Goal: Task Accomplishment & Management: Manage account settings

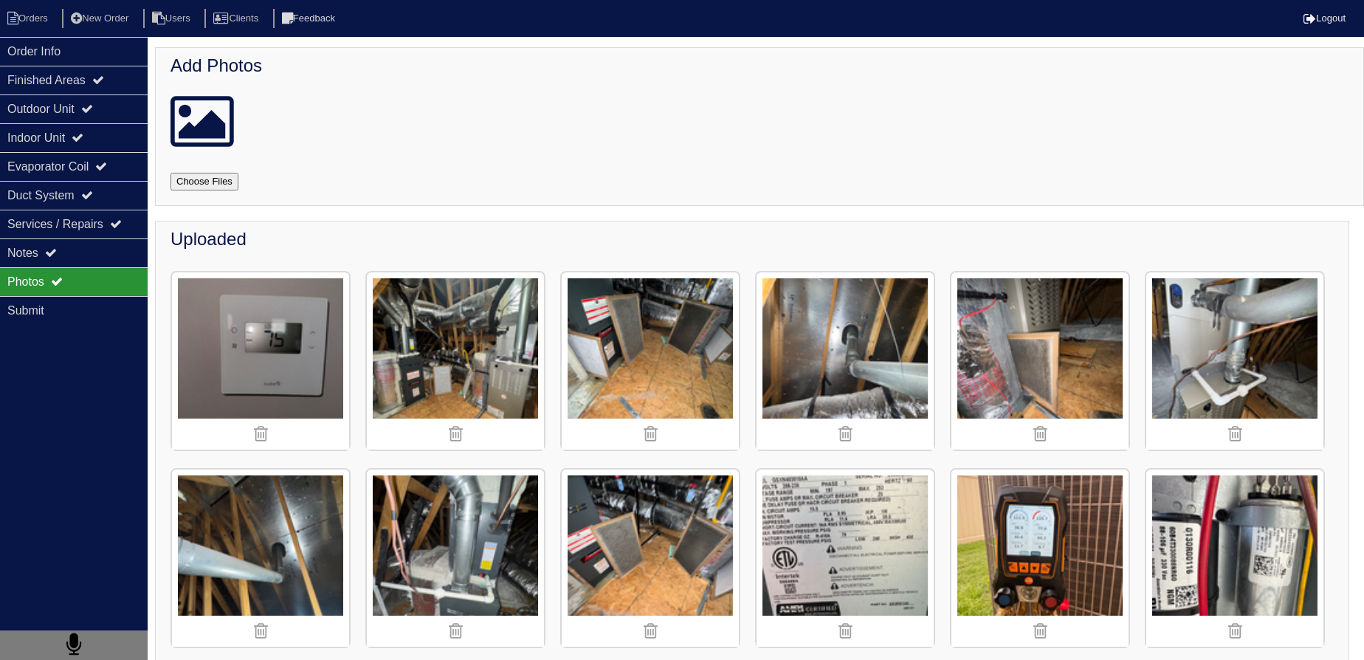
scroll to position [1781, 0]
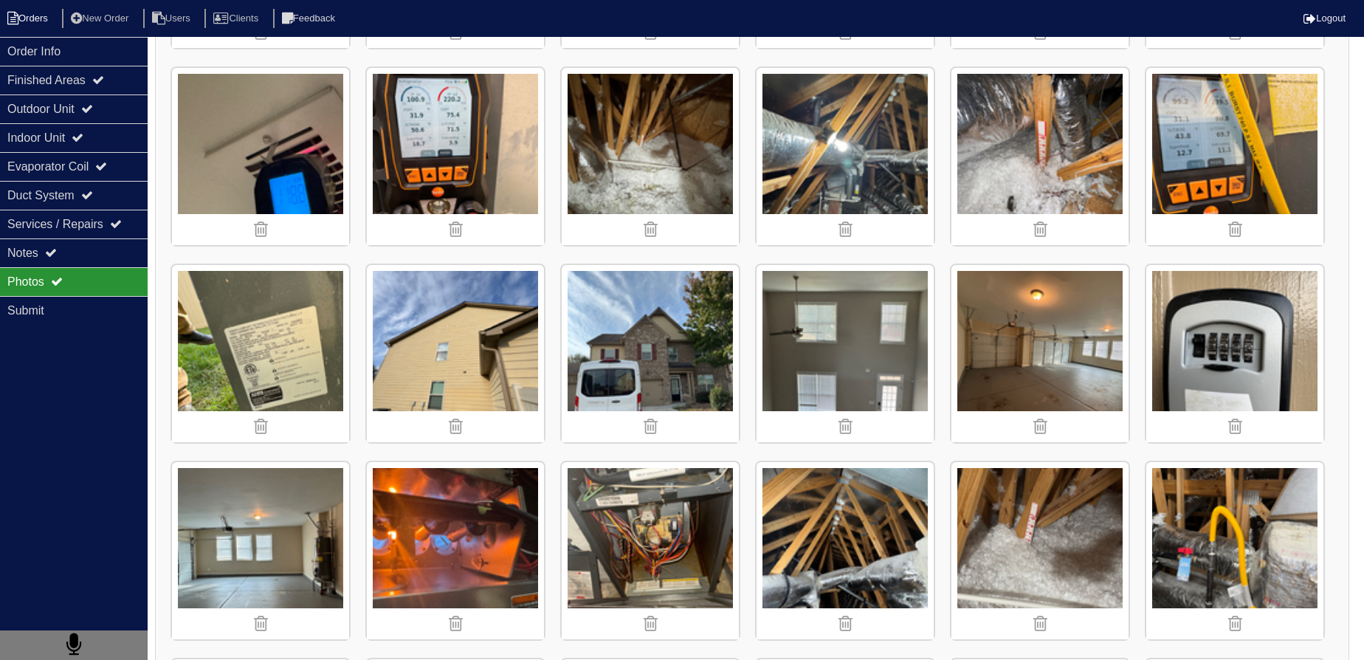
click at [19, 15] on li "Orders" at bounding box center [30, 19] width 60 height 20
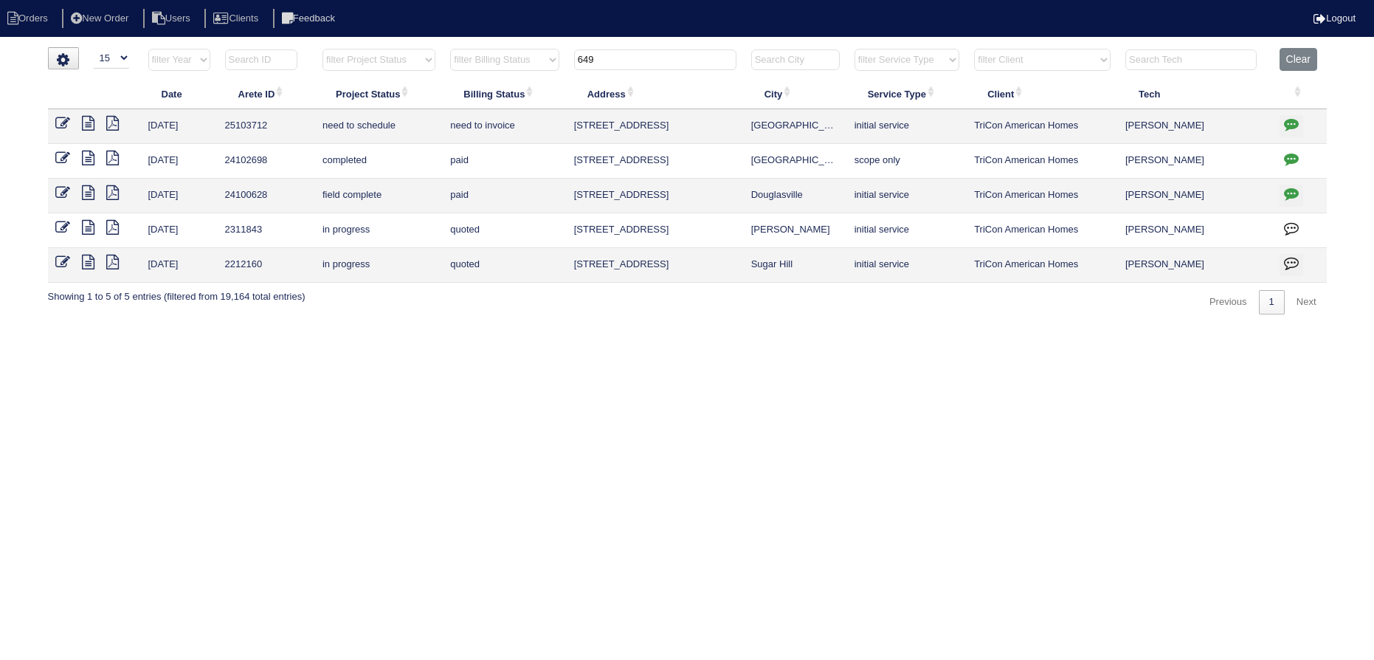
select select "15"
click at [1304, 57] on button "Clear" at bounding box center [1299, 59] width 38 height 23
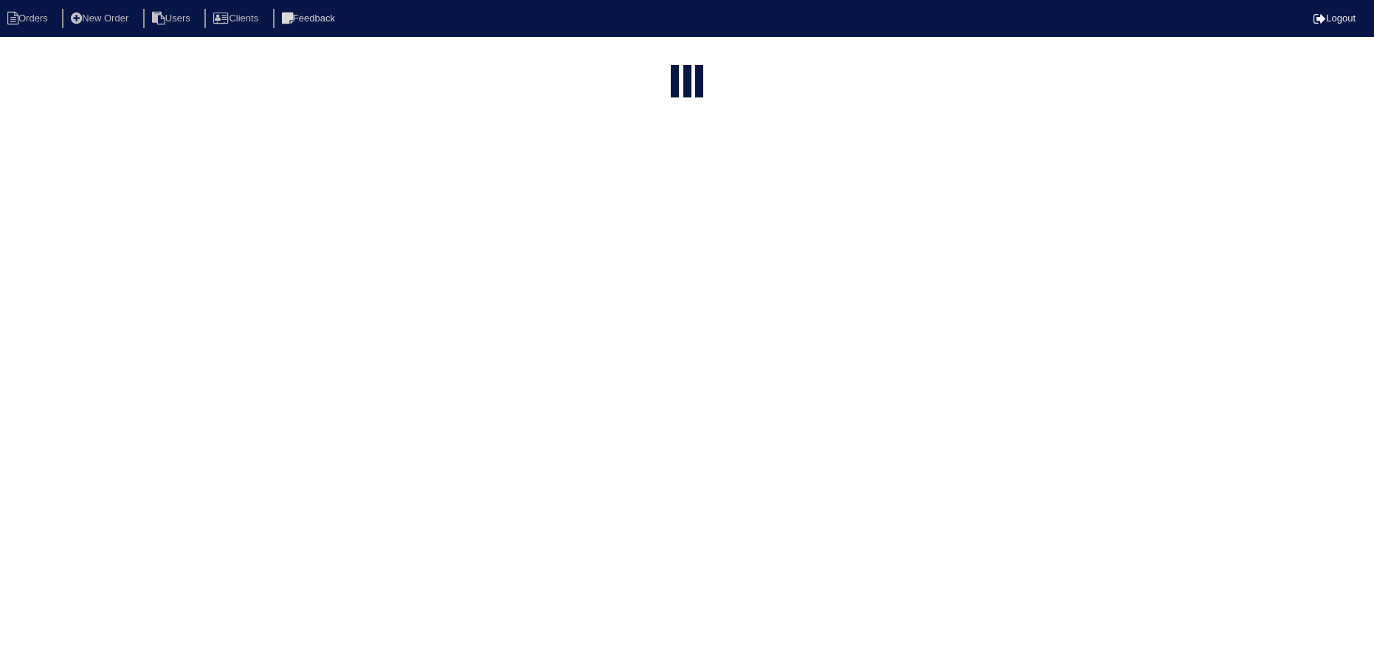
select select "15"
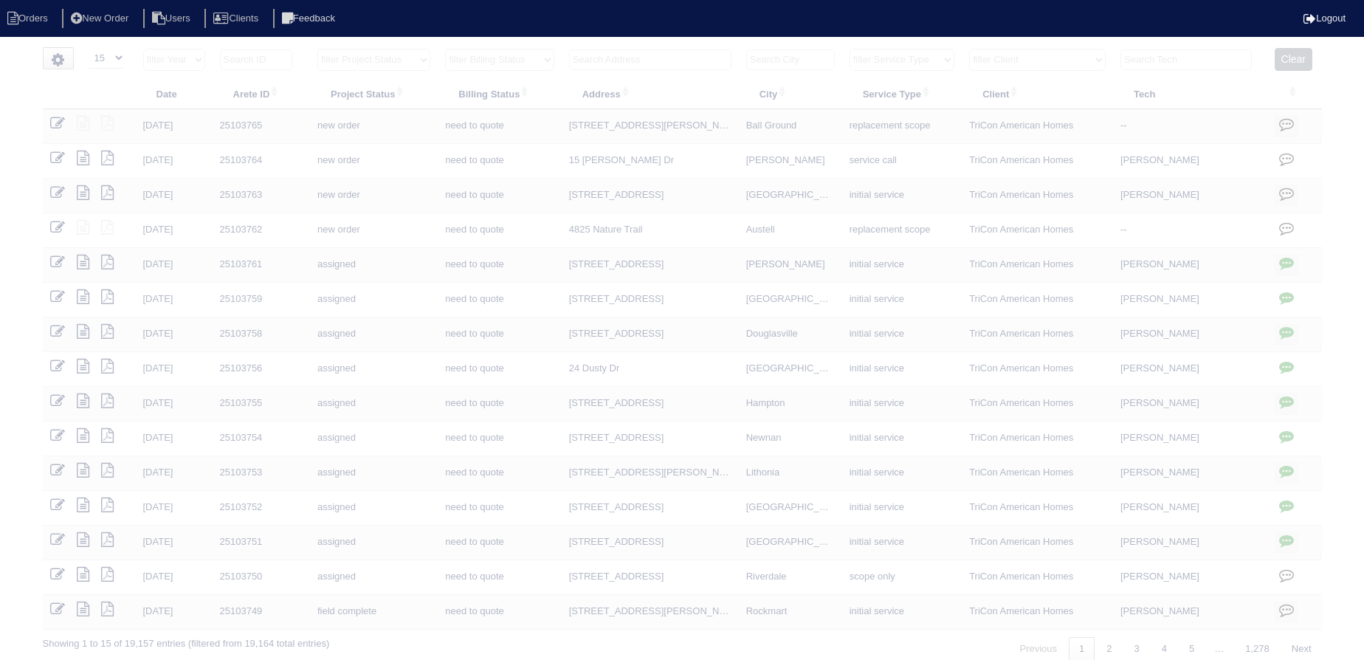
click at [1169, 59] on input "text" at bounding box center [1186, 59] width 131 height 21
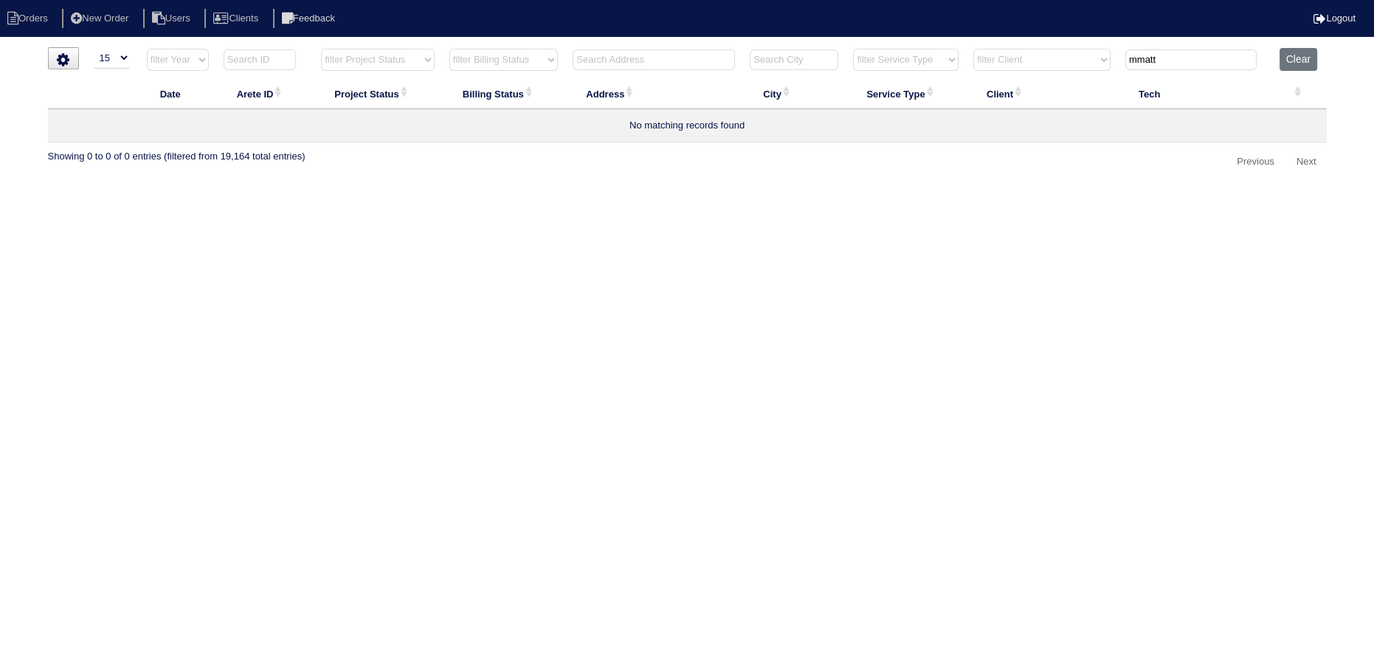
click at [1149, 56] on input "mmatt" at bounding box center [1191, 59] width 131 height 21
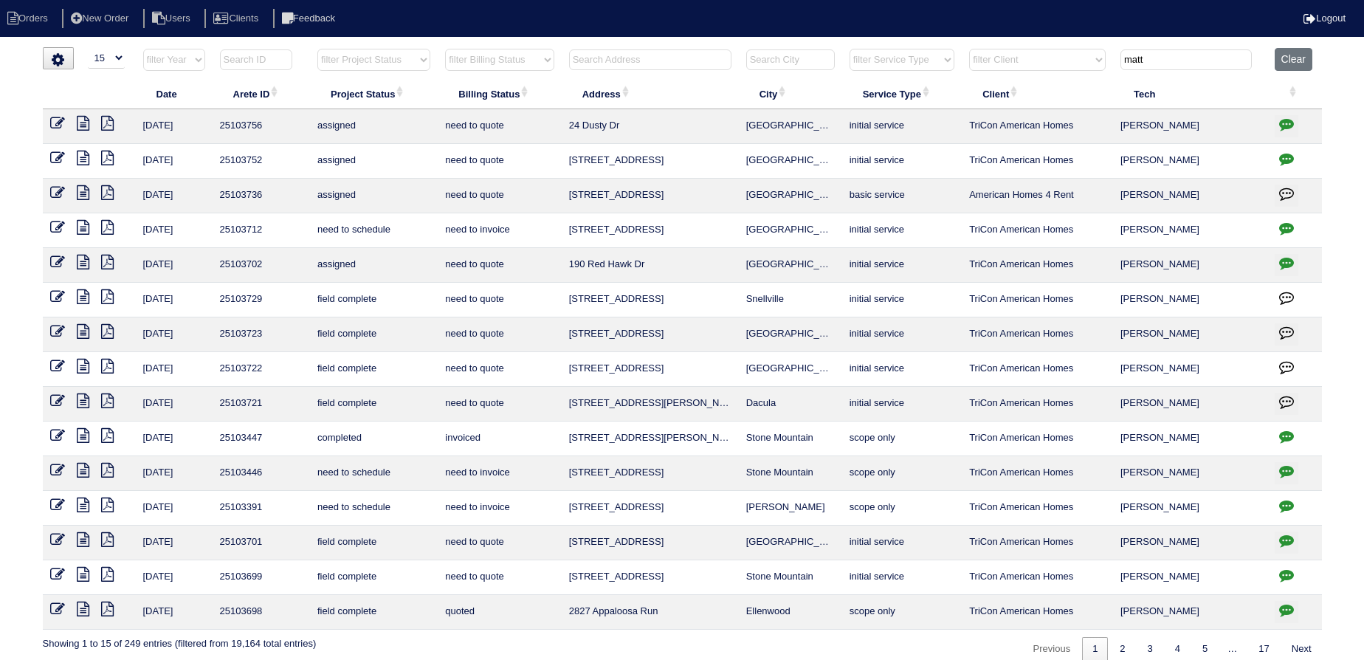
type input "matt"
click at [86, 503] on icon at bounding box center [83, 505] width 13 height 15
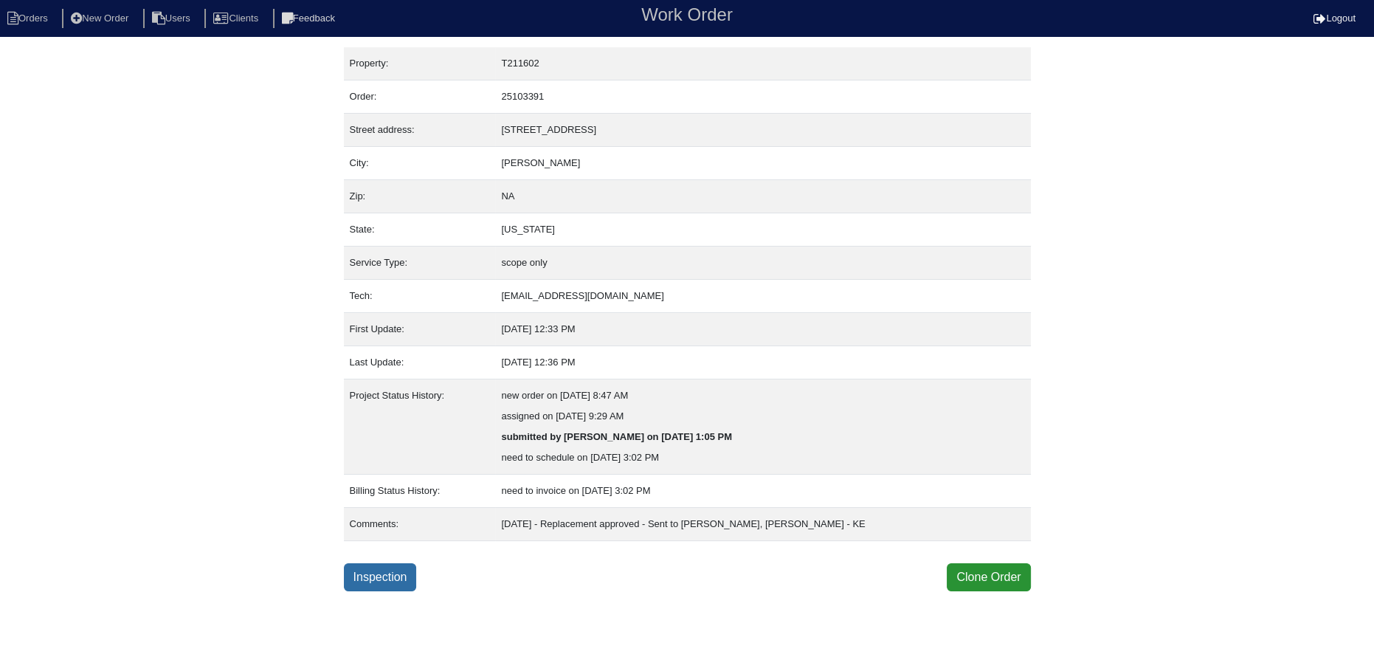
click at [377, 568] on link "Inspection" at bounding box center [380, 577] width 73 height 28
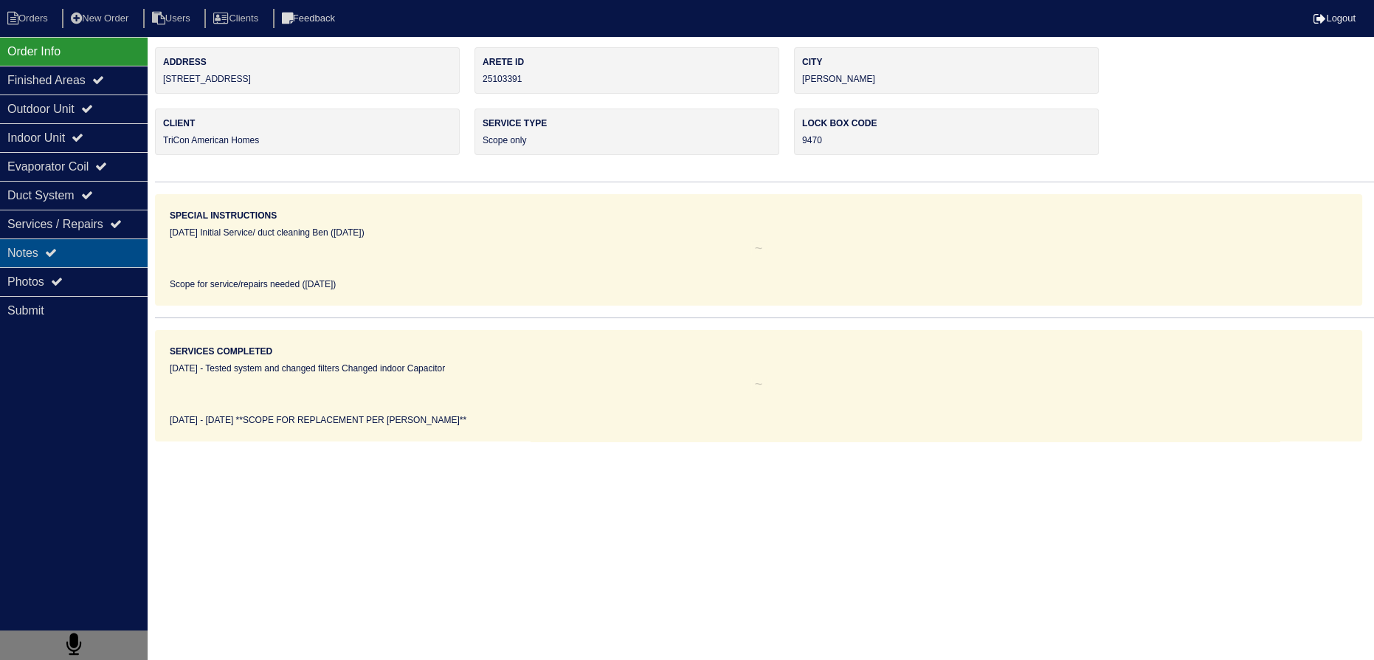
click at [118, 253] on div "Notes" at bounding box center [74, 252] width 148 height 29
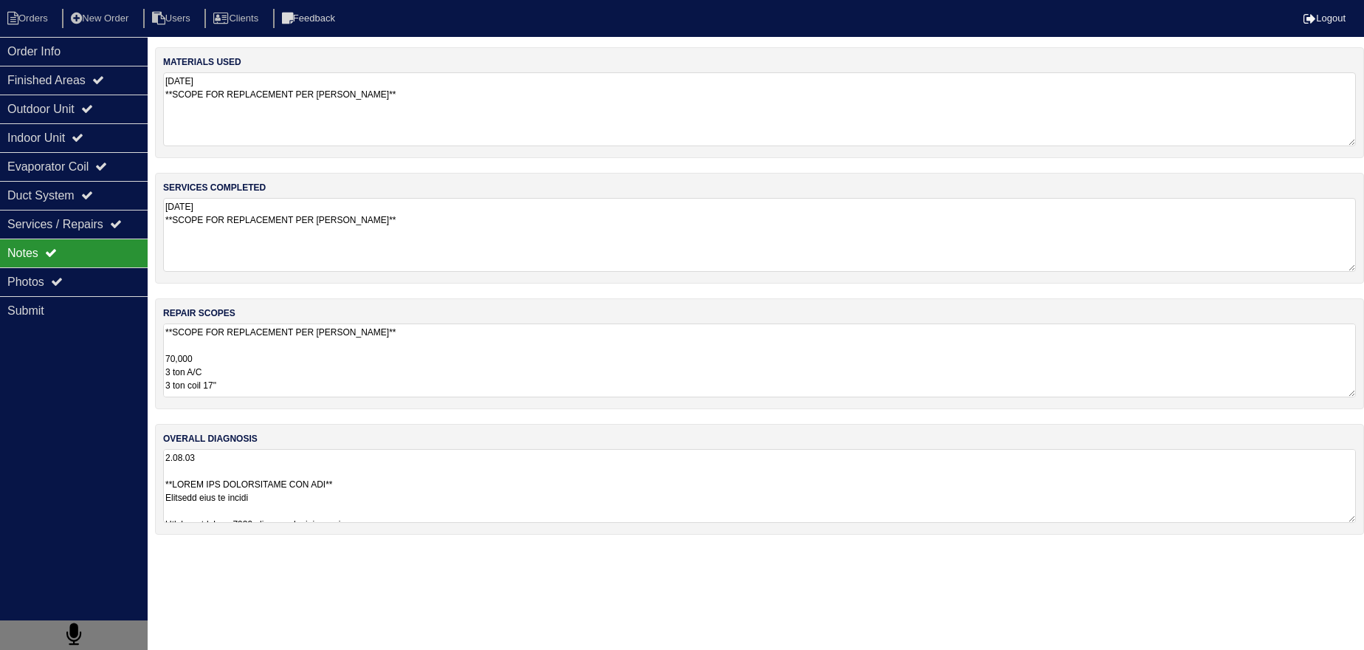
click at [314, 377] on textarea "**SCOPE FOR REPLACEMENT PER DAN** 70,000 3 ton A/C 3 ton coil 17" Pan No hole 3…" at bounding box center [759, 360] width 1193 height 74
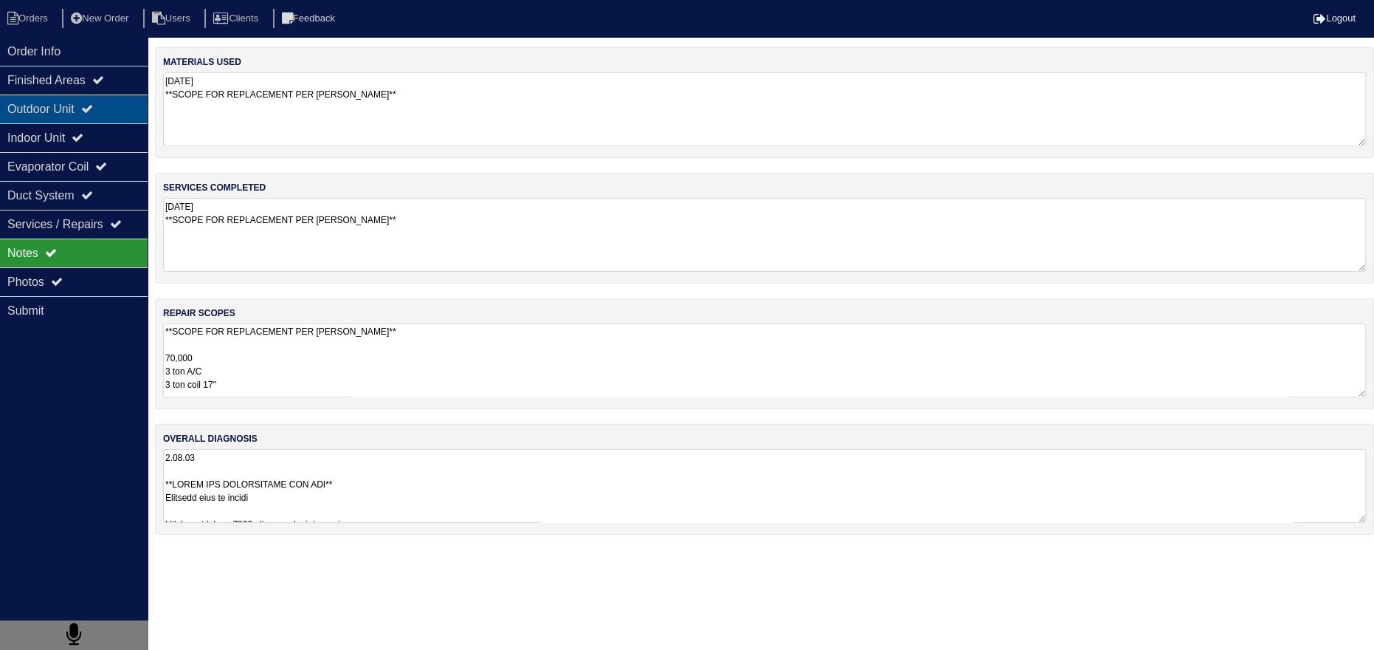
click at [86, 100] on div "Outdoor Unit" at bounding box center [74, 108] width 148 height 29
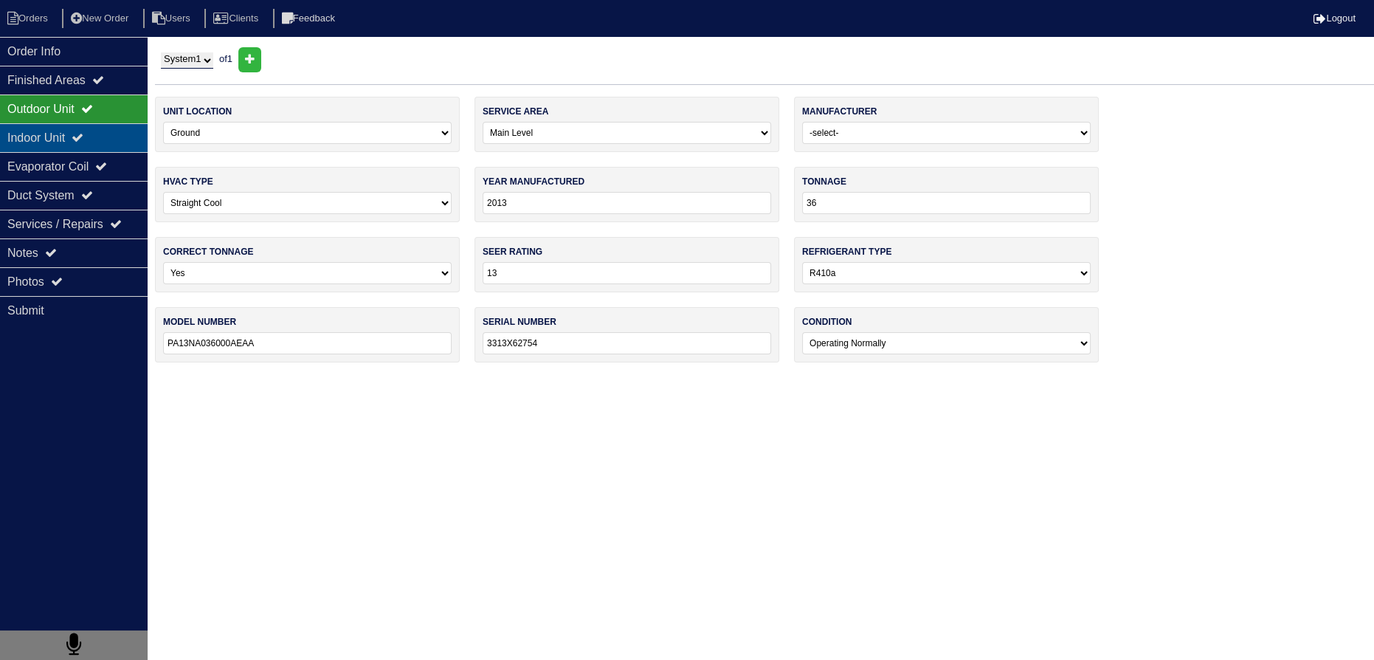
click at [86, 145] on div "Indoor Unit" at bounding box center [74, 137] width 148 height 29
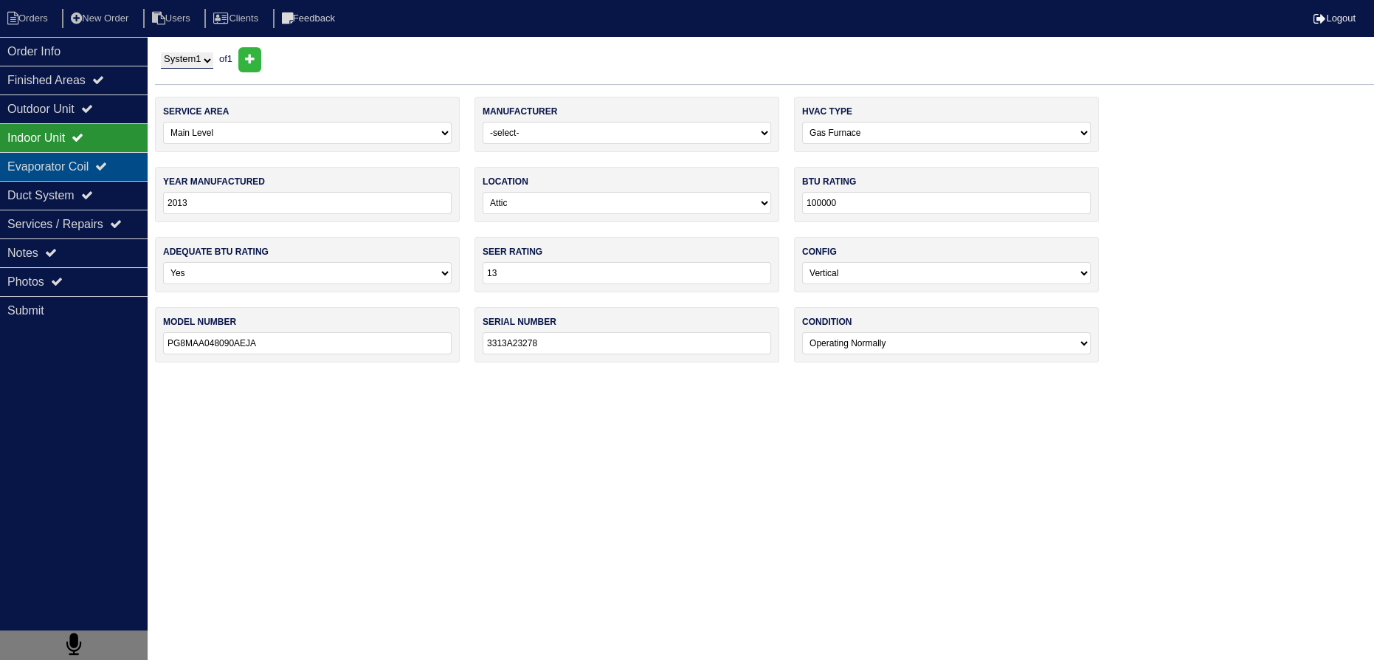
click at [86, 162] on div "Evaporator Coil" at bounding box center [74, 166] width 148 height 29
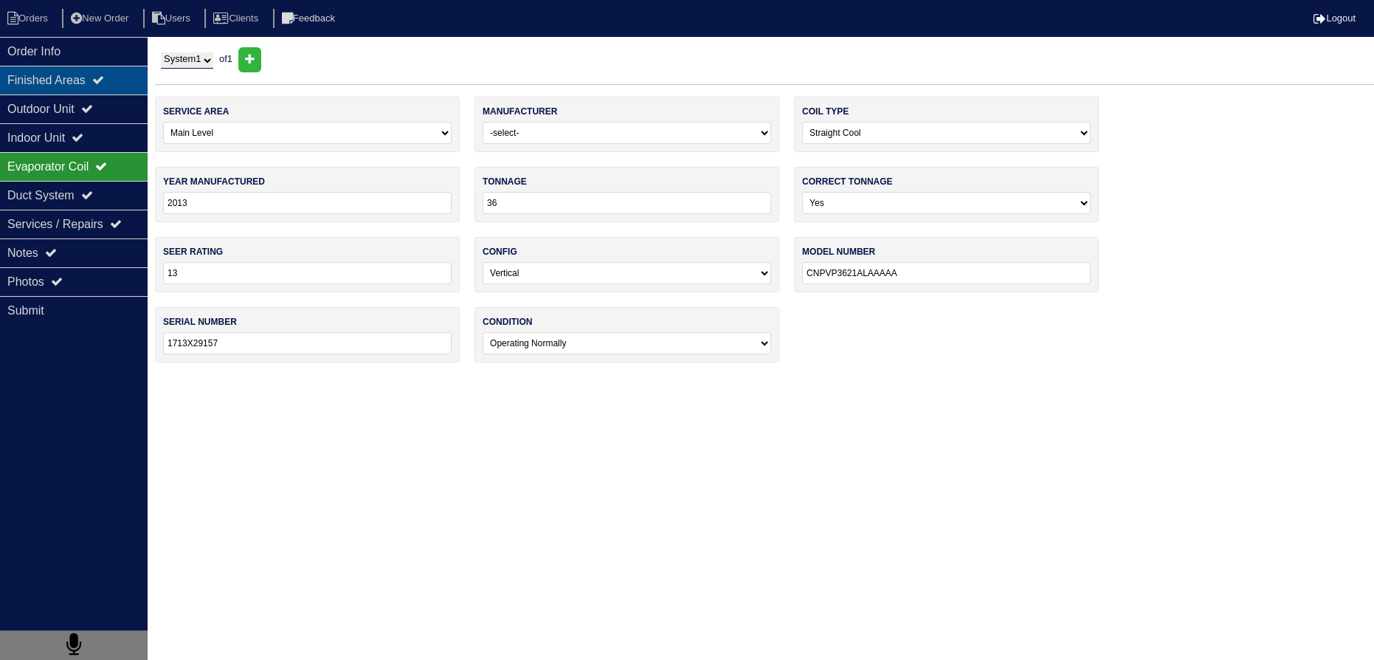
click at [57, 82] on div "Finished Areas" at bounding box center [74, 80] width 148 height 29
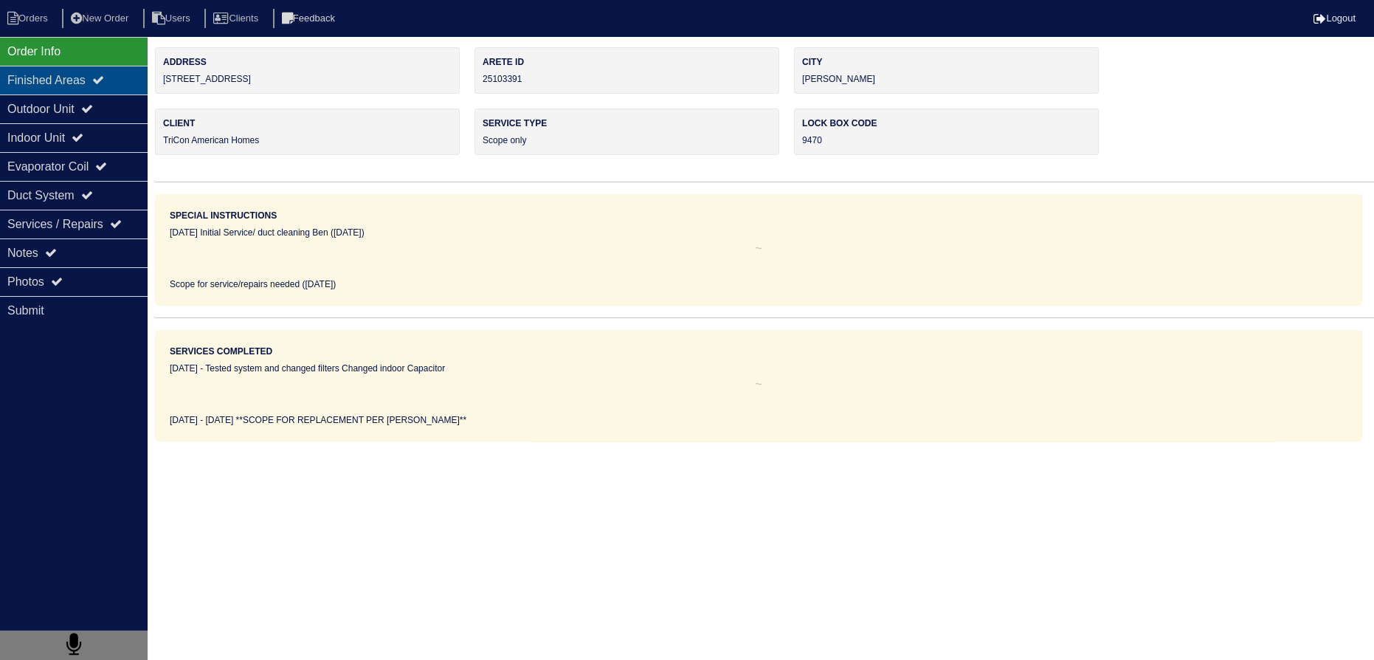
click at [63, 74] on div "Finished Areas" at bounding box center [74, 80] width 148 height 29
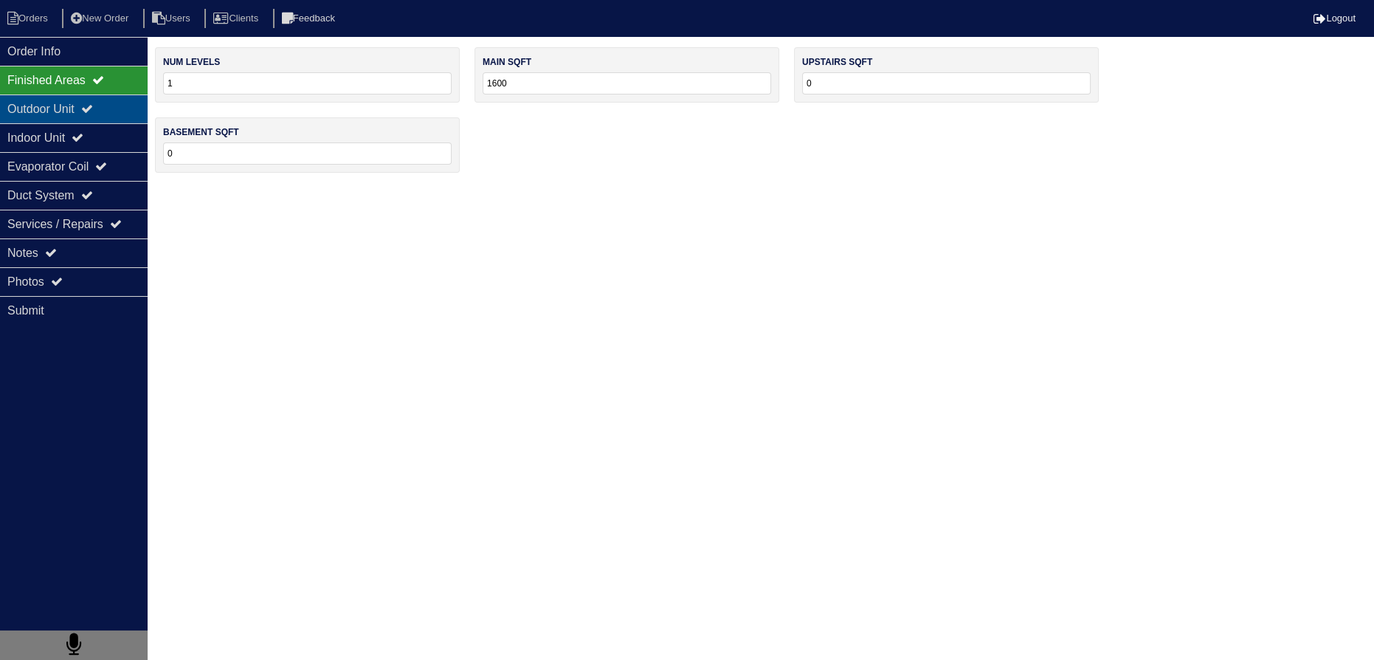
click at [69, 106] on div "Outdoor Unit" at bounding box center [74, 108] width 148 height 29
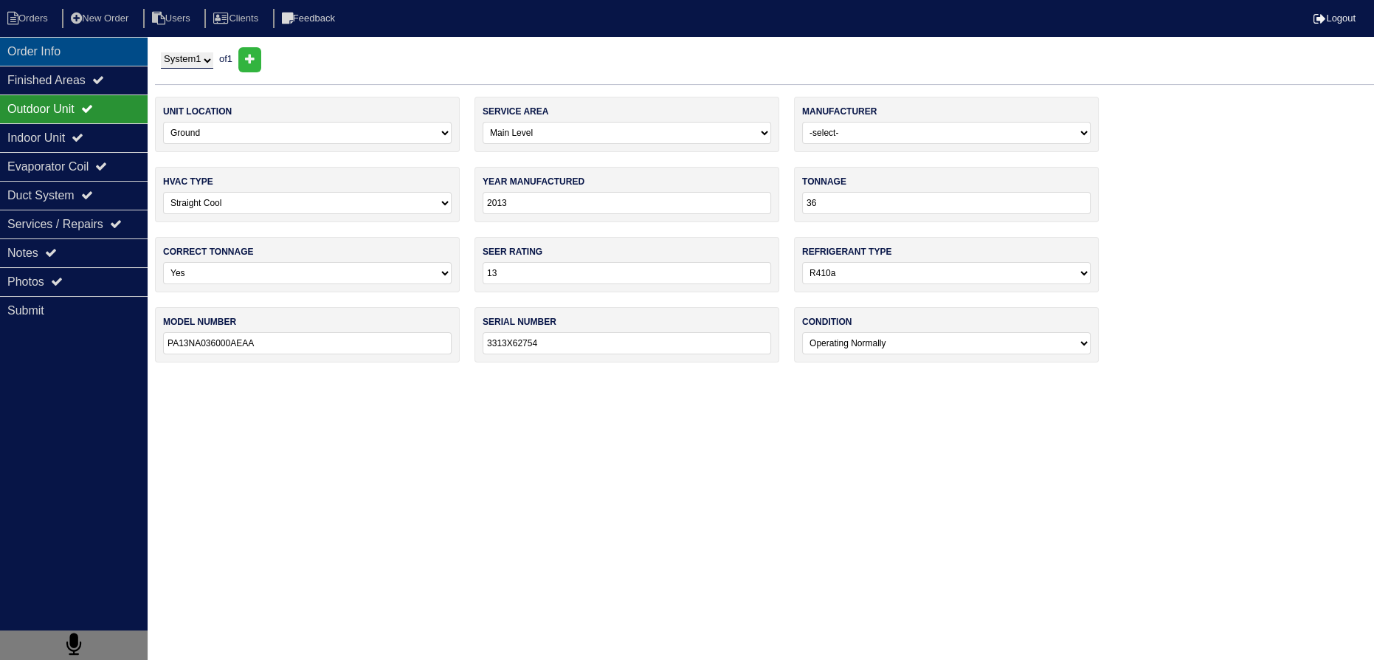
click at [70, 41] on div "Order Info" at bounding box center [74, 51] width 148 height 29
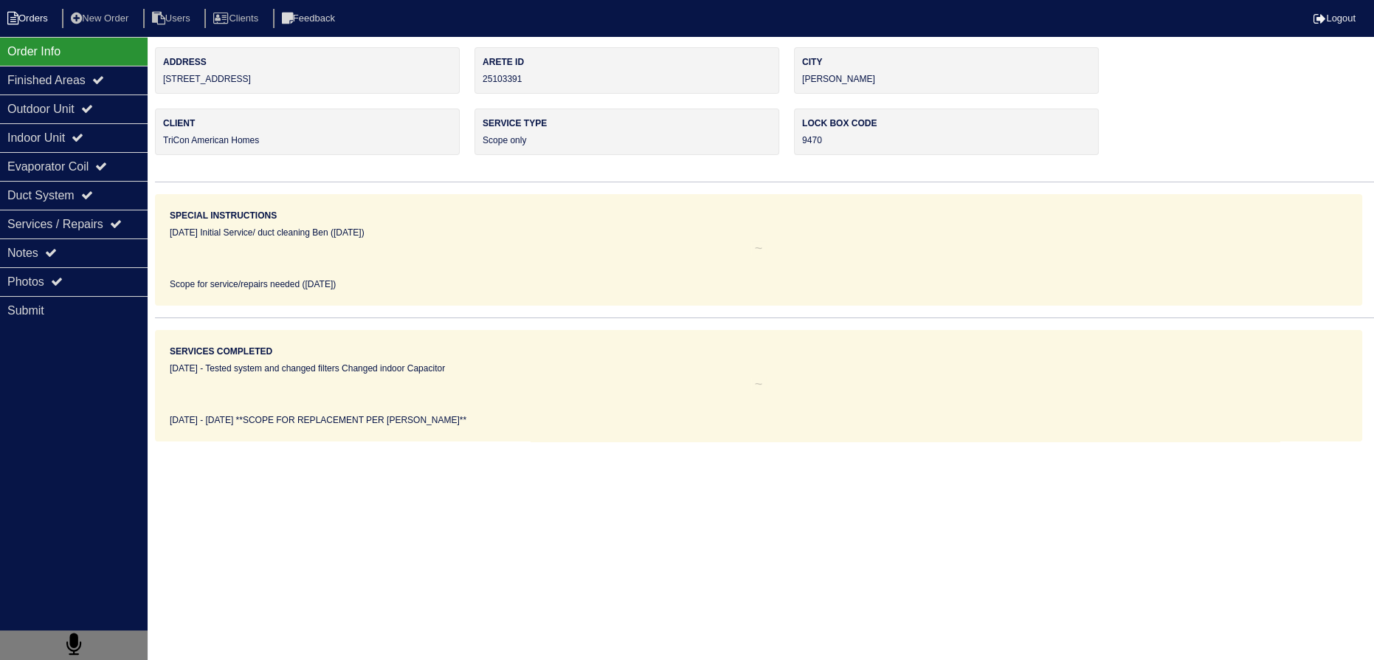
click at [41, 17] on li "Orders" at bounding box center [30, 19] width 60 height 20
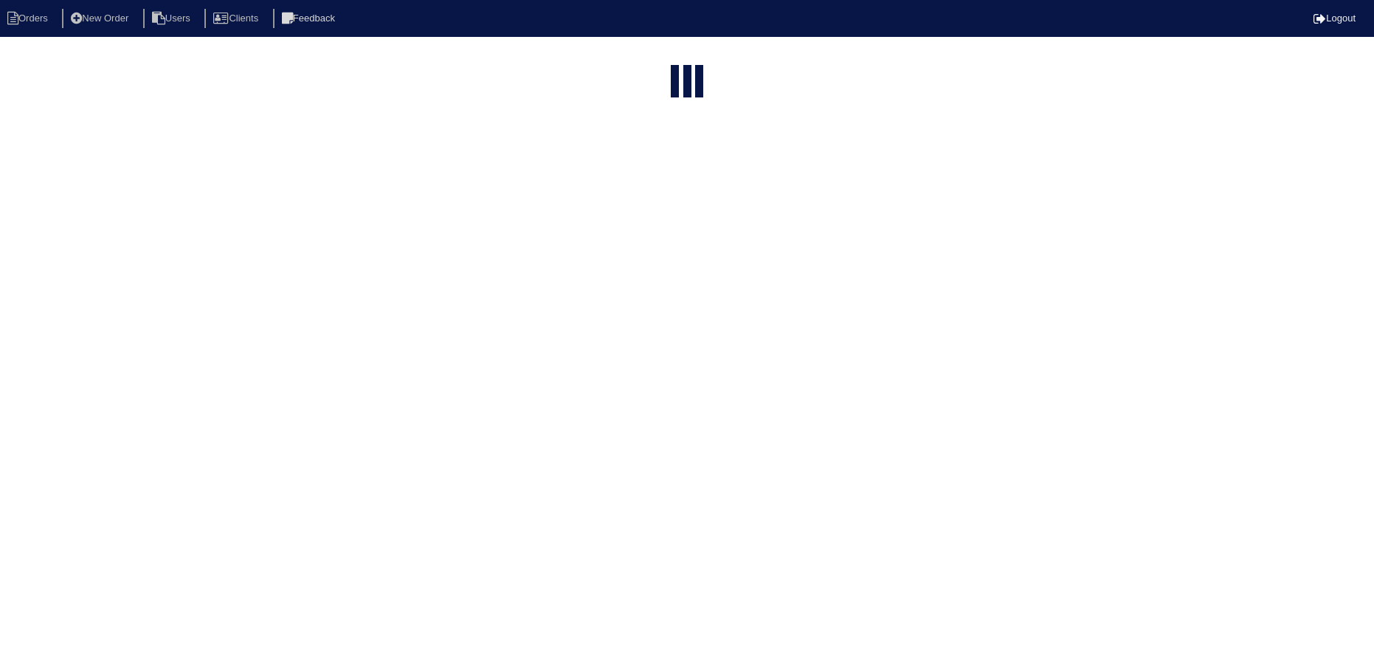
select select "15"
type input "matt"
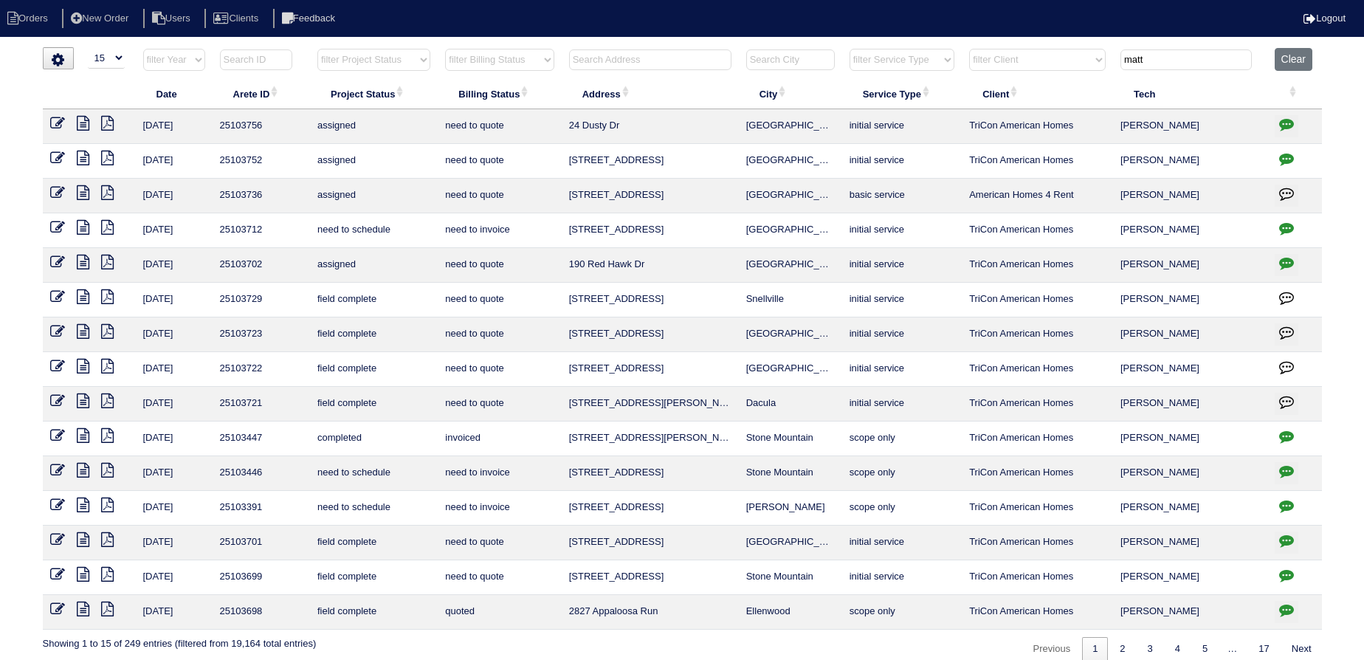
click at [79, 431] on icon at bounding box center [83, 435] width 13 height 15
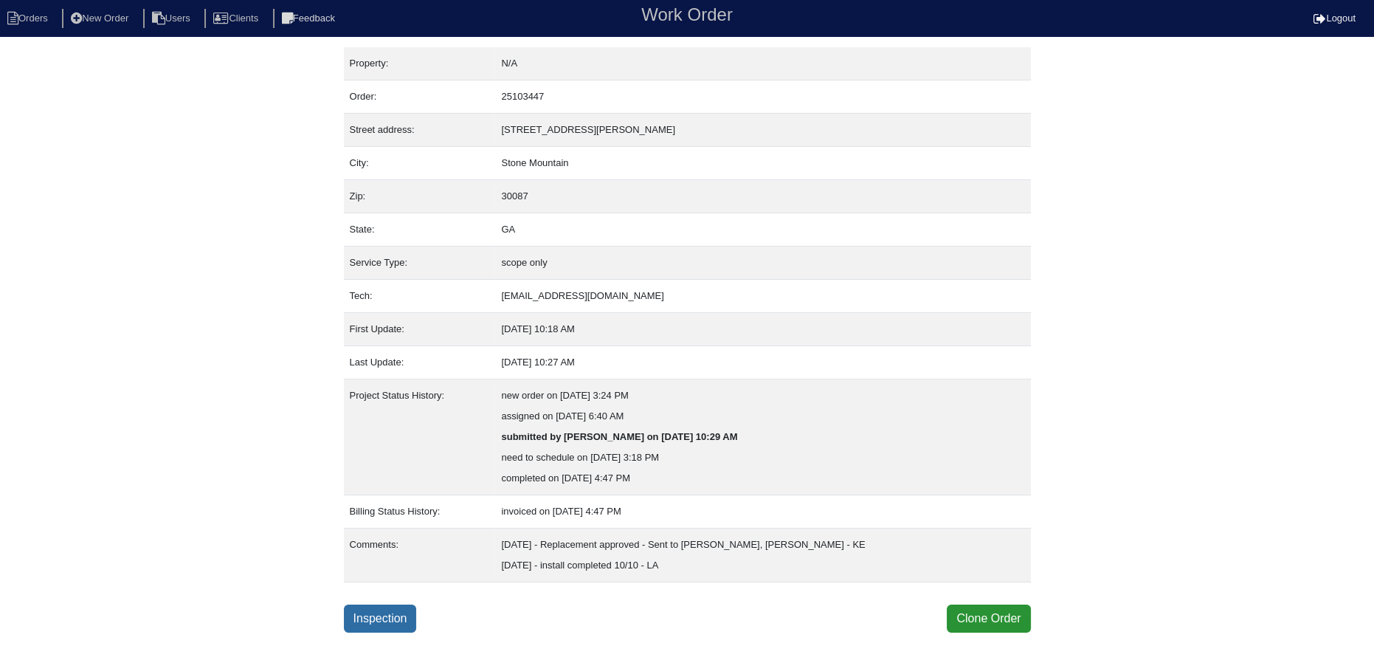
click at [385, 627] on link "Inspection" at bounding box center [380, 619] width 73 height 28
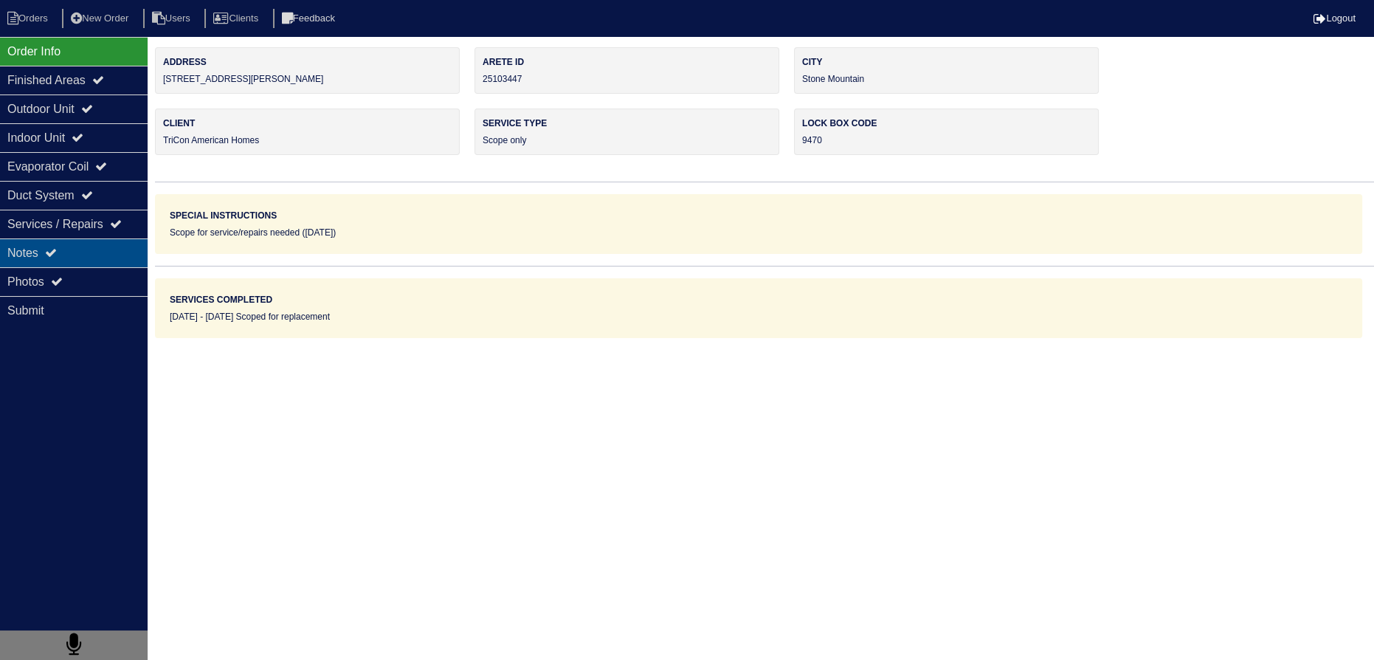
click at [80, 246] on div "Notes" at bounding box center [74, 252] width 148 height 29
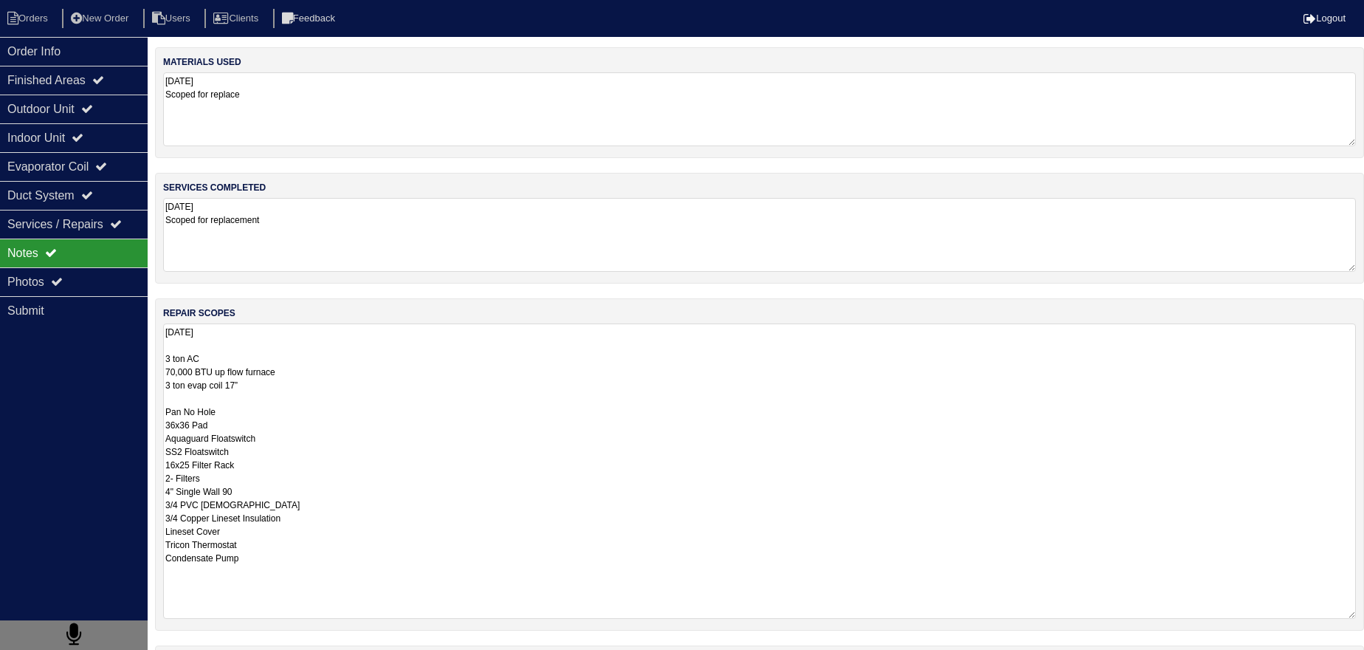
click at [255, 354] on textarea "9.18.25 3 ton AC 70,000 BTU up flow furnace 3 ton evap coil 17” Pan No Hole 36x…" at bounding box center [759, 470] width 1193 height 295
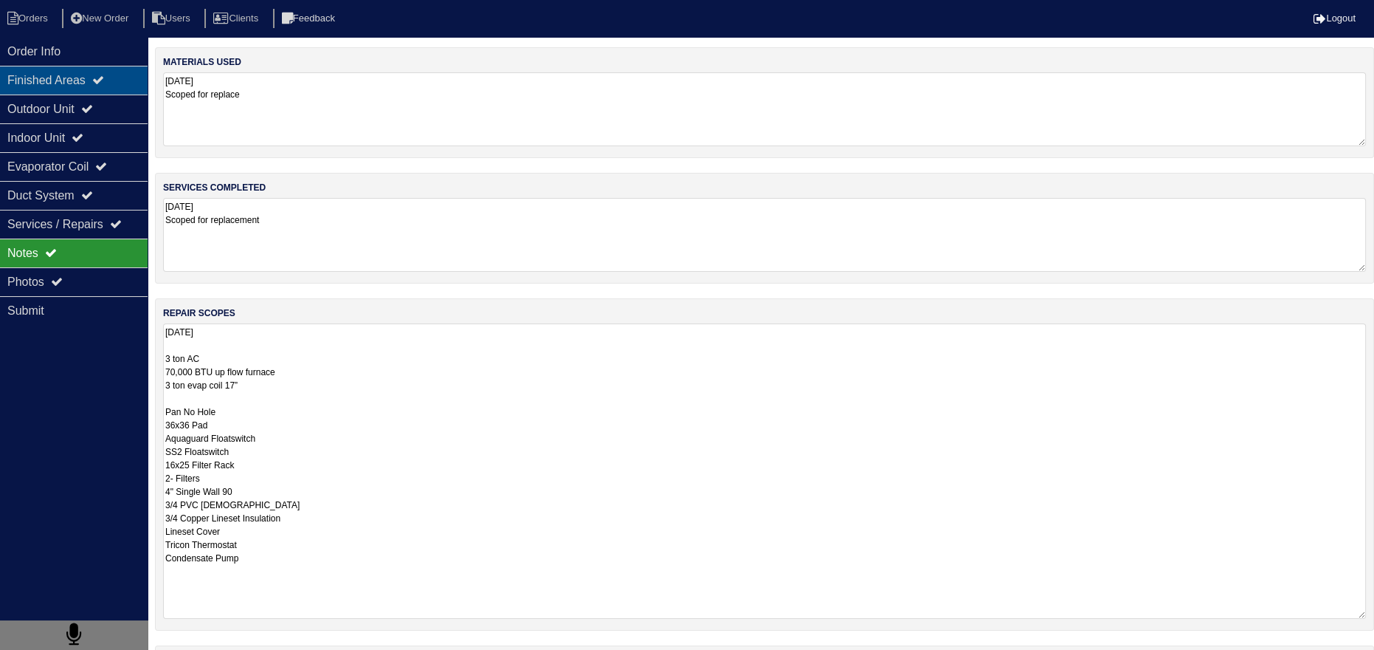
click at [96, 76] on div "Finished Areas" at bounding box center [74, 80] width 148 height 29
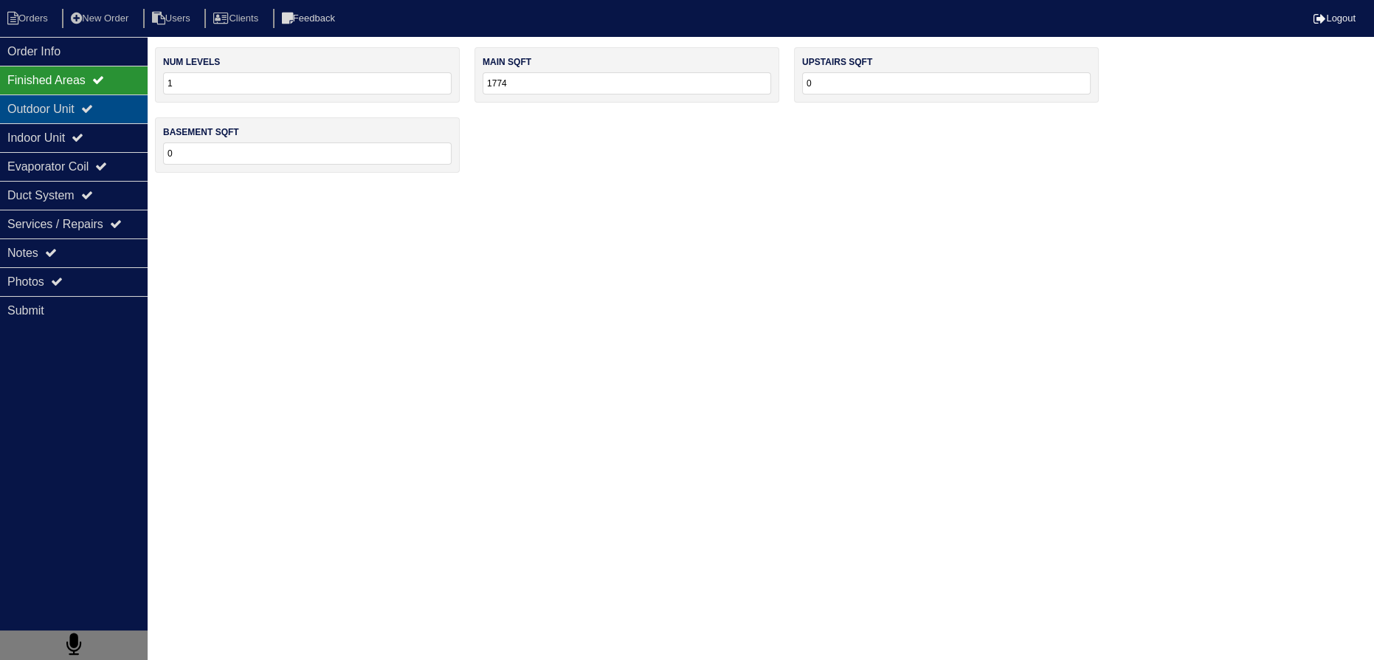
click at [85, 111] on div "Outdoor Unit" at bounding box center [74, 108] width 148 height 29
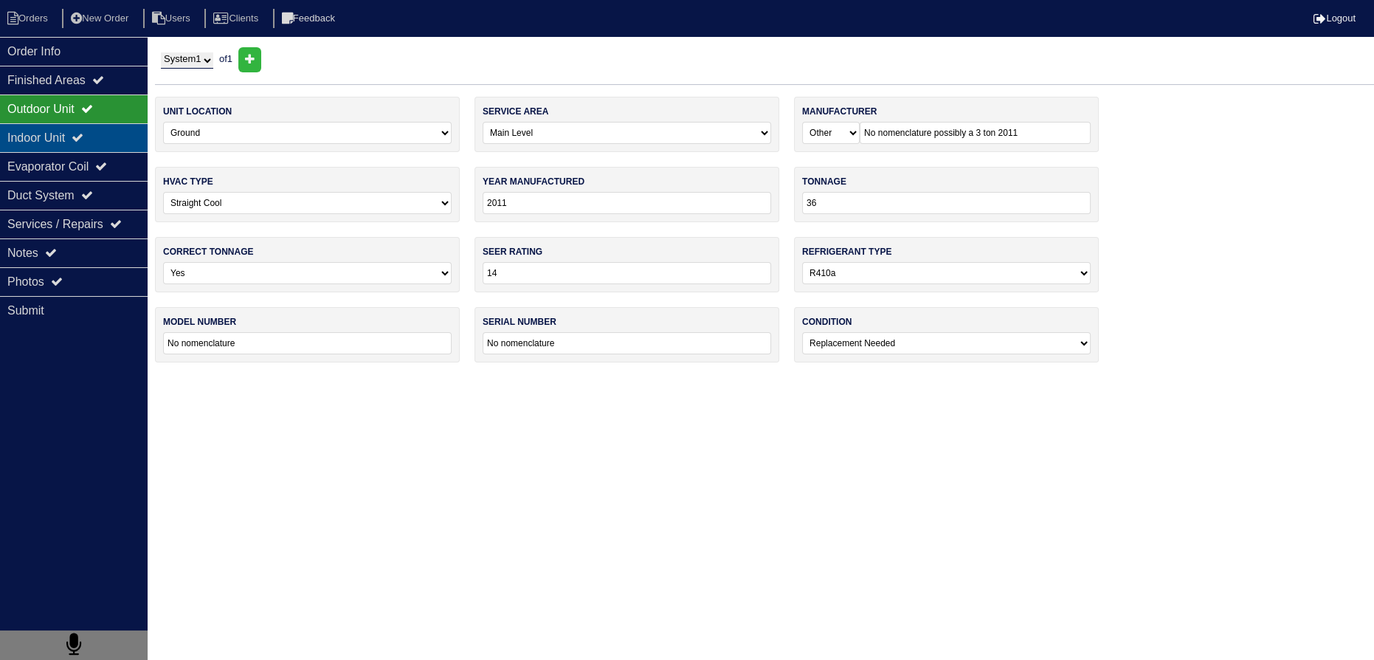
click at [78, 136] on div "Indoor Unit" at bounding box center [74, 137] width 148 height 29
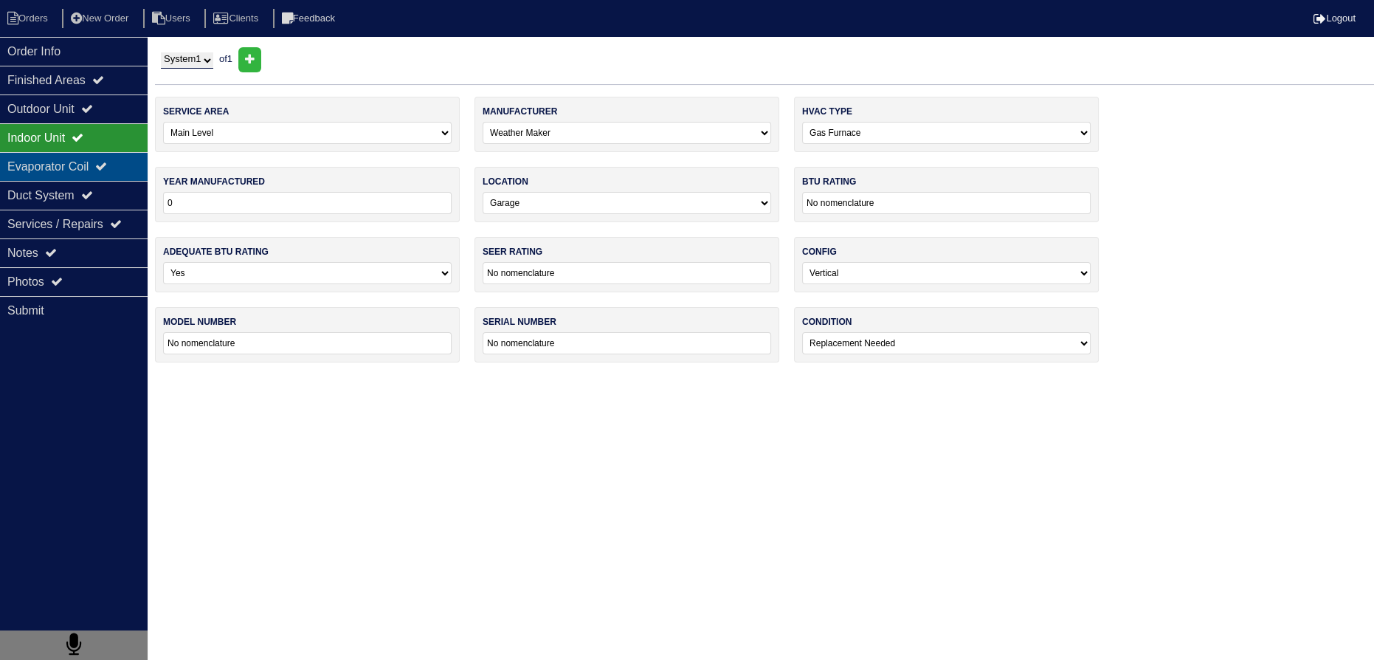
click at [72, 154] on div "Evaporator Coil" at bounding box center [74, 166] width 148 height 29
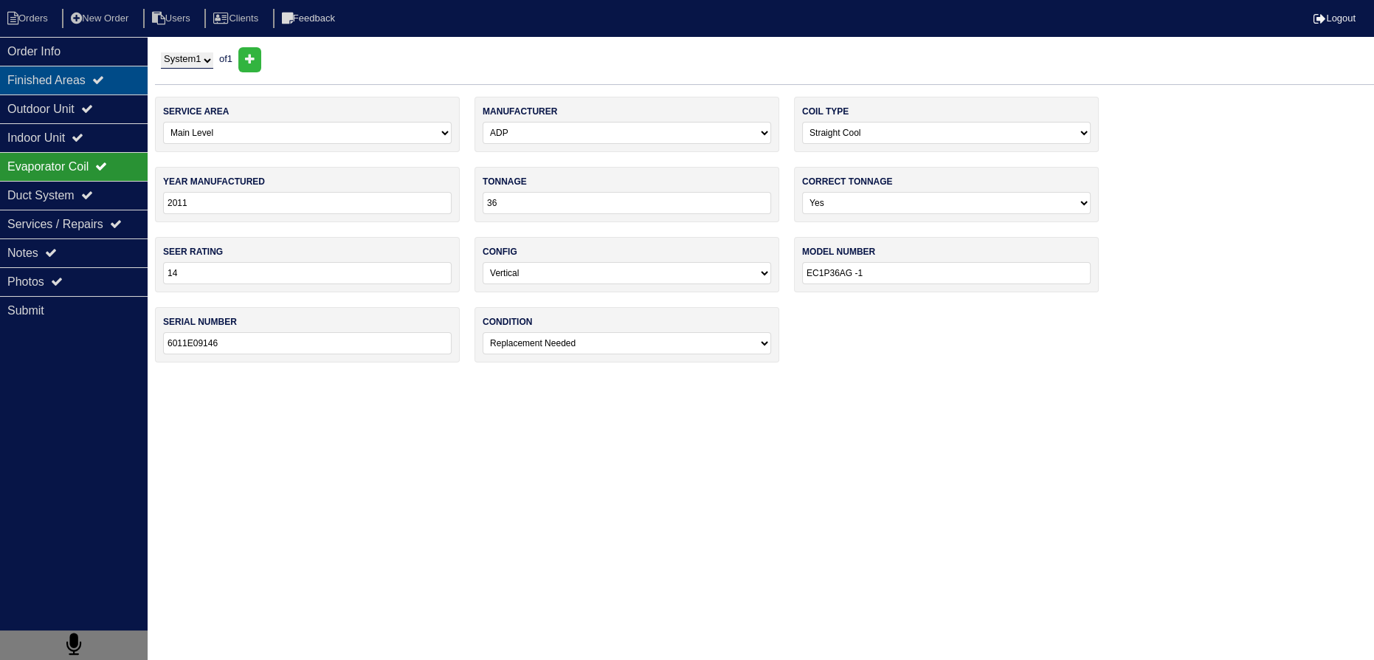
click at [64, 78] on div "Finished Areas" at bounding box center [74, 80] width 148 height 29
click at [56, 58] on div "Order Info" at bounding box center [74, 51] width 148 height 29
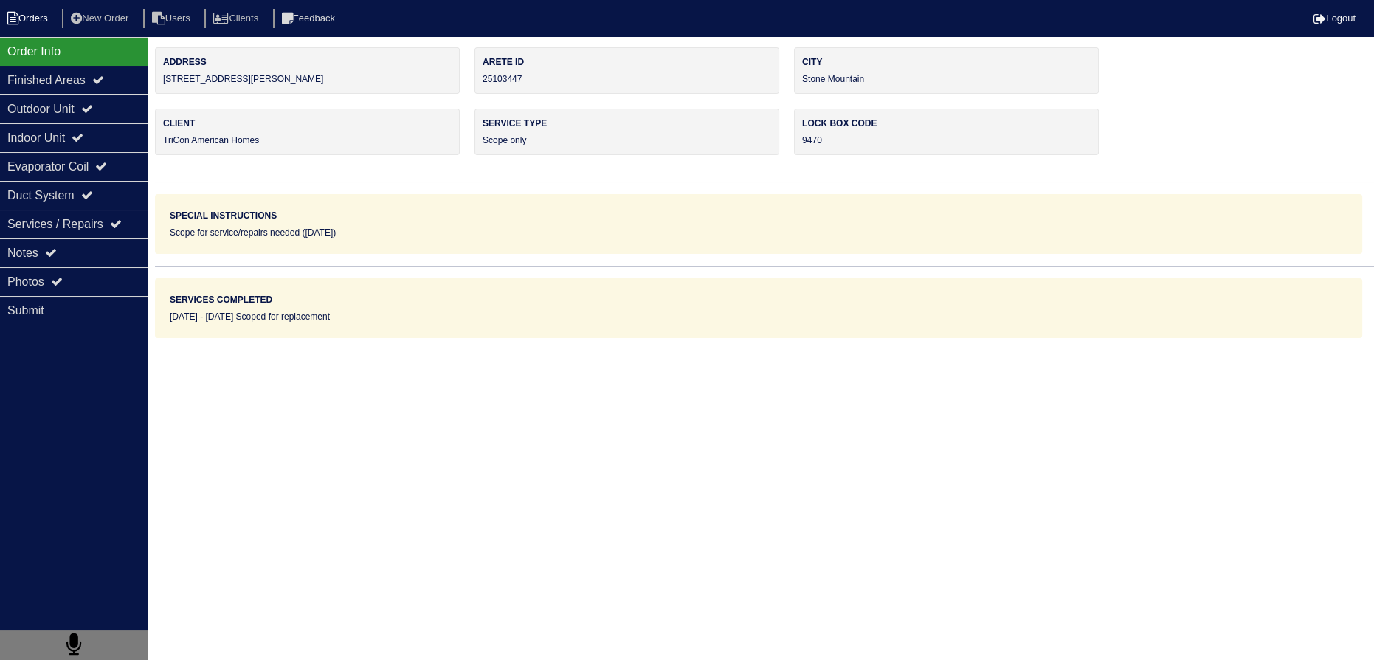
click at [41, 26] on li "Orders" at bounding box center [30, 19] width 60 height 20
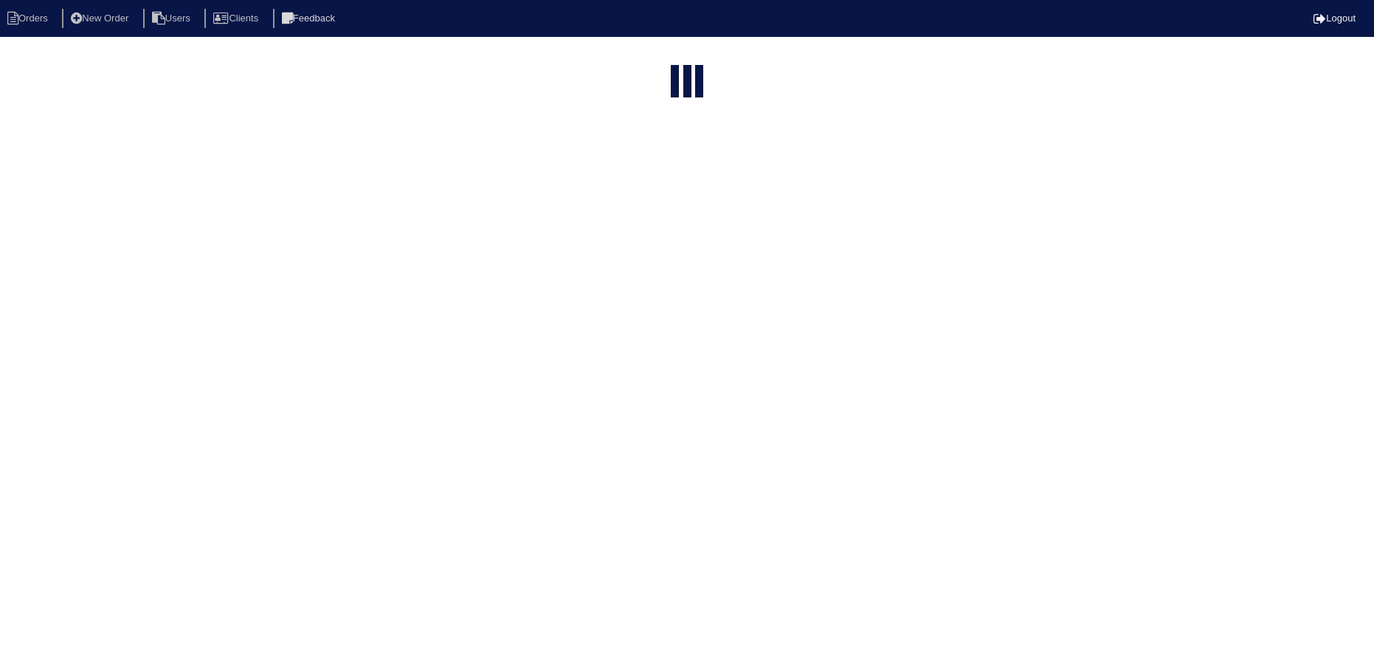
select select "15"
type input "matt"
click at [576, 255] on html "Orders New Order Users Clients Feedback Logout Orders New Order Users Clients M…" at bounding box center [687, 127] width 1374 height 255
select select "15"
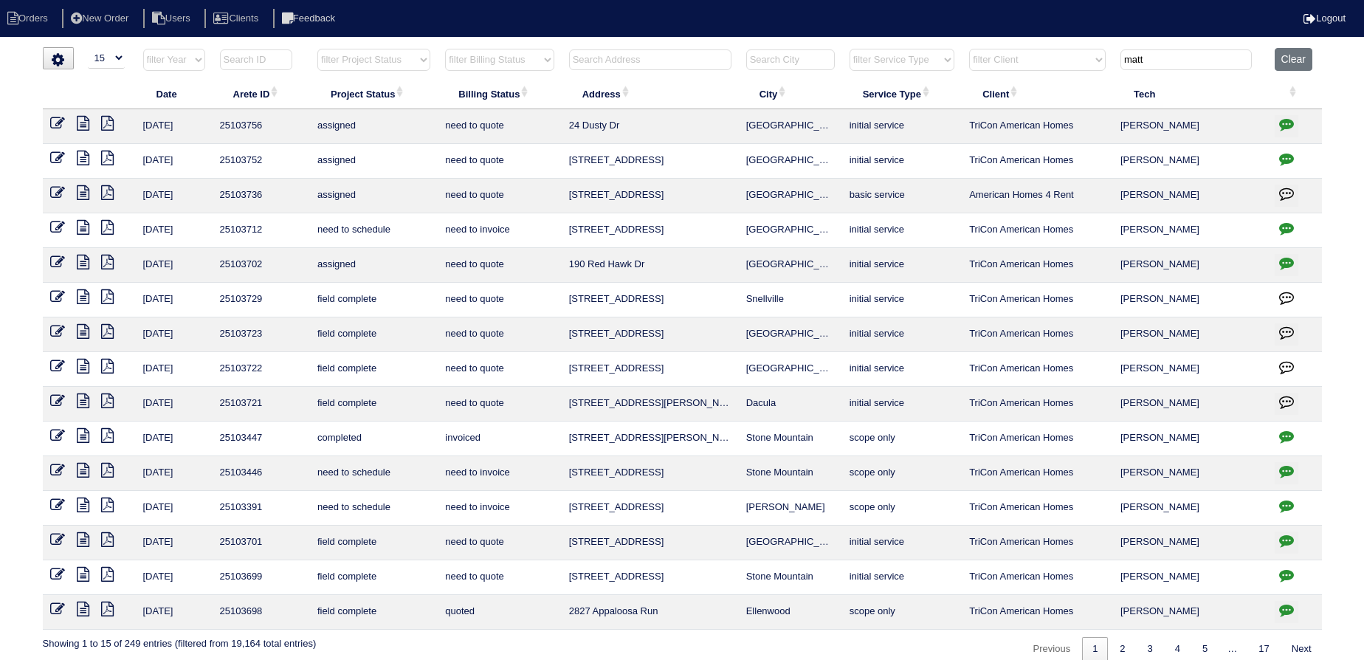
click at [83, 402] on icon at bounding box center [83, 400] width 13 height 15
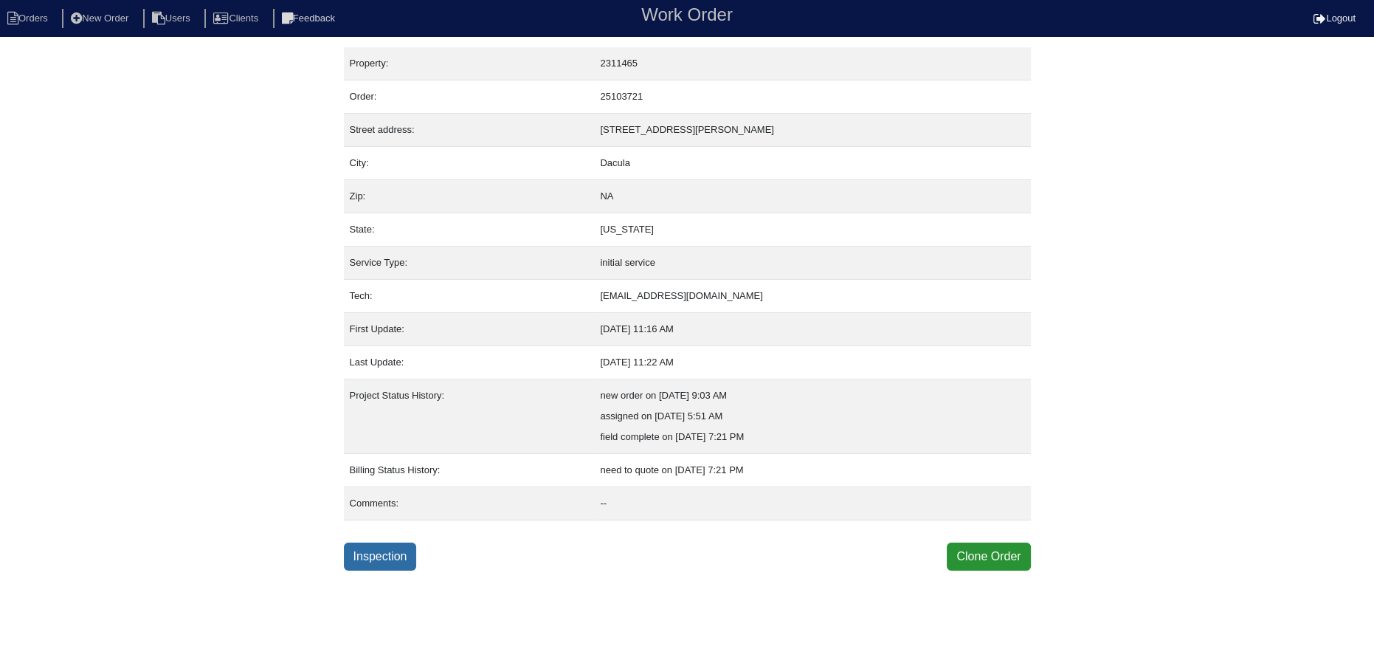
click at [376, 565] on link "Inspection" at bounding box center [380, 557] width 73 height 28
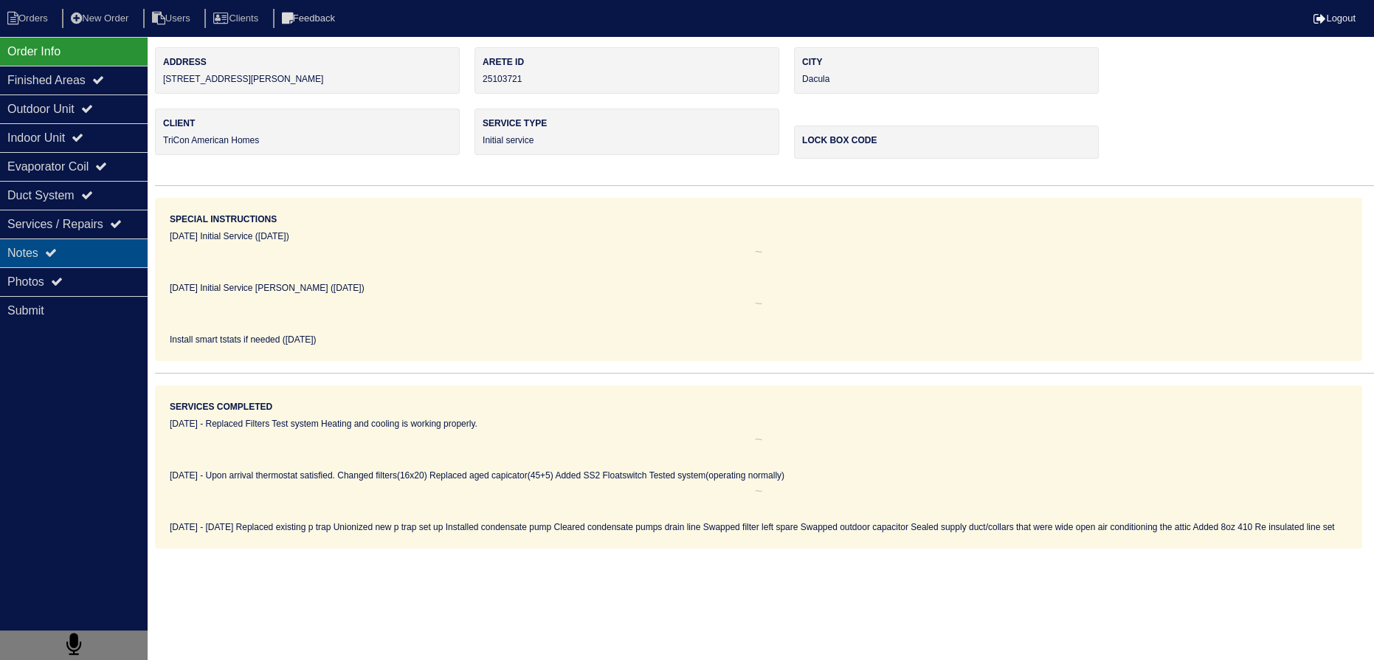
click at [86, 251] on div "Notes" at bounding box center [74, 252] width 148 height 29
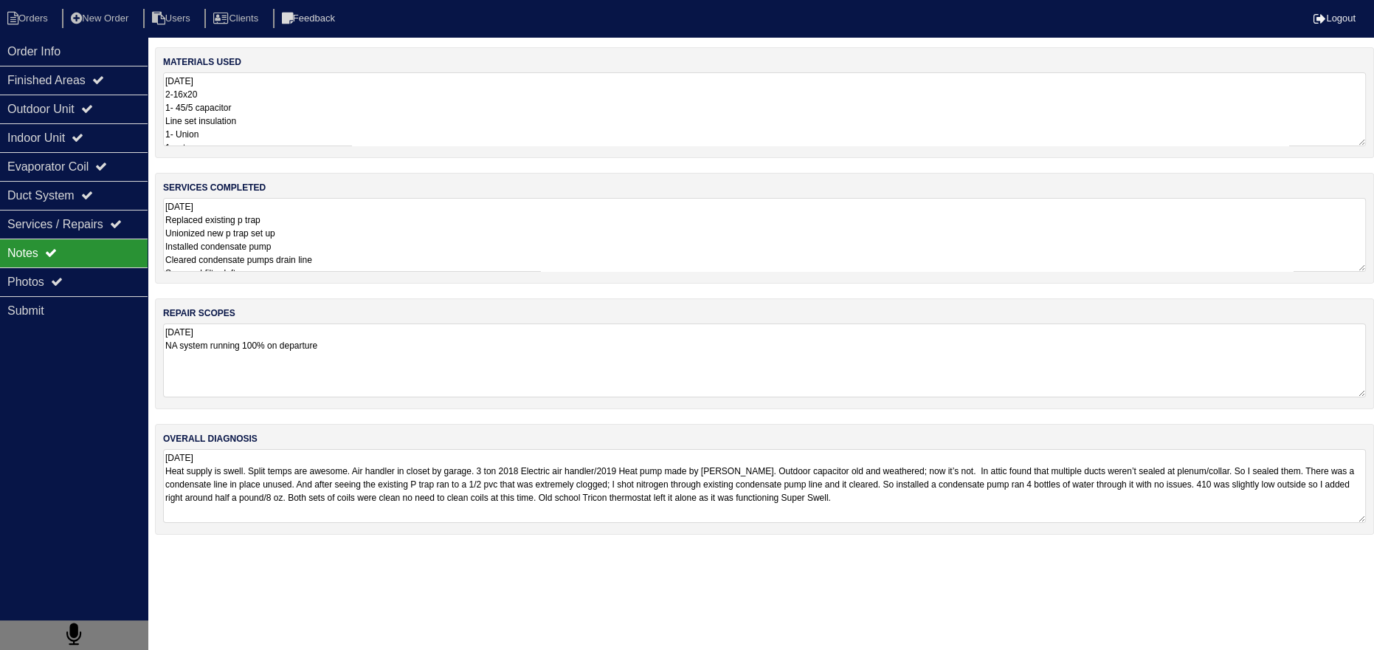
click at [300, 230] on textarea "10.10.25 Replaced existing p trap Unionized new p trap set up Installed condens…" at bounding box center [764, 235] width 1203 height 74
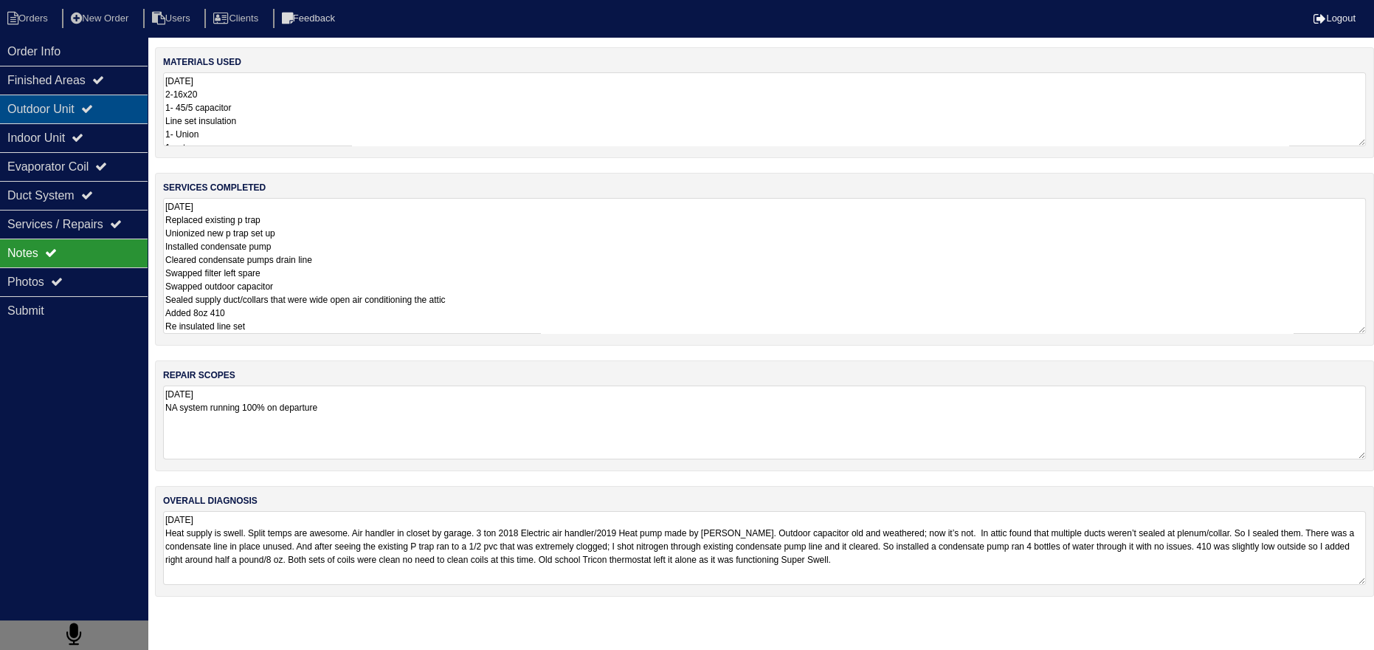
click at [104, 111] on div "Outdoor Unit" at bounding box center [74, 108] width 148 height 29
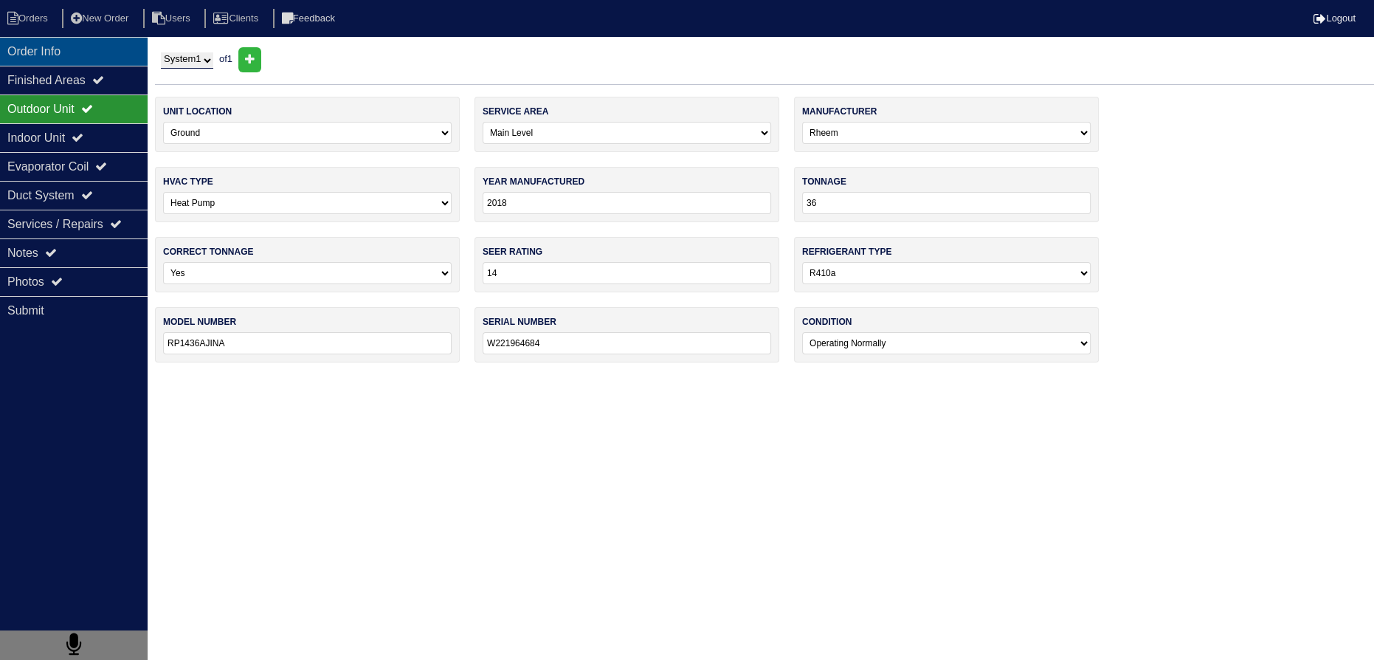
click at [86, 58] on div "Order Info" at bounding box center [74, 51] width 148 height 29
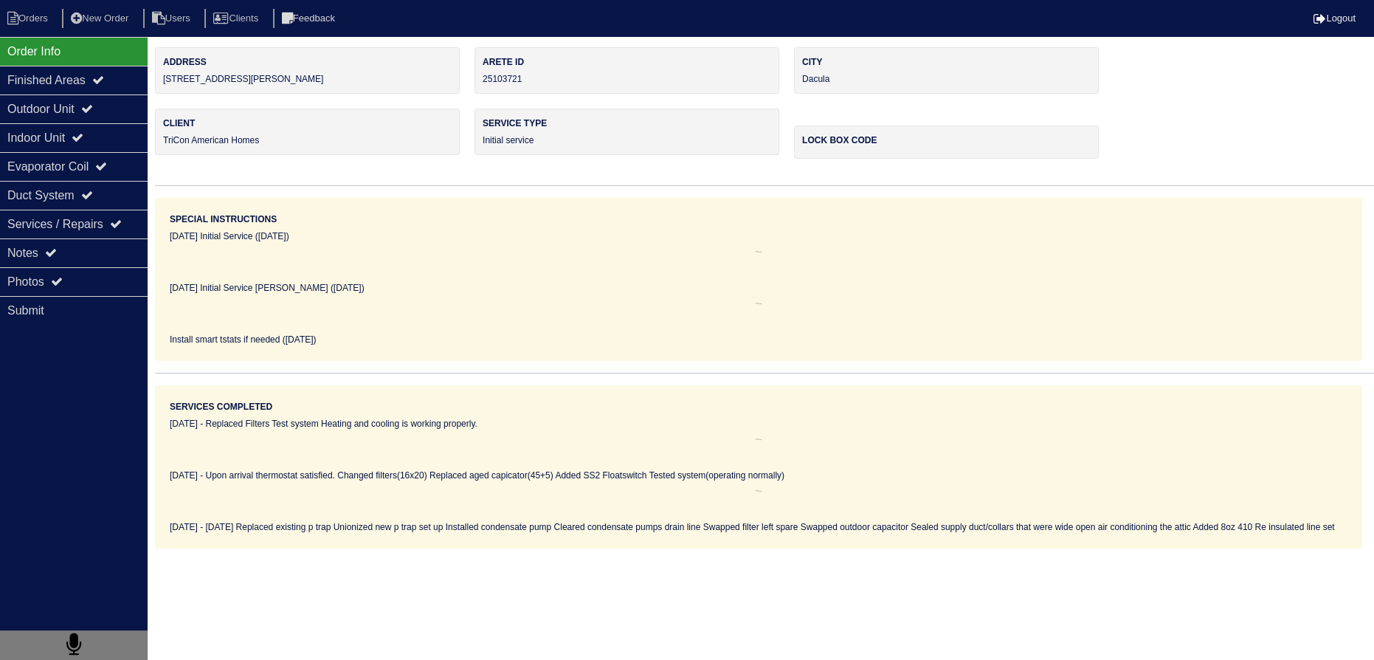
click at [47, 30] on nav "Orders New Order Users Clients Feedback Logout" at bounding box center [687, 18] width 1374 height 37
click at [44, 25] on li "Orders" at bounding box center [30, 19] width 60 height 20
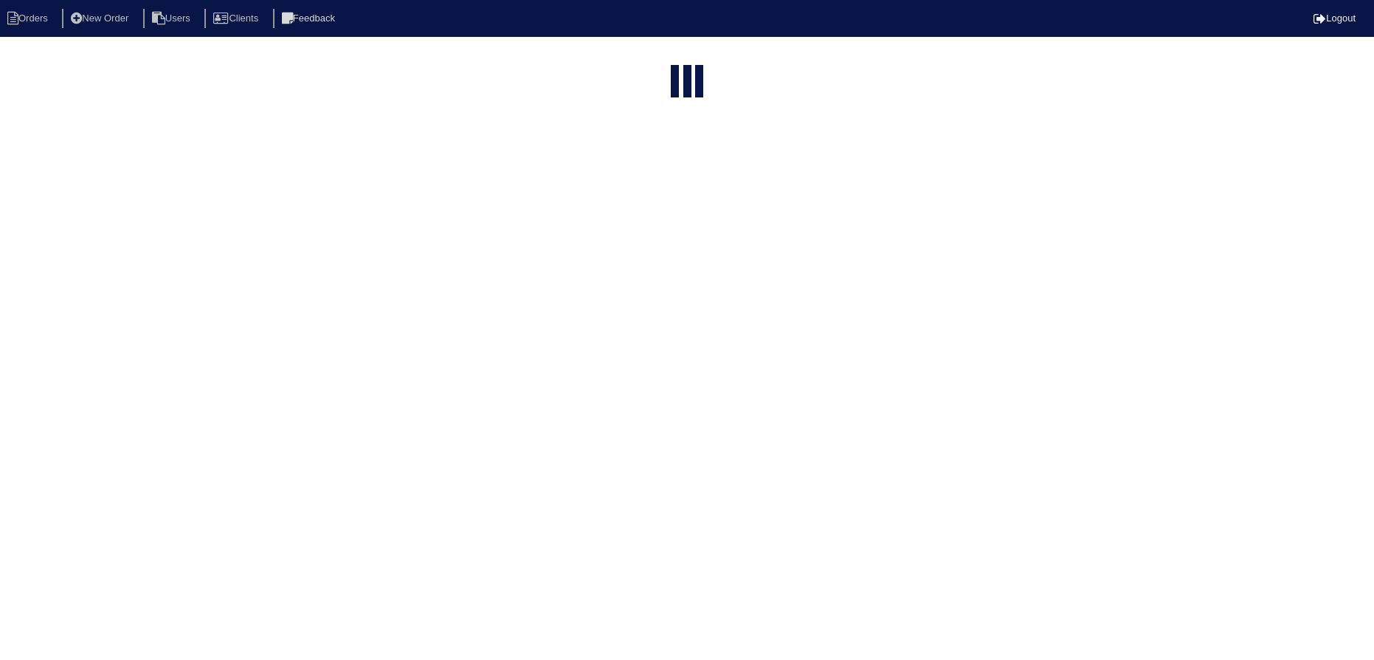
select select "15"
type input "matt"
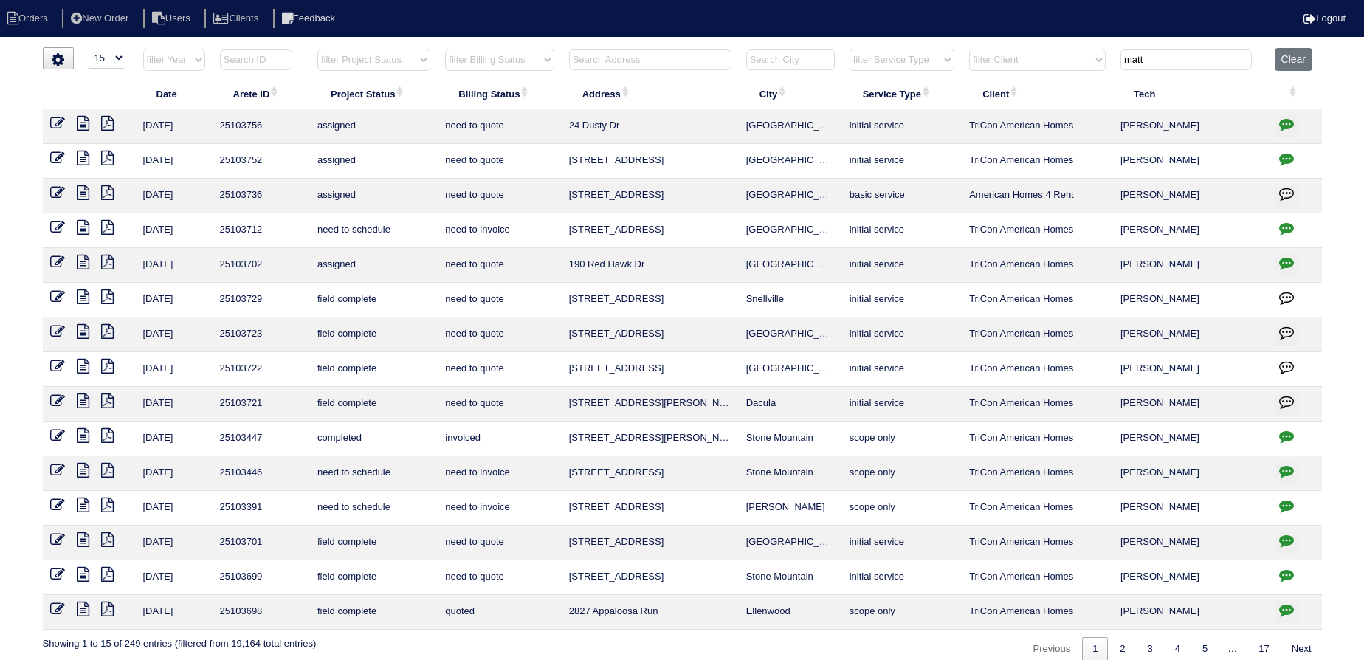
click at [87, 360] on icon at bounding box center [83, 366] width 13 height 15
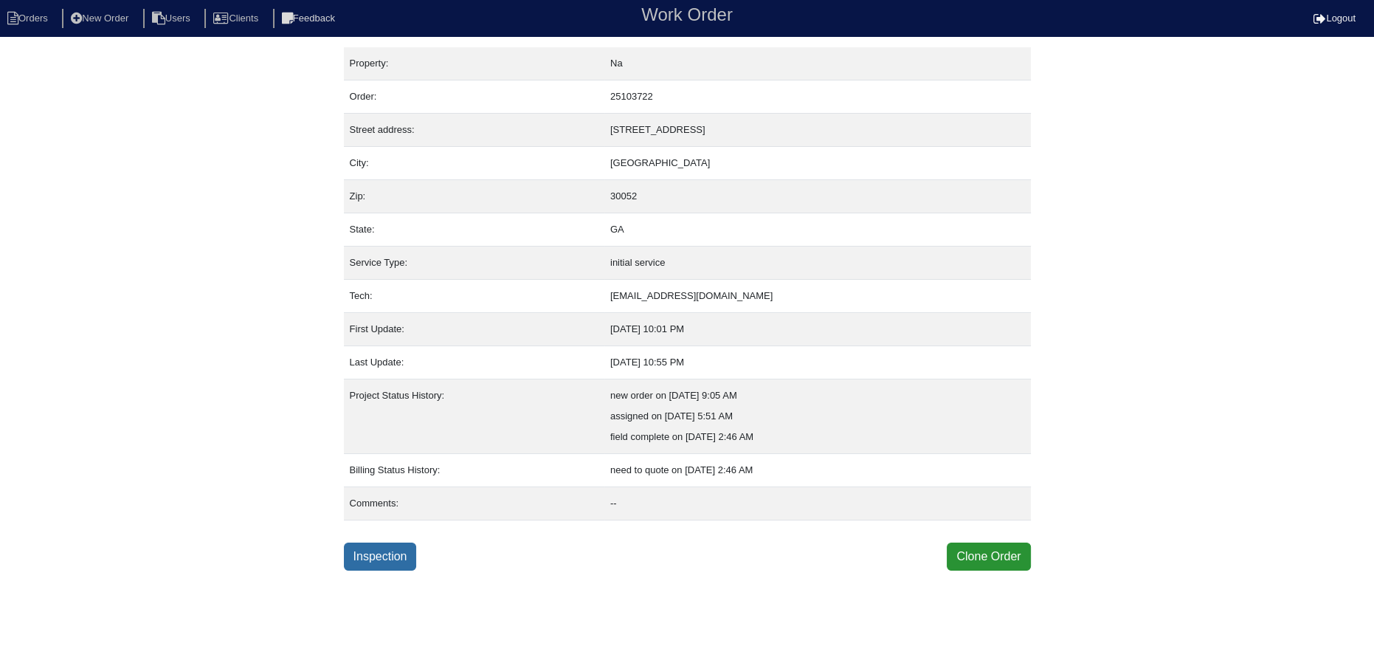
click at [369, 549] on link "Inspection" at bounding box center [380, 557] width 73 height 28
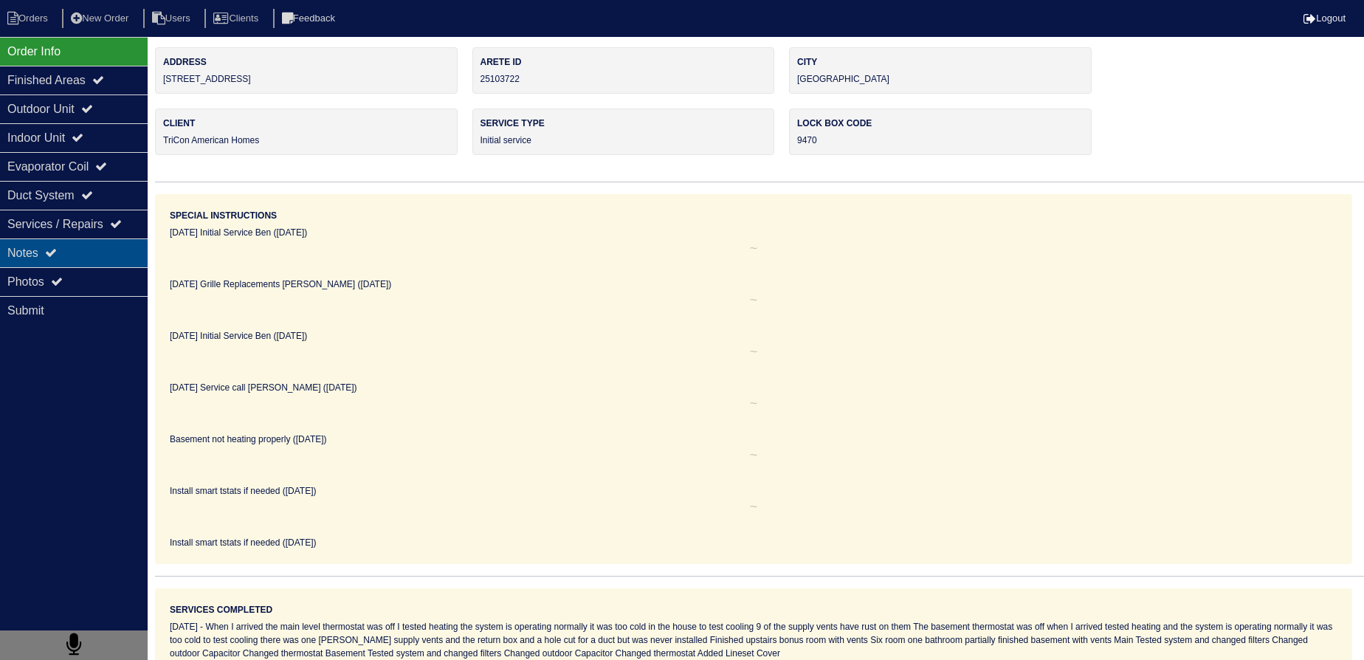
click at [74, 244] on div "Notes" at bounding box center [74, 252] width 148 height 29
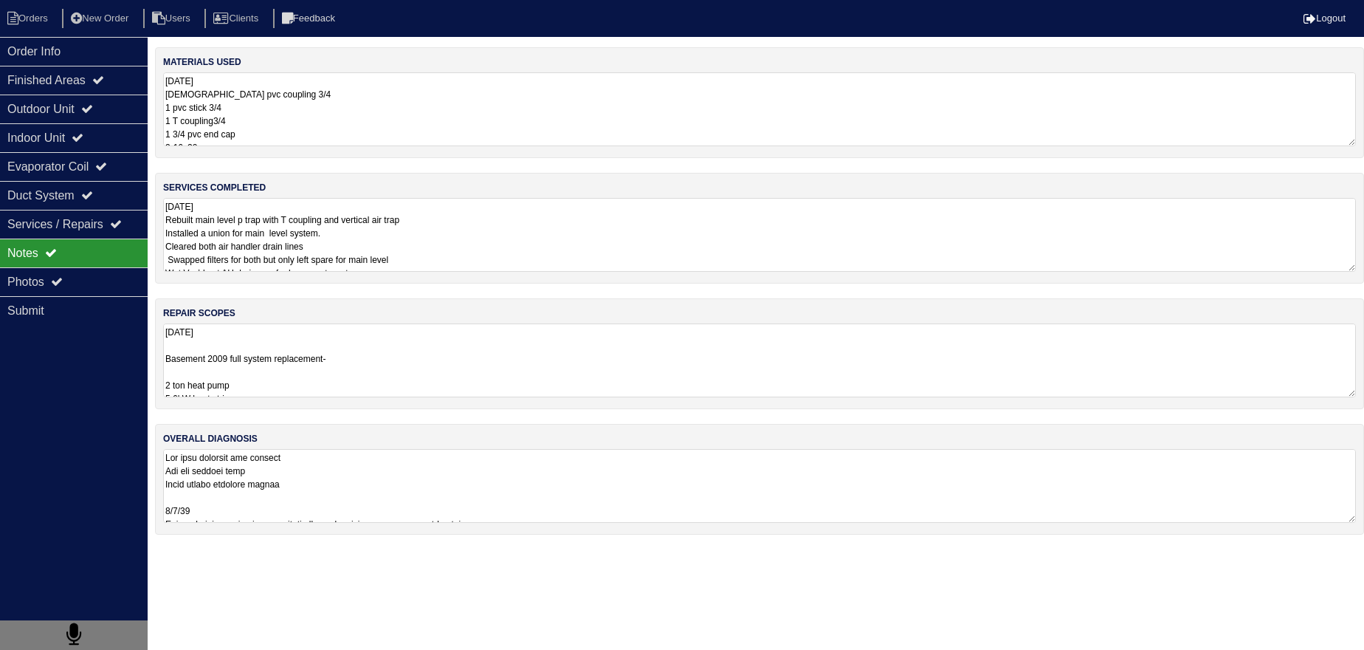
click at [241, 337] on textarea "10-10-25 Basement 2009 full system replacement- 2 ton heat pump 5.6kW heat stri…" at bounding box center [759, 360] width 1193 height 74
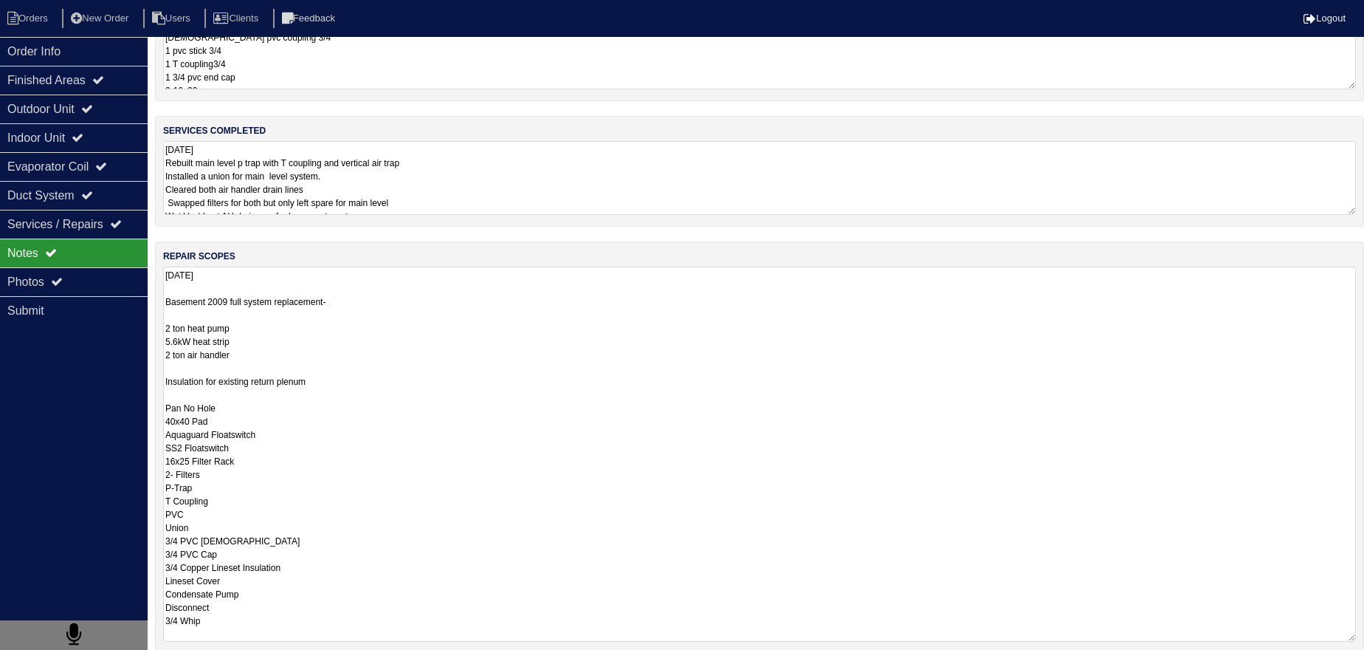
scroll to position [66, 0]
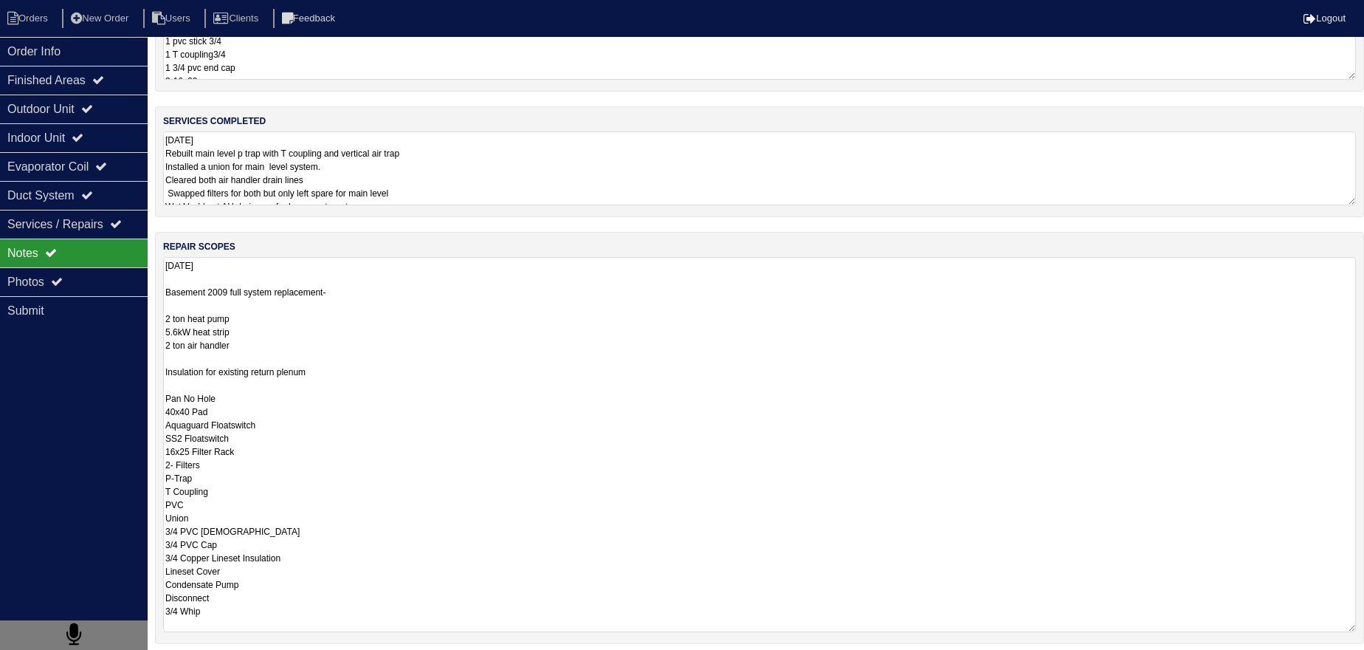
drag, startPoint x: 178, startPoint y: 326, endPoint x: 156, endPoint y: 330, distance: 22.6
click at [156, 330] on div "repair scopes 10-10-25 Basement 2009 full system replacement- 2 ton heat pump 5…" at bounding box center [759, 438] width 1209 height 412
click at [263, 303] on textarea "10-10-25 Basement 2009 full system replacement- 2 ton heat pump 5kW heat strip …" at bounding box center [759, 444] width 1193 height 375
click at [273, 191] on div "services completed 10-10-25 Rebuilt main level p trap with T coupling and verti…" at bounding box center [759, 161] width 1209 height 111
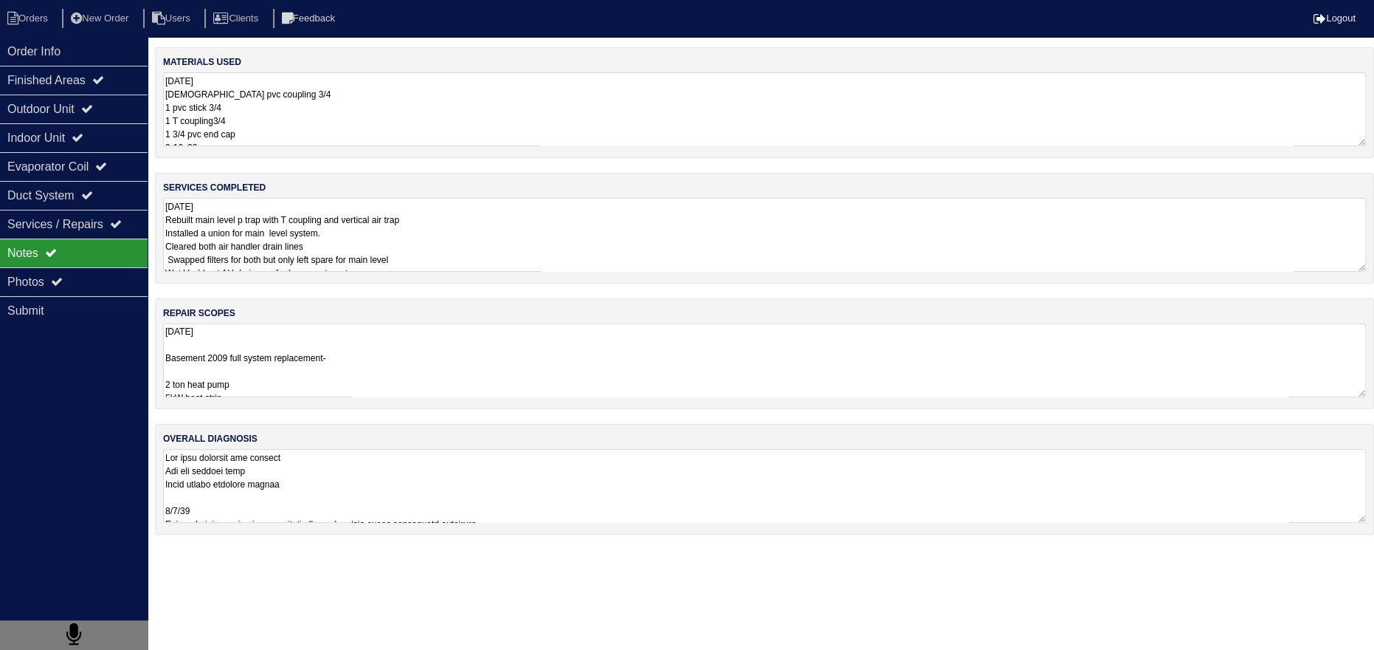
click at [274, 446] on div "materials used 10.10.25 Male pvc coupling 3/4 1 pvc stick 3/4 1 T coupling3/4 1…" at bounding box center [764, 298] width 1219 height 502
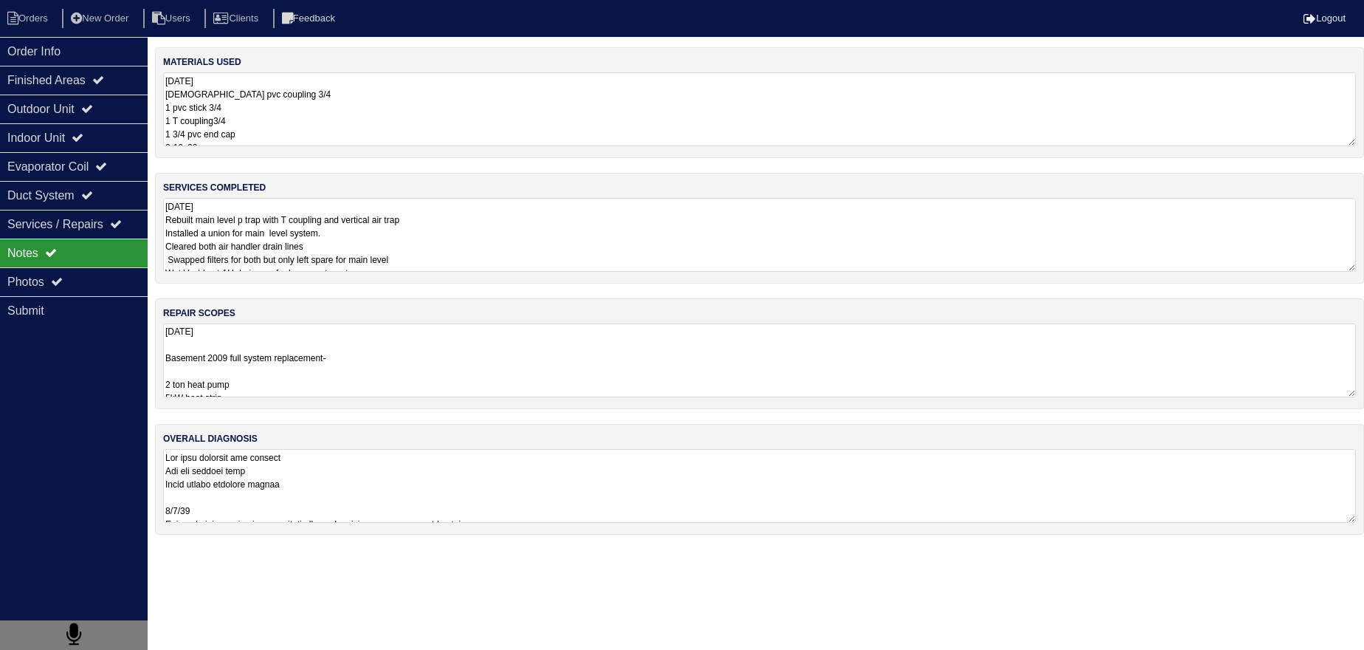
click at [213, 386] on textarea "10-10-25 Basement 2009 full system replacement- 2 ton heat pump 5kW heat strip …" at bounding box center [759, 360] width 1193 height 74
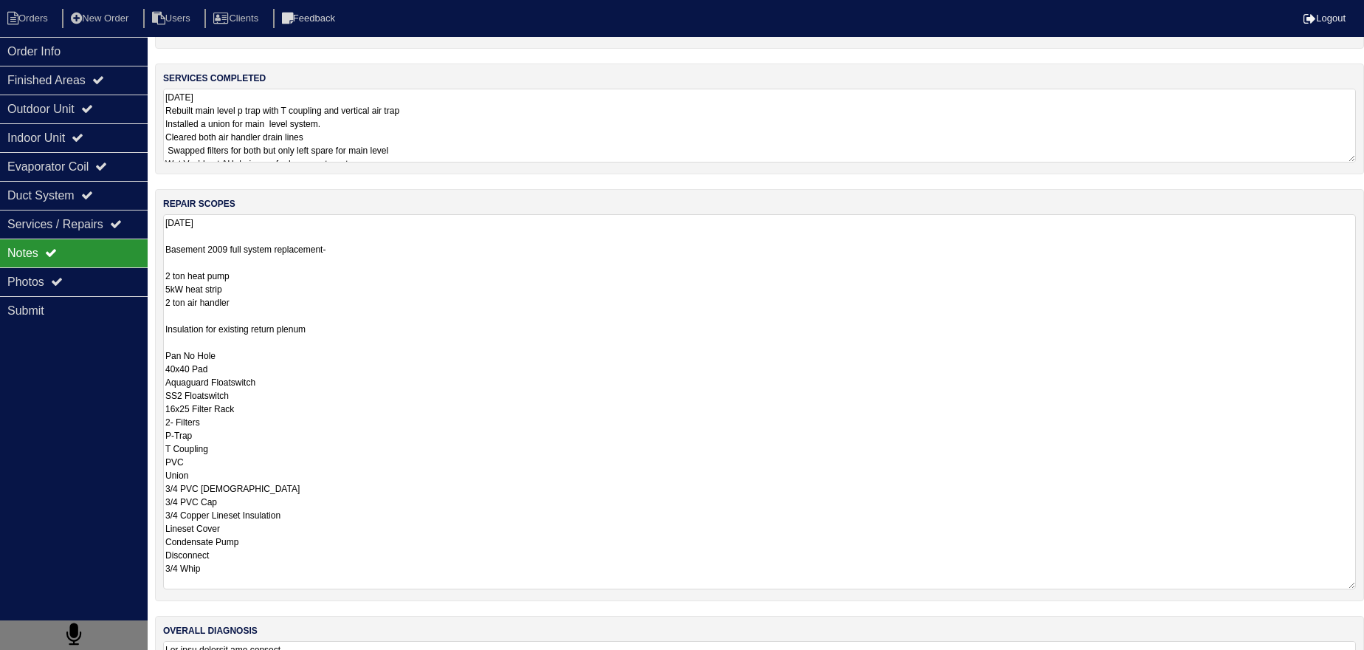
scroll to position [134, 0]
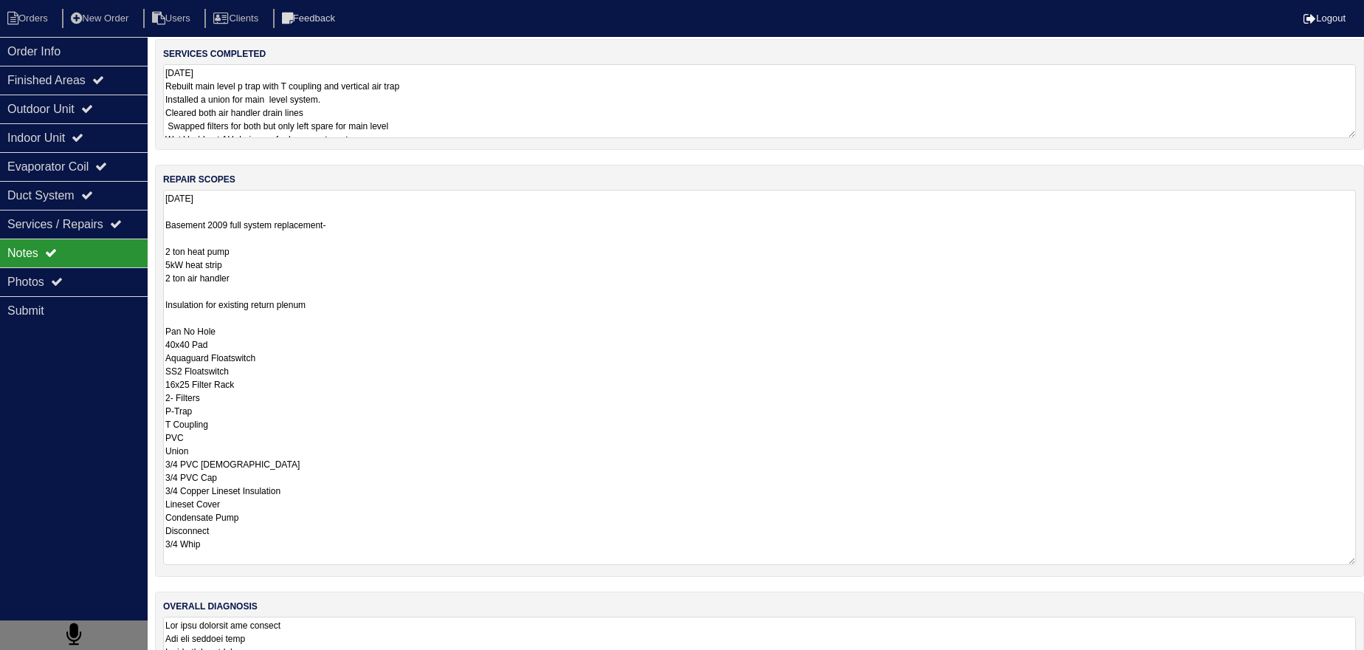
drag, startPoint x: 229, startPoint y: 380, endPoint x: 157, endPoint y: 385, distance: 71.7
click at [157, 385] on div "repair scopes 10-10-25 Basement 2009 full system replacement- 2 ton heat pump 5…" at bounding box center [759, 371] width 1209 height 412
drag, startPoint x: 140, startPoint y: 519, endPoint x: 143, endPoint y: 527, distance: 8.9
click at [143, 527] on div "Order Info Finished Areas Outdoor Unit Indoor Unit Evaporator Coil Duct System …" at bounding box center [682, 315] width 1364 height 803
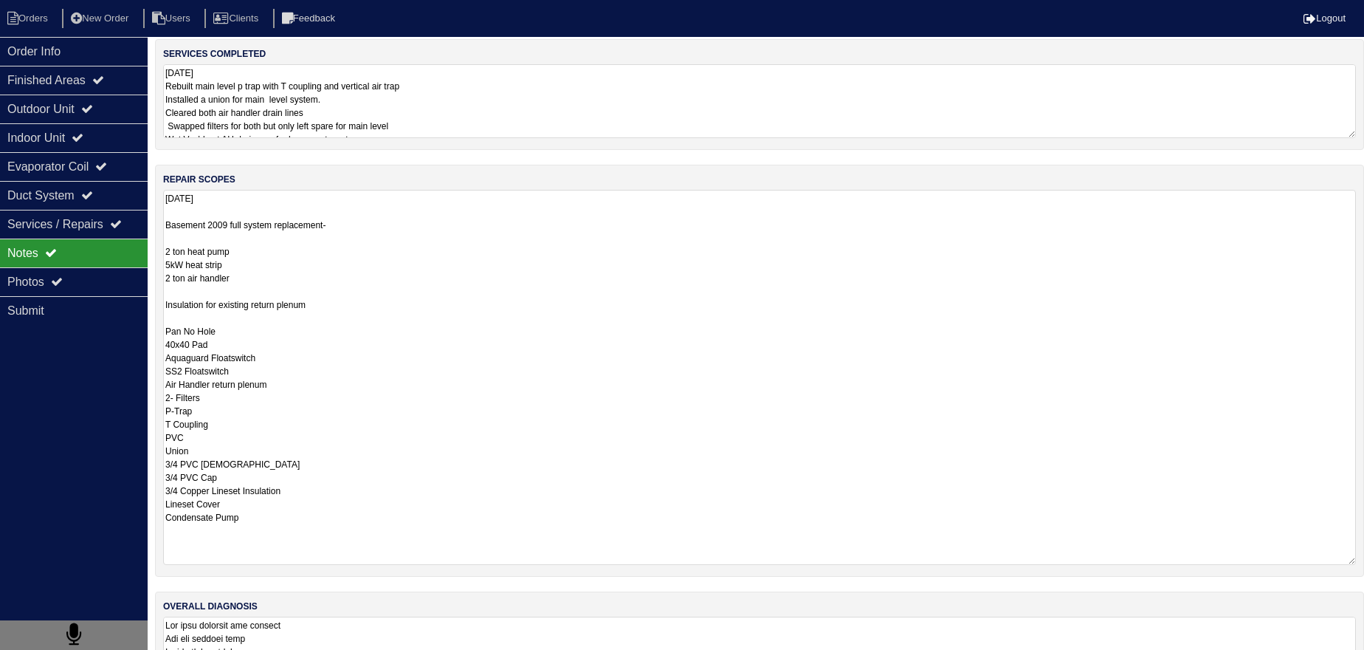
drag, startPoint x: 233, startPoint y: 472, endPoint x: 154, endPoint y: 472, distance: 79.0
click at [154, 472] on div "Order Info Finished Areas Outdoor Unit Indoor Unit Evaporator Coil Duct System …" at bounding box center [682, 315] width 1364 height 803
drag, startPoint x: 196, startPoint y: 447, endPoint x: 155, endPoint y: 426, distance: 46.5
click at [155, 426] on div "repair scopes 10-10-25 Basement 2009 full system replacement- 2 ton heat pump 5…" at bounding box center [759, 371] width 1209 height 412
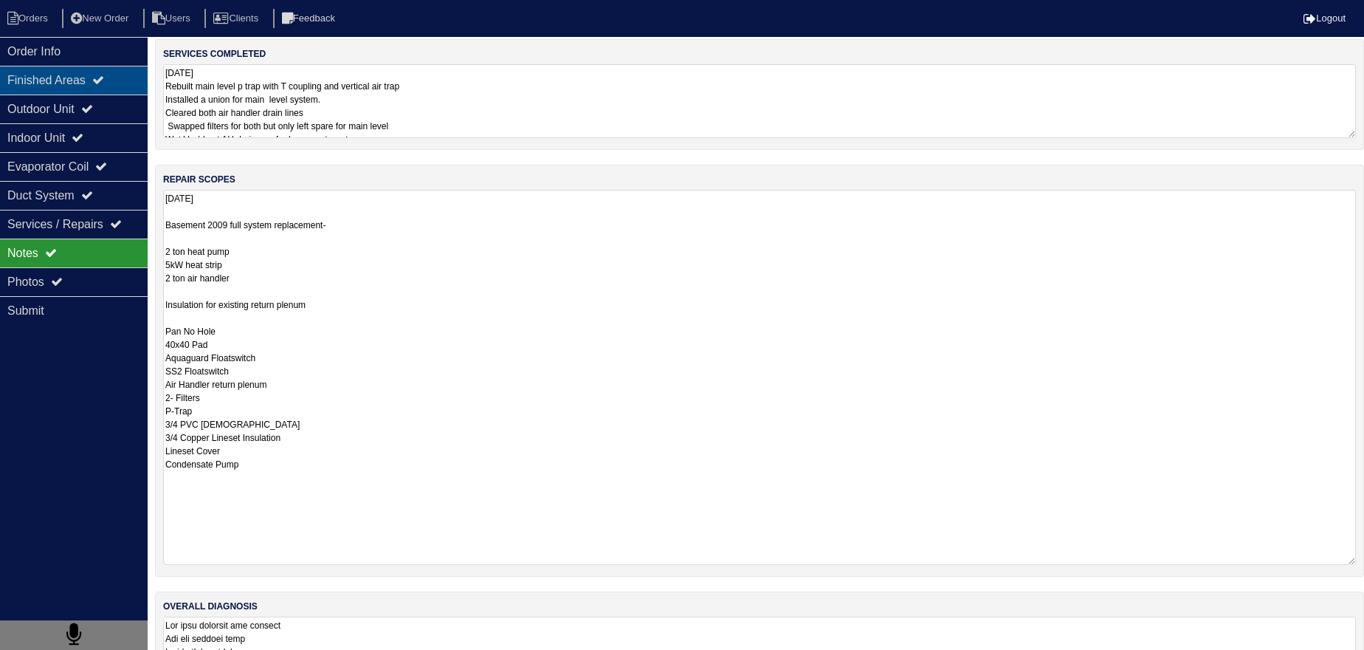
type textarea "10-10-25 Basement 2009 full system replacement- 2 ton heat pump 5kW heat strip …"
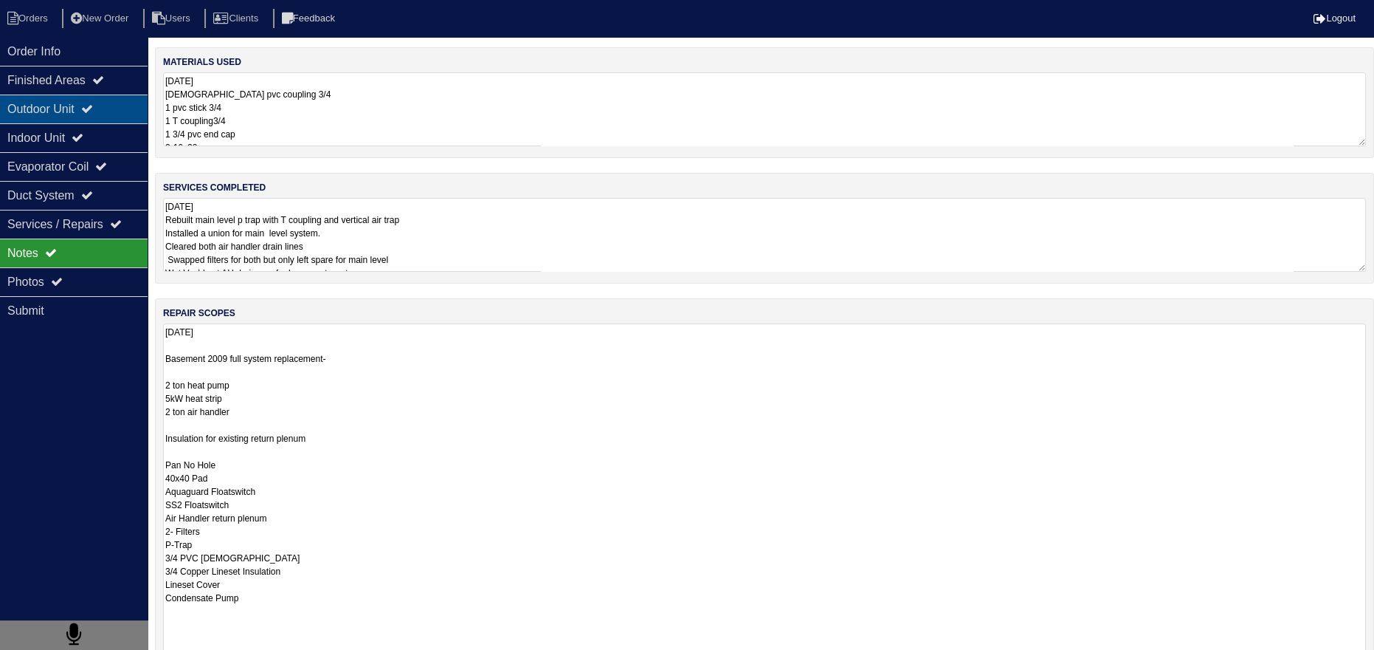
drag, startPoint x: 104, startPoint y: 82, endPoint x: 96, endPoint y: 100, distance: 19.5
click at [101, 86] on div "Finished Areas" at bounding box center [74, 80] width 148 height 29
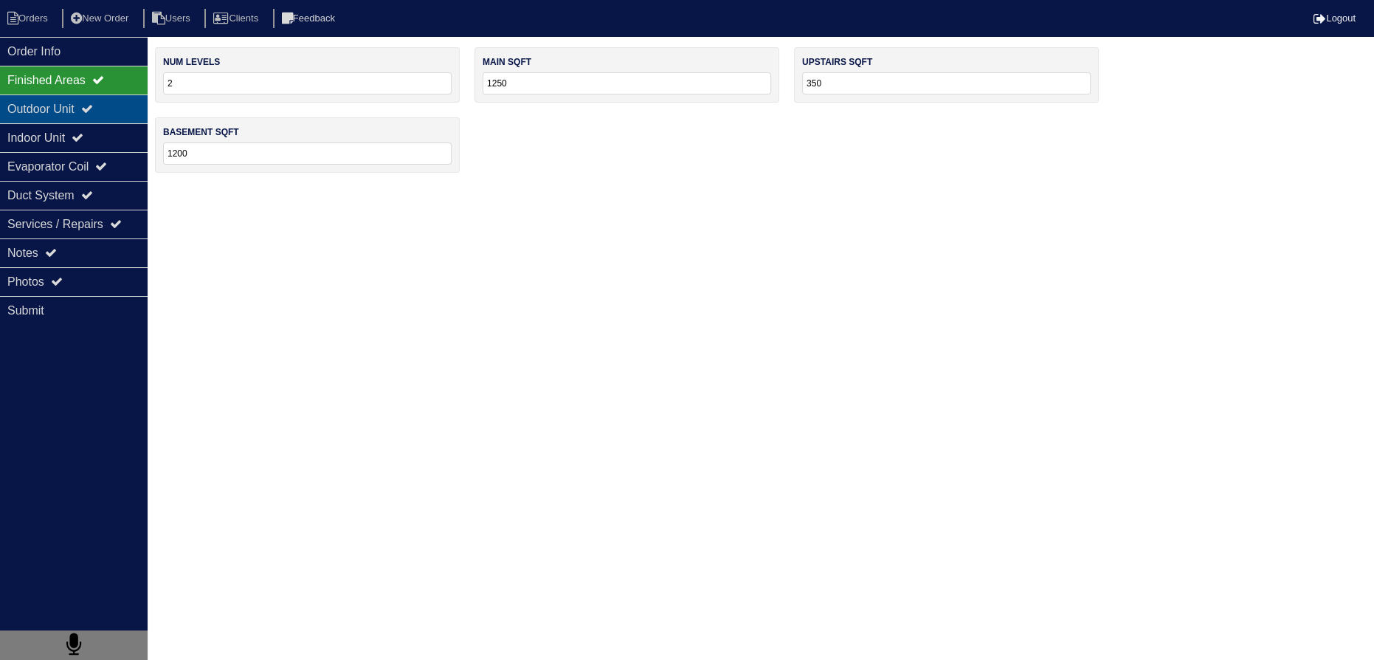
click at [95, 100] on div "Outdoor Unit" at bounding box center [74, 108] width 148 height 29
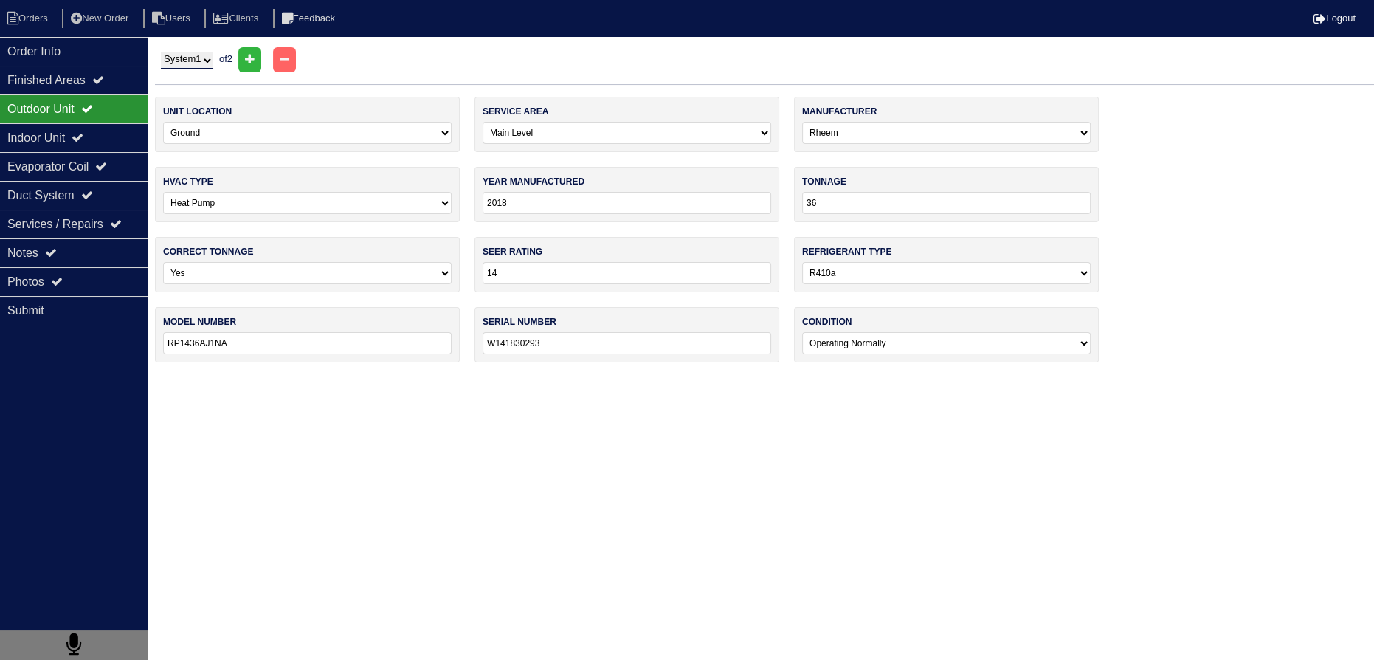
click at [179, 56] on select "System 1 System 2" at bounding box center [187, 60] width 52 height 16
select select "2"
click at [161, 52] on select "System 1 System 2" at bounding box center [187, 60] width 52 height 16
select select "2"
select select "Luxaire"
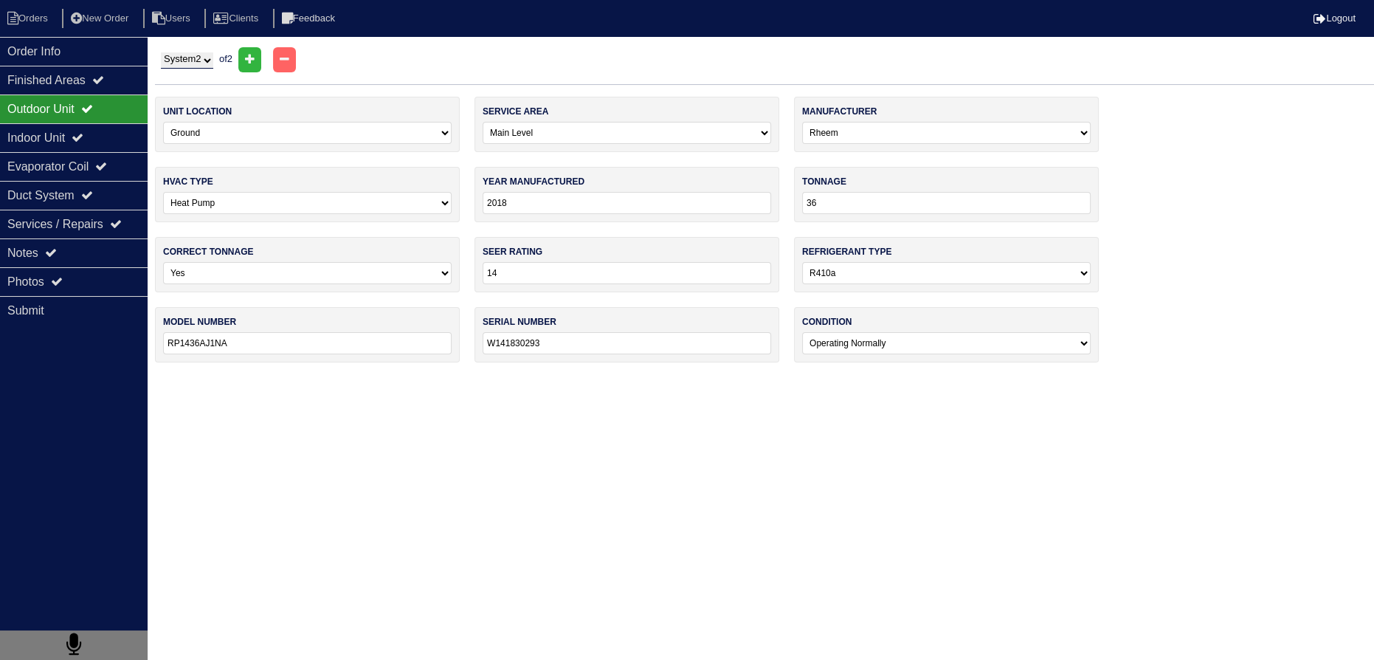
type input "2009"
type input "24"
type input "10"
type input "THRD24S41S1A"
type input "W0L9260902"
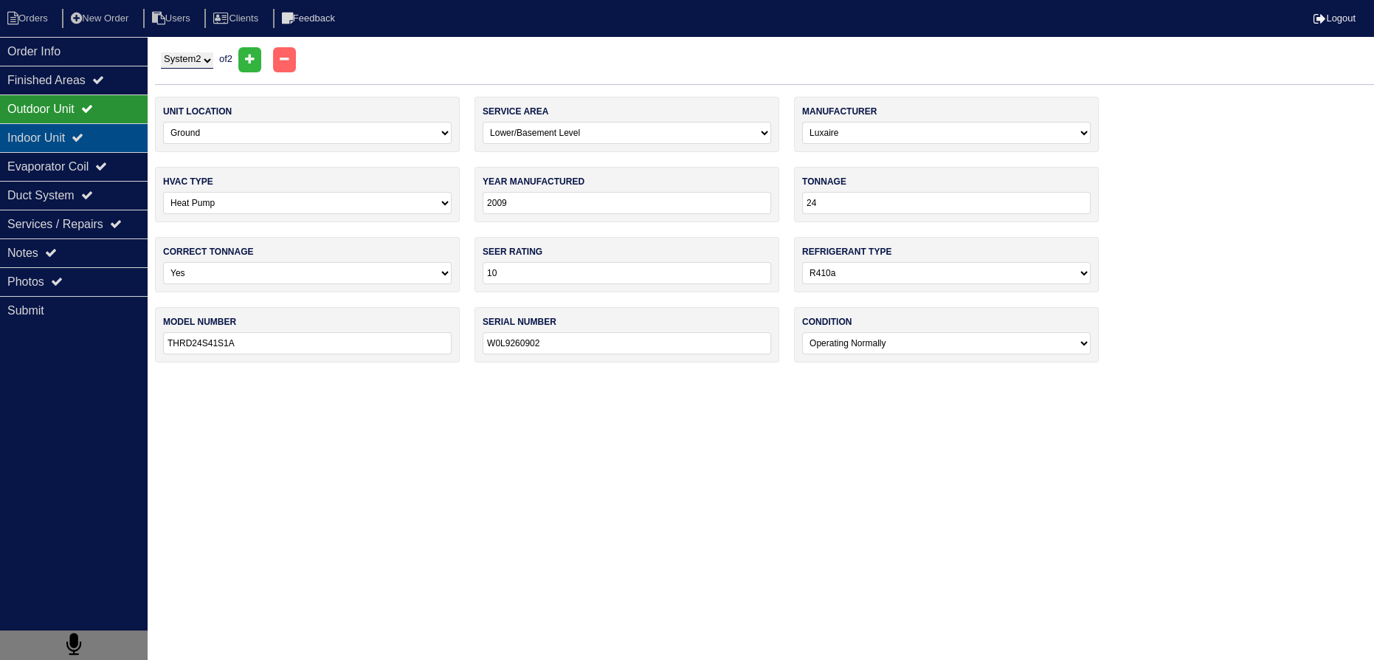
click at [118, 141] on div "Indoor Unit" at bounding box center [74, 137] width 148 height 29
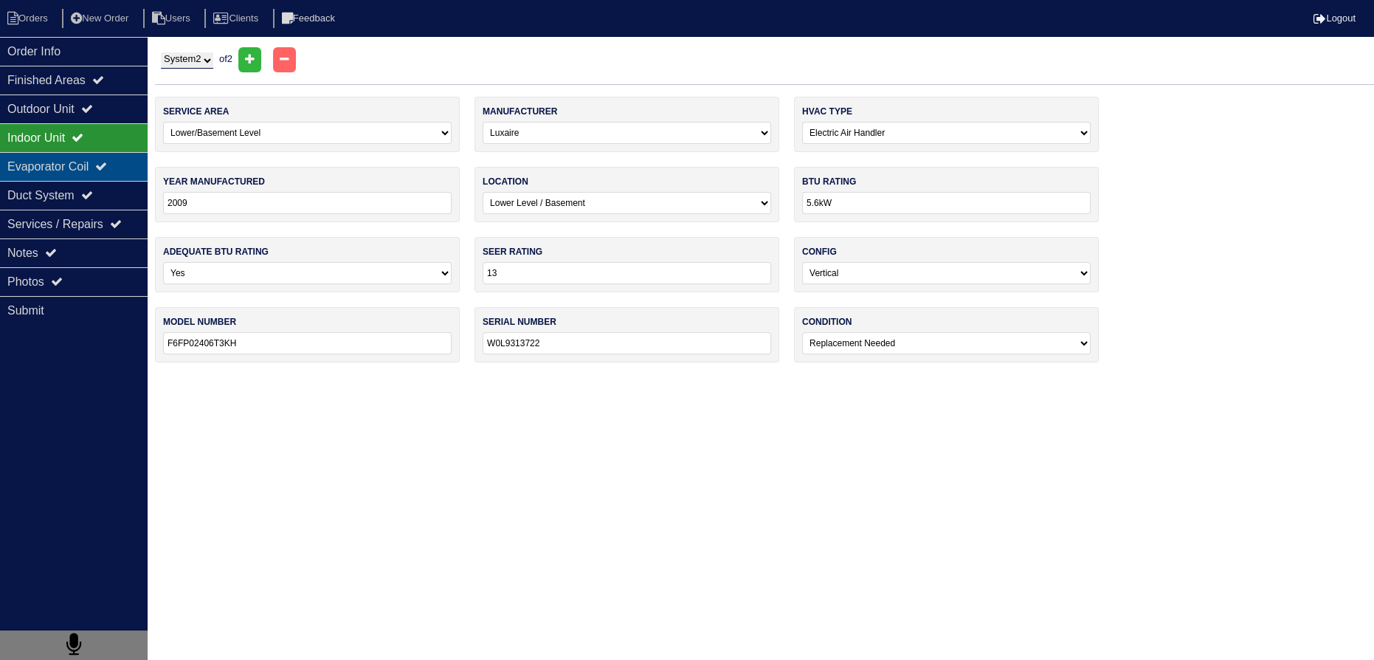
click at [107, 168] on icon at bounding box center [101, 166] width 12 height 12
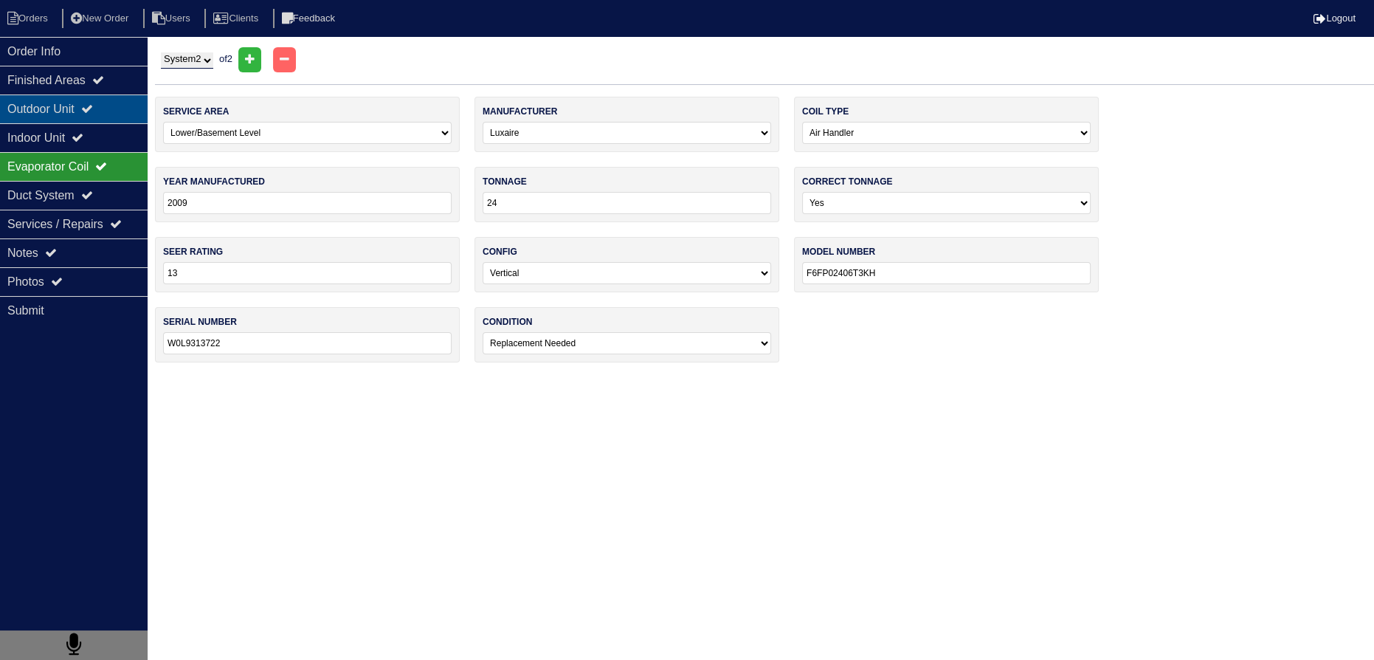
click at [128, 109] on div "Outdoor Unit" at bounding box center [74, 108] width 148 height 29
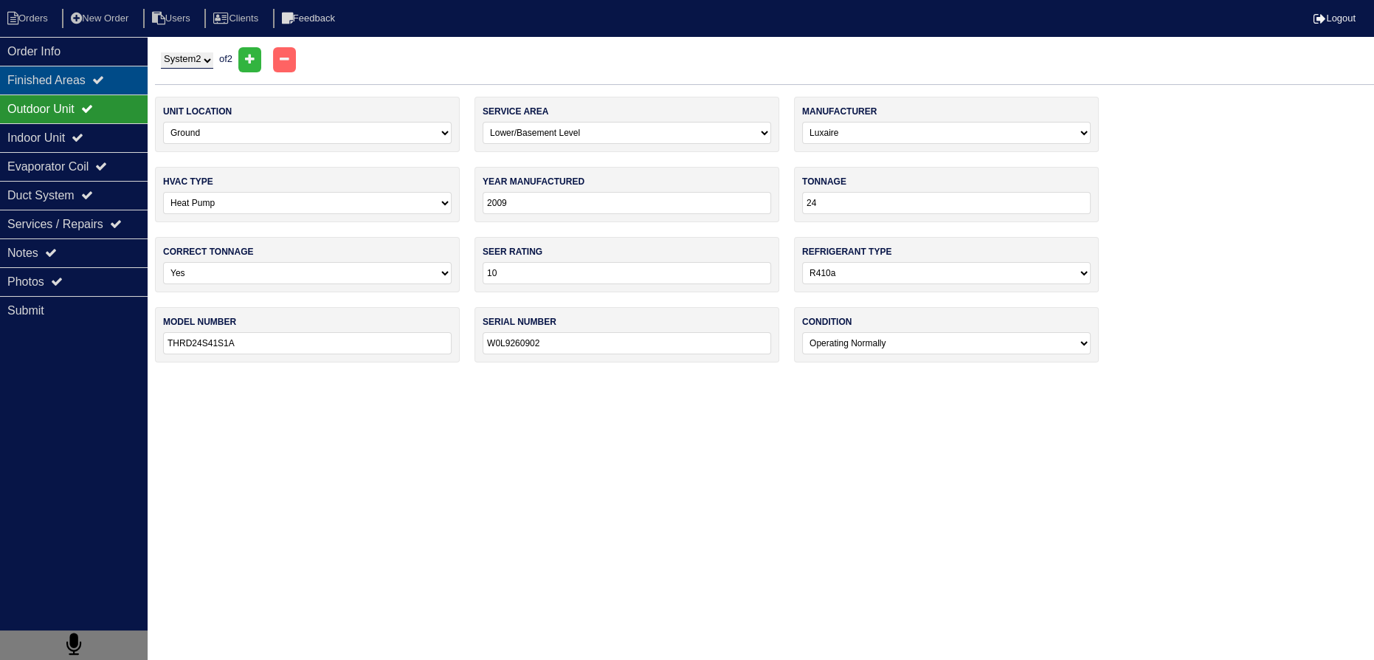
click at [127, 79] on div "Finished Areas" at bounding box center [74, 80] width 148 height 29
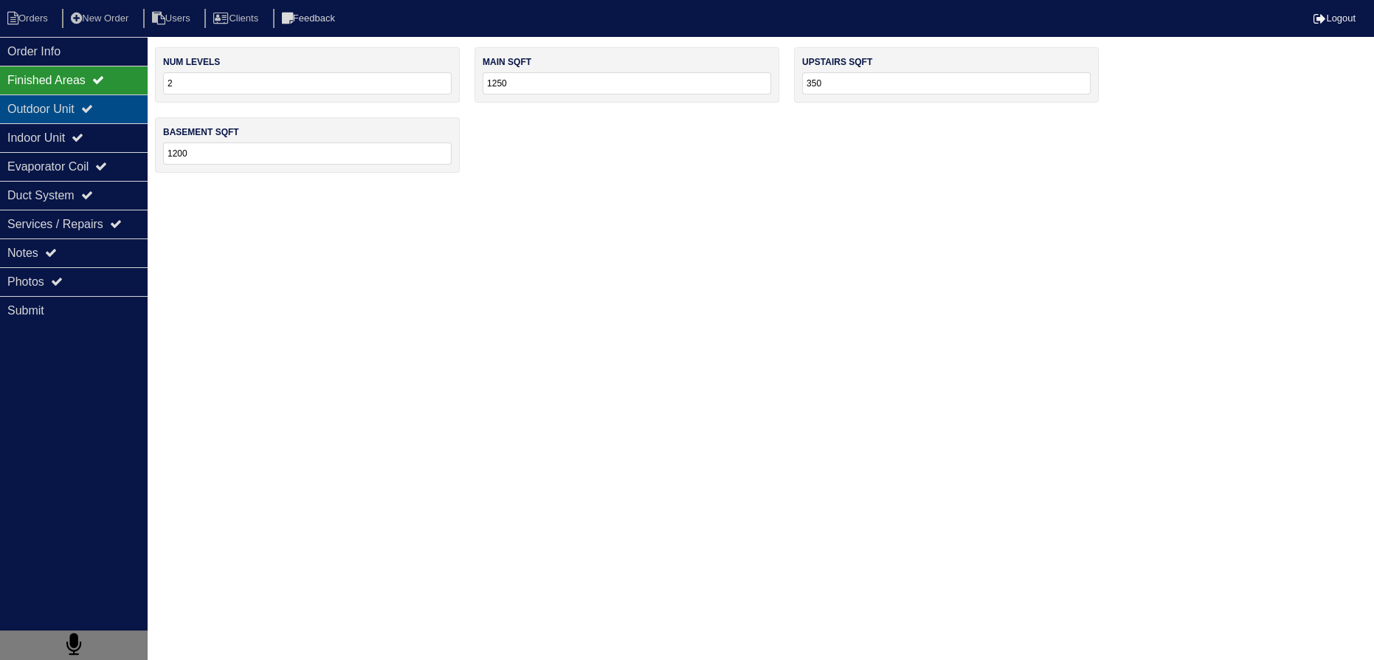
click at [93, 114] on icon at bounding box center [87, 109] width 12 height 12
select select "2"
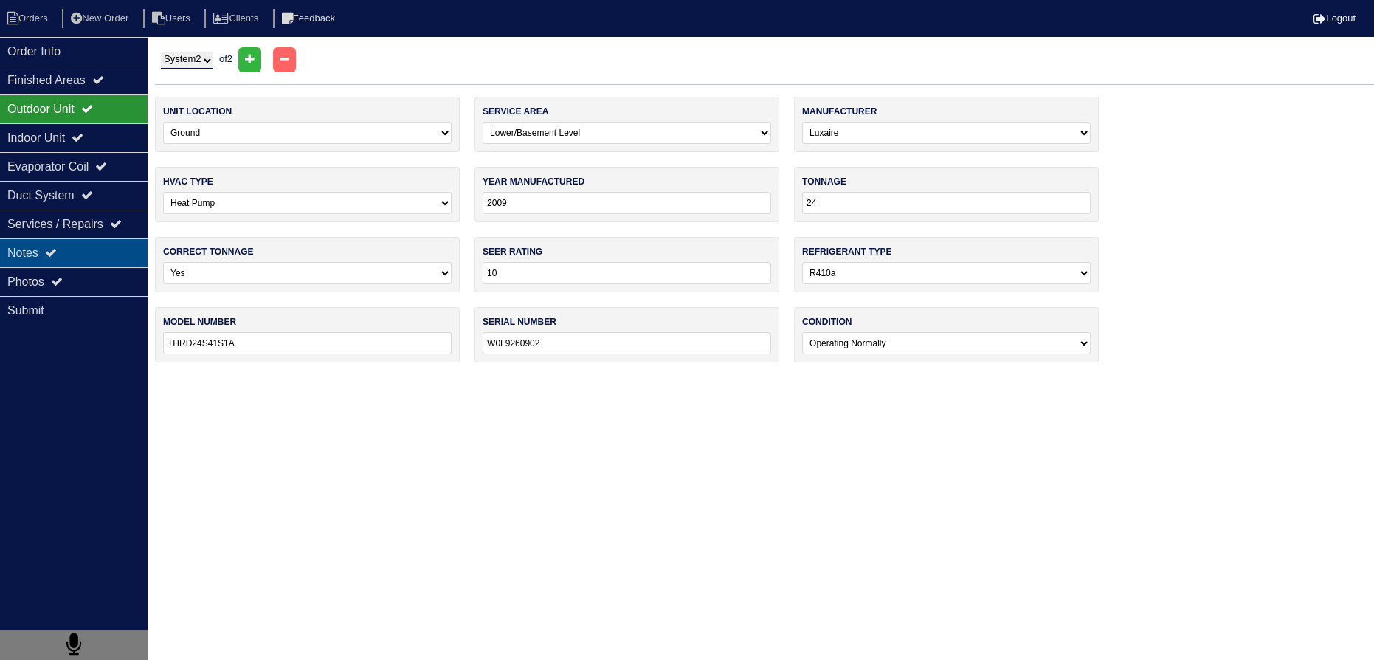
click at [57, 247] on icon at bounding box center [51, 253] width 12 height 12
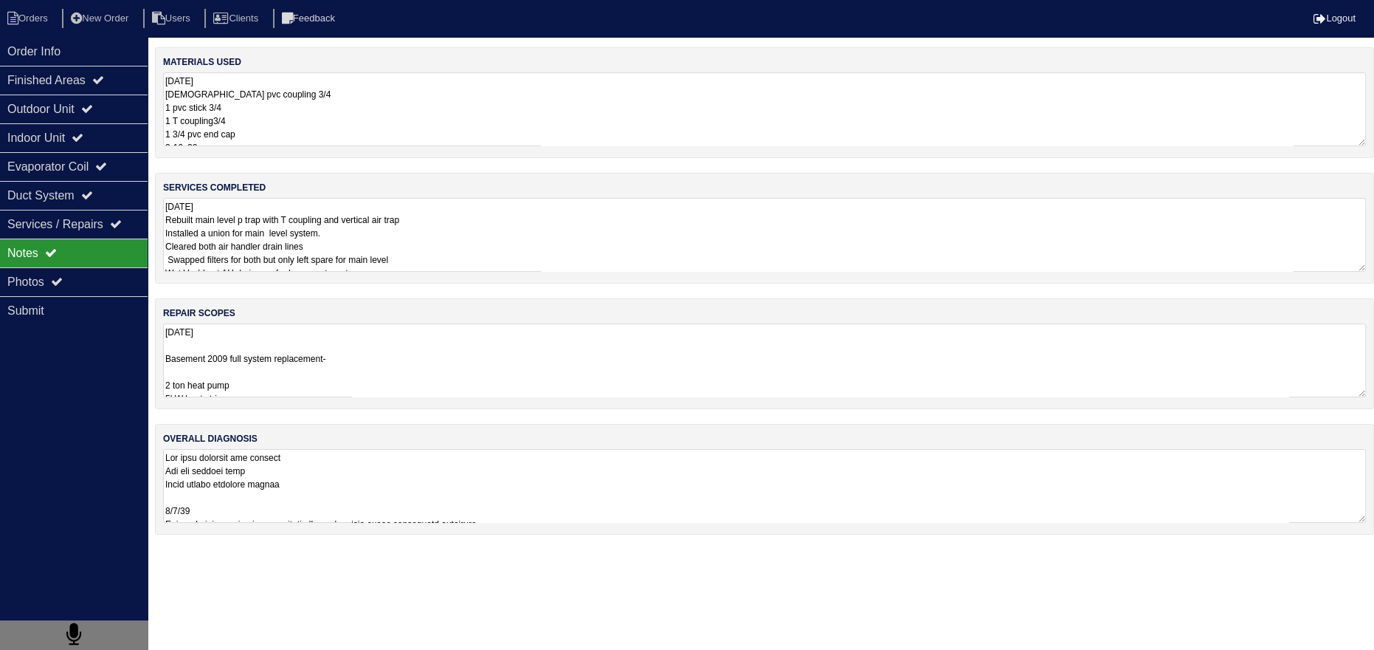
click at [66, 259] on div "Notes" at bounding box center [74, 252] width 148 height 29
click at [71, 104] on div "Outdoor Unit" at bounding box center [74, 108] width 148 height 29
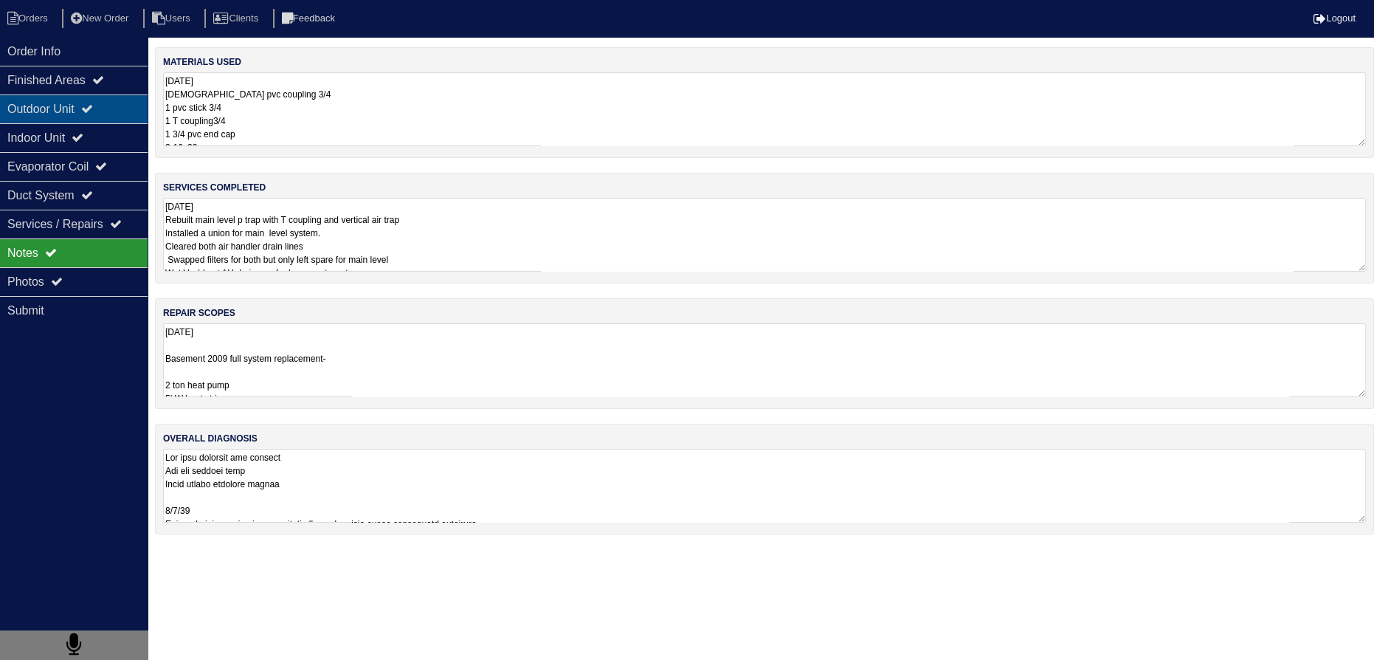
select select "2"
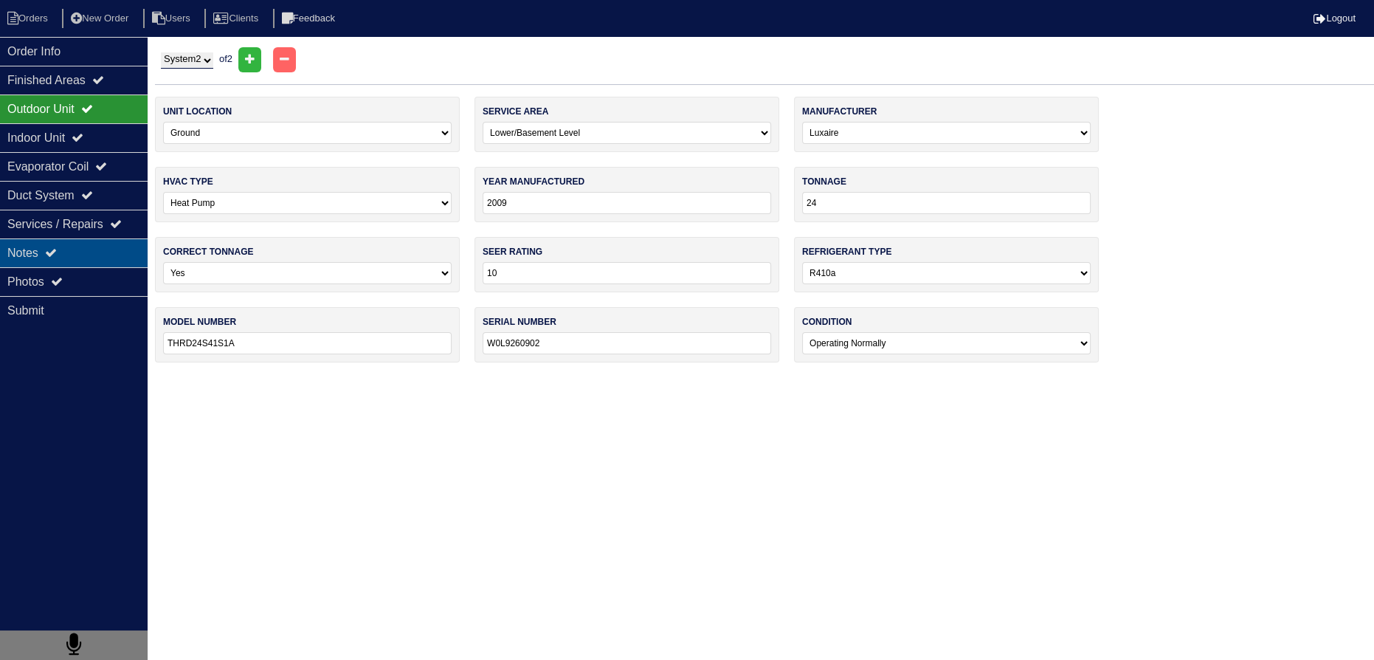
click at [85, 264] on div "Notes" at bounding box center [74, 252] width 148 height 29
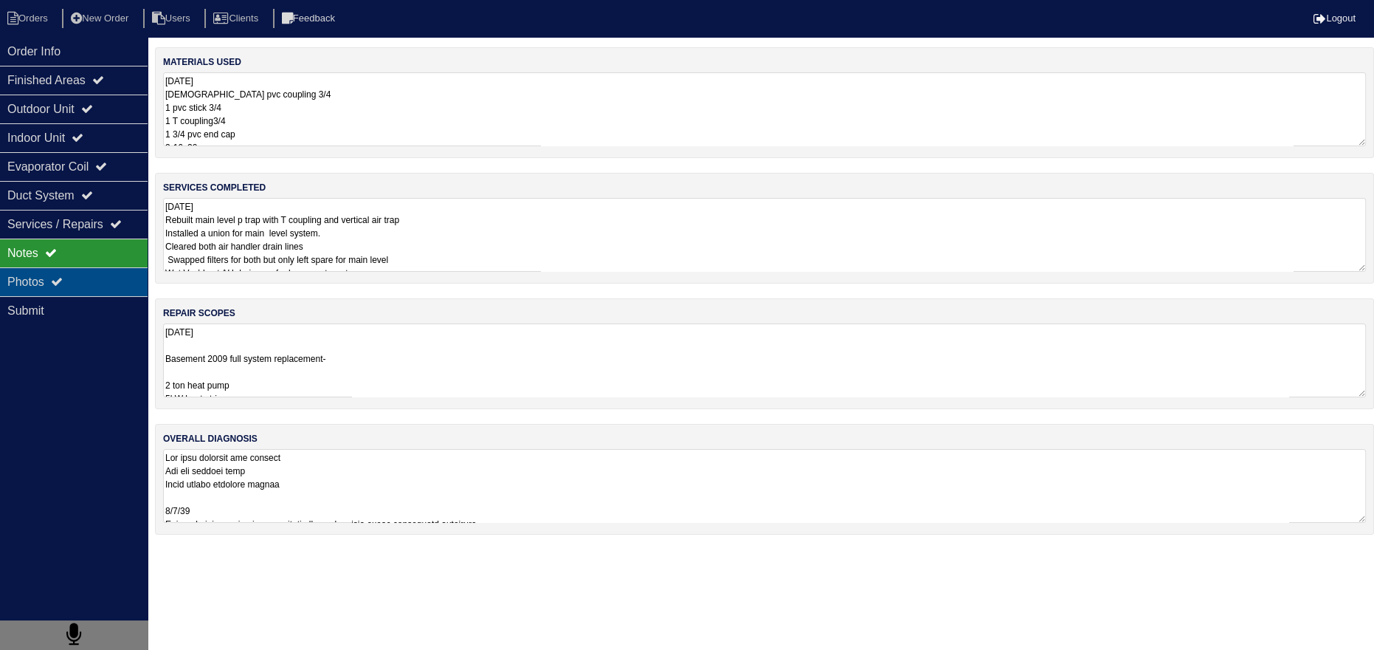
click at [89, 277] on div "Photos" at bounding box center [74, 281] width 148 height 29
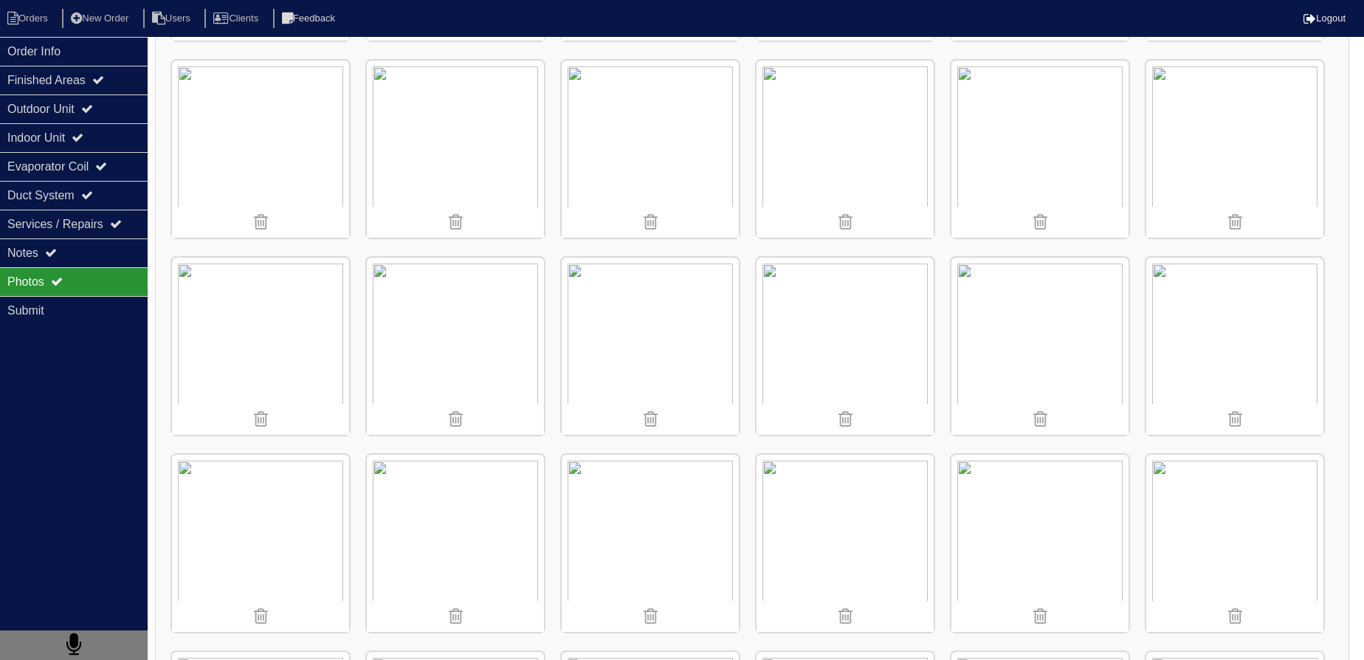
scroll to position [2369, 0]
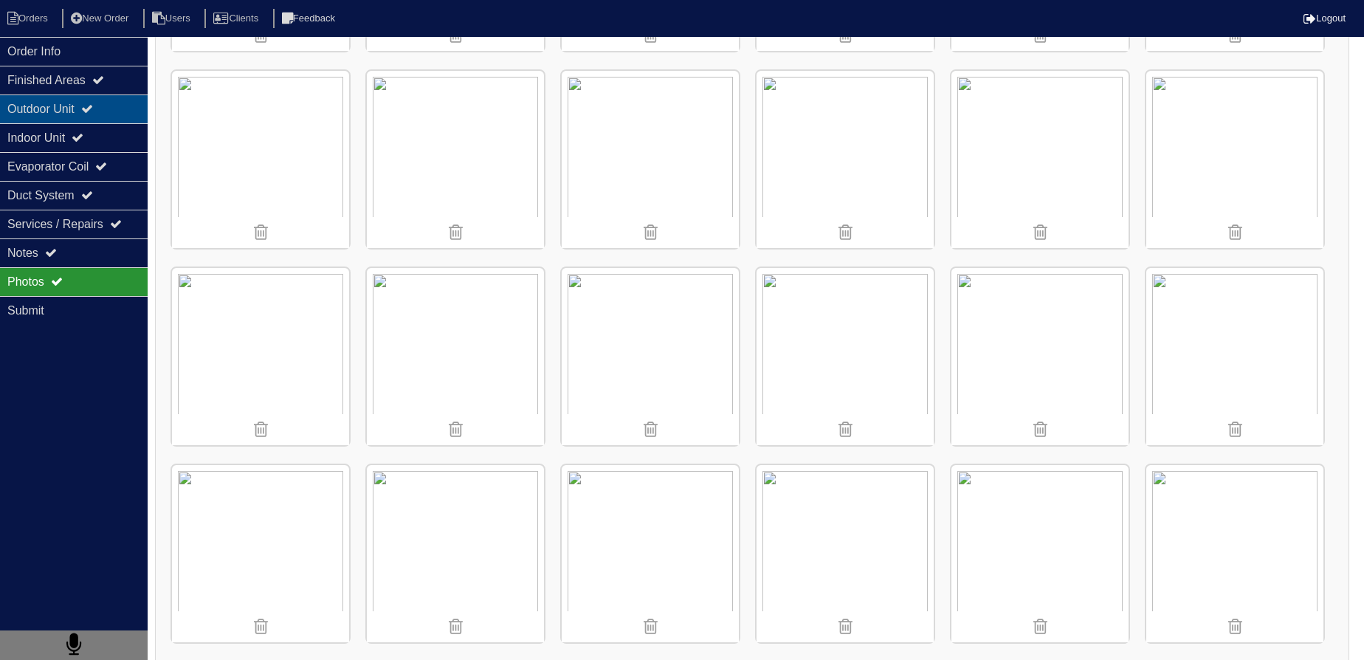
click at [84, 103] on div "Outdoor Unit" at bounding box center [74, 108] width 148 height 29
select select "2"
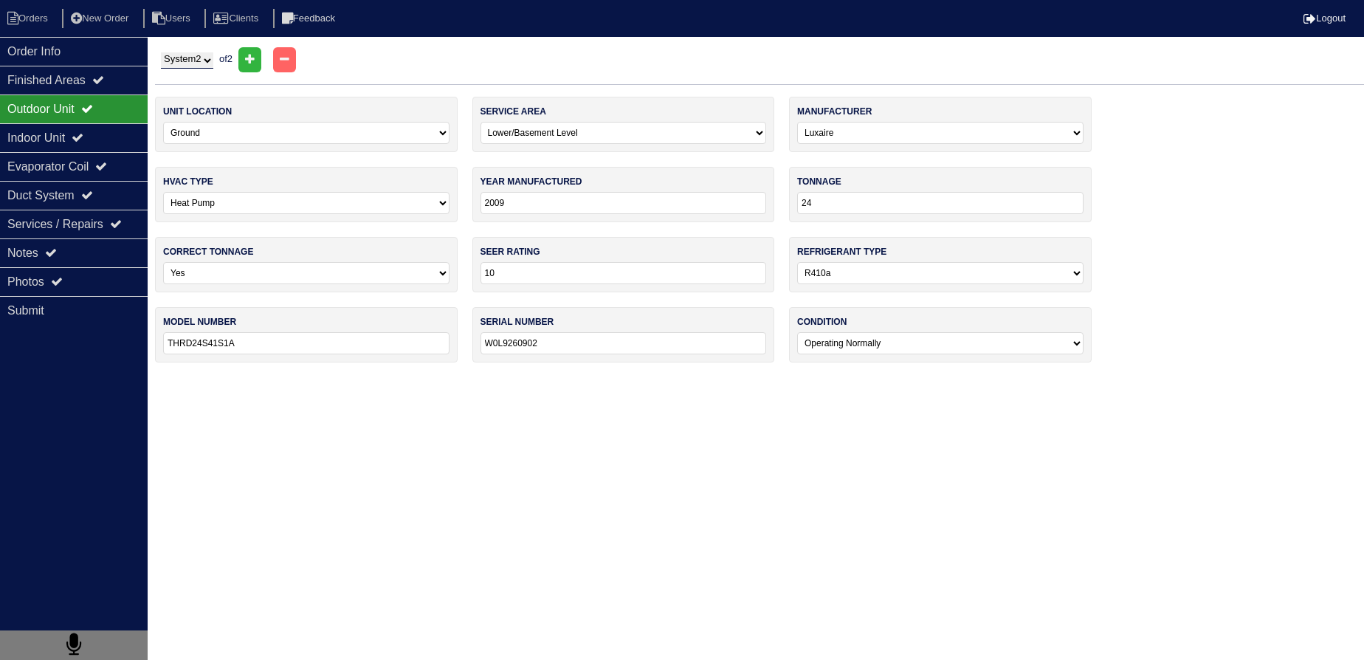
scroll to position [0, 0]
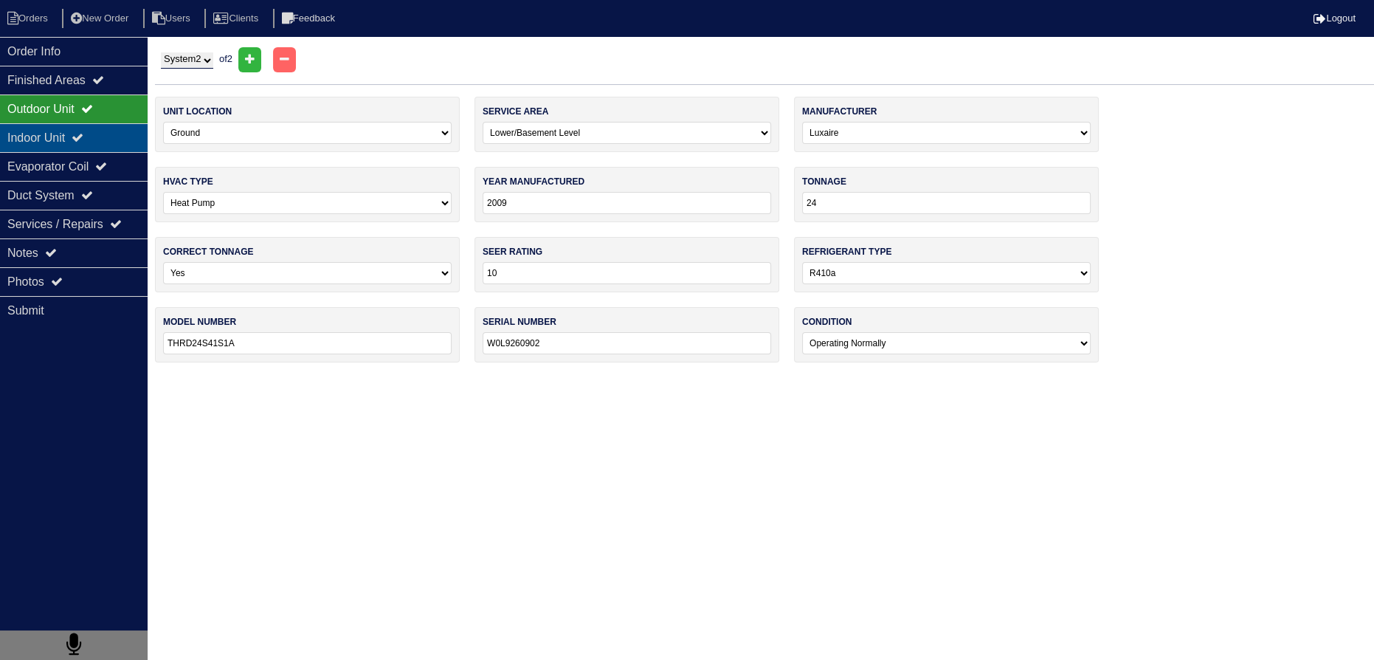
click at [83, 137] on icon at bounding box center [78, 137] width 12 height 12
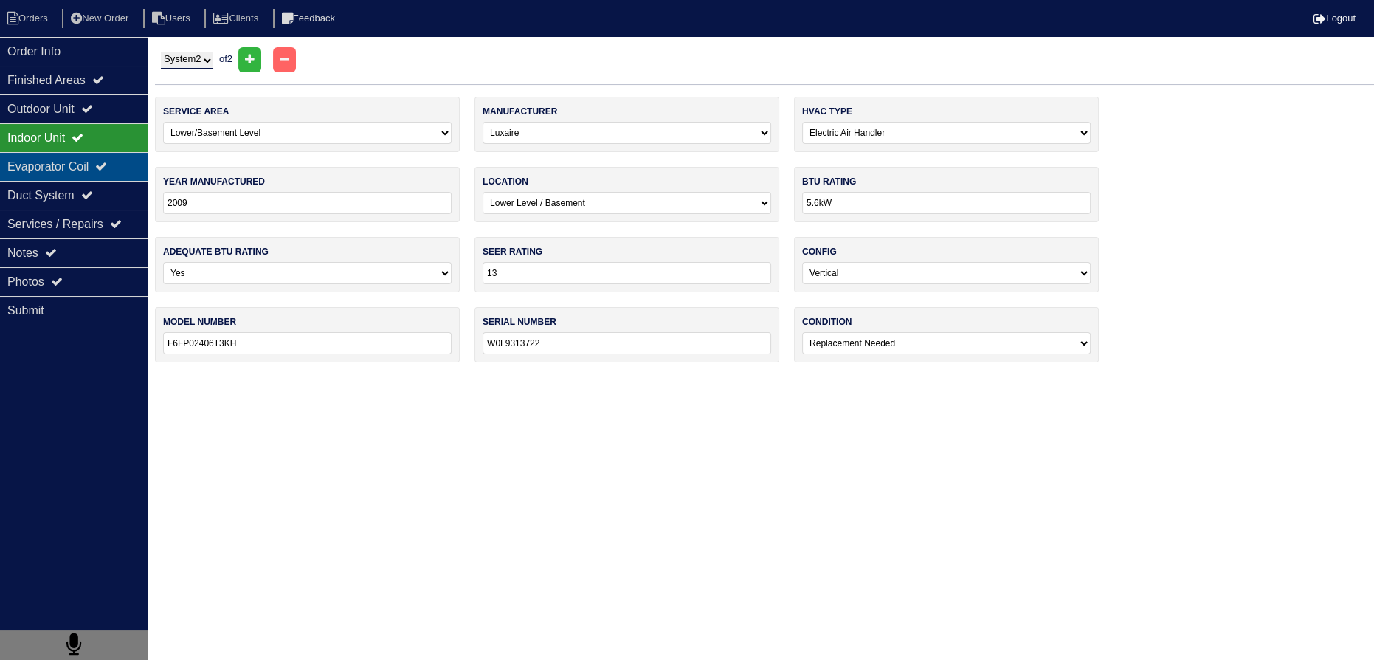
click at [87, 167] on div "Evaporator Coil" at bounding box center [74, 166] width 148 height 29
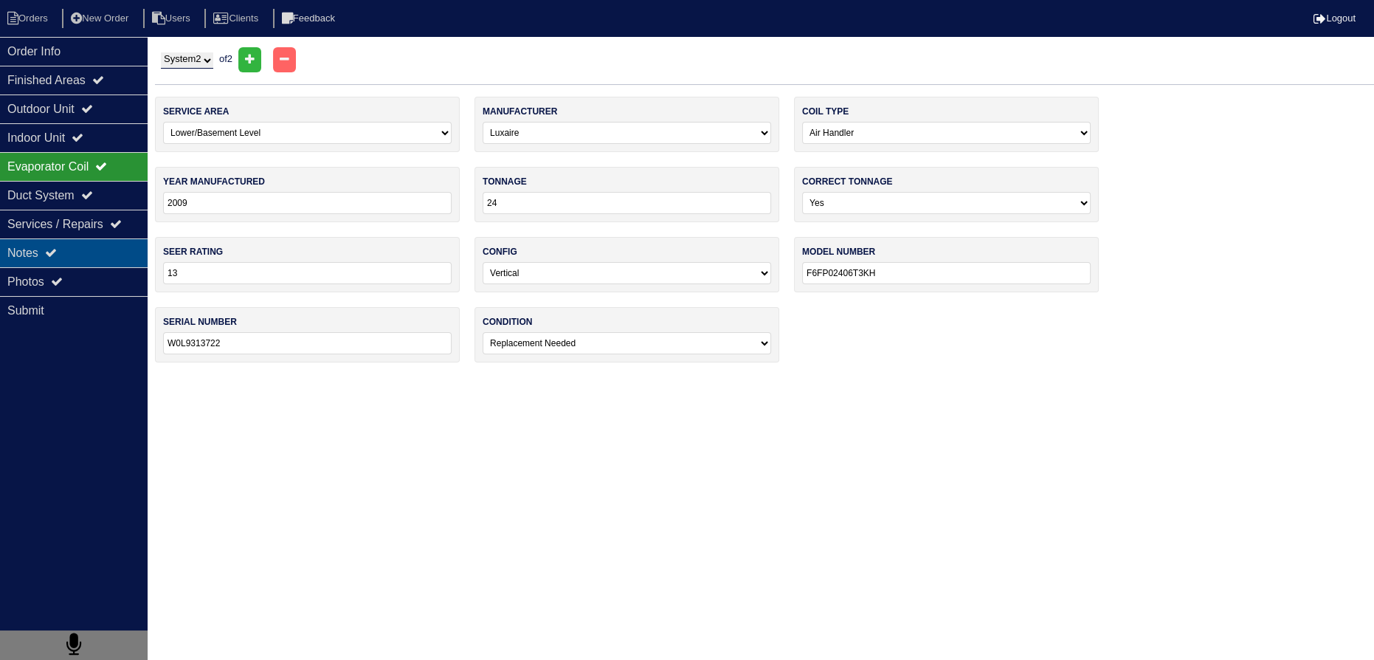
click at [100, 255] on div "Notes" at bounding box center [74, 252] width 148 height 29
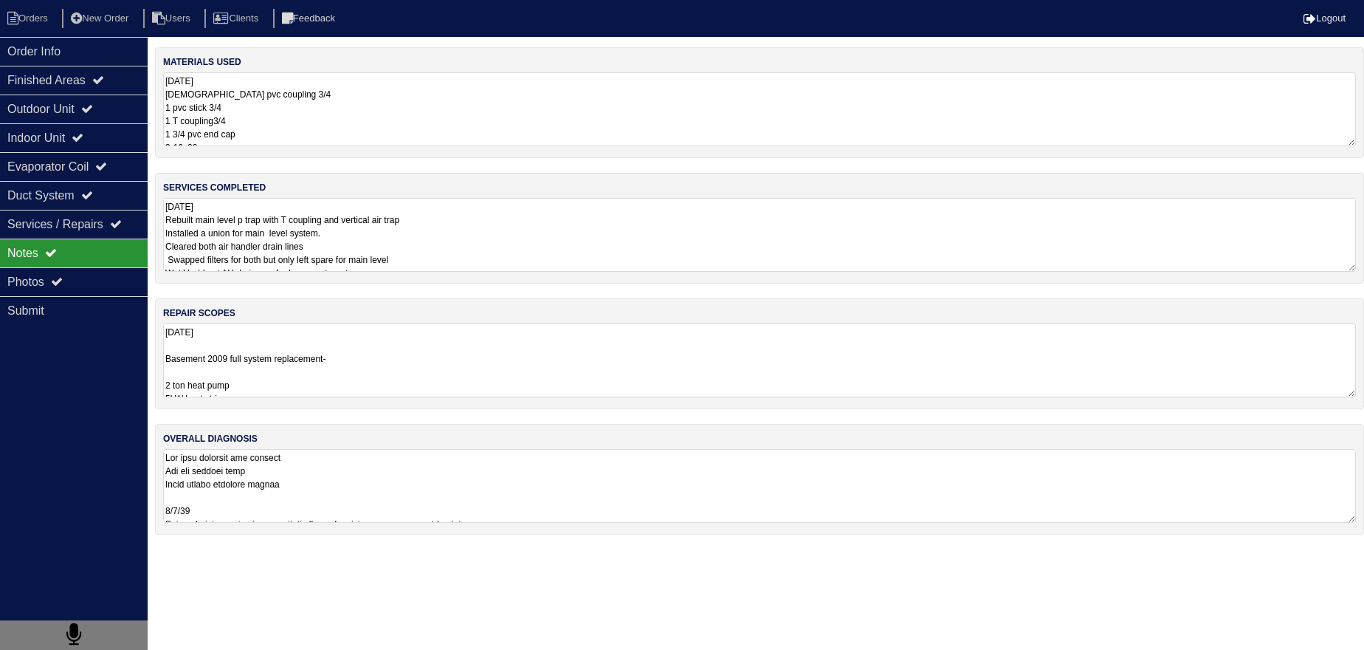
click at [244, 368] on textarea "10-10-25 Basement 2009 full system replacement- 2 ton heat pump 5kW heat strip …" at bounding box center [759, 360] width 1193 height 74
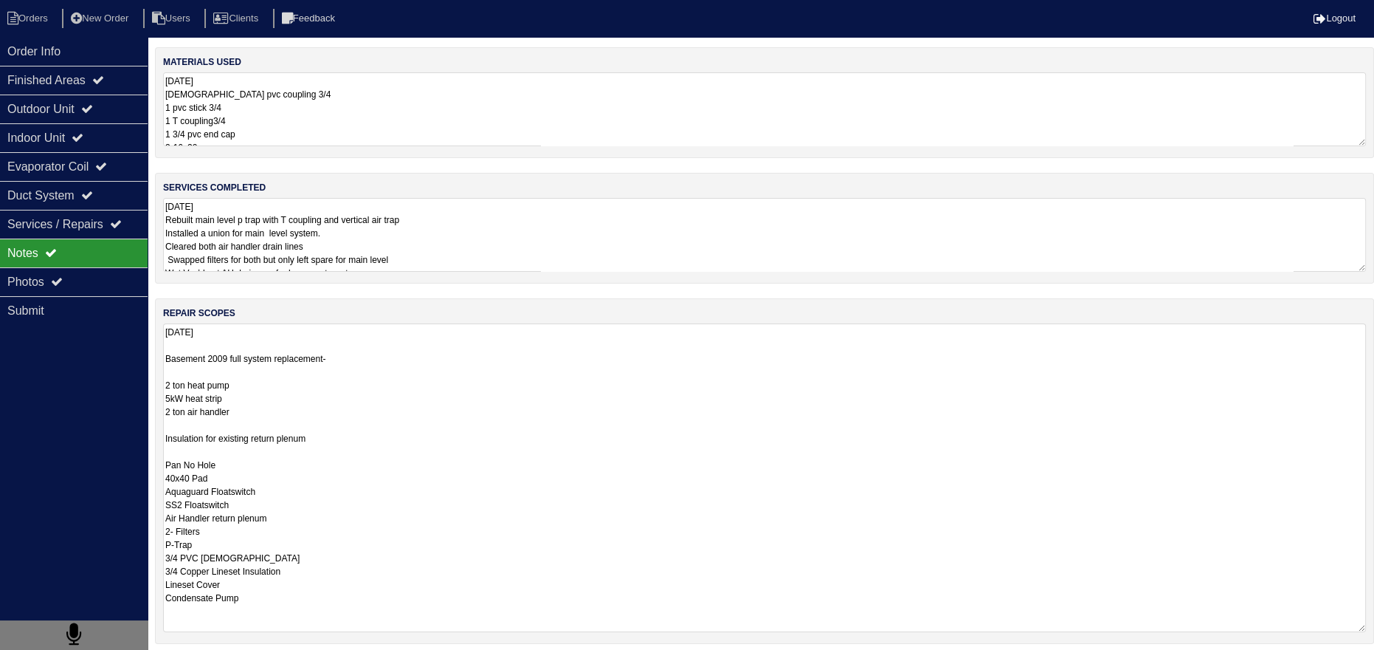
click at [111, 265] on div "Notes" at bounding box center [74, 252] width 148 height 29
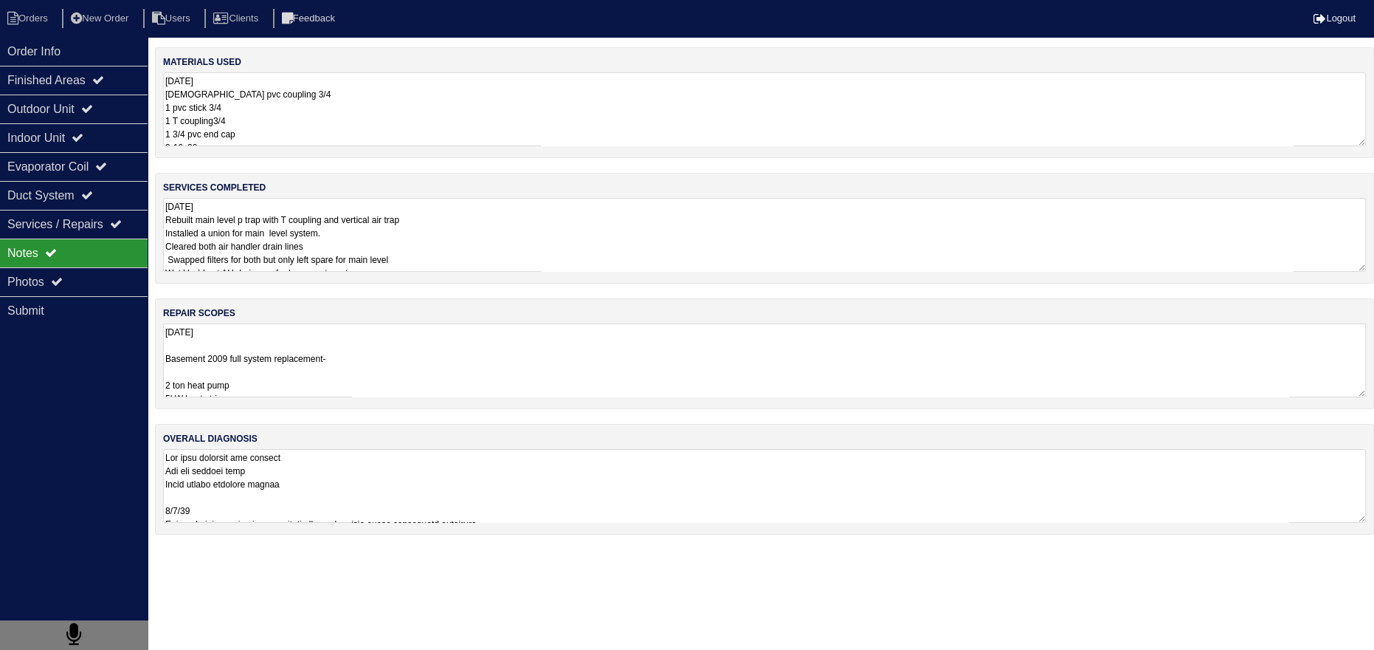
drag, startPoint x: 130, startPoint y: 283, endPoint x: 153, endPoint y: 286, distance: 23.1
click at [130, 285] on div "Photos" at bounding box center [74, 281] width 148 height 29
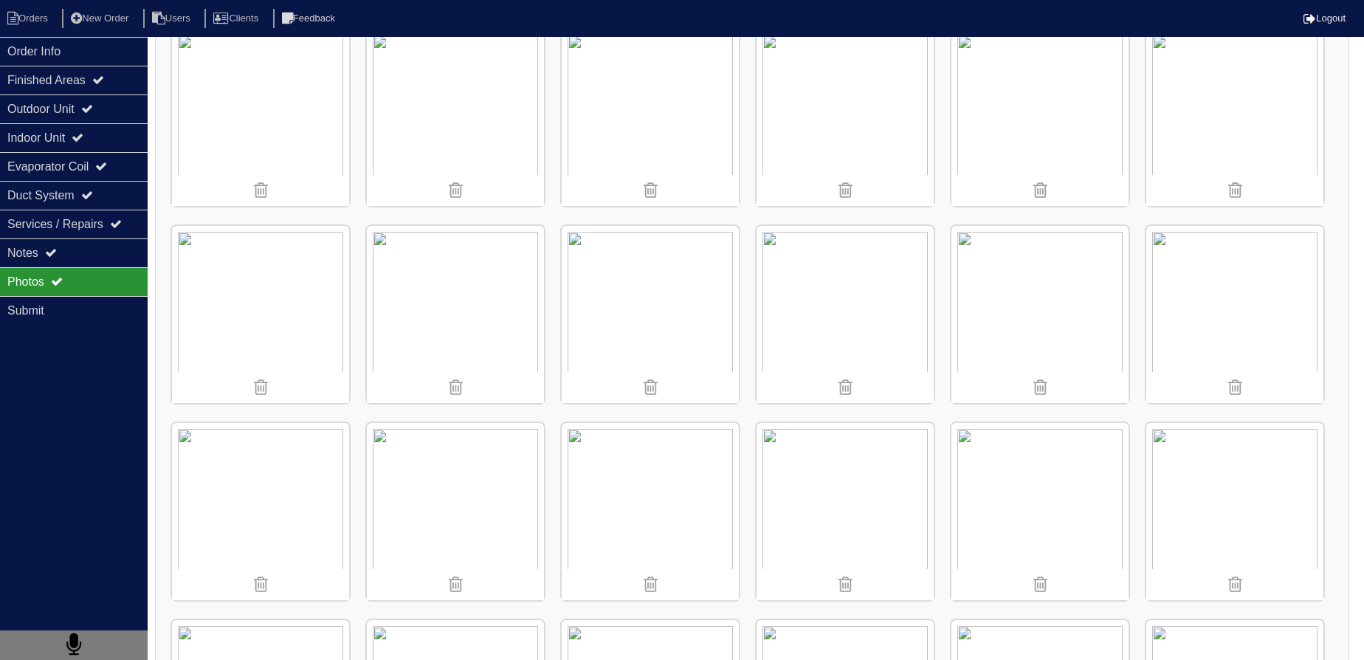
scroll to position [1564, 0]
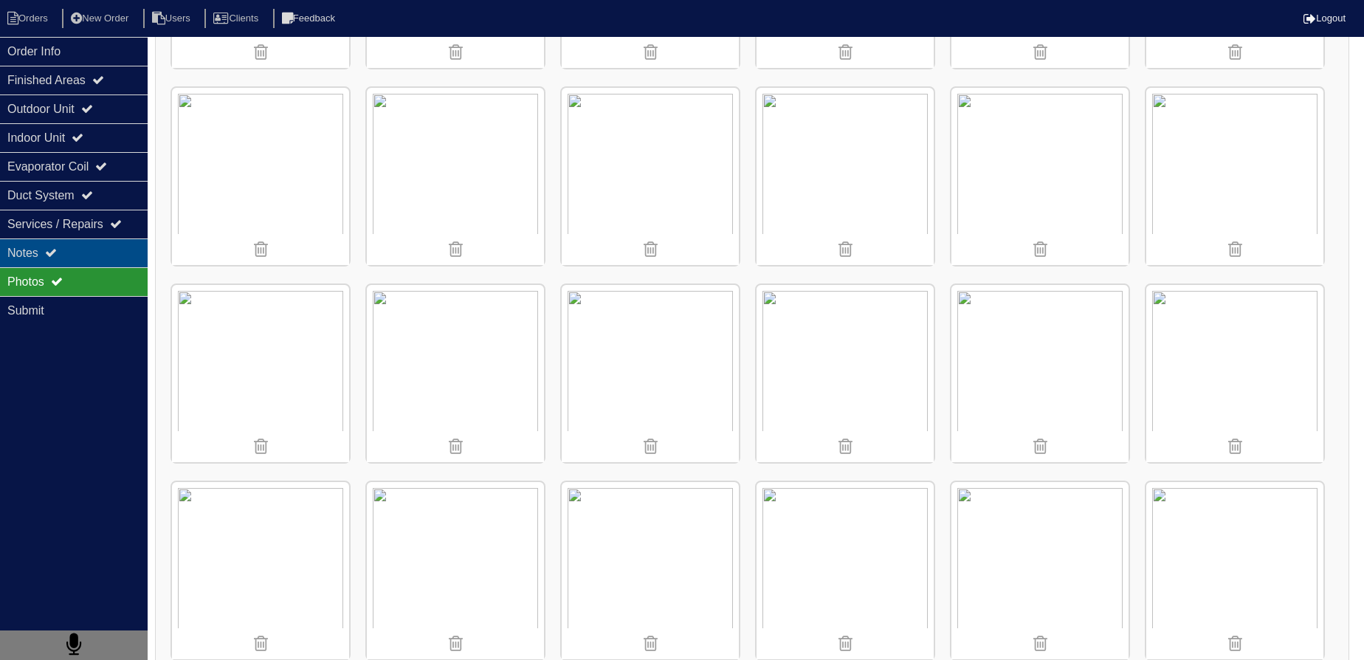
click at [66, 249] on div "Notes" at bounding box center [74, 252] width 148 height 29
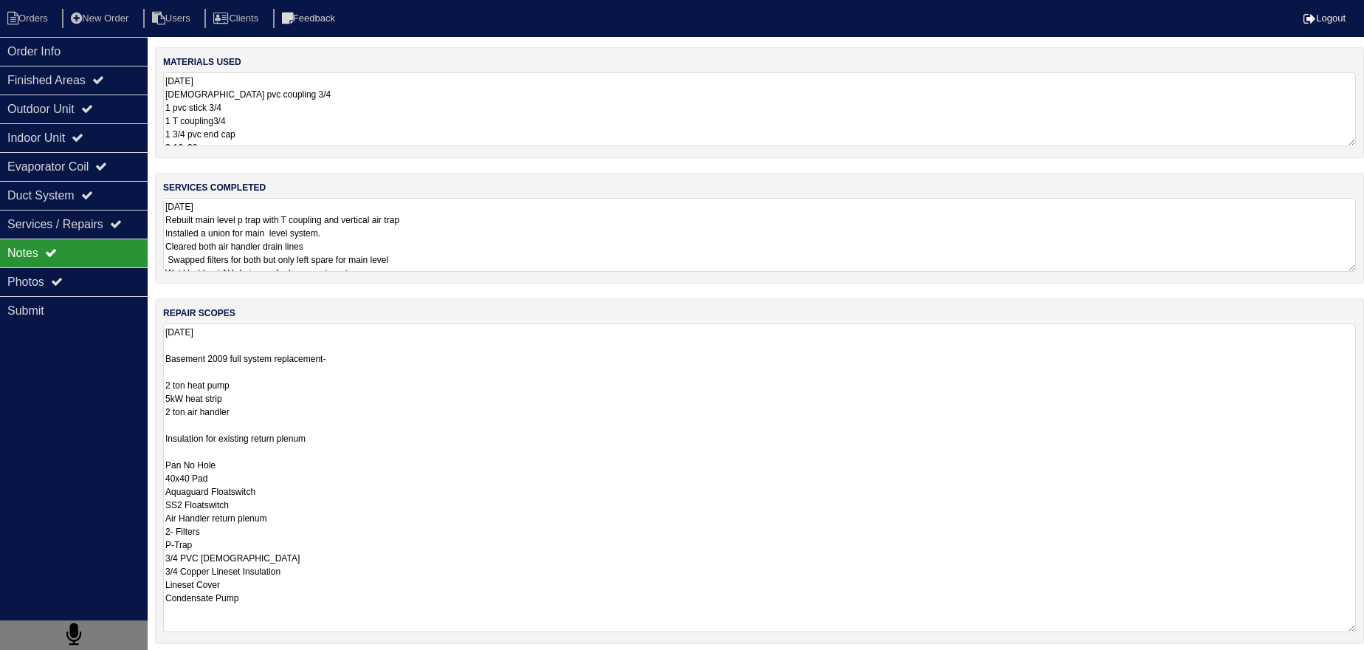
click at [244, 359] on textarea "10-10-25 Basement 2009 full system replacement- 2 ton heat pump 5kW heat strip …" at bounding box center [759, 477] width 1193 height 309
click at [220, 422] on textarea "10-10-25 Basement 2009 full system replacement- 2 ton heat pump 5kW heat strip …" at bounding box center [759, 477] width 1193 height 309
click at [214, 459] on textarea "10-10-25 Basement 2009 full system replacement- 2 ton heat pump 5kW heat strip …" at bounding box center [759, 477] width 1193 height 309
click at [207, 446] on textarea "10-10-25 Basement 2009 full system replacement- 2 ton heat pump 5kW heat strip …" at bounding box center [759, 477] width 1193 height 309
click at [207, 442] on textarea "10-10-25 Basement 2009 full system replacement- 2 ton heat pump 5kW heat strip …" at bounding box center [759, 477] width 1193 height 309
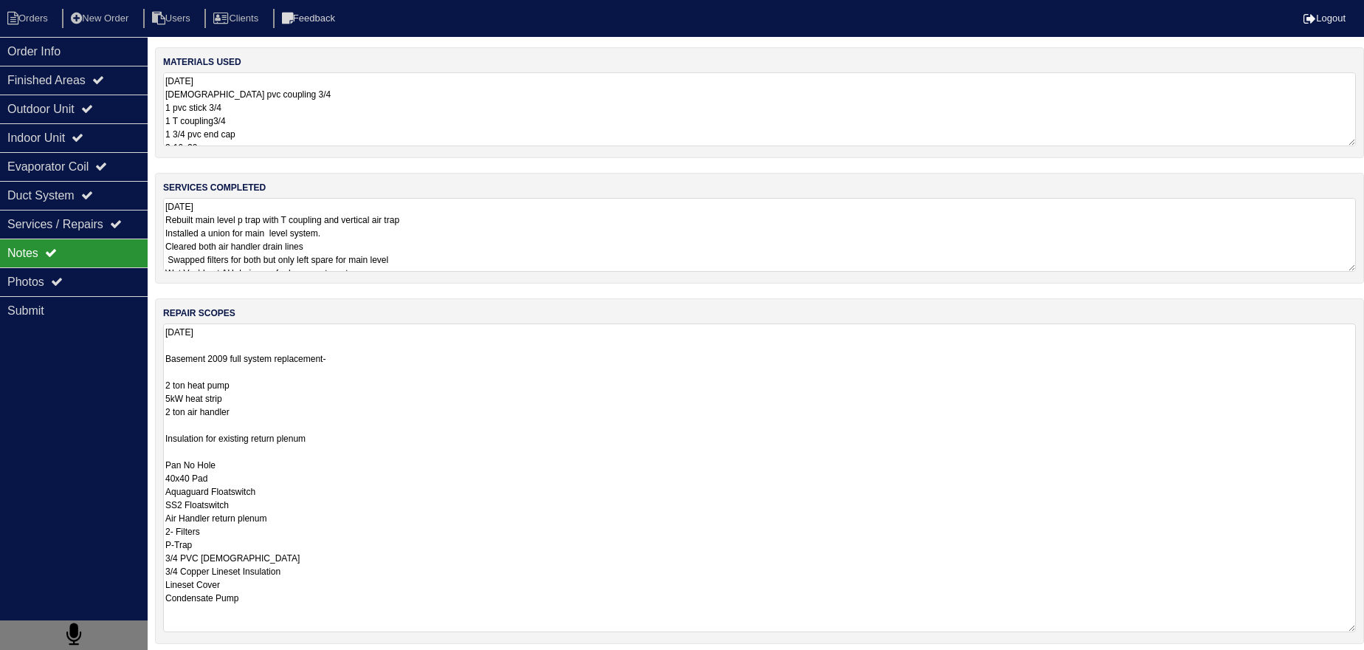
click at [201, 444] on textarea "10-10-25 Basement 2009 full system replacement- 2 ton heat pump 5kW heat strip …" at bounding box center [759, 477] width 1193 height 309
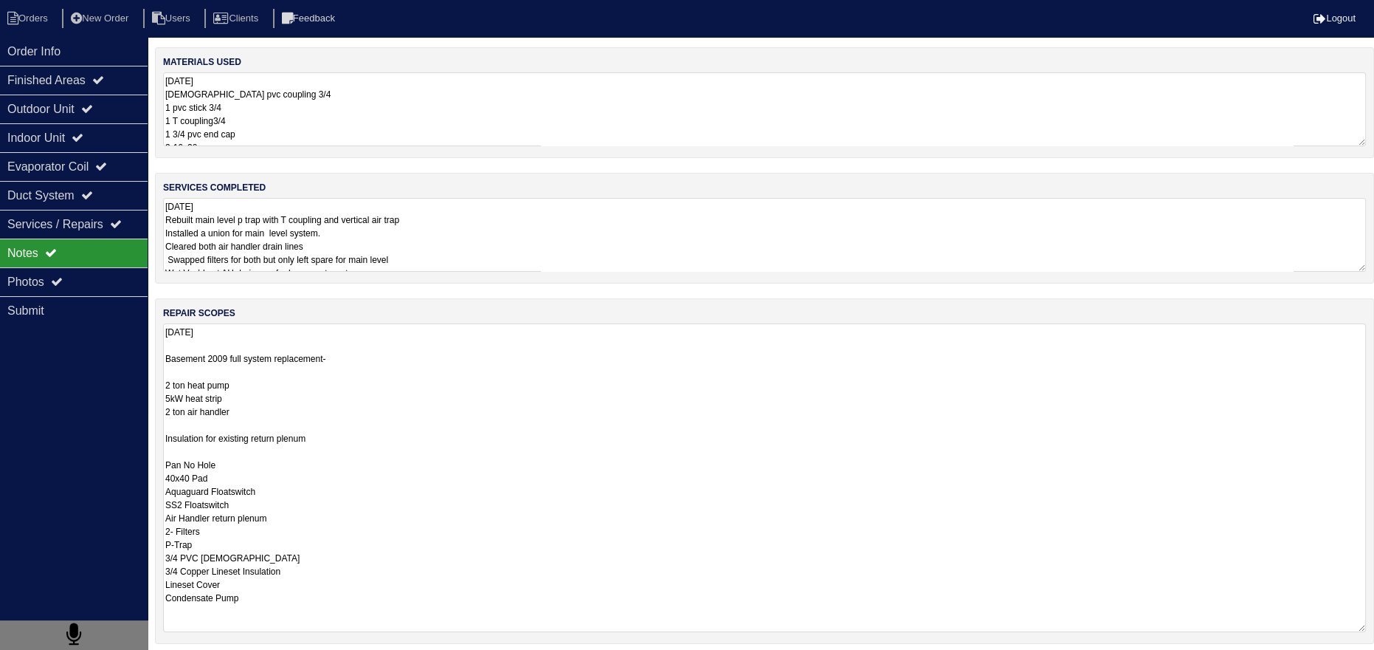
click at [244, 234] on textarea "10-10-25 Rebuilt main level p trap with T coupling and vertical air trap Instal…" at bounding box center [764, 235] width 1203 height 74
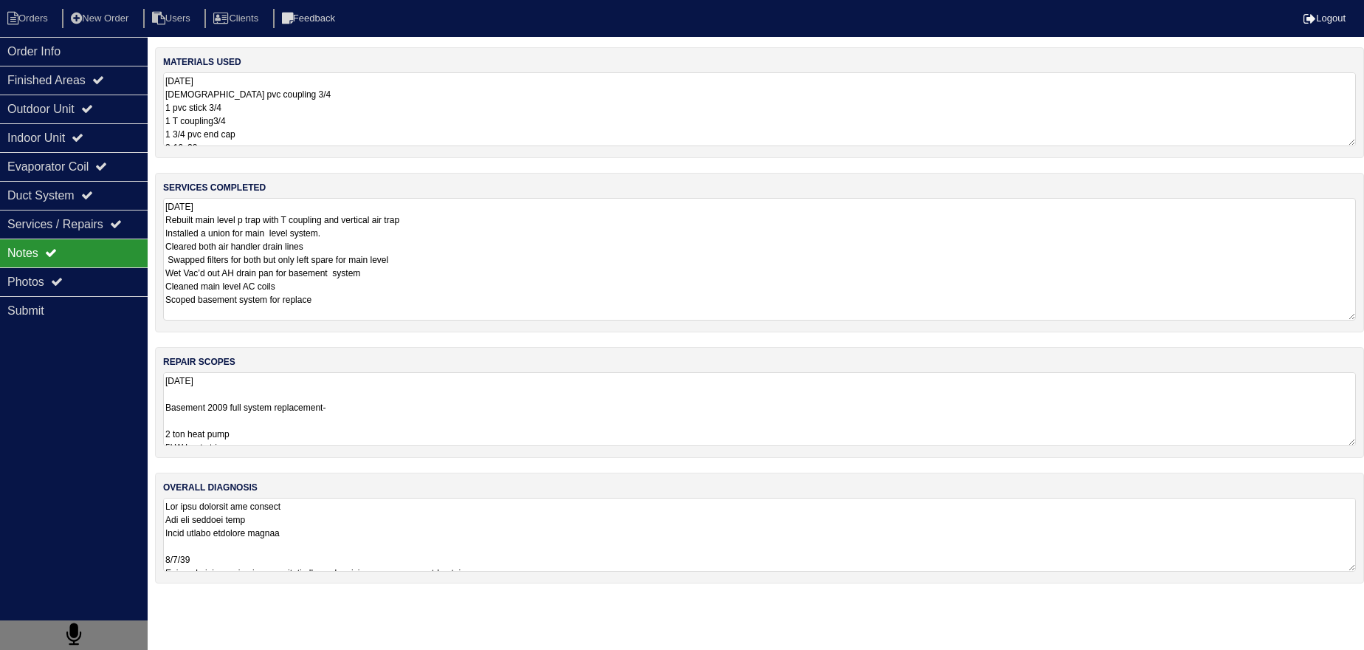
click at [233, 423] on textarea "10-10-25 Basement 2009 full system replacement- 2 ton heat pump 5kW heat strip …" at bounding box center [759, 409] width 1193 height 74
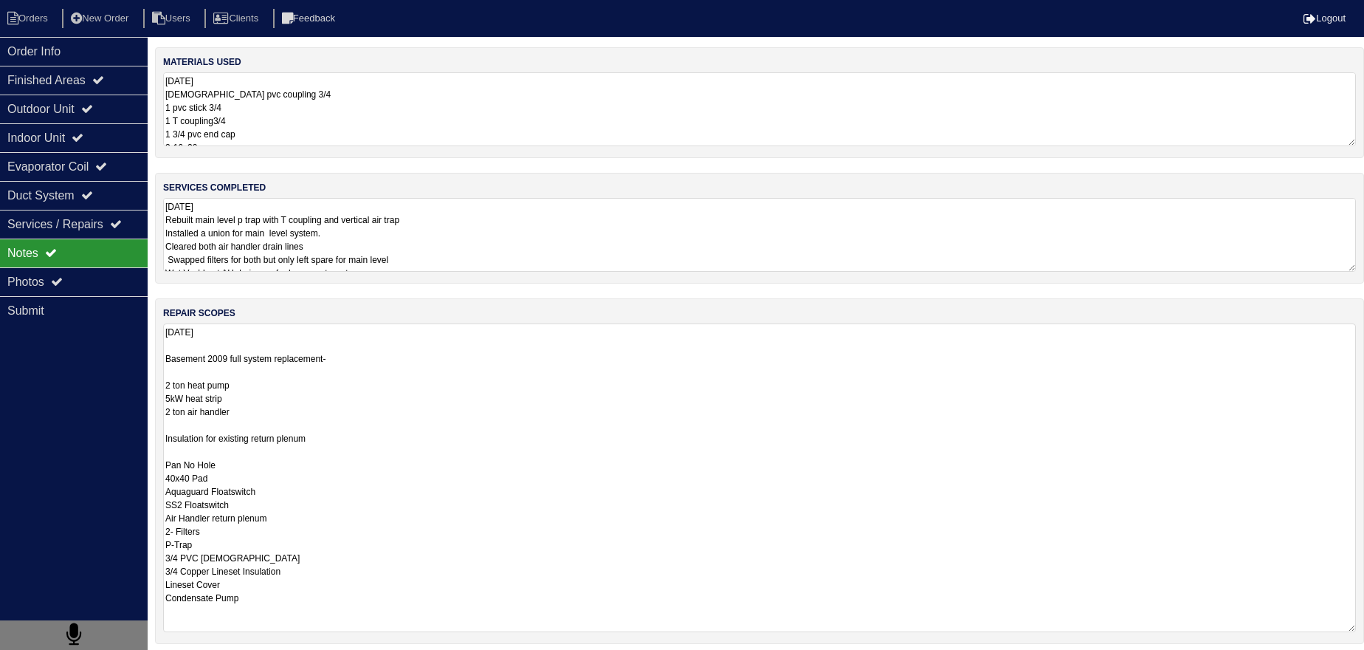
click at [190, 415] on textarea "10-10-25 Basement 2009 full system replacement- 2 ton heat pump 5kW heat strip …" at bounding box center [759, 477] width 1193 height 309
click at [193, 430] on textarea "10-10-25 Basement 2009 full system replacement- 2 ton heat pump 5kW heat strip …" at bounding box center [759, 477] width 1193 height 309
click at [194, 456] on textarea "10-10-25 Basement 2009 full system replacement- 2 ton heat pump 5kW heat strip …" at bounding box center [759, 477] width 1193 height 309
click at [191, 451] on textarea "10-10-25 Basement 2009 full system replacement- 2 ton heat pump 5kW heat strip …" at bounding box center [759, 477] width 1193 height 309
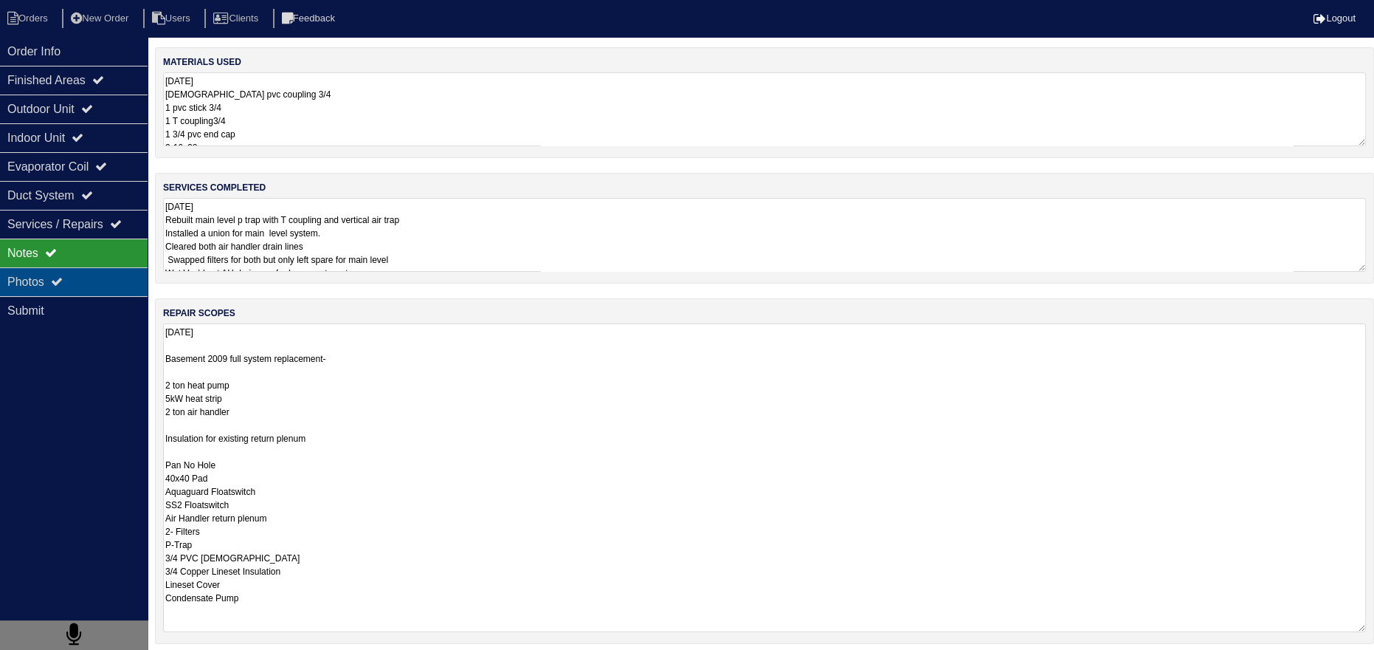
click at [103, 272] on div "Photos" at bounding box center [74, 281] width 148 height 29
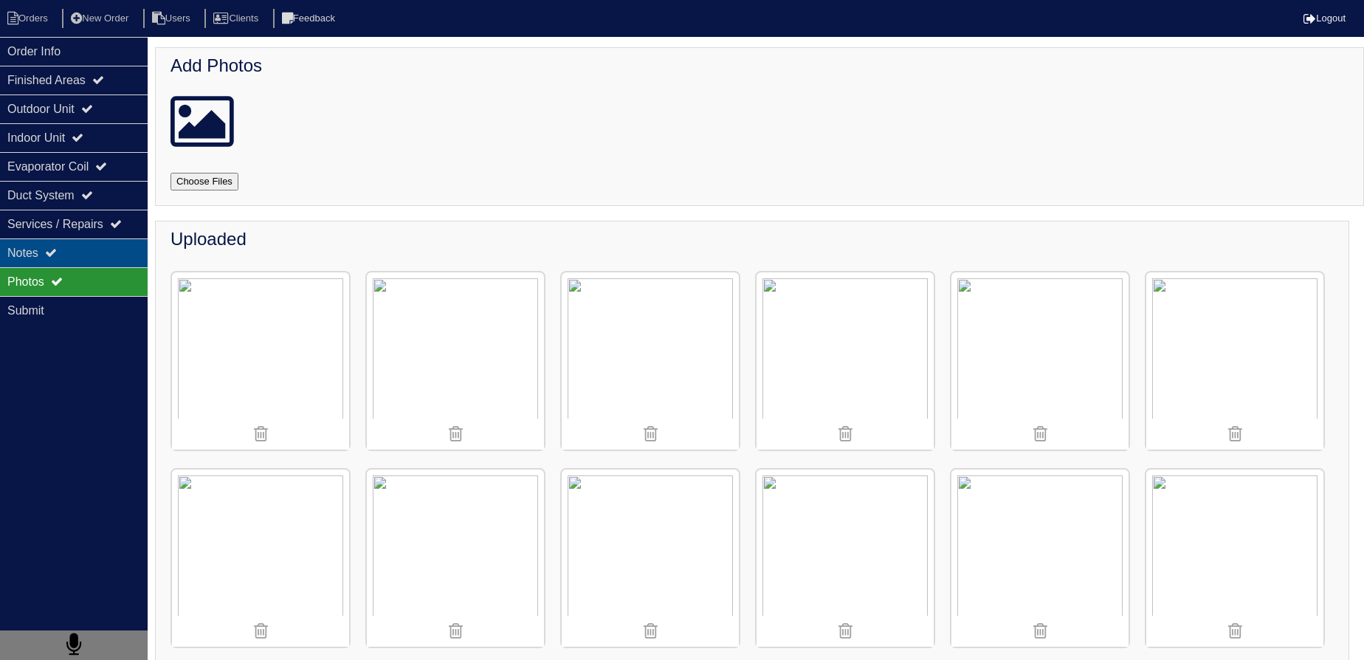
click at [131, 253] on div "Notes" at bounding box center [74, 252] width 148 height 29
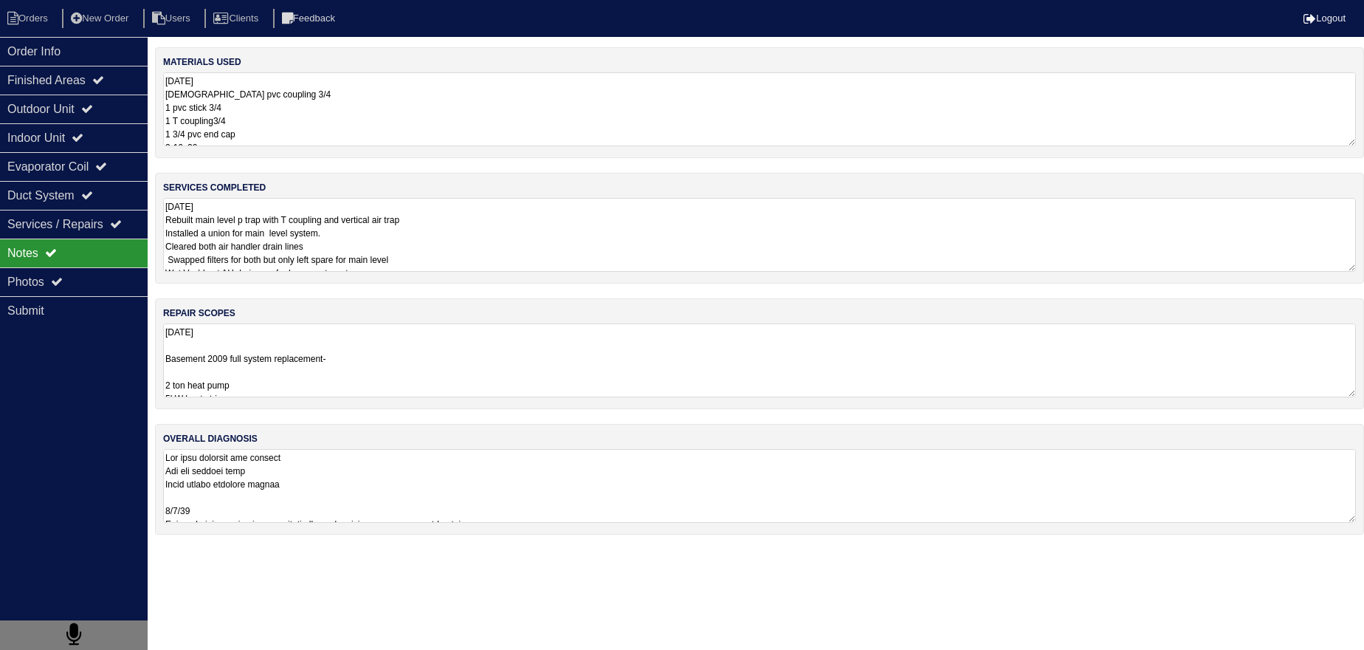
click at [294, 360] on textarea "10-10-25 Basement 2009 full system replacement- 2 ton heat pump 5kW heat strip …" at bounding box center [759, 360] width 1193 height 74
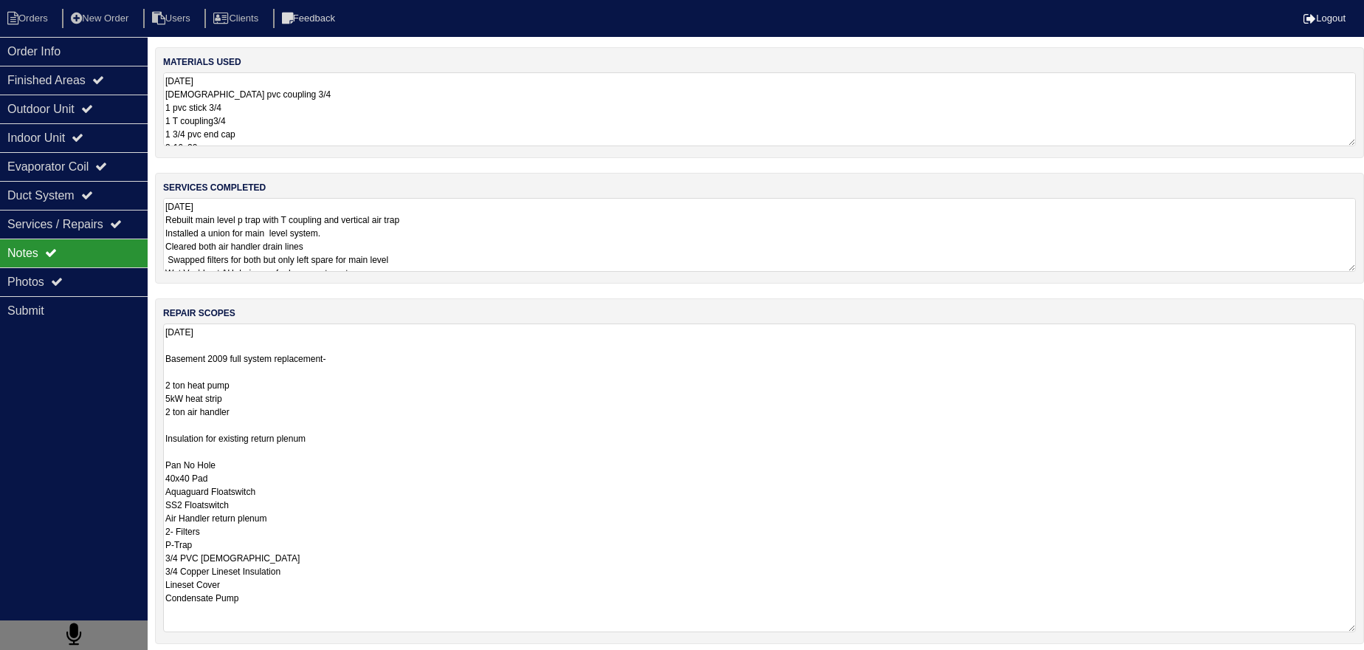
click at [305, 371] on textarea "10-10-25 Basement 2009 full system replacement- 2 ton heat pump 5kW heat strip …" at bounding box center [759, 477] width 1193 height 309
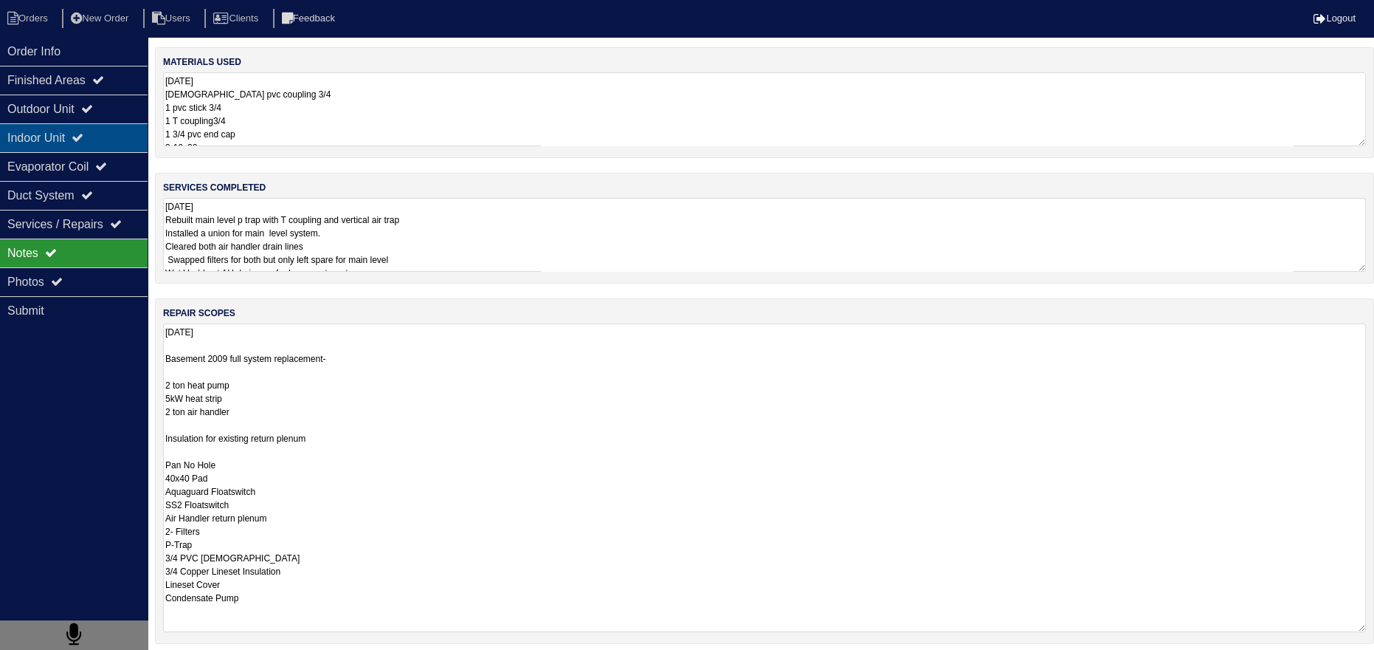
click at [83, 134] on icon at bounding box center [78, 137] width 12 height 12
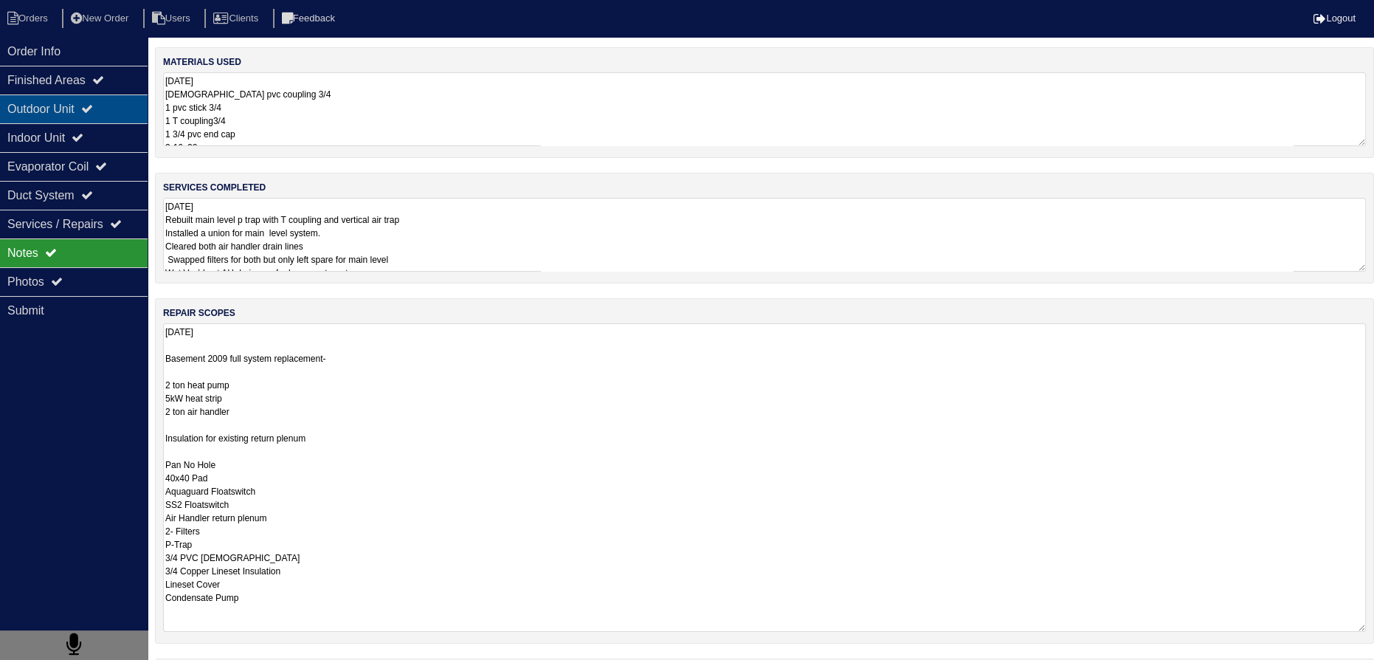
select select "2"
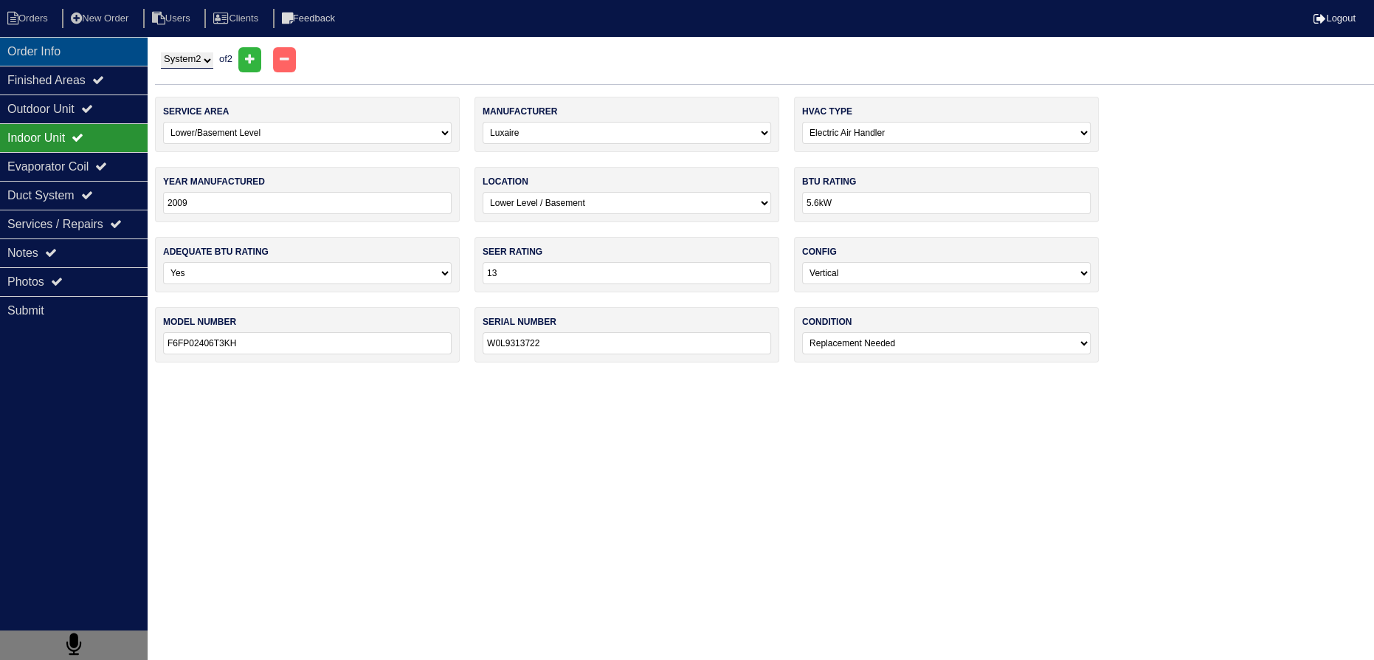
click at [89, 44] on div "Order Info" at bounding box center [74, 51] width 148 height 29
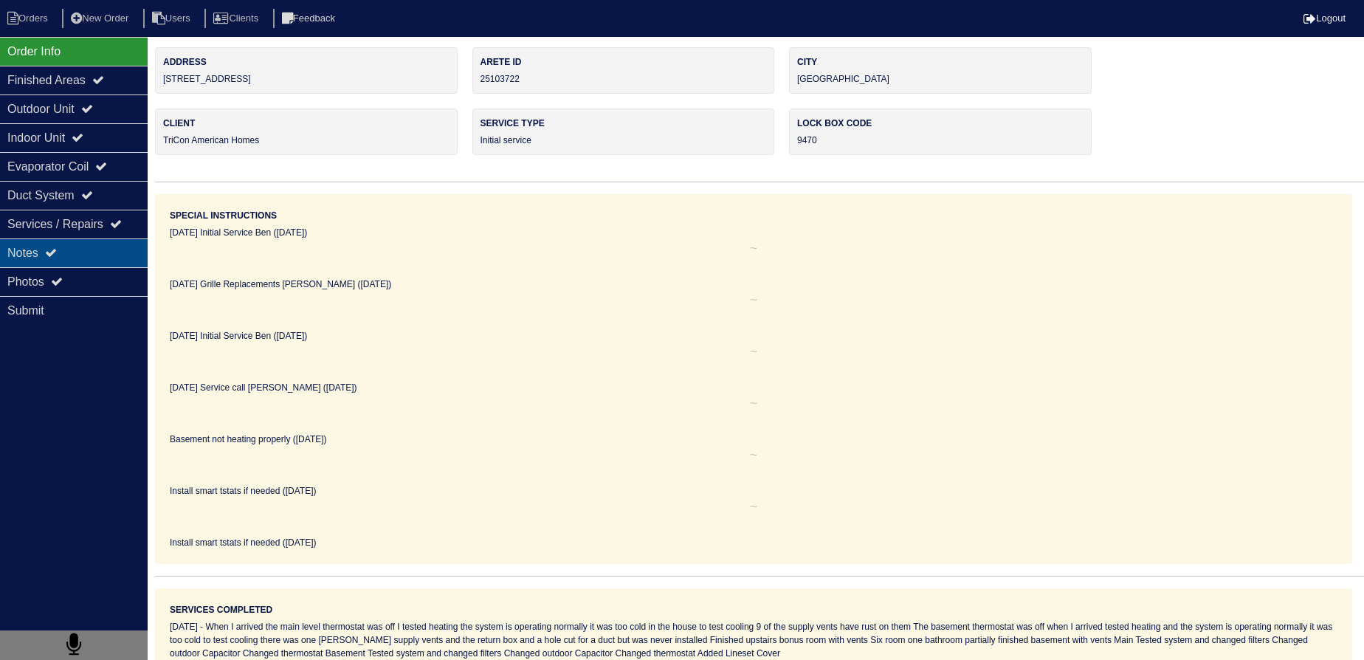
click at [92, 261] on div "Notes" at bounding box center [74, 252] width 148 height 29
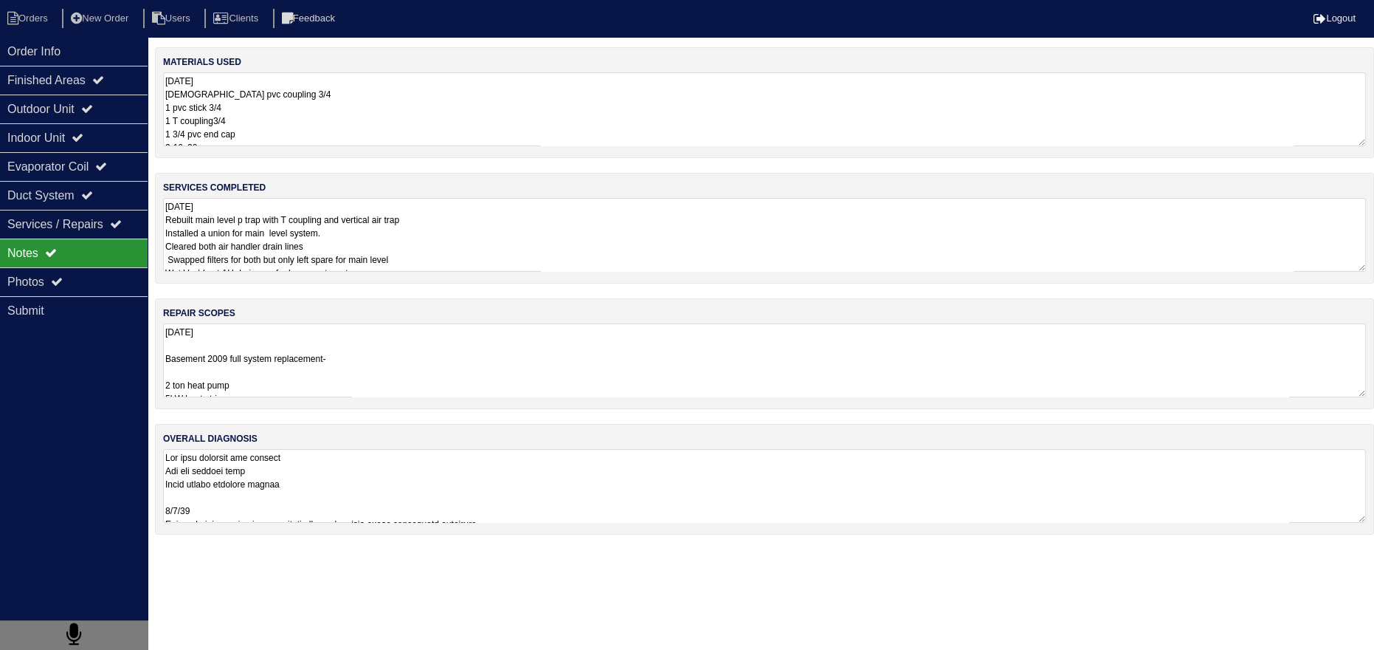
click at [246, 374] on textarea "10-10-25 Basement 2009 full system replacement- 2 ton heat pump 5kW heat strip …" at bounding box center [764, 360] width 1203 height 74
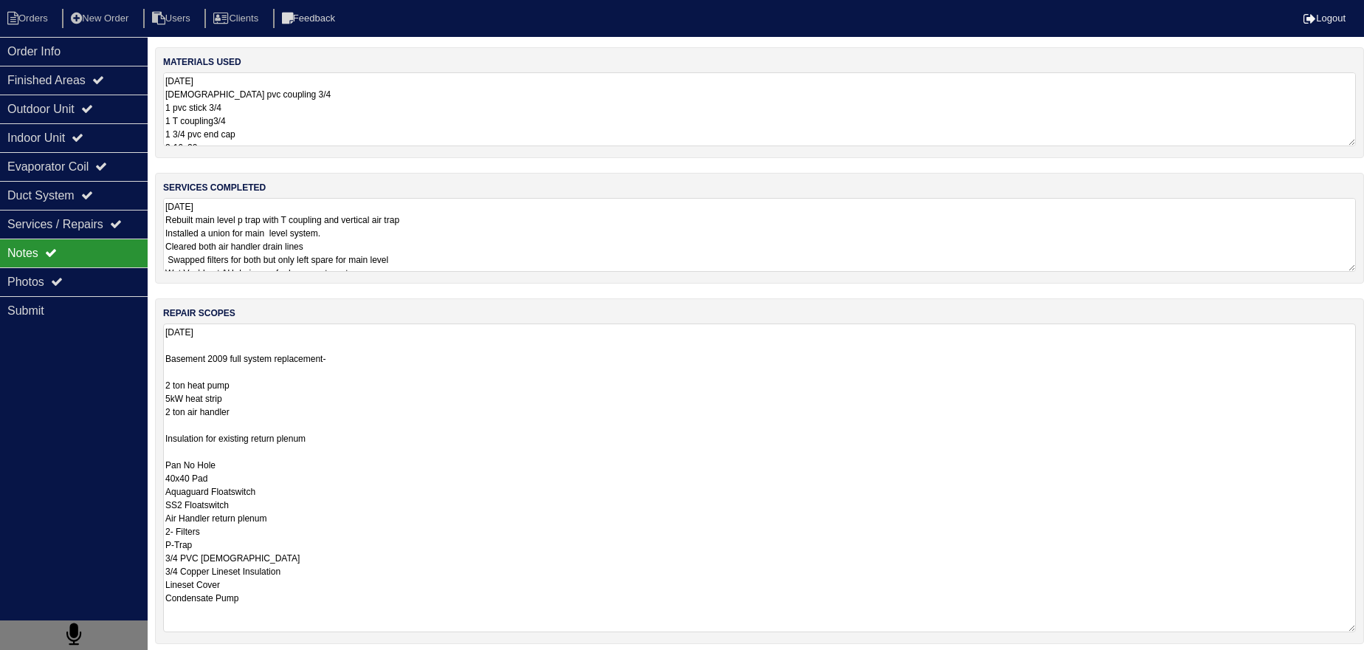
drag, startPoint x: 342, startPoint y: 432, endPoint x: 157, endPoint y: 440, distance: 185.5
click at [157, 440] on div "repair scopes 10-10-25 Basement 2009 full system replacement- 2 ton heat pump 5…" at bounding box center [759, 470] width 1209 height 345
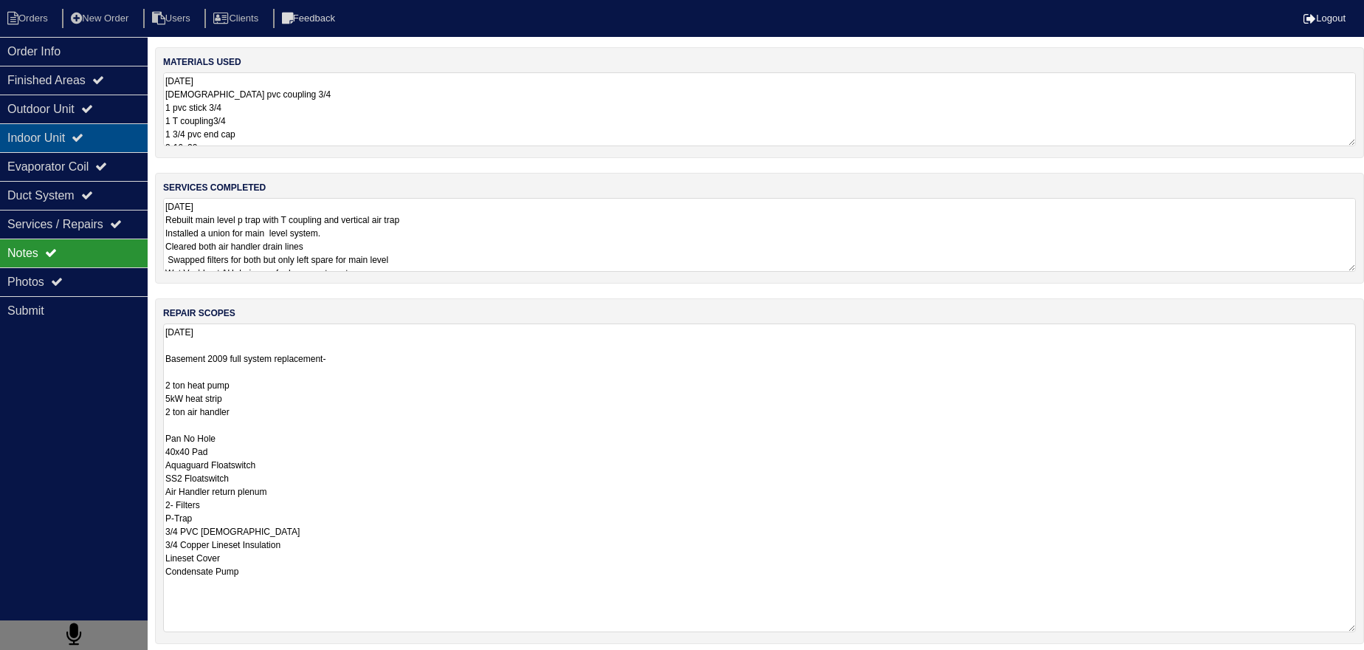
type textarea "10-10-25 Basement 2009 full system replacement- 2 ton heat pump 5kW heat strip …"
click at [94, 137] on div "Indoor Unit" at bounding box center [74, 137] width 148 height 29
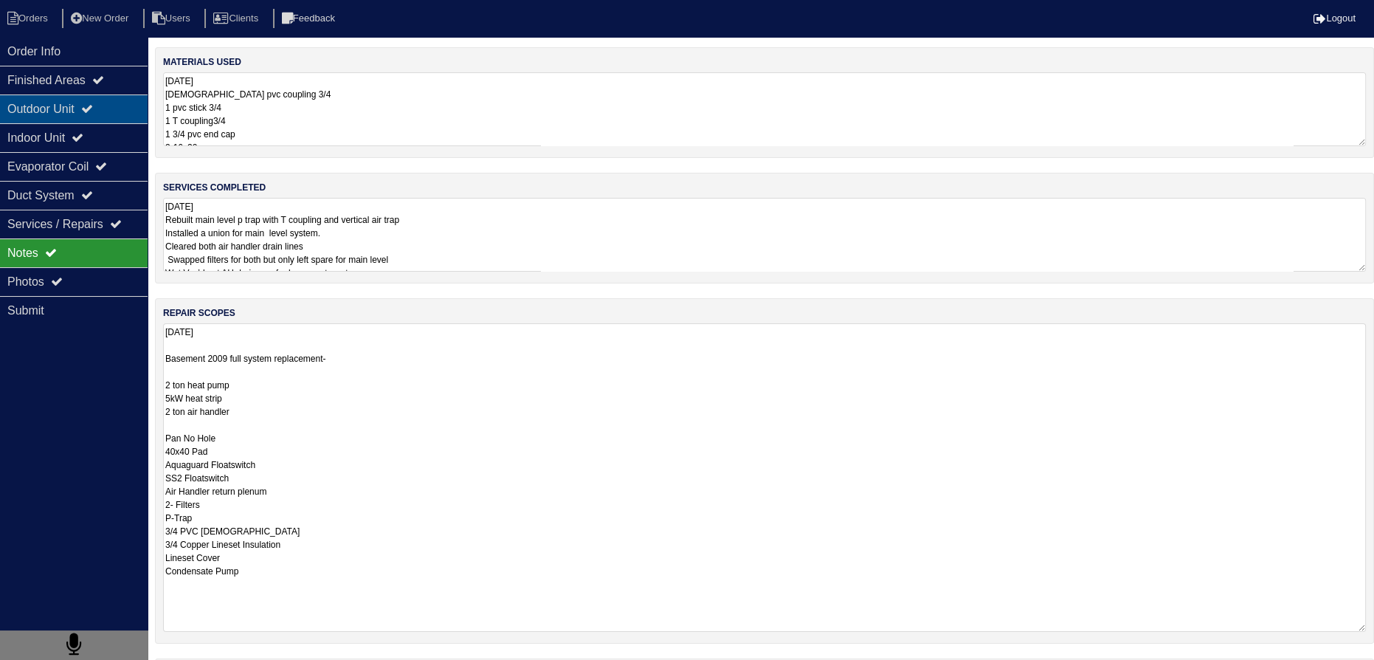
select select "2"
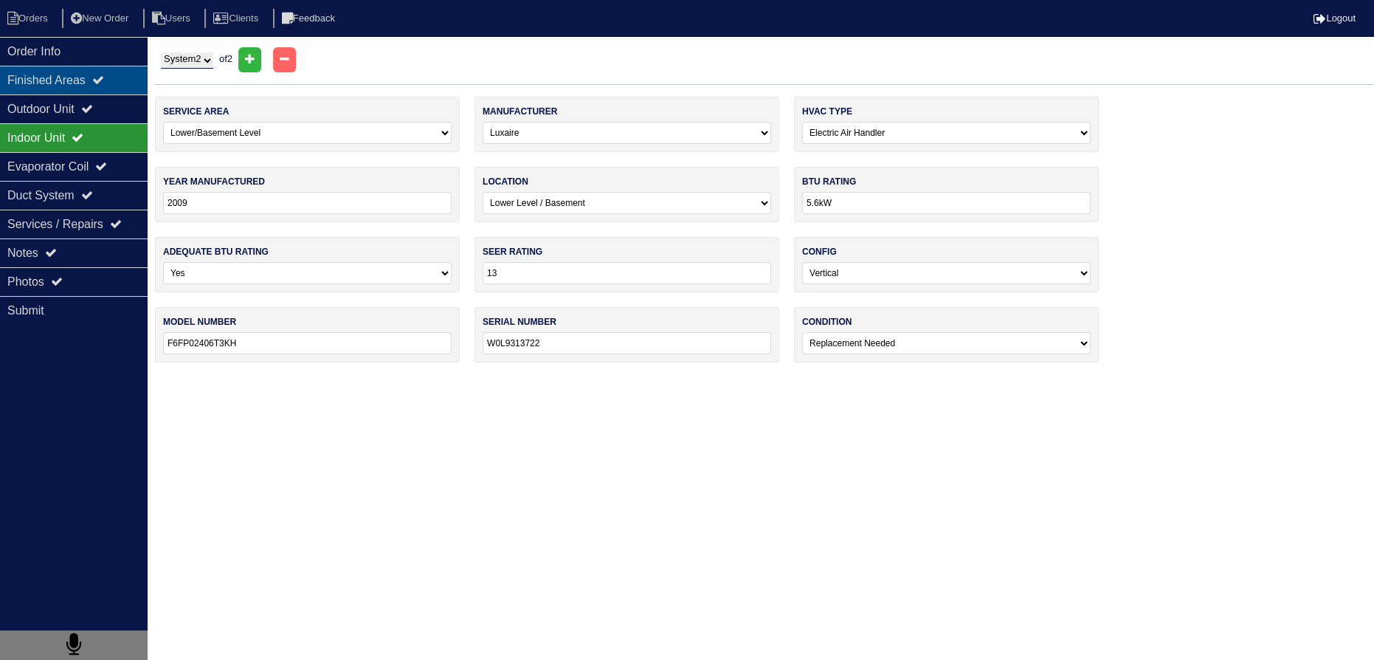
click at [76, 70] on div "Finished Areas" at bounding box center [74, 80] width 148 height 29
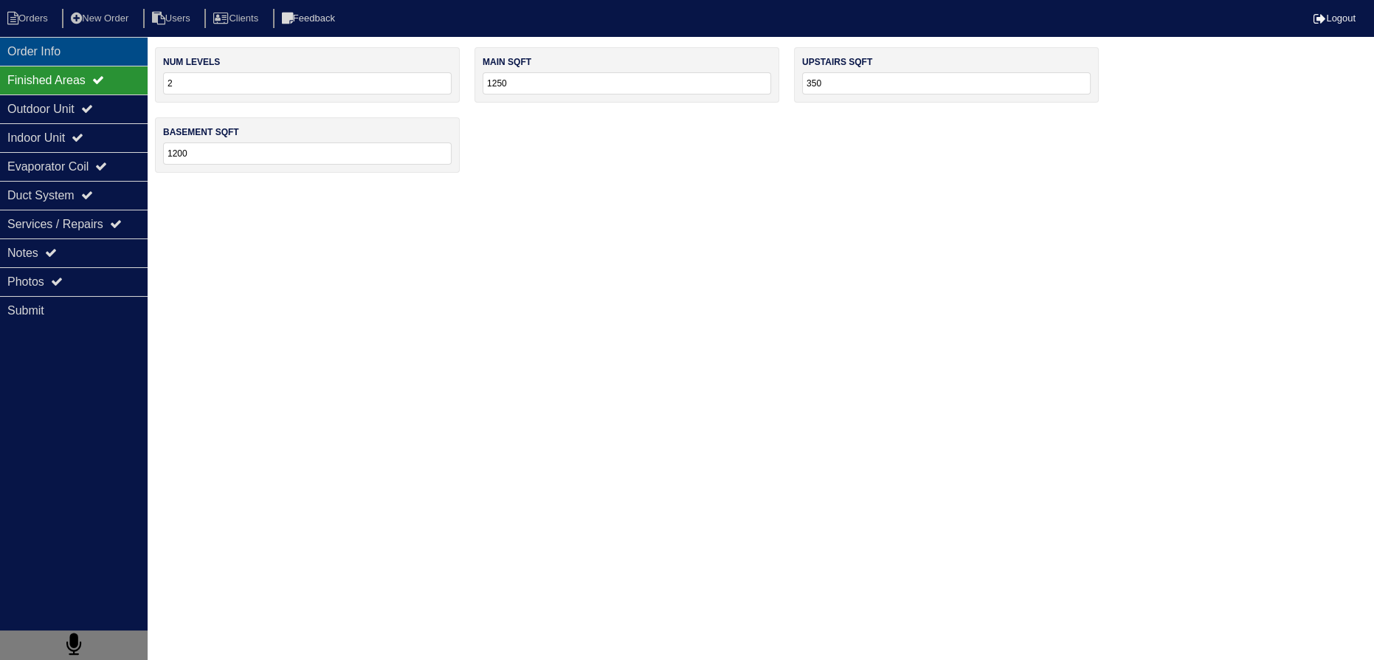
click at [40, 56] on div "Order Info" at bounding box center [74, 51] width 148 height 29
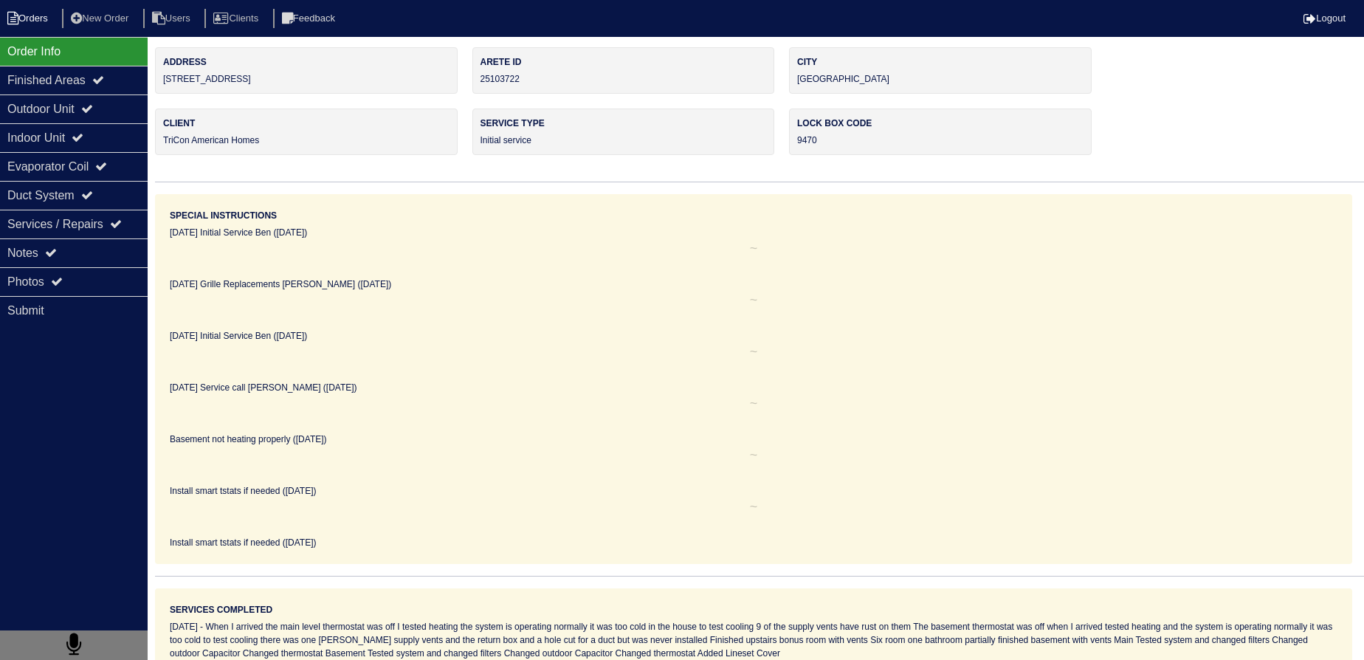
click at [44, 27] on li "Orders" at bounding box center [30, 19] width 60 height 20
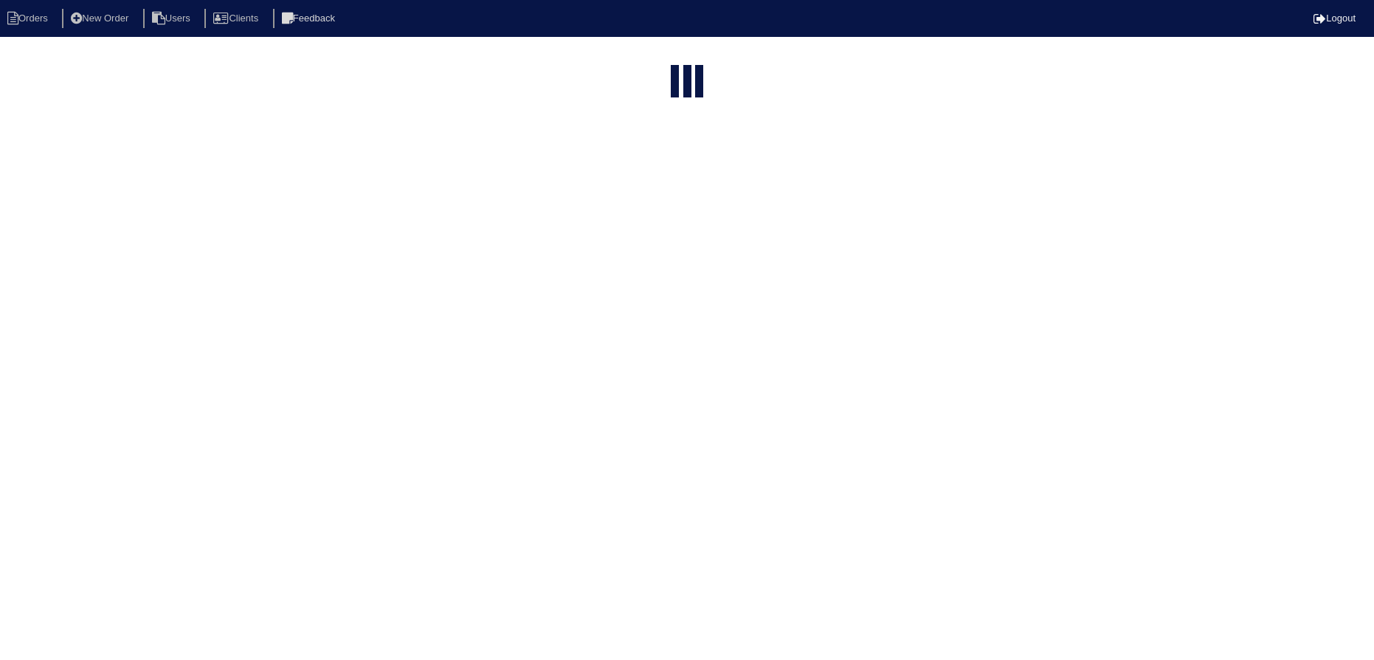
select select "15"
click at [661, 67] on input "text" at bounding box center [650, 59] width 162 height 21
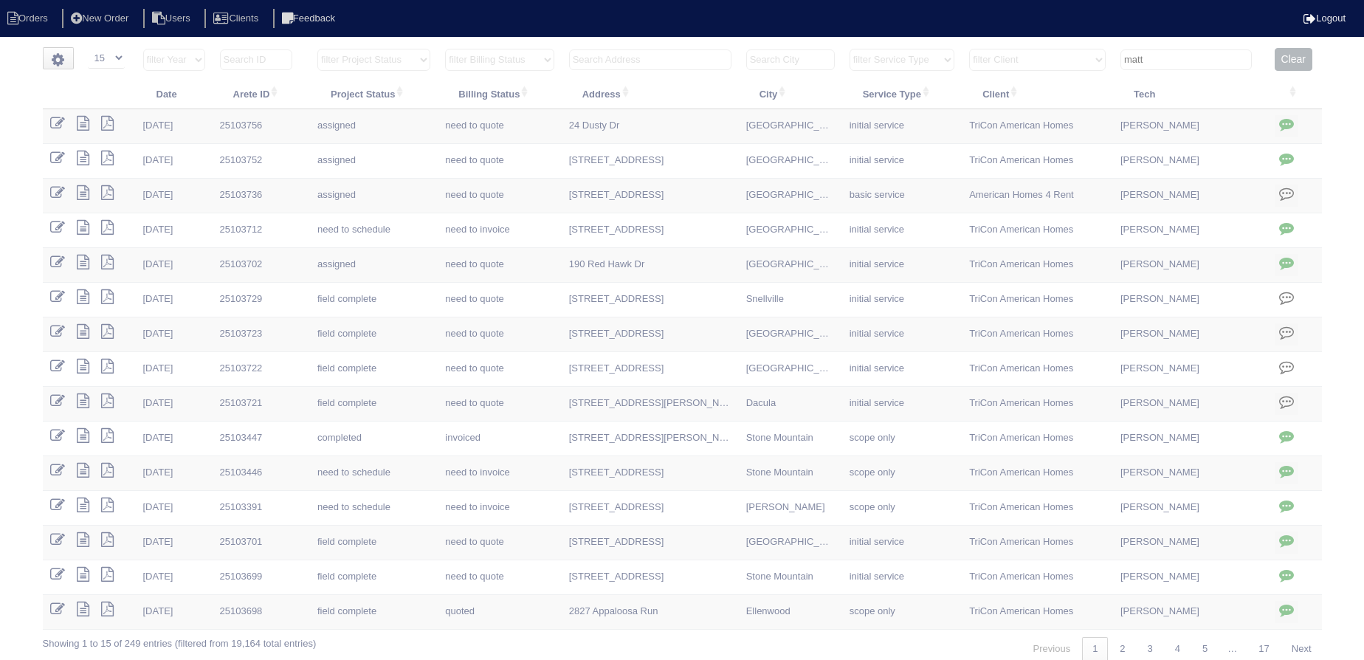
click at [661, 67] on input "text" at bounding box center [650, 59] width 162 height 21
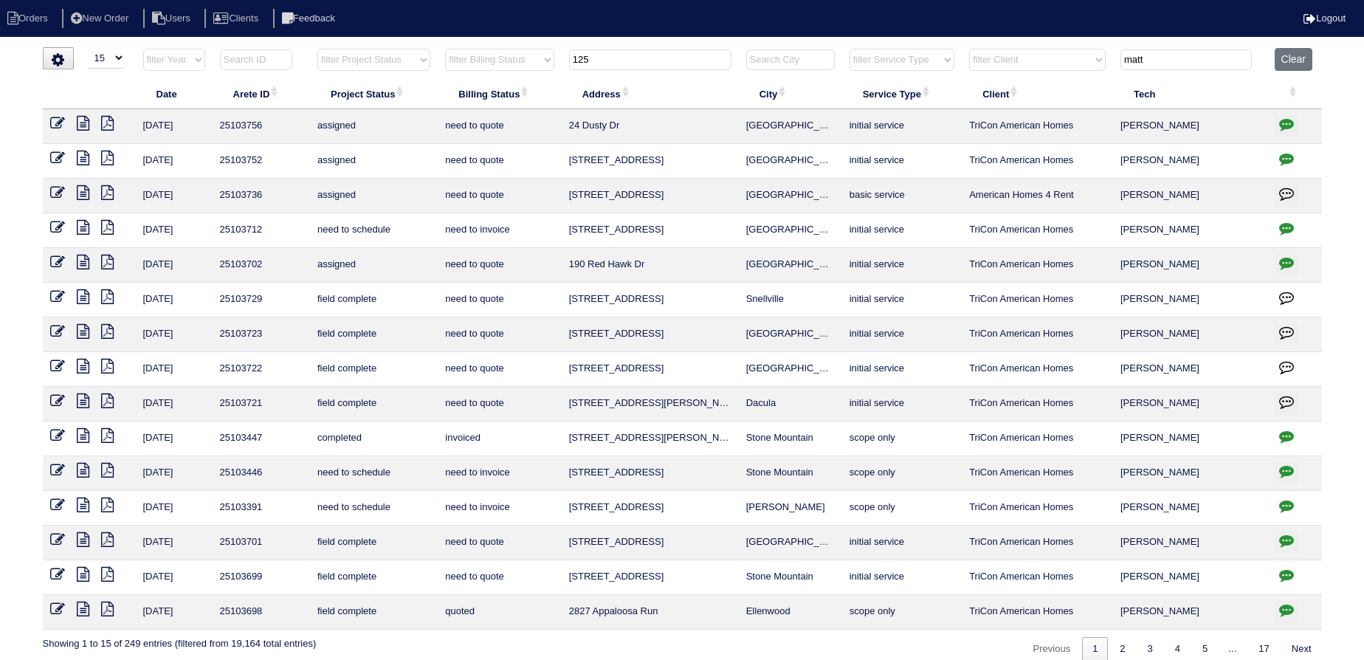
type input "125"
type input "matt"
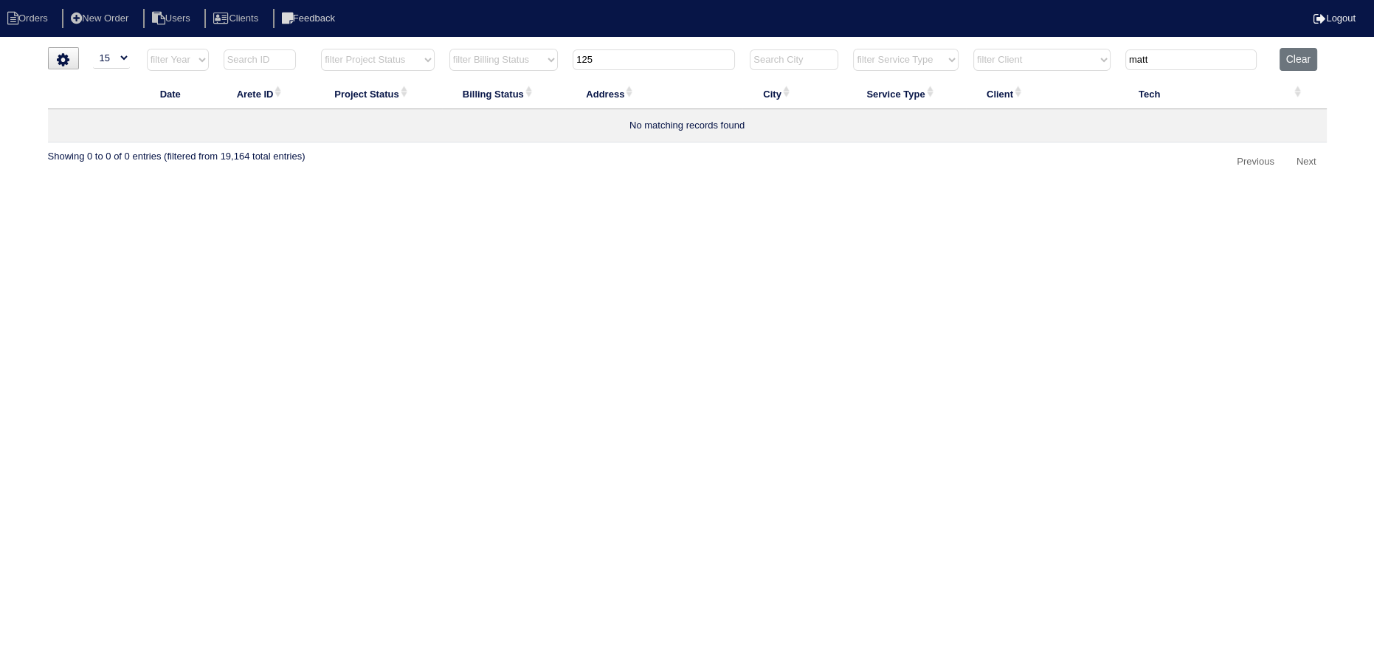
type input "125"
drag, startPoint x: 1259, startPoint y: 58, endPoint x: 1029, endPoint y: 47, distance: 230.6
click at [1029, 48] on tr "filter Year -- Any Year -- 2025 2024 2023 2022 2021 2020 2019 filter Project St…" at bounding box center [687, 63] width 1279 height 30
type input "125"
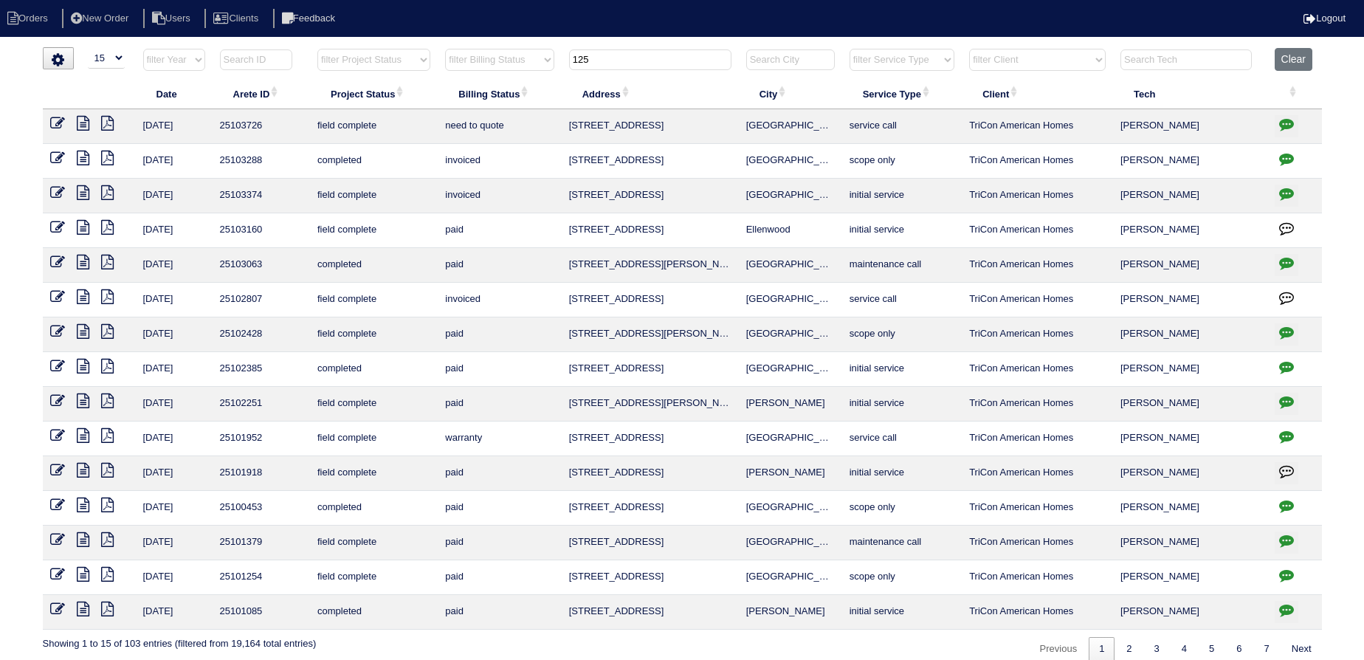
click at [84, 120] on icon at bounding box center [83, 123] width 13 height 15
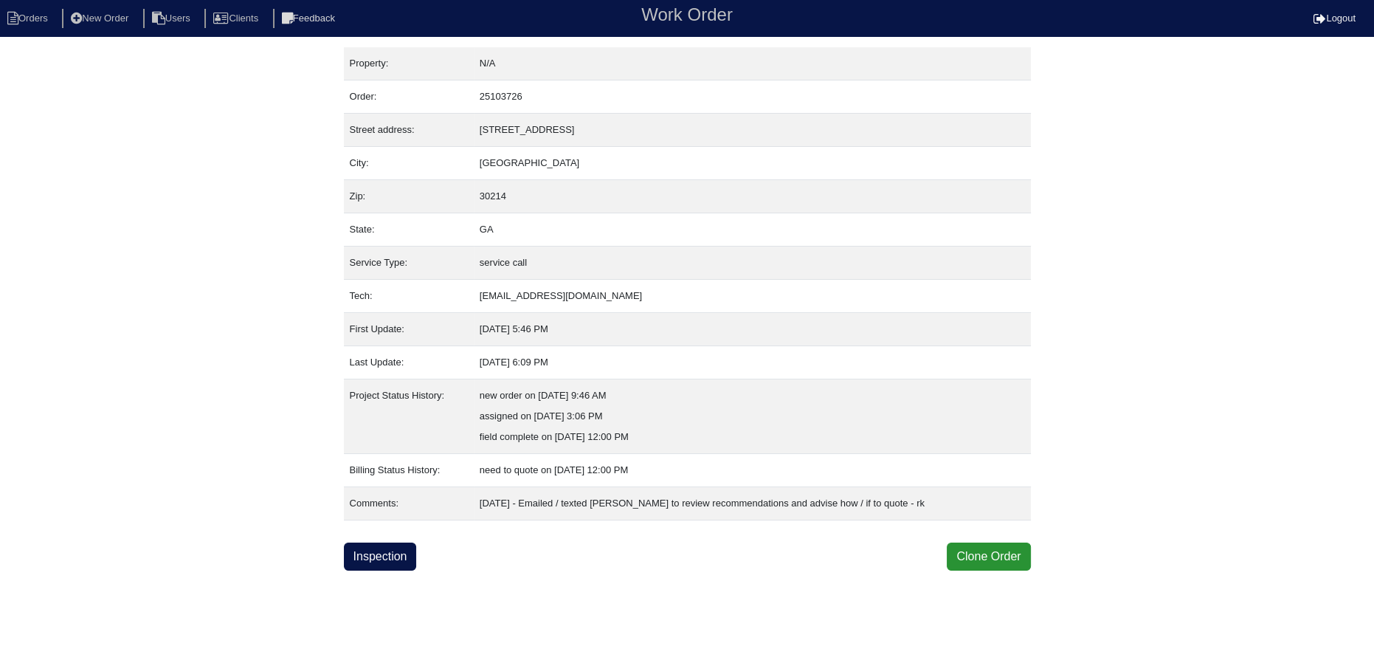
click at [393, 531] on div "Property: N/A Order: 25103726 Street address: [STREET_ADDRESS] City: [GEOGRAPHI…" at bounding box center [687, 308] width 687 height 523
click at [395, 554] on link "Inspection" at bounding box center [380, 557] width 73 height 28
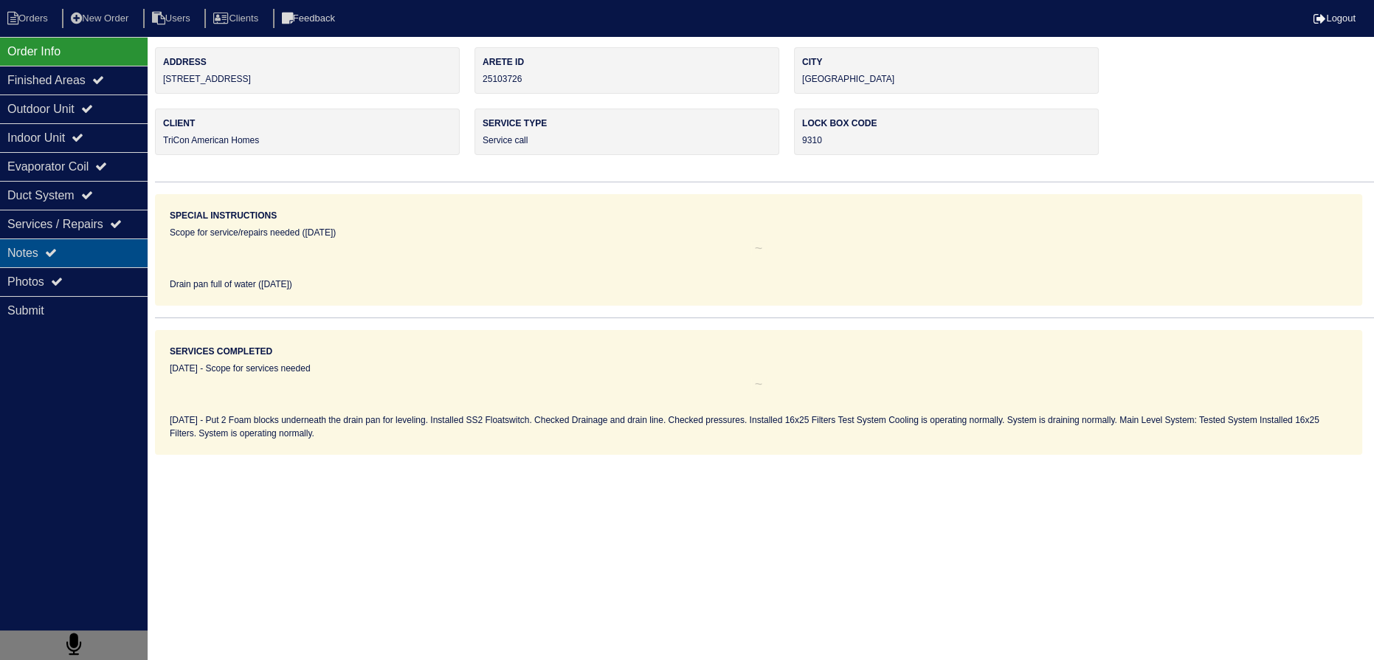
click at [66, 253] on div "Notes" at bounding box center [74, 252] width 148 height 29
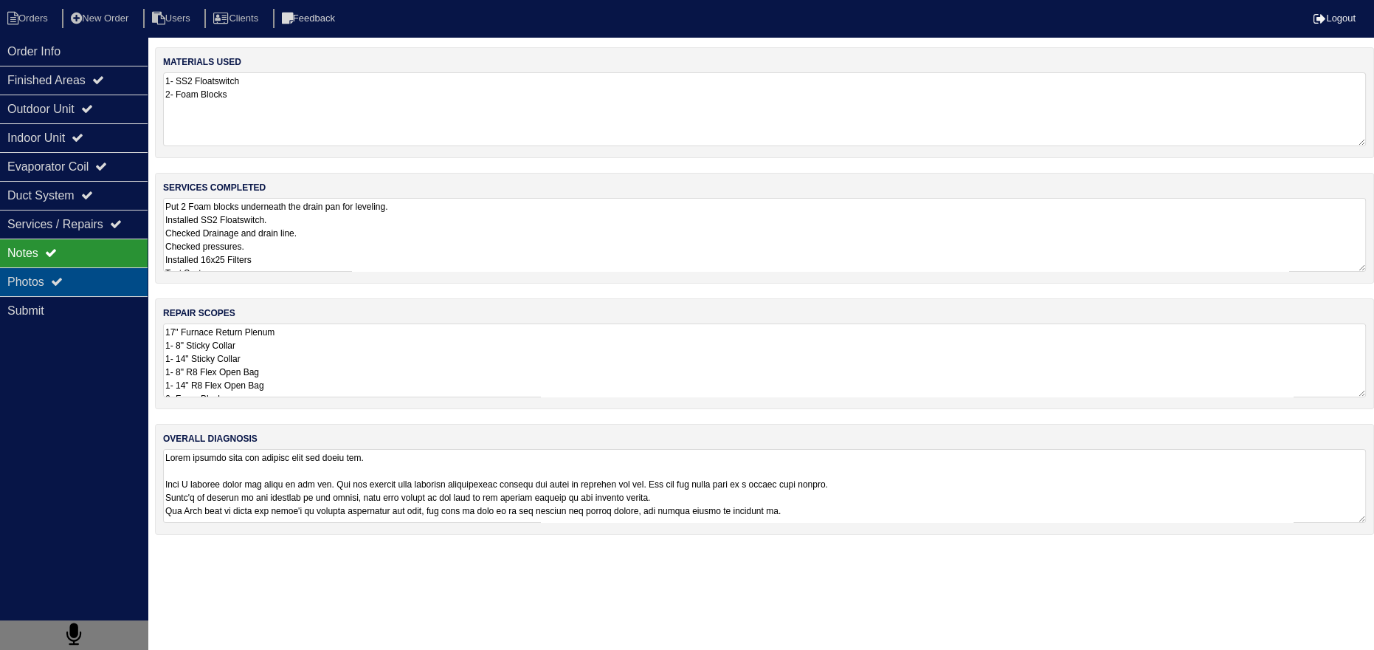
click at [70, 287] on div "Photos" at bounding box center [74, 281] width 148 height 29
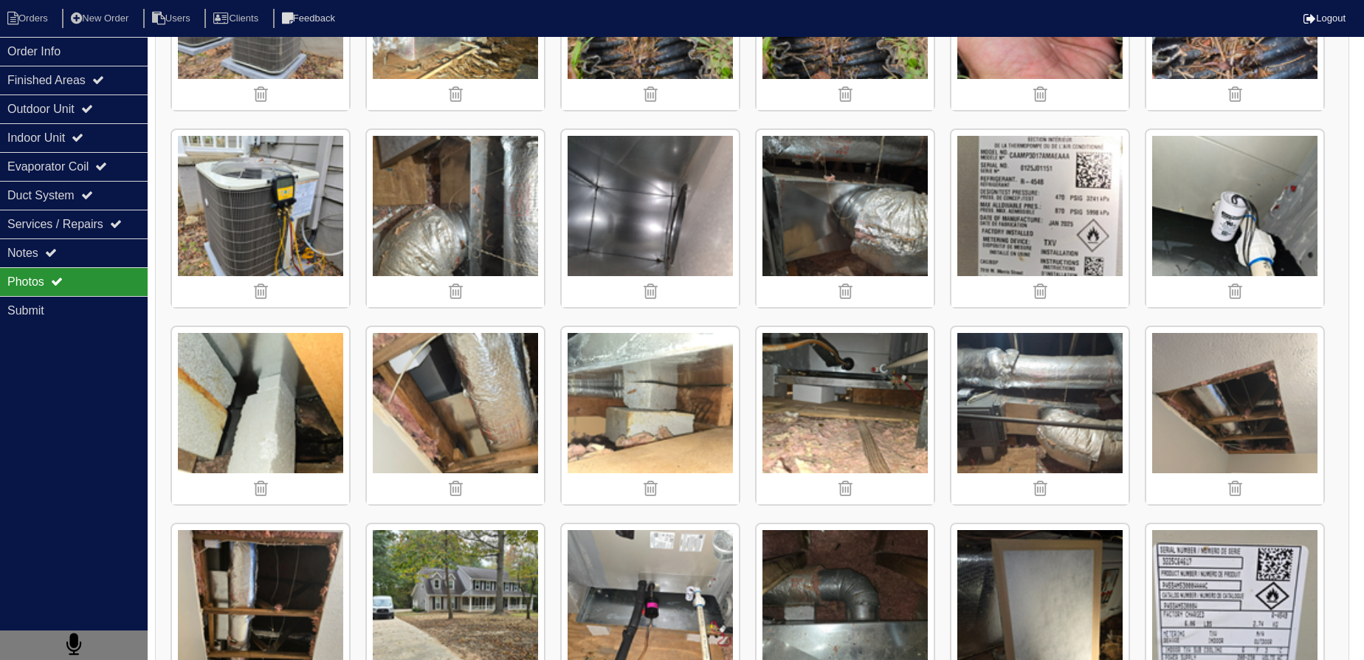
scroll to position [671, 0]
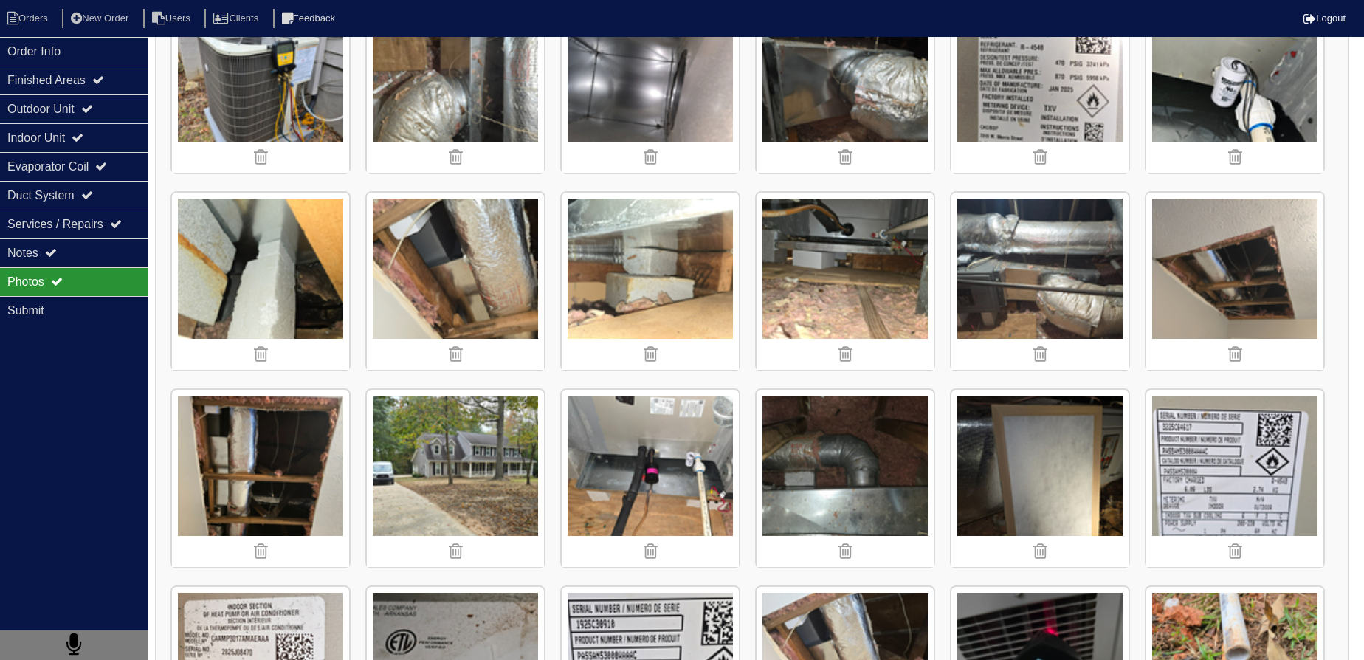
click at [1262, 261] on img at bounding box center [1234, 281] width 177 height 177
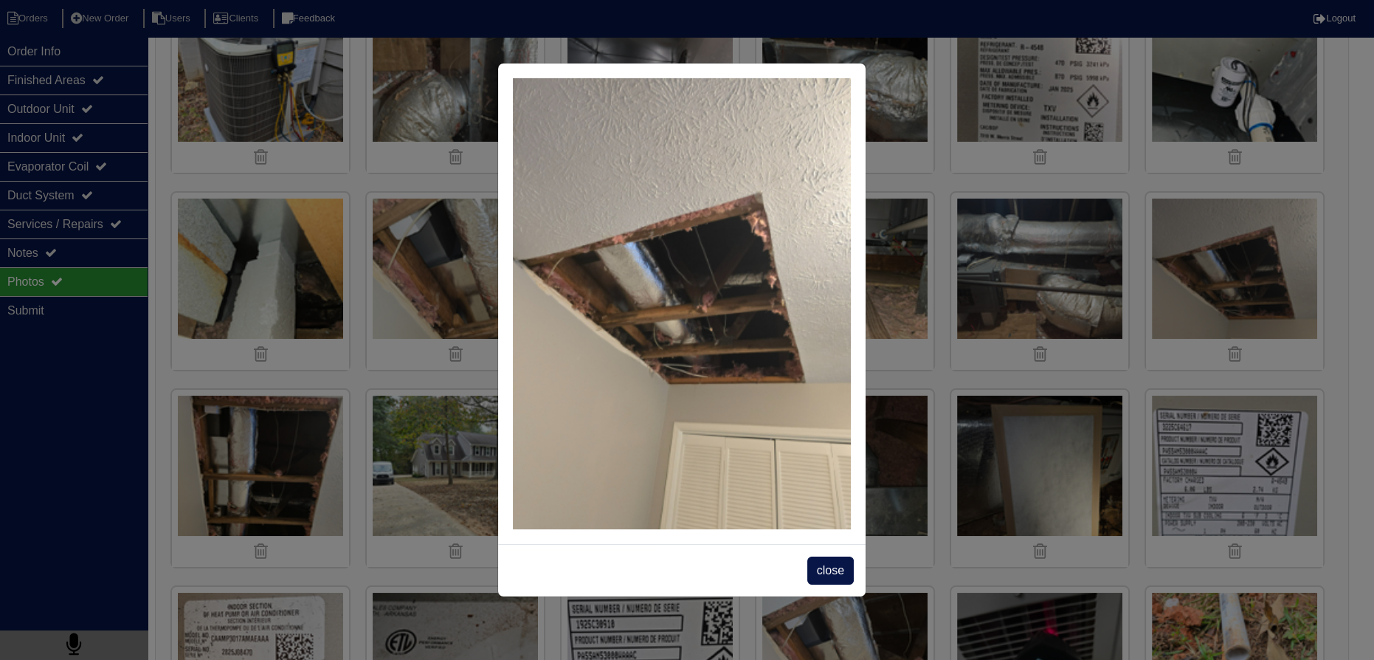
click at [825, 578] on span "close" at bounding box center [831, 571] width 47 height 28
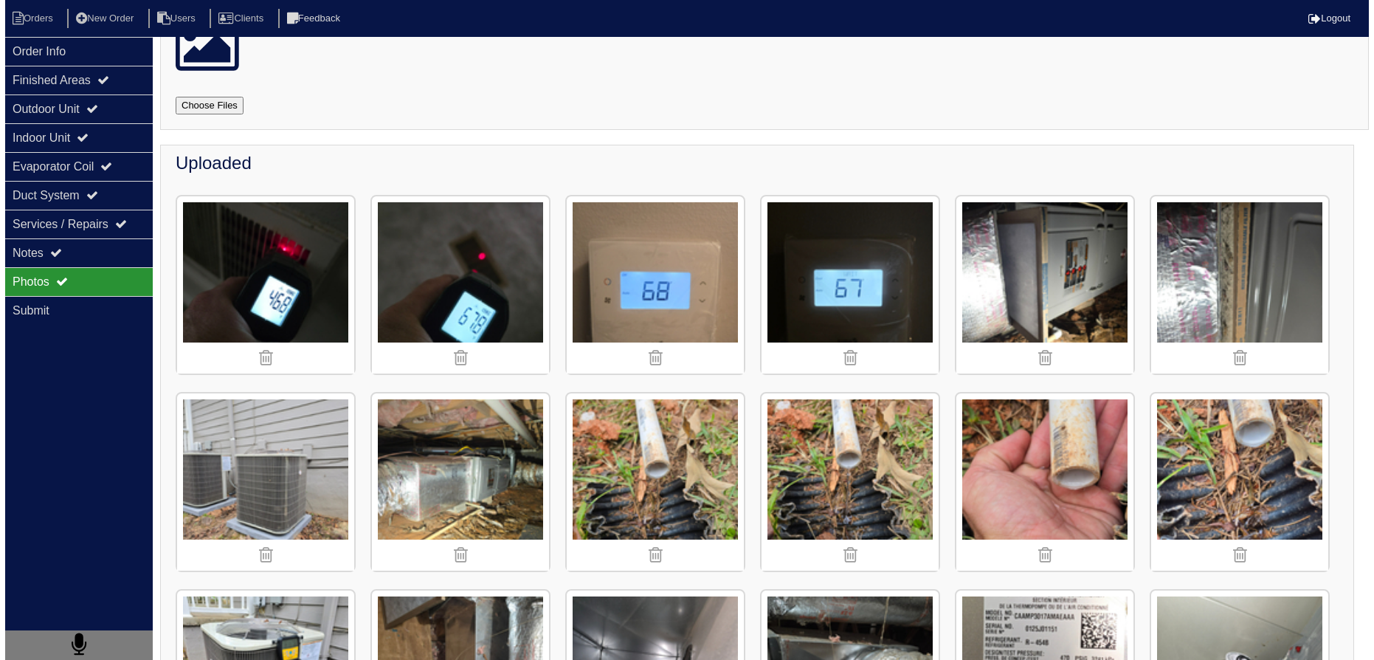
scroll to position [0, 0]
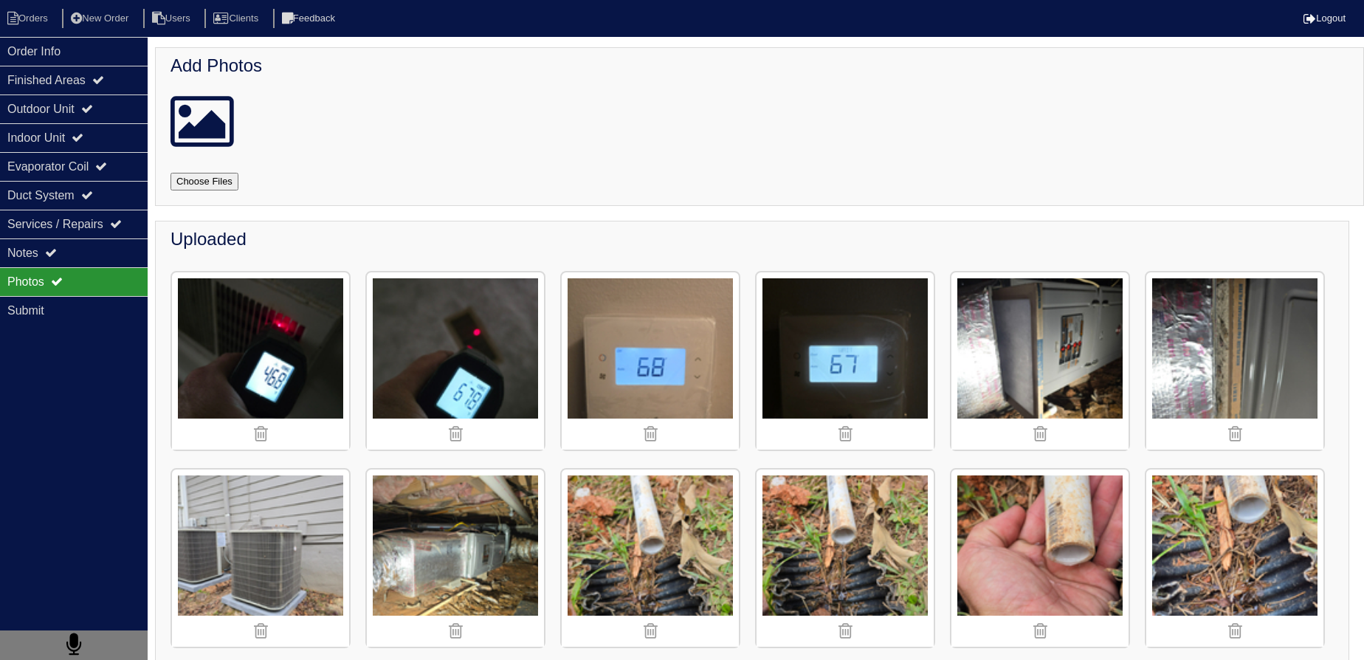
drag, startPoint x: 92, startPoint y: 41, endPoint x: 66, endPoint y: 36, distance: 26.3
click at [90, 39] on div "Order Info" at bounding box center [74, 51] width 148 height 29
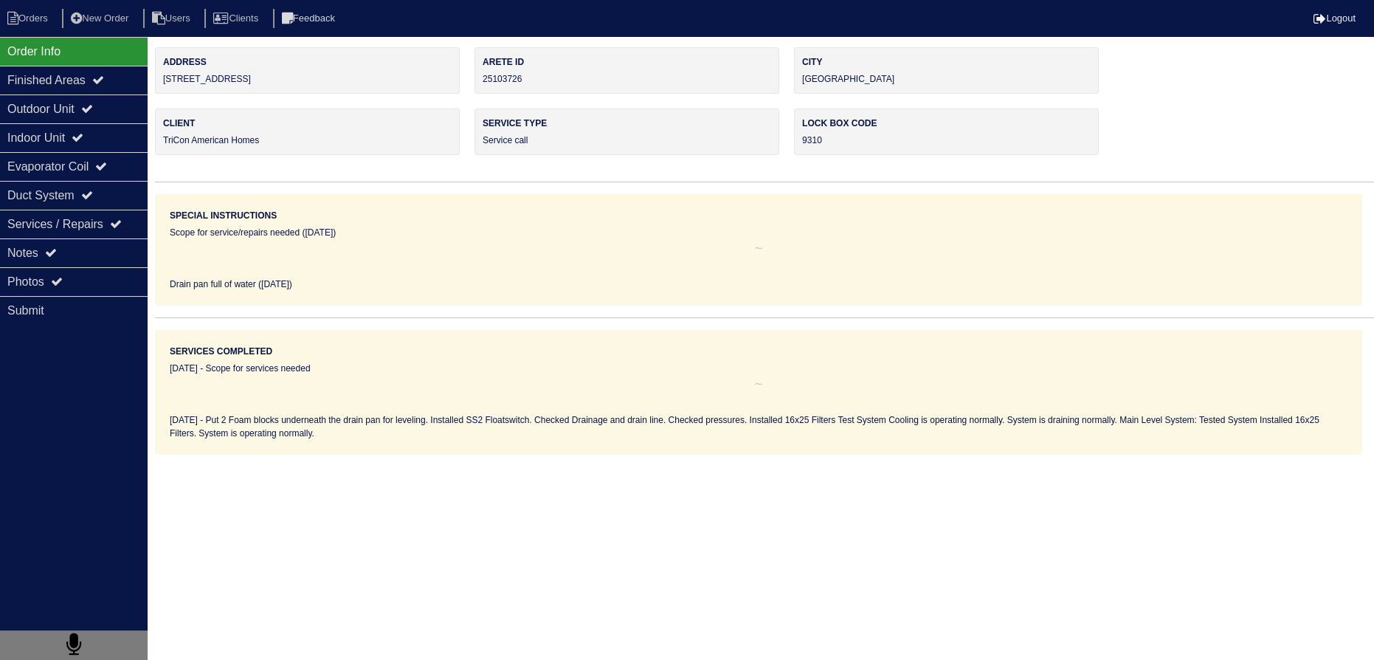
click at [47, 29] on nav "Orders New Order Users Clients Feedback Logout" at bounding box center [687, 18] width 1374 height 37
click at [41, 18] on li "Orders" at bounding box center [30, 19] width 60 height 20
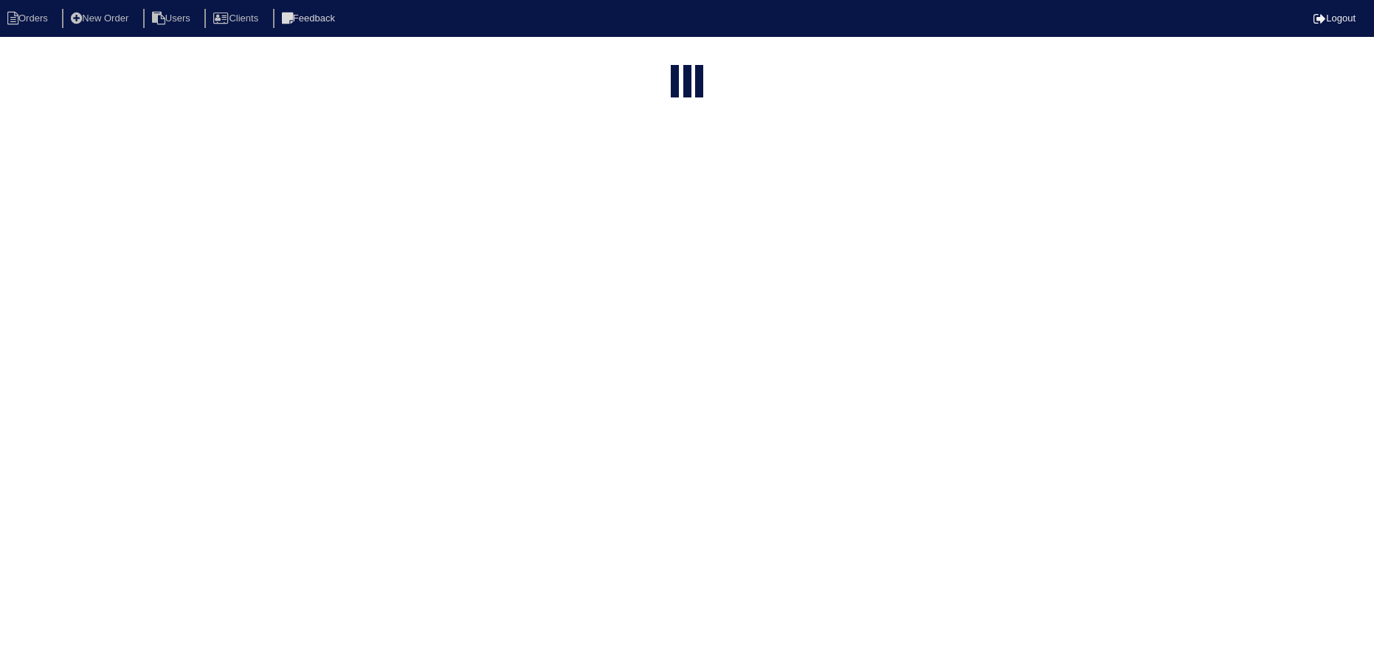
select select "15"
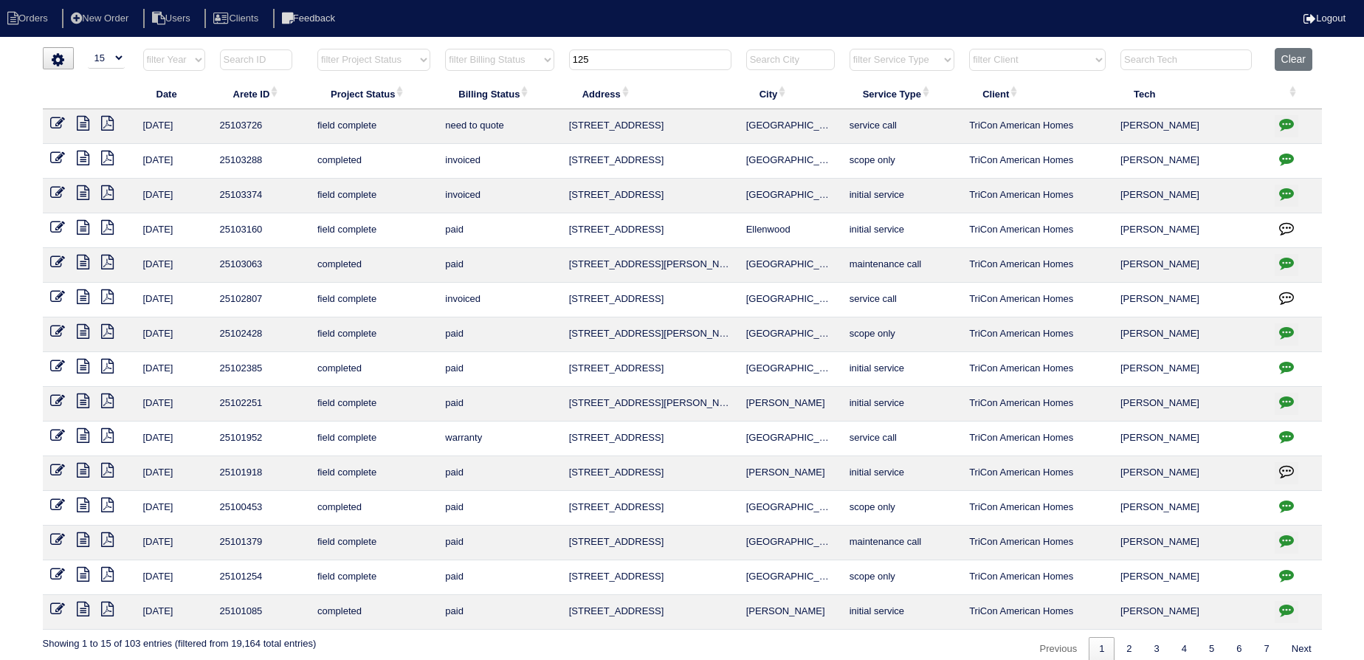
click at [81, 153] on icon at bounding box center [83, 158] width 13 height 15
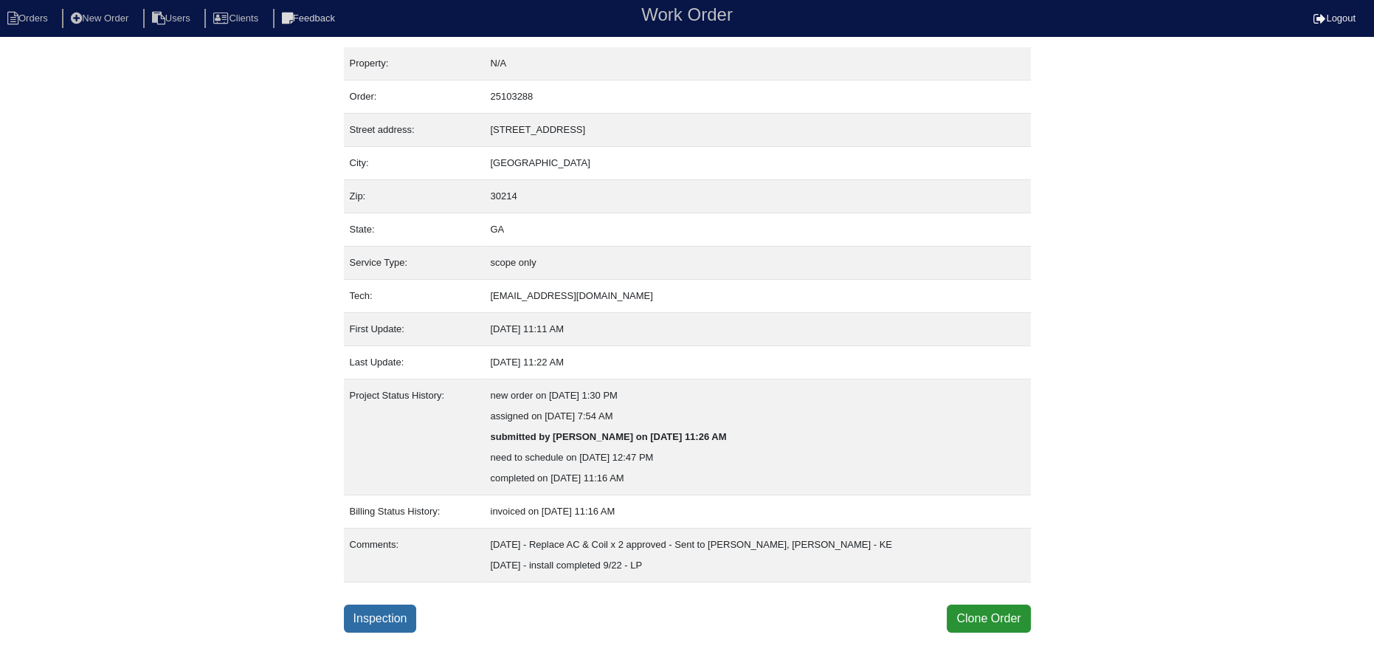
click at [366, 615] on link "Inspection" at bounding box center [380, 619] width 73 height 28
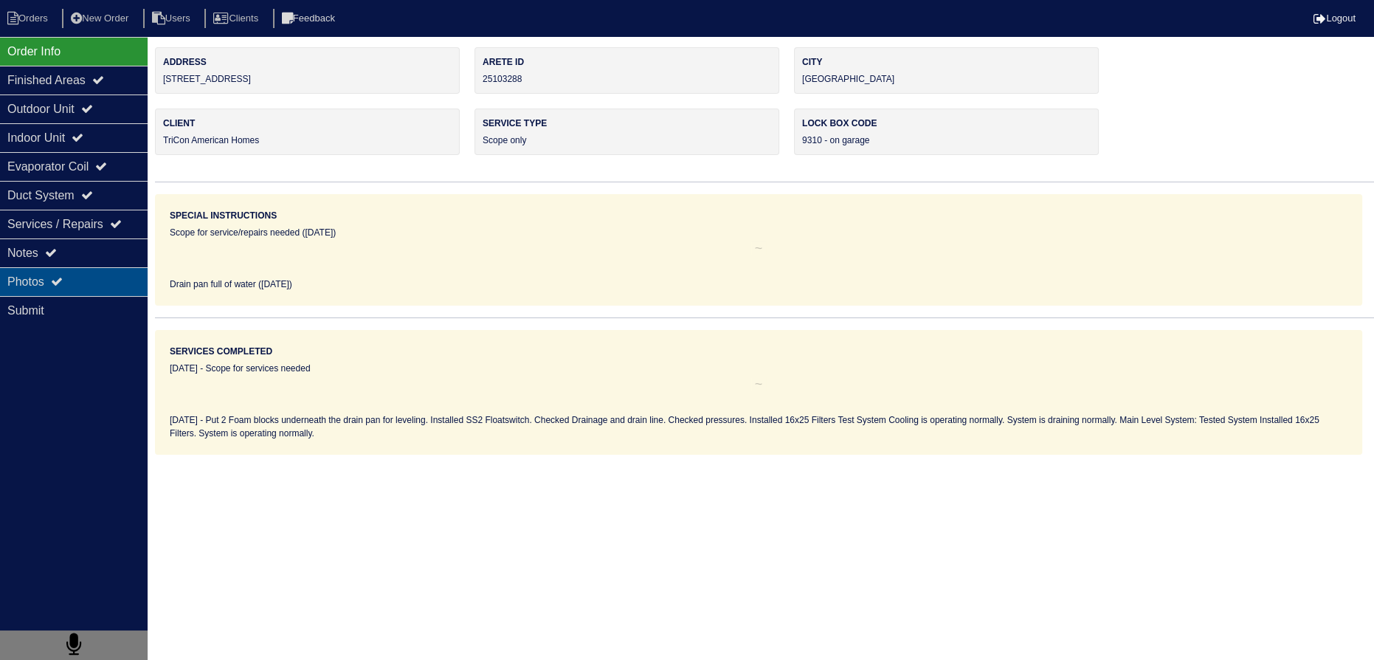
drag, startPoint x: 97, startPoint y: 289, endPoint x: 92, endPoint y: 275, distance: 15.4
click at [96, 288] on div "Photos" at bounding box center [74, 281] width 148 height 29
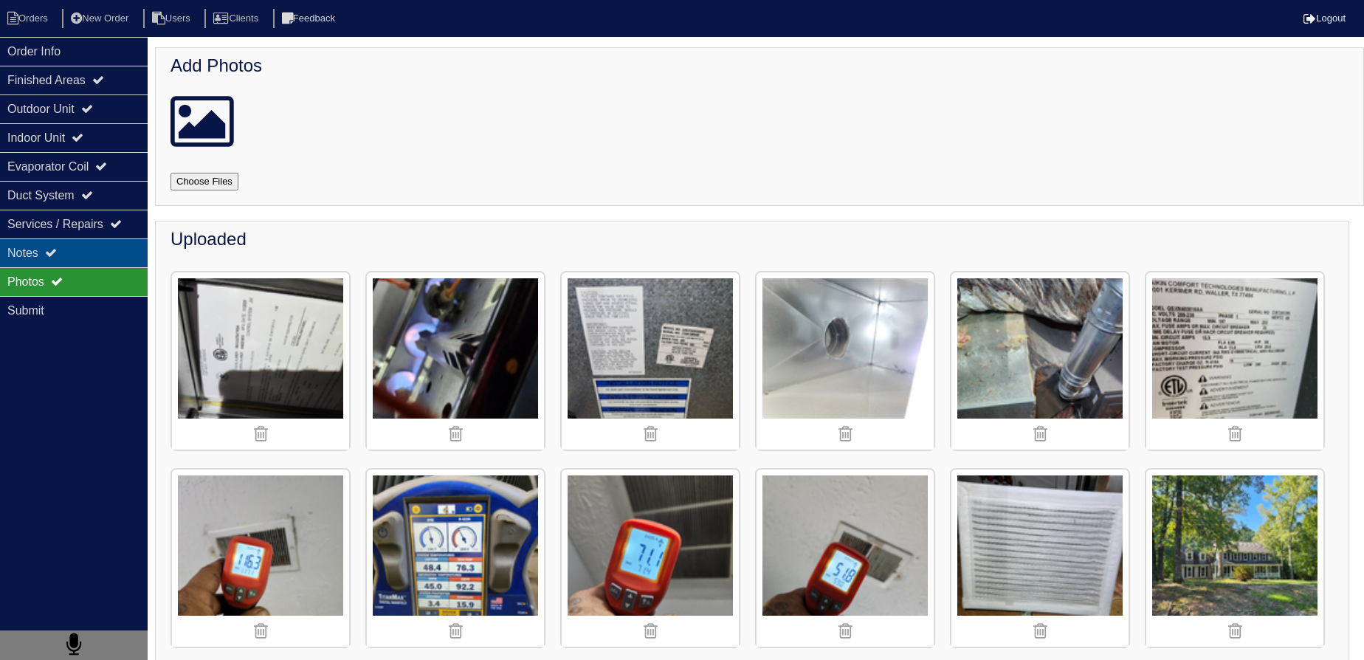
click at [77, 251] on div "Notes" at bounding box center [74, 252] width 148 height 29
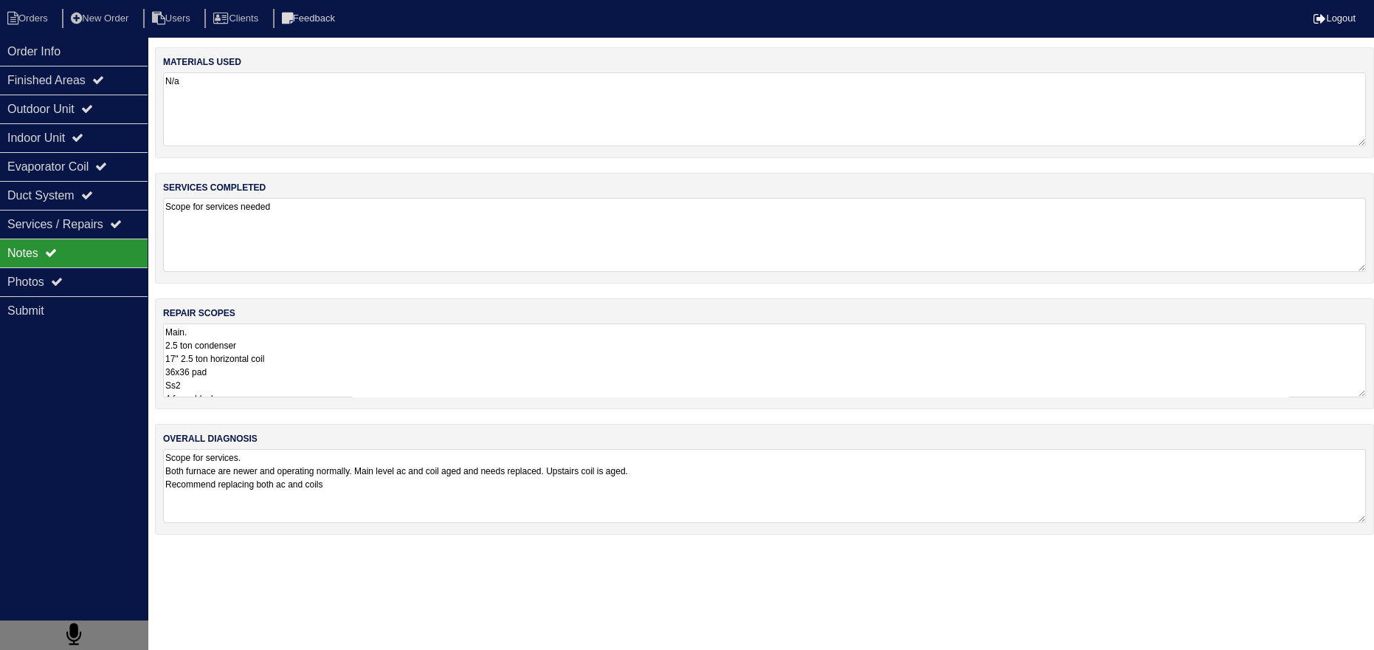
drag, startPoint x: 374, startPoint y: 402, endPoint x: 357, endPoint y: 400, distance: 17.1
click at [358, 400] on div "repair scopes Main. 2.5 ton condenser 17" 2.5 ton horizontal coil 36x36 pad Ss2…" at bounding box center [764, 353] width 1219 height 111
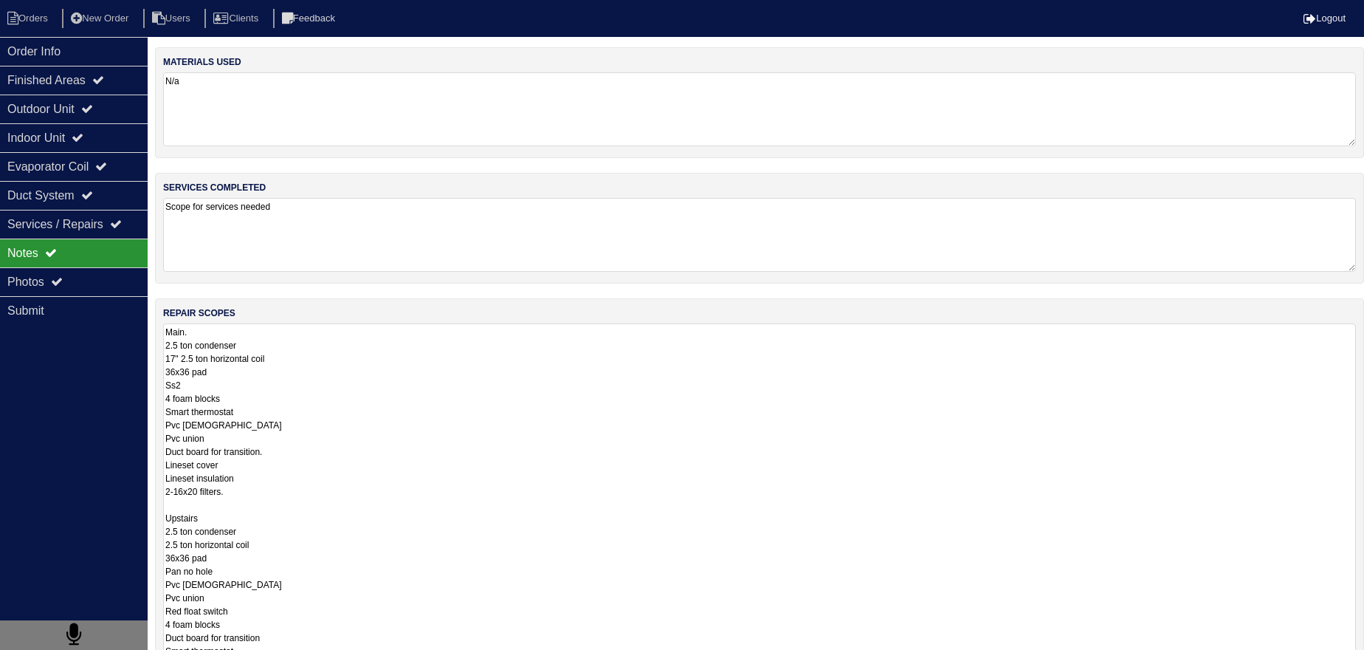
drag, startPoint x: 280, startPoint y: 366, endPoint x: 293, endPoint y: 368, distance: 13.4
click at [284, 365] on textarea "Main. 2.5 ton condenser 17" 2.5 ton horizontal coil 36x36 pad Ss2 4 foam blocks…" at bounding box center [759, 510] width 1193 height 375
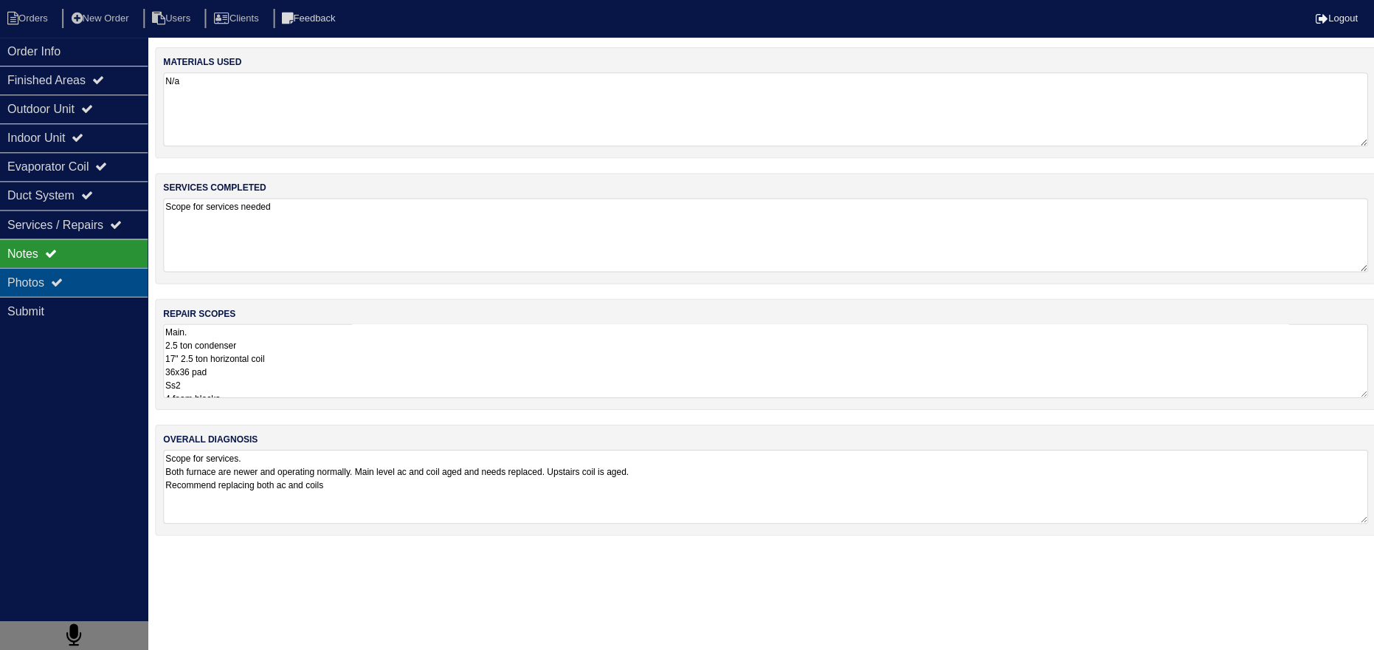
click at [104, 267] on div "Photos" at bounding box center [74, 281] width 148 height 29
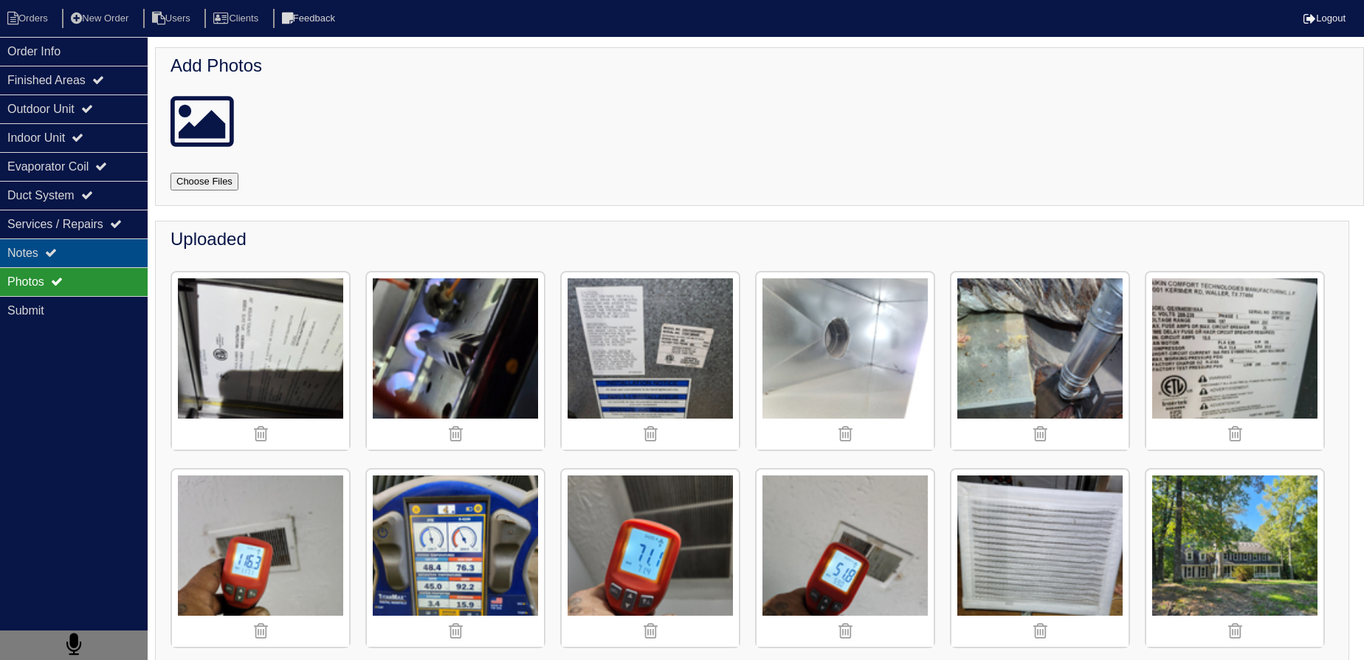
click at [96, 249] on div "Notes" at bounding box center [74, 252] width 148 height 29
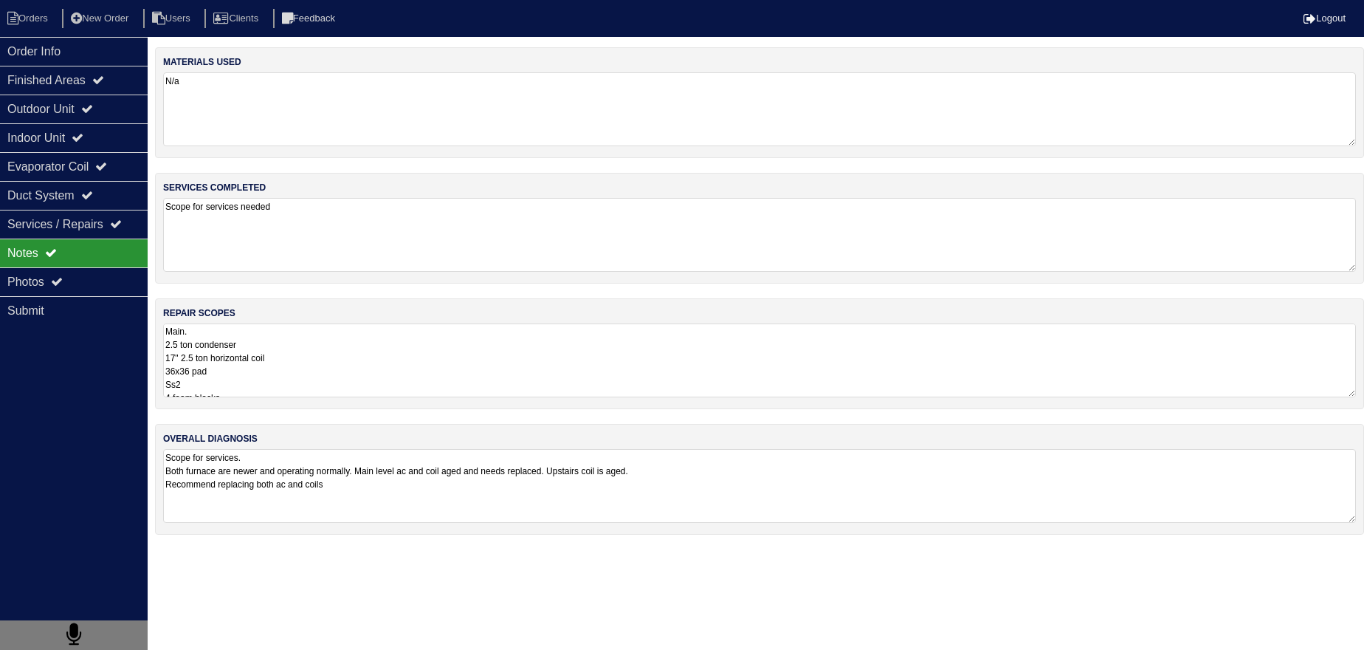
click at [249, 370] on textarea "Main. 2.5 ton condenser 17" 2.5 ton horizontal coil 36x36 pad Ss2 4 foam blocks…" at bounding box center [759, 360] width 1193 height 74
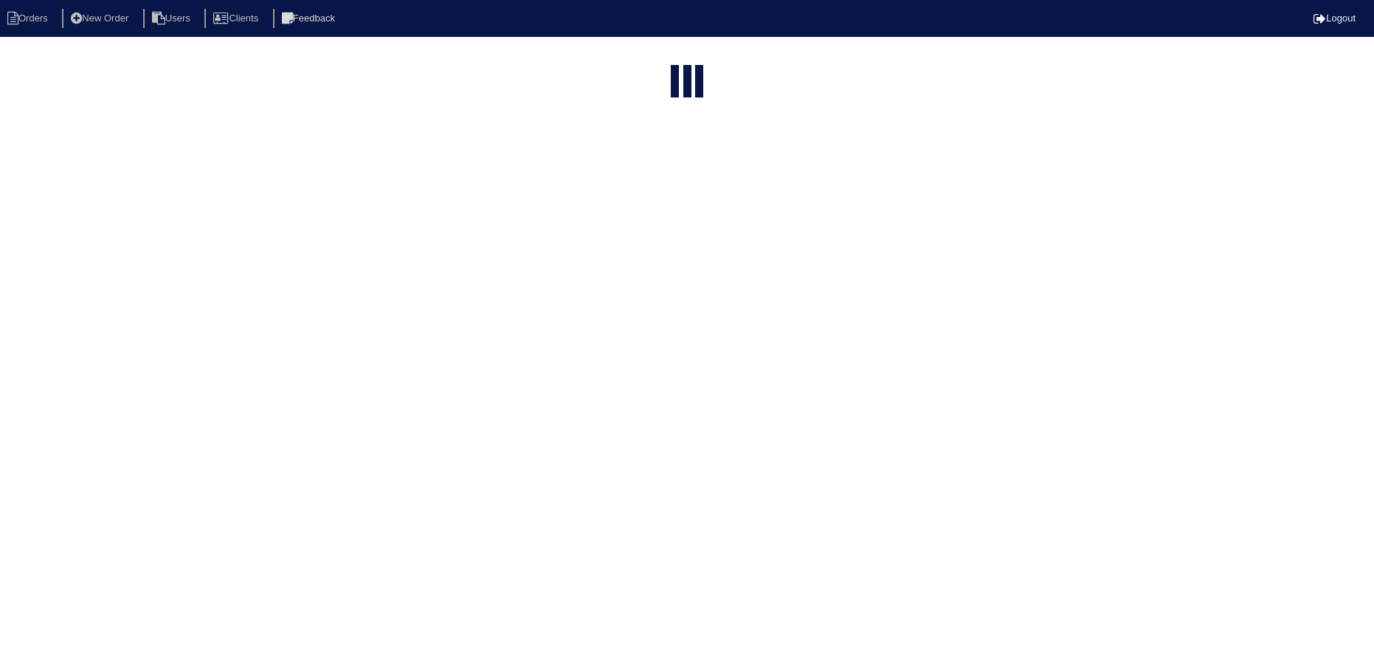
select select "15"
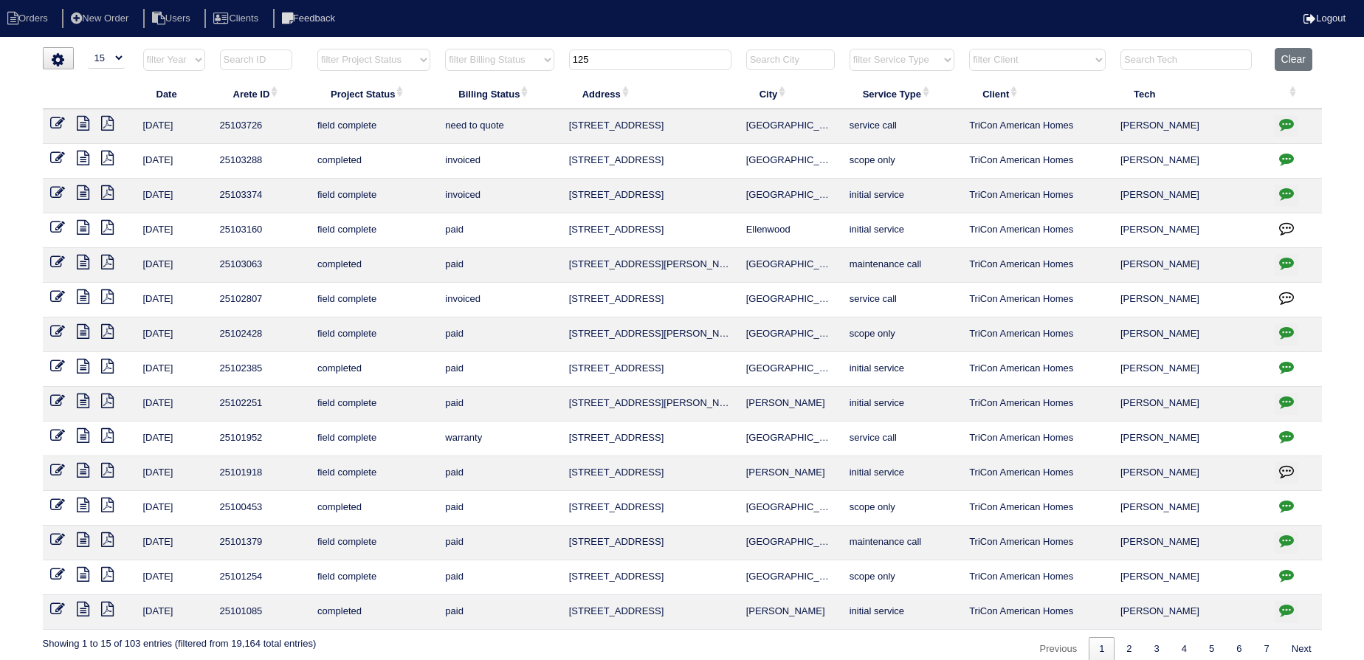
click at [81, 122] on icon at bounding box center [83, 123] width 13 height 15
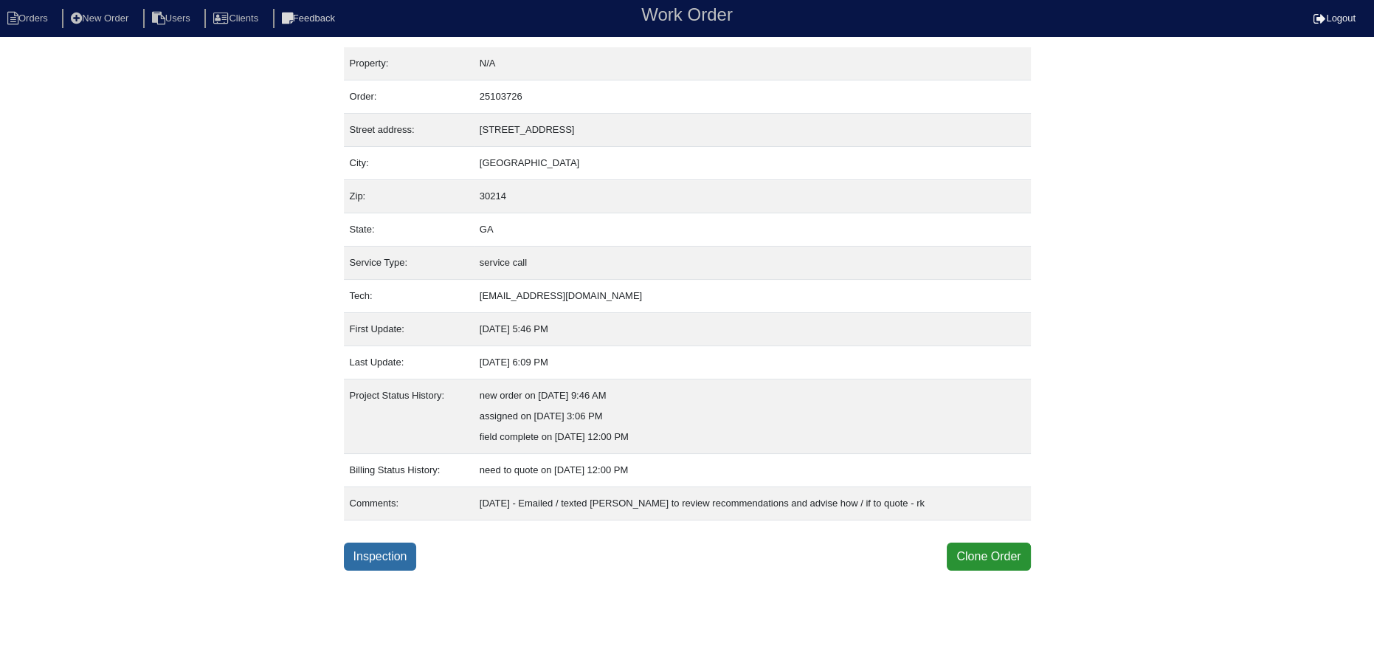
click at [372, 560] on link "Inspection" at bounding box center [380, 557] width 73 height 28
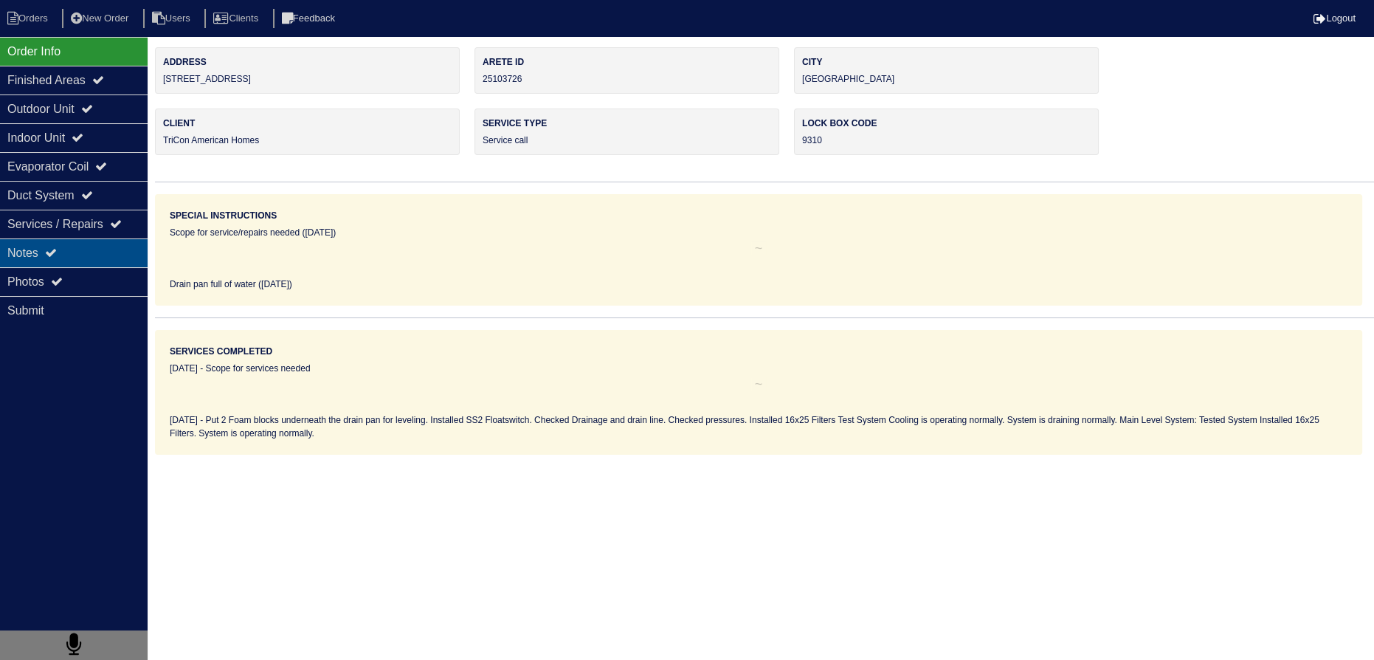
click at [78, 261] on div "Notes" at bounding box center [74, 252] width 148 height 29
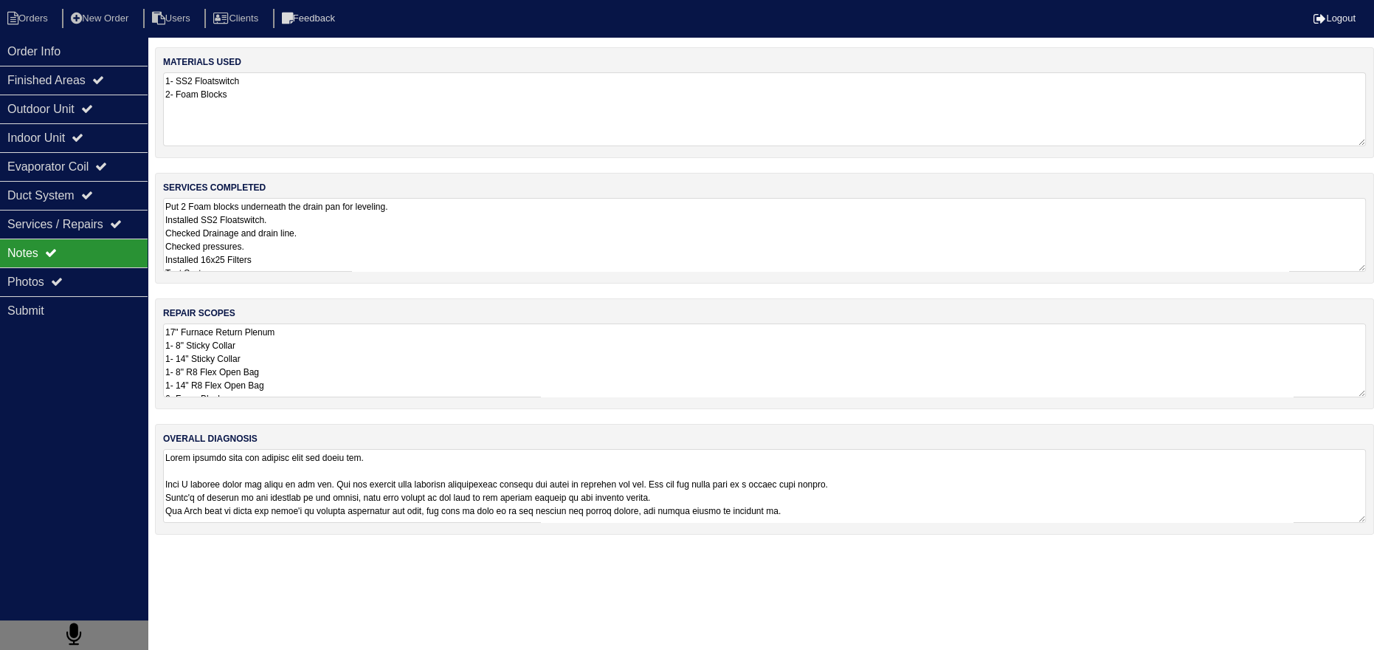
click at [279, 368] on textarea "17" Furnace Return Plenum 1- 8" Sticky Collar 1- 14" Sticky Collar 1- 8" R8 Fle…" at bounding box center [764, 360] width 1203 height 74
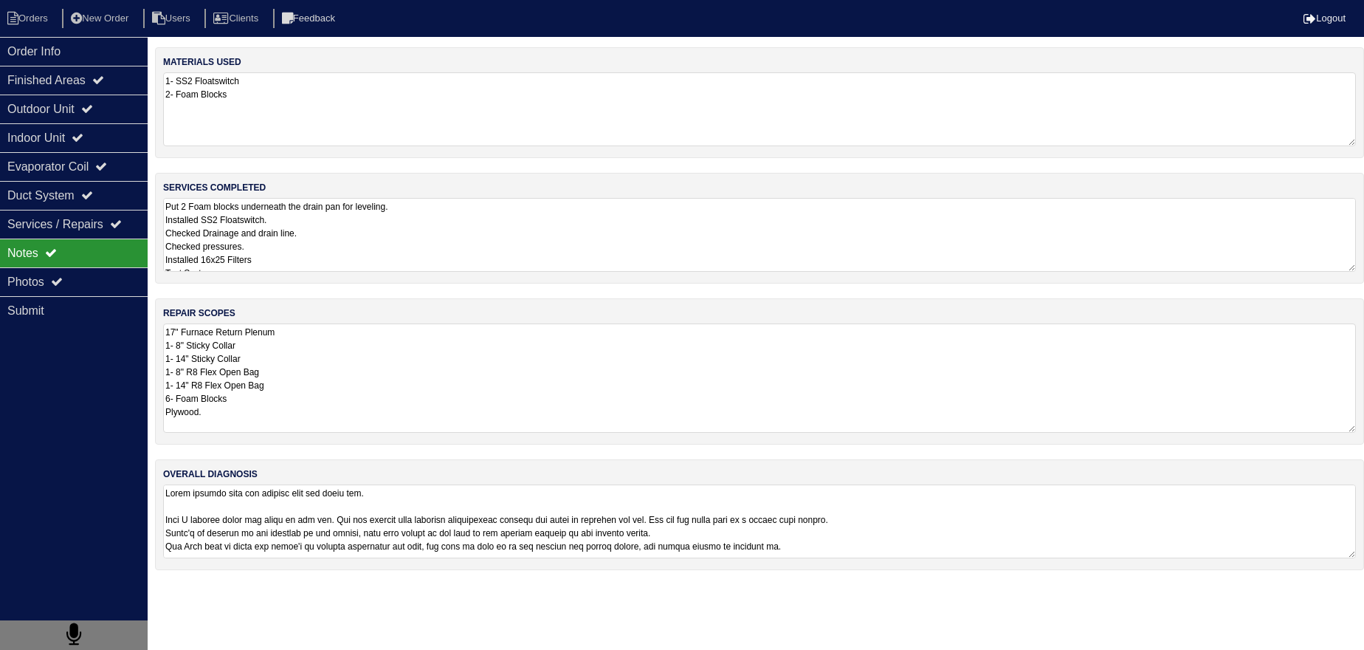
click at [313, 247] on textarea "Put 2 Foam blocks underneath the drain pan for leveling. Installed SS2 Floatswi…" at bounding box center [759, 235] width 1193 height 74
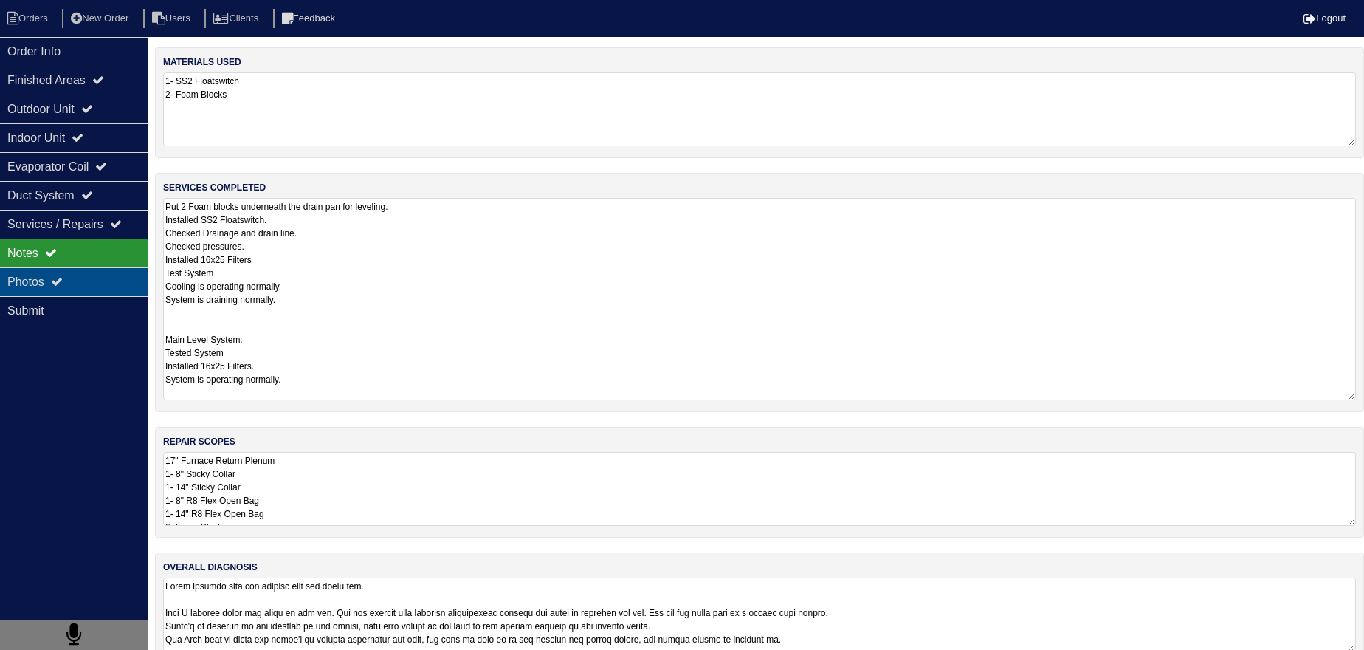
click at [57, 283] on icon at bounding box center [57, 281] width 12 height 12
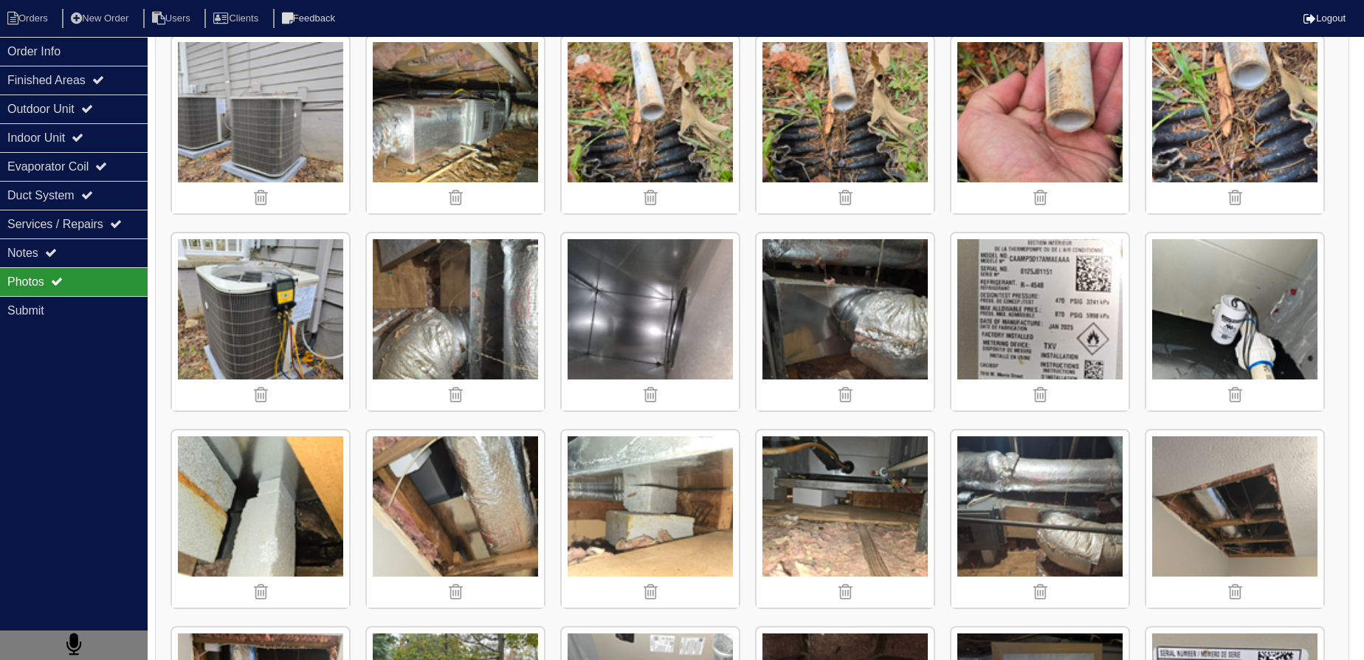
scroll to position [469, 0]
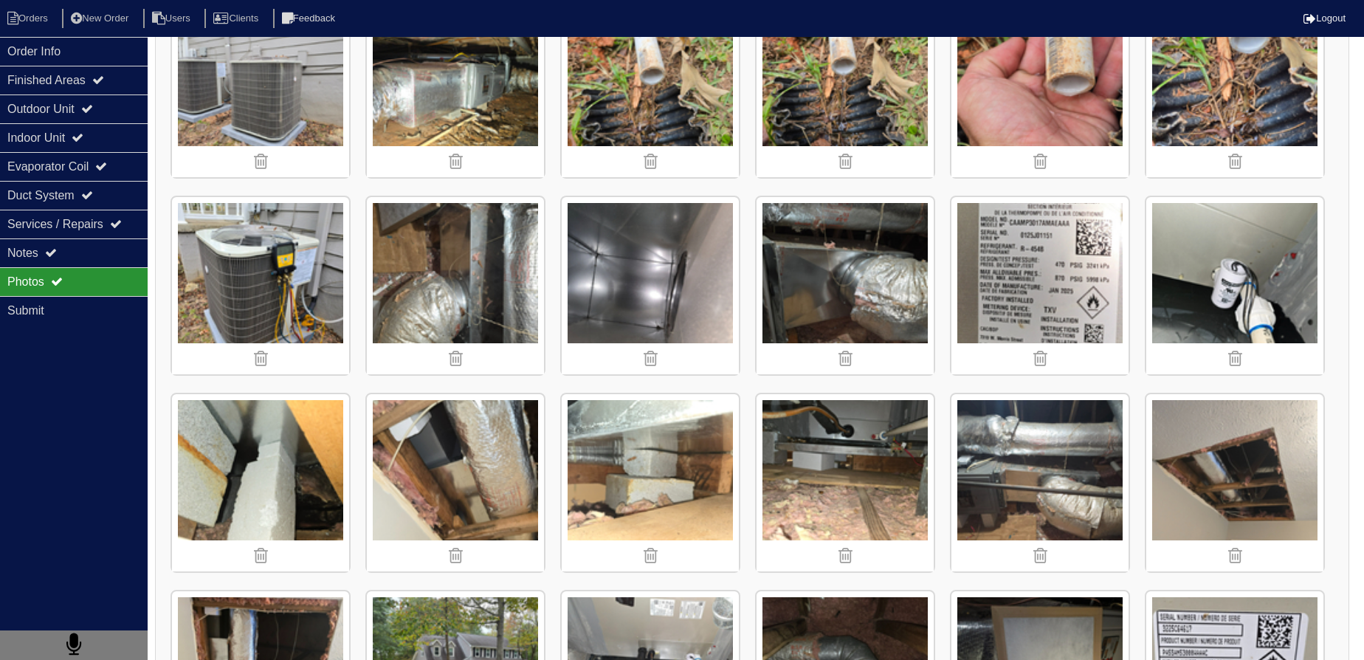
click at [710, 476] on img at bounding box center [650, 482] width 177 height 177
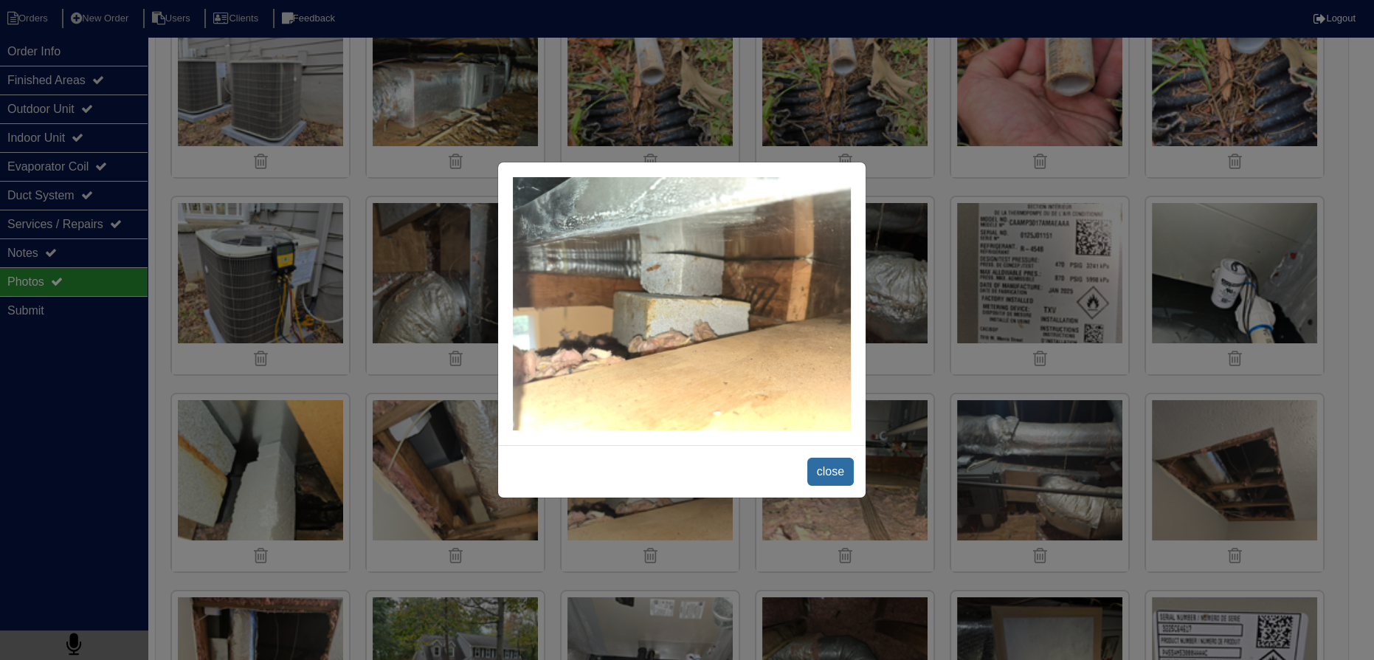
click at [830, 481] on span "close" at bounding box center [831, 472] width 47 height 28
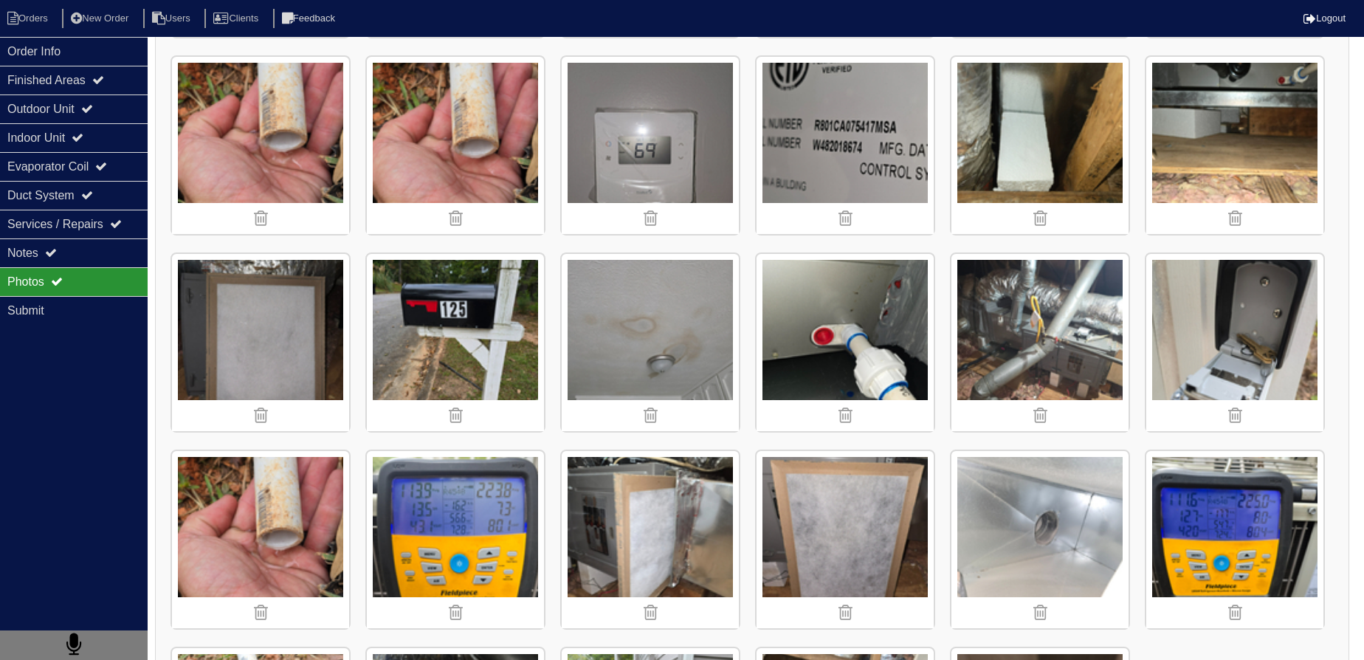
scroll to position [1409, 0]
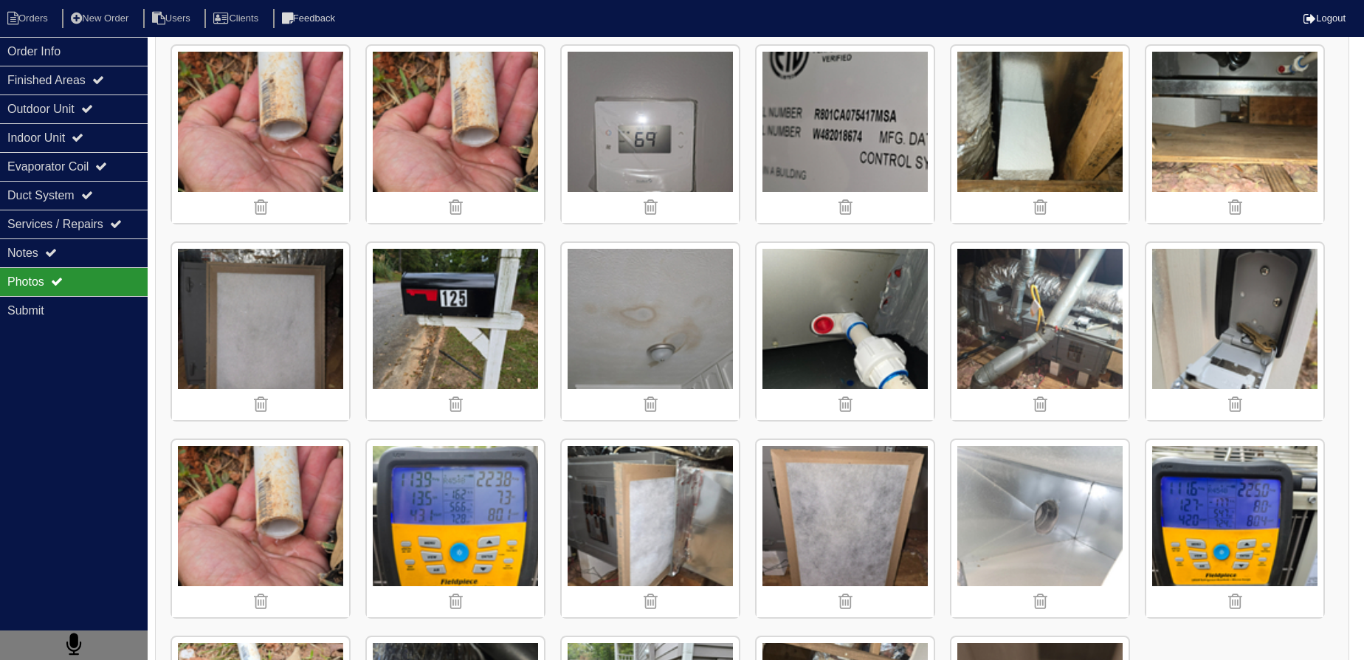
click at [964, 261] on img at bounding box center [1039, 331] width 177 height 177
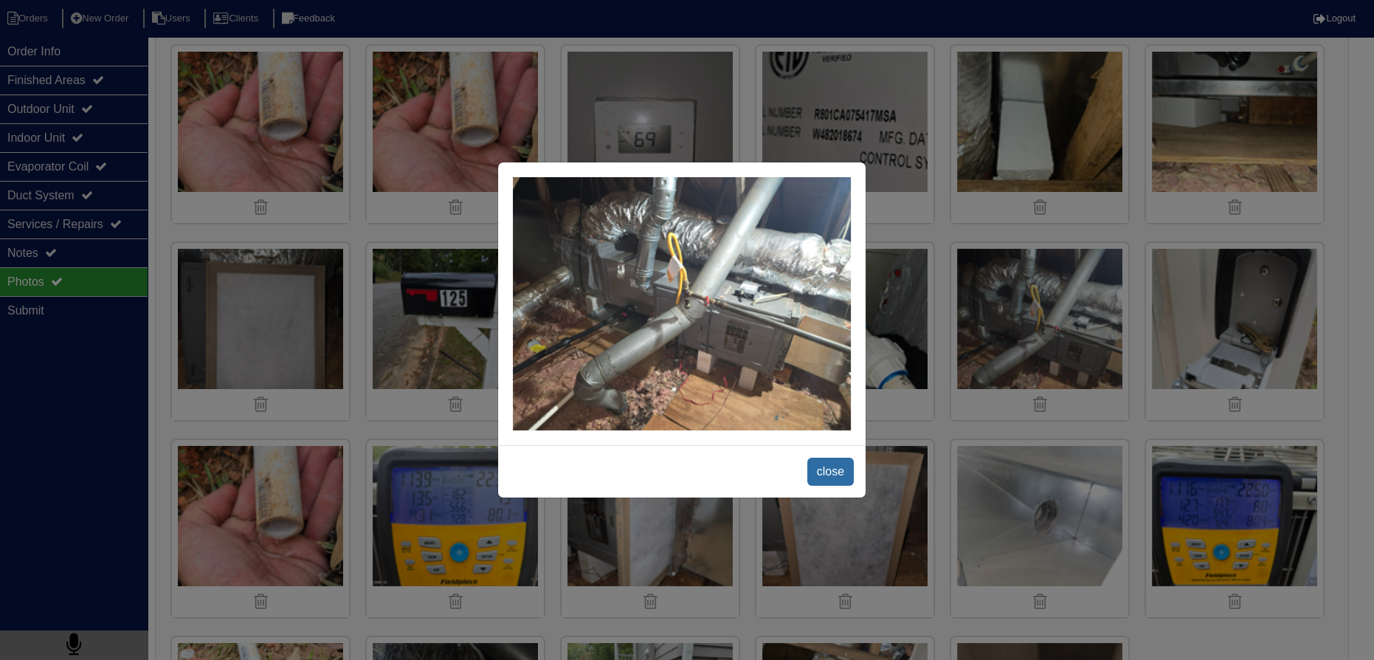
click at [827, 477] on span "close" at bounding box center [831, 472] width 47 height 28
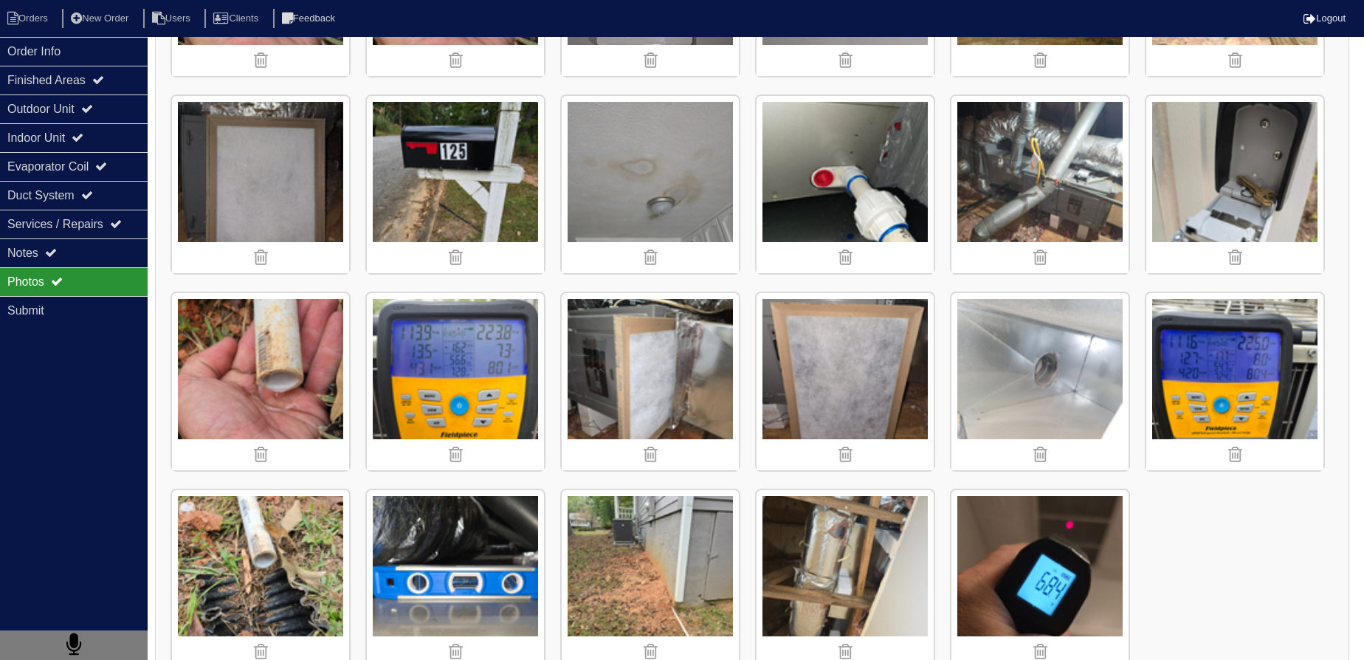
scroll to position [1585, 0]
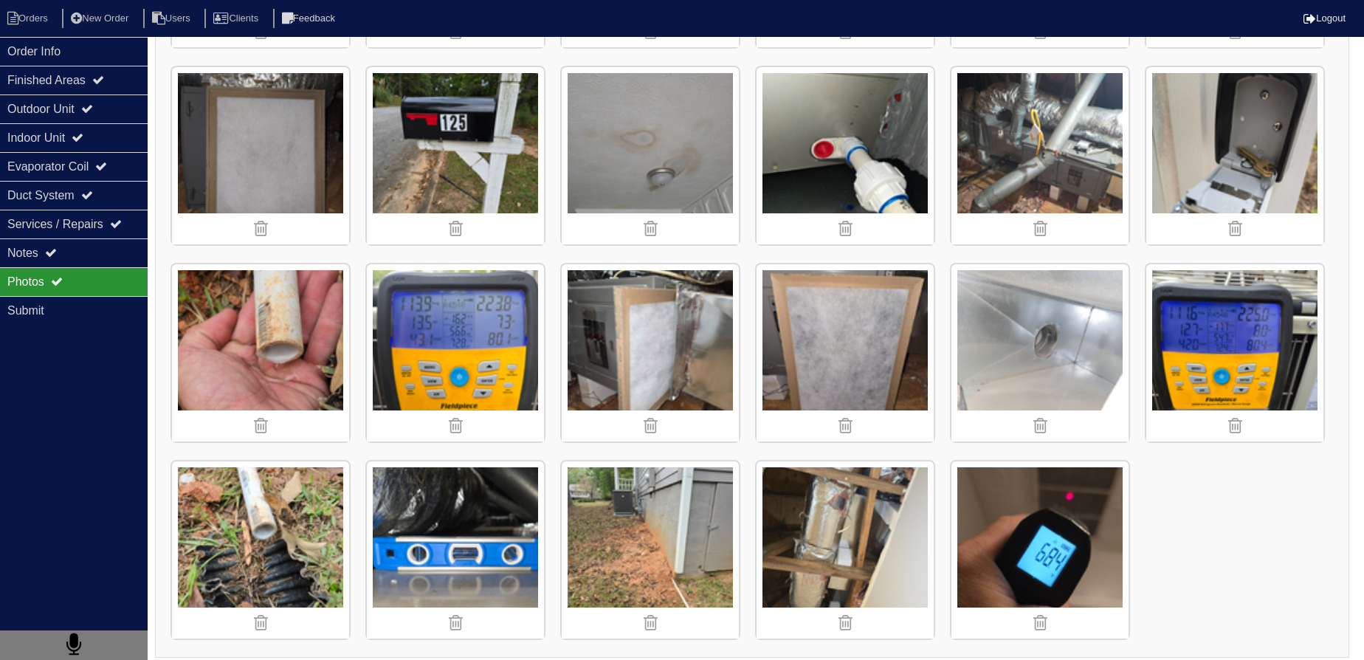
click at [837, 497] on img at bounding box center [845, 549] width 177 height 177
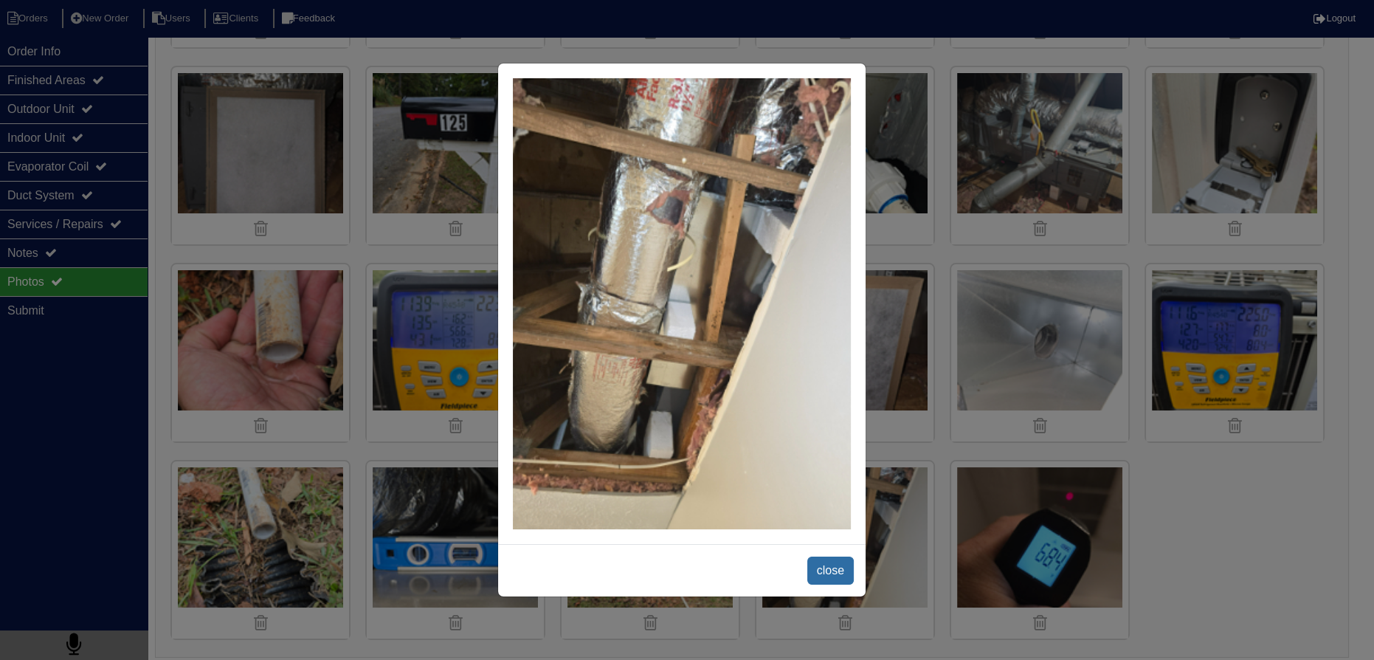
click at [827, 560] on span "close" at bounding box center [831, 571] width 47 height 28
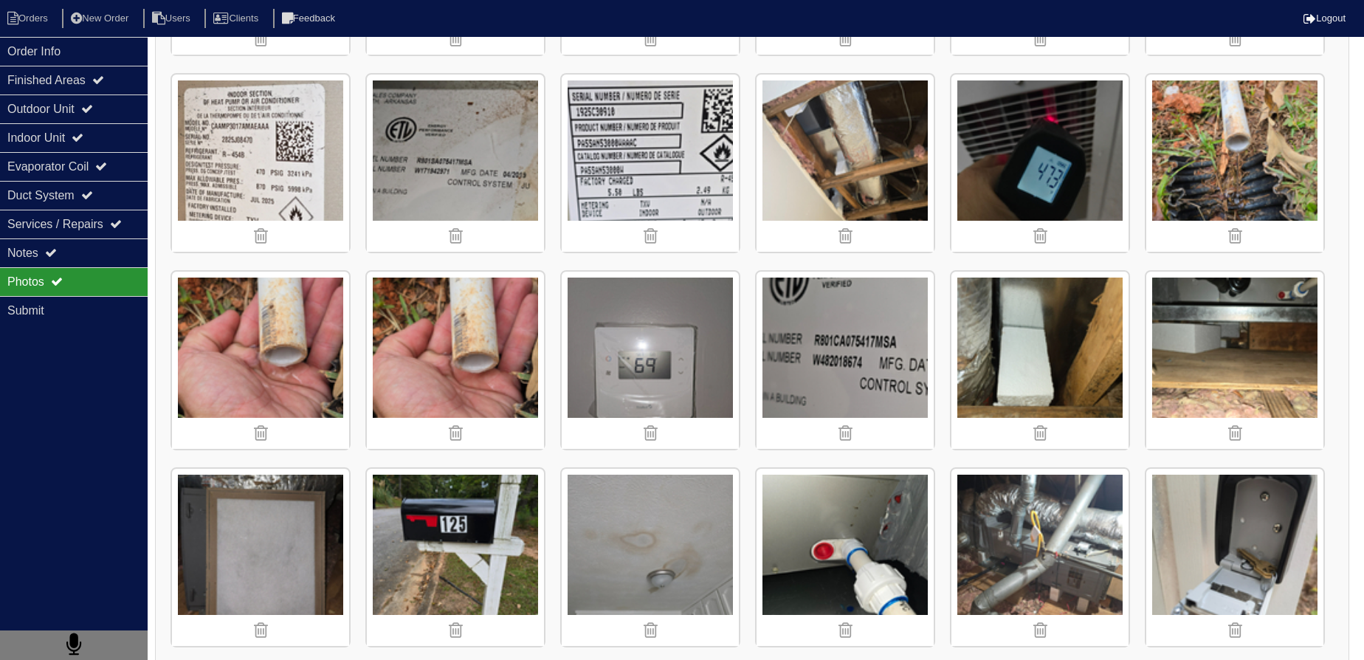
scroll to position [1183, 0]
click at [122, 242] on div "Notes" at bounding box center [74, 252] width 148 height 29
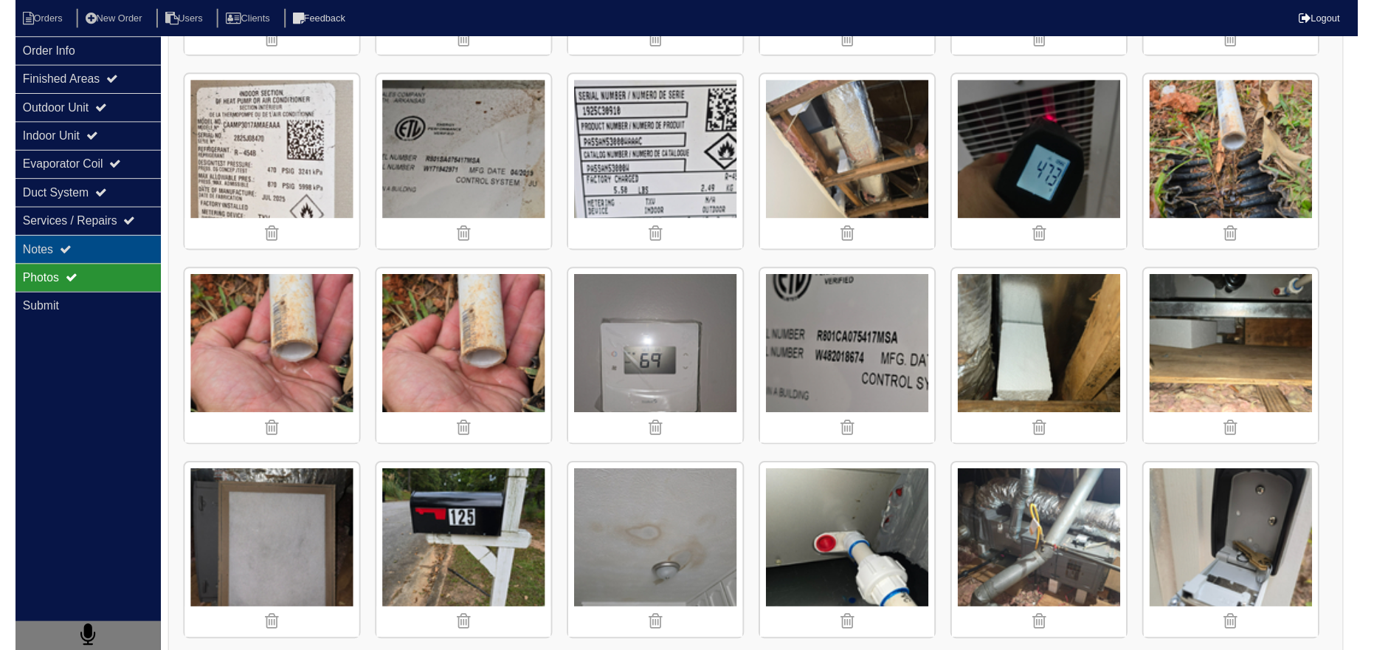
scroll to position [0, 0]
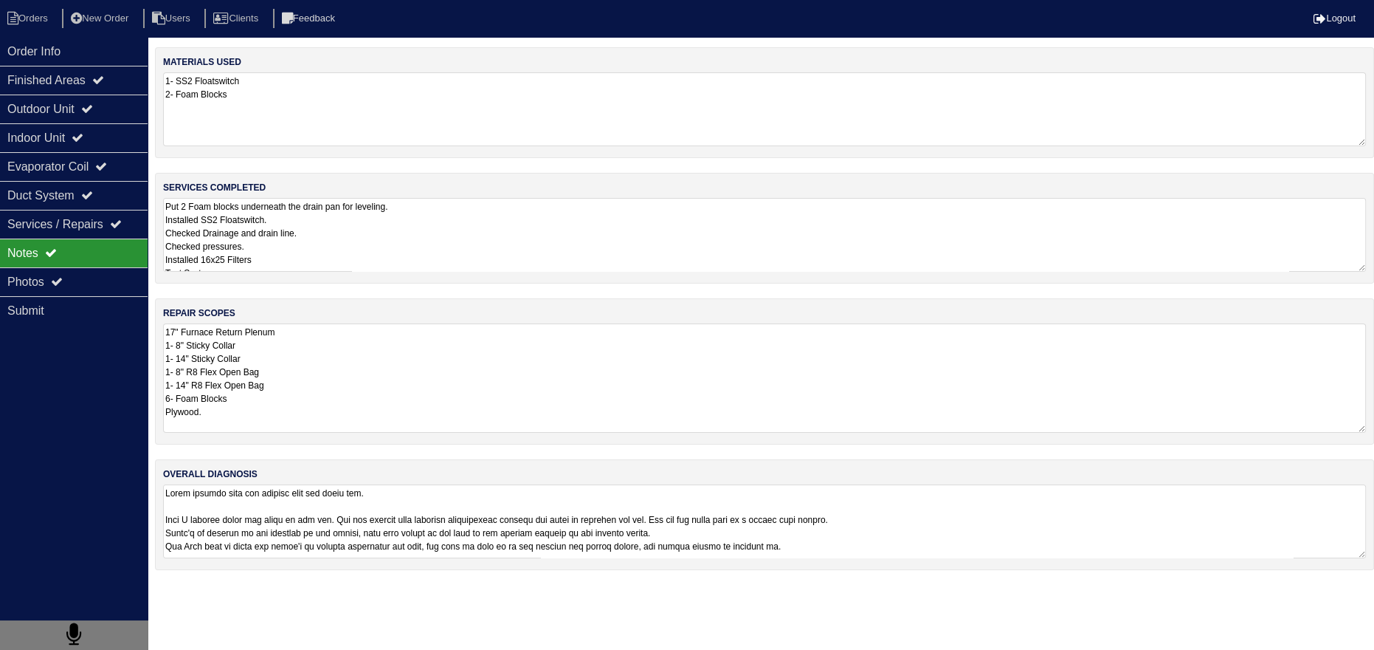
click at [348, 351] on textarea "17" Furnace Return Plenum 1- 8" Sticky Collar 1- 14" Sticky Collar 1- 8" R8 Fle…" at bounding box center [764, 377] width 1203 height 109
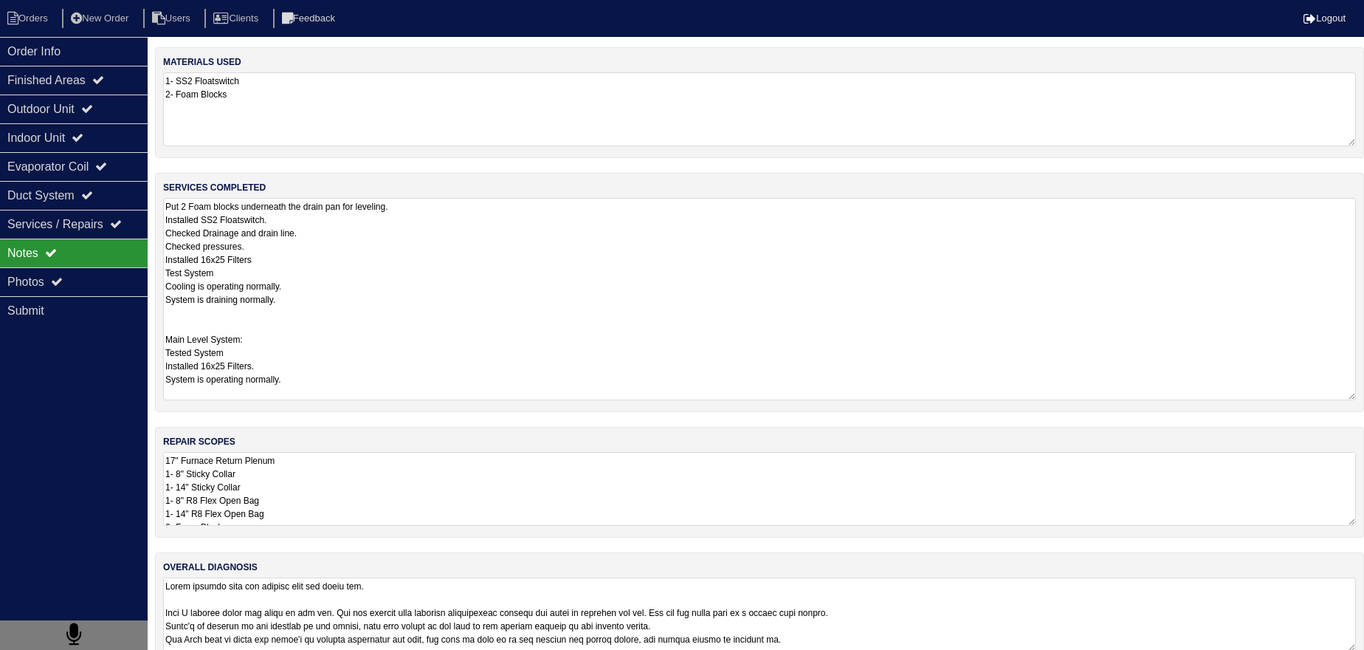
click at [313, 261] on textarea "Put 2 Foam blocks underneath the drain pan for leveling. Installed SS2 Floatswi…" at bounding box center [759, 299] width 1193 height 202
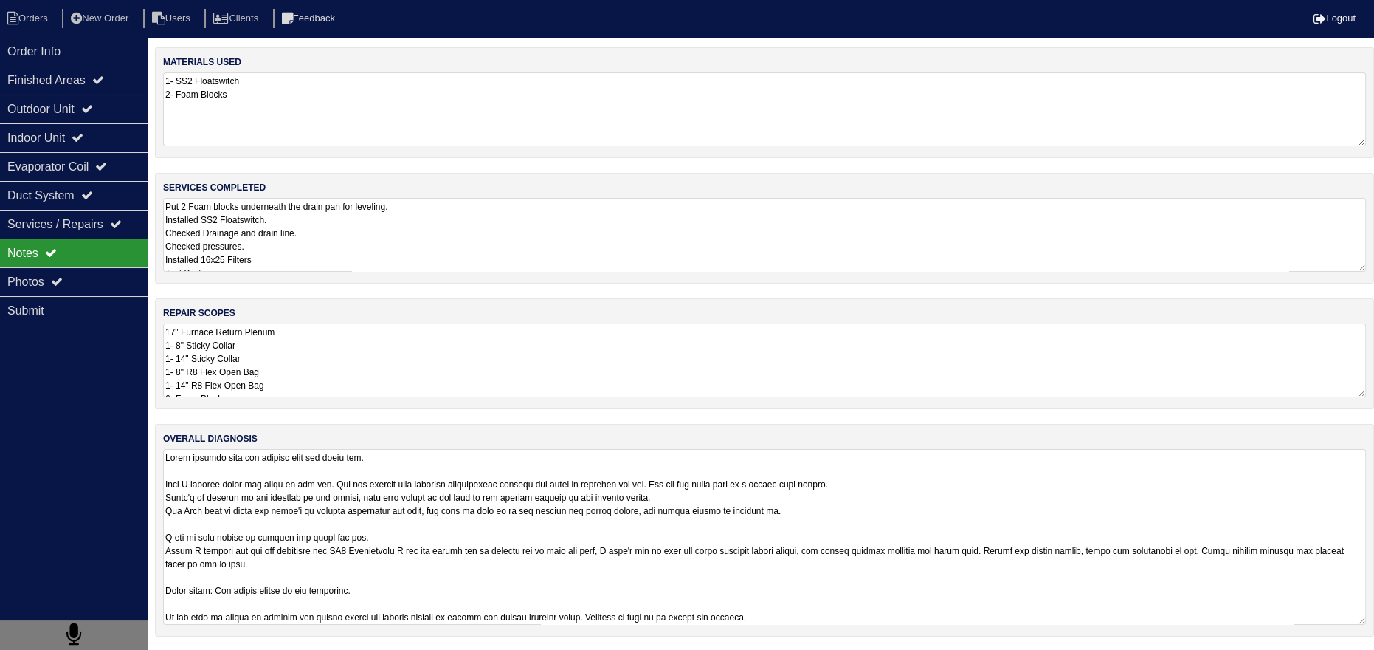
click at [318, 587] on textarea at bounding box center [764, 537] width 1203 height 176
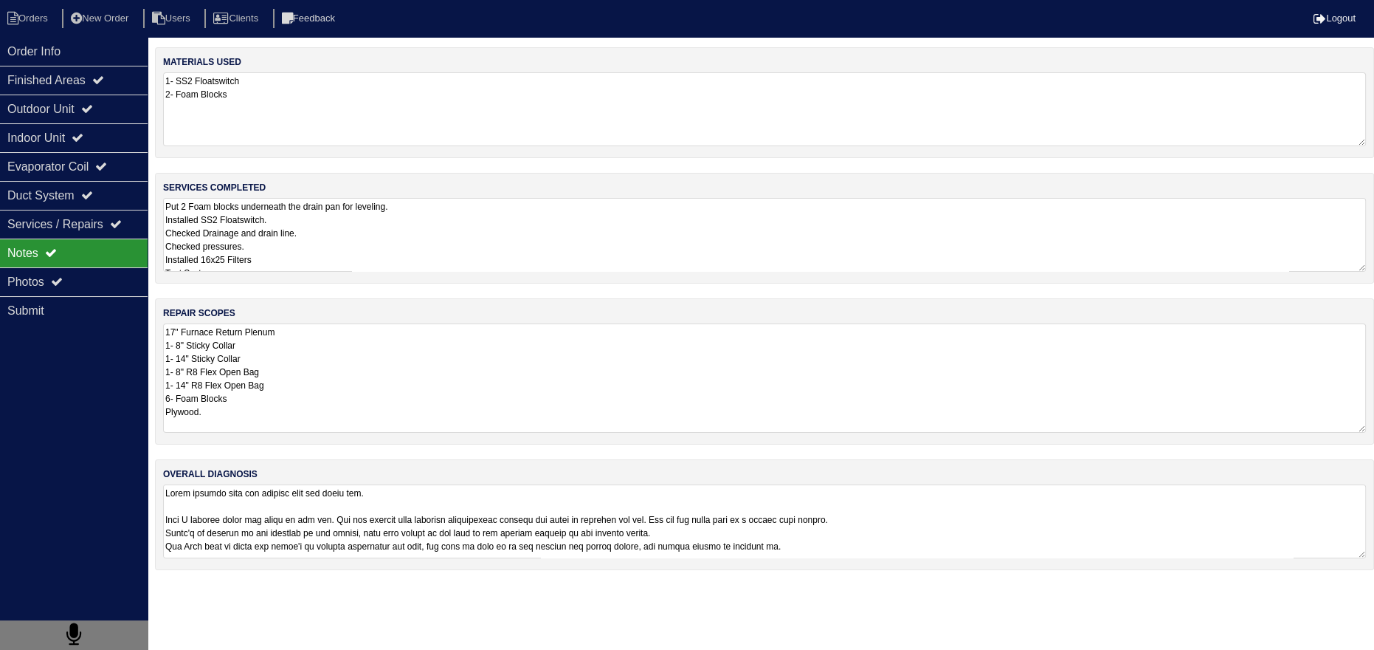
click at [315, 364] on textarea "17" Furnace Return Plenum 1- 8" Sticky Collar 1- 14" Sticky Collar 1- 8" R8 Fle…" at bounding box center [764, 377] width 1203 height 109
click at [266, 399] on textarea "17" Furnace Return Plenum 1- 8" Sticky Collar 1- 14" Sticky Collar 1- 8" R8 Fle…" at bounding box center [764, 377] width 1203 height 109
click at [244, 410] on textarea "17" Furnace Return Plenum 1- 8" Sticky Collar 1- 14" Sticky Collar 1- 8" R8 Fle…" at bounding box center [764, 377] width 1203 height 109
type textarea "17" Furnace Return Plenum 1- 8" Sticky Collar 1- 14" Sticky Collar 1- 8" R8 Fle…"
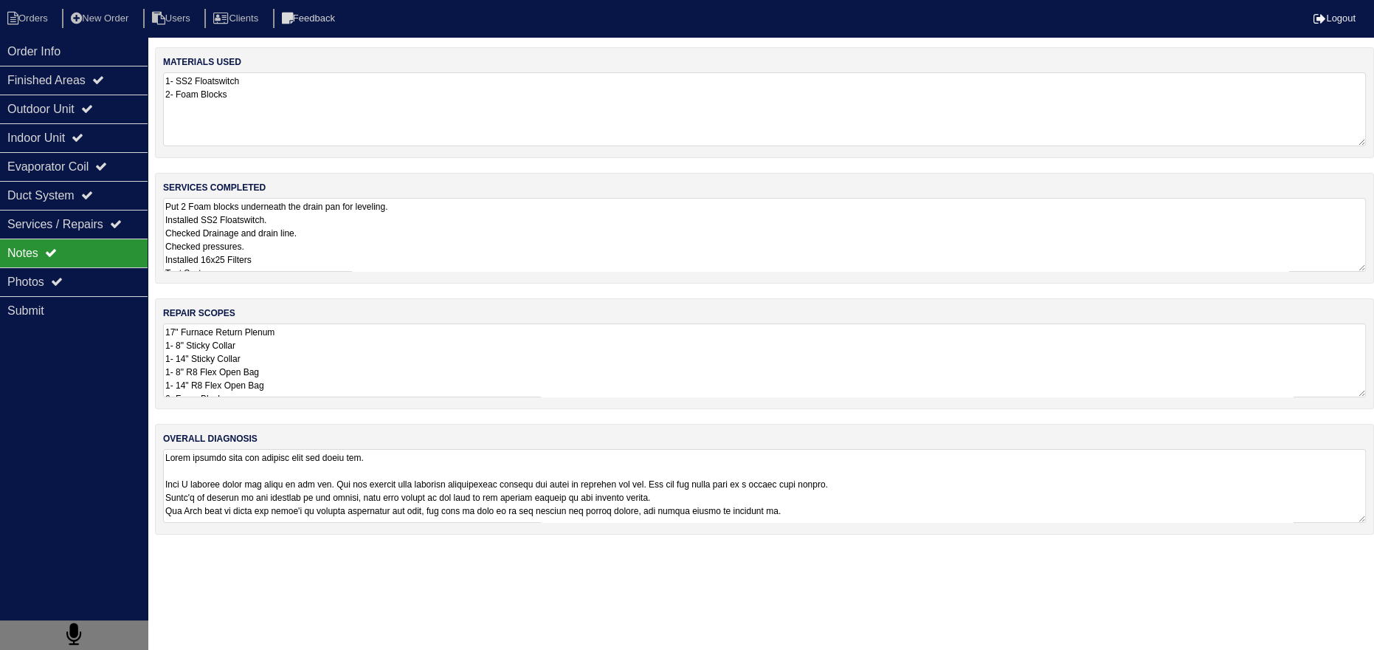
click at [63, 264] on div "Notes" at bounding box center [74, 252] width 148 height 29
click at [59, 285] on icon at bounding box center [57, 281] width 12 height 12
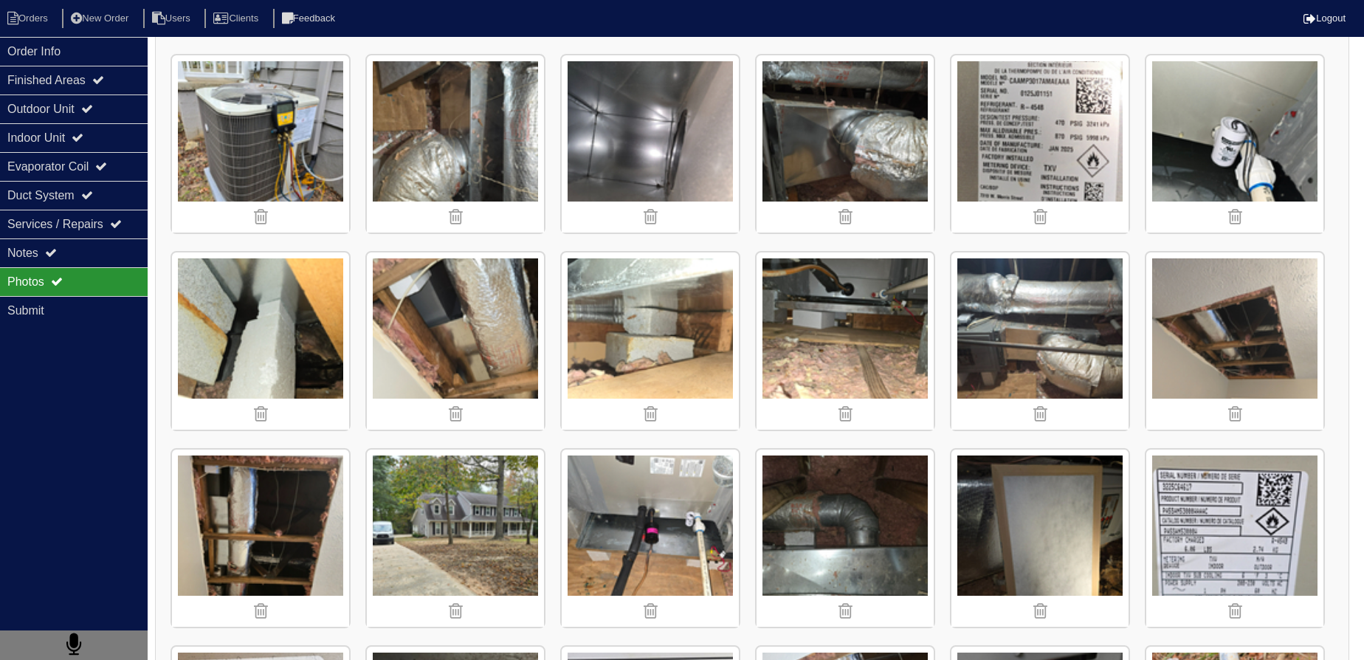
scroll to position [738, 0]
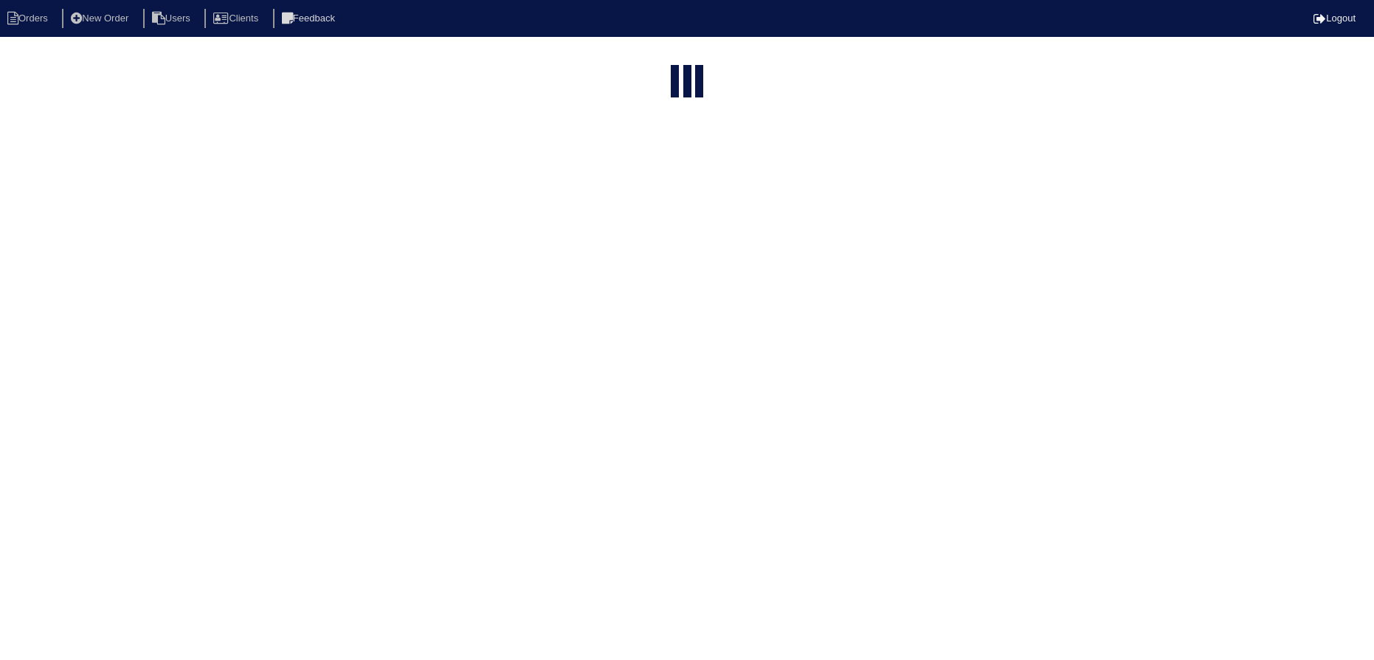
select select "15"
type input "125"
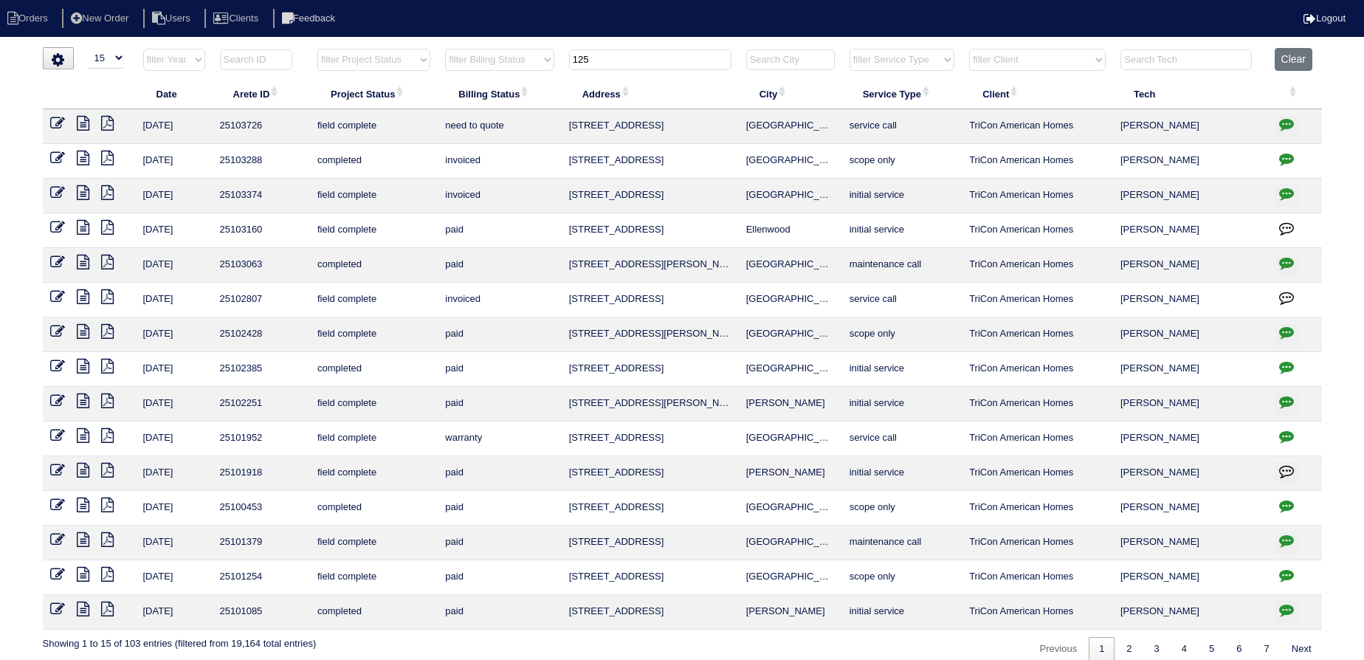
click at [87, 161] on icon at bounding box center [83, 158] width 13 height 15
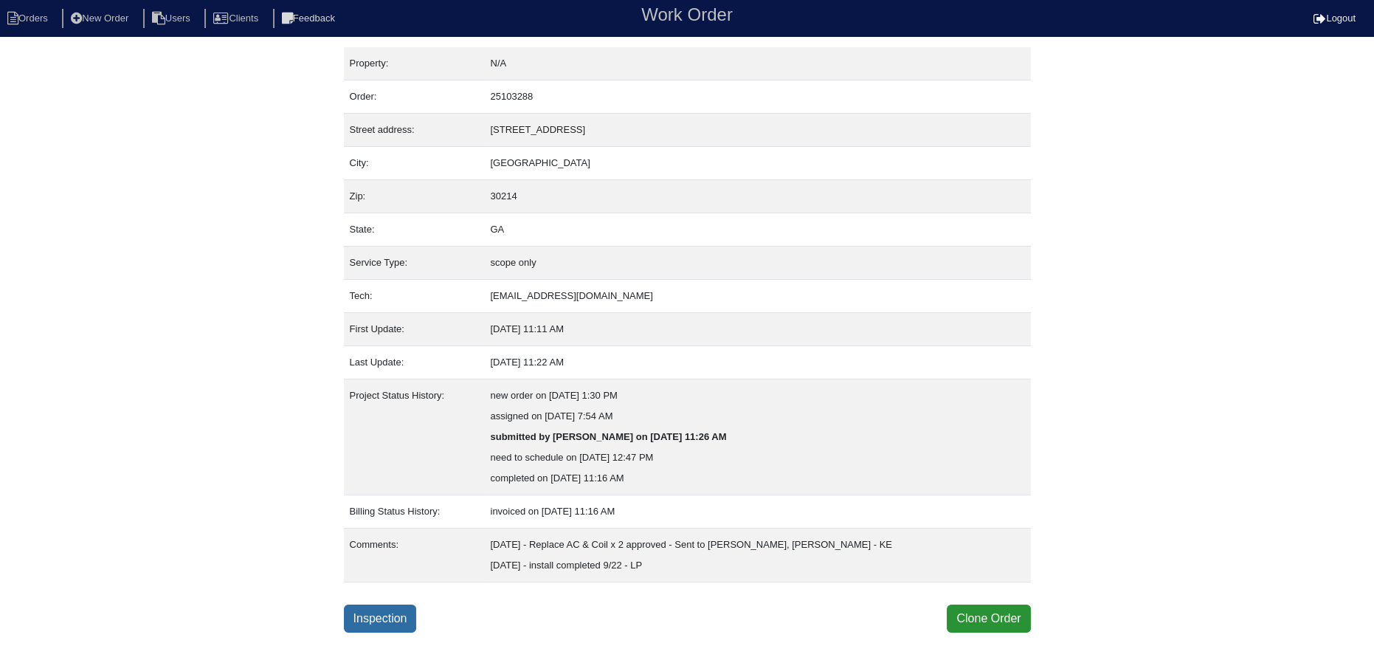
click at [368, 610] on link "Inspection" at bounding box center [380, 619] width 73 height 28
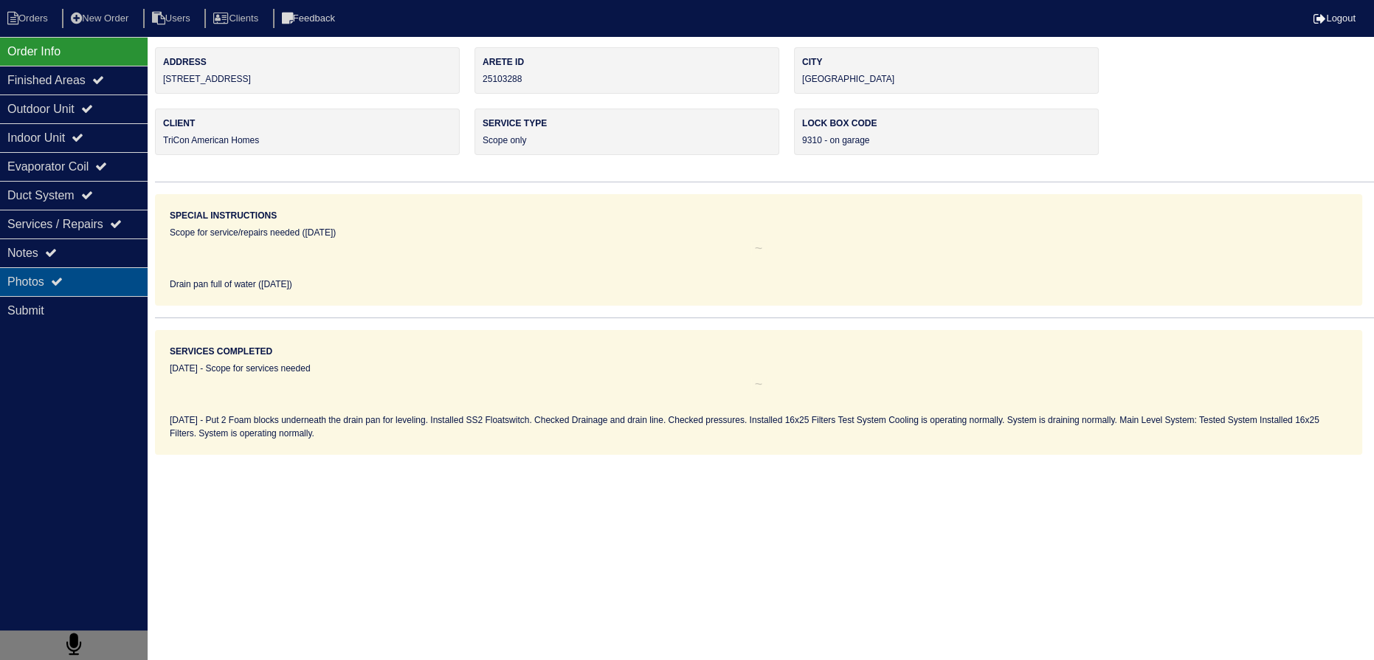
click at [25, 283] on div "Photos" at bounding box center [74, 281] width 148 height 29
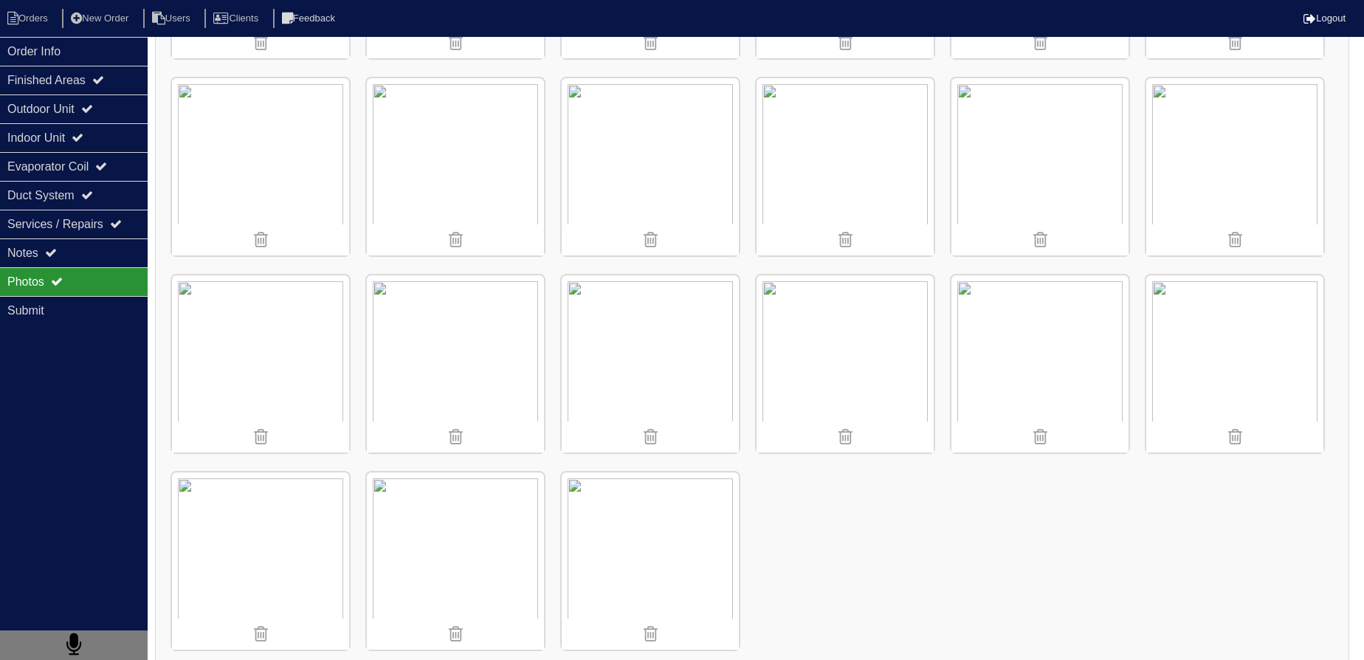
scroll to position [1193, 0]
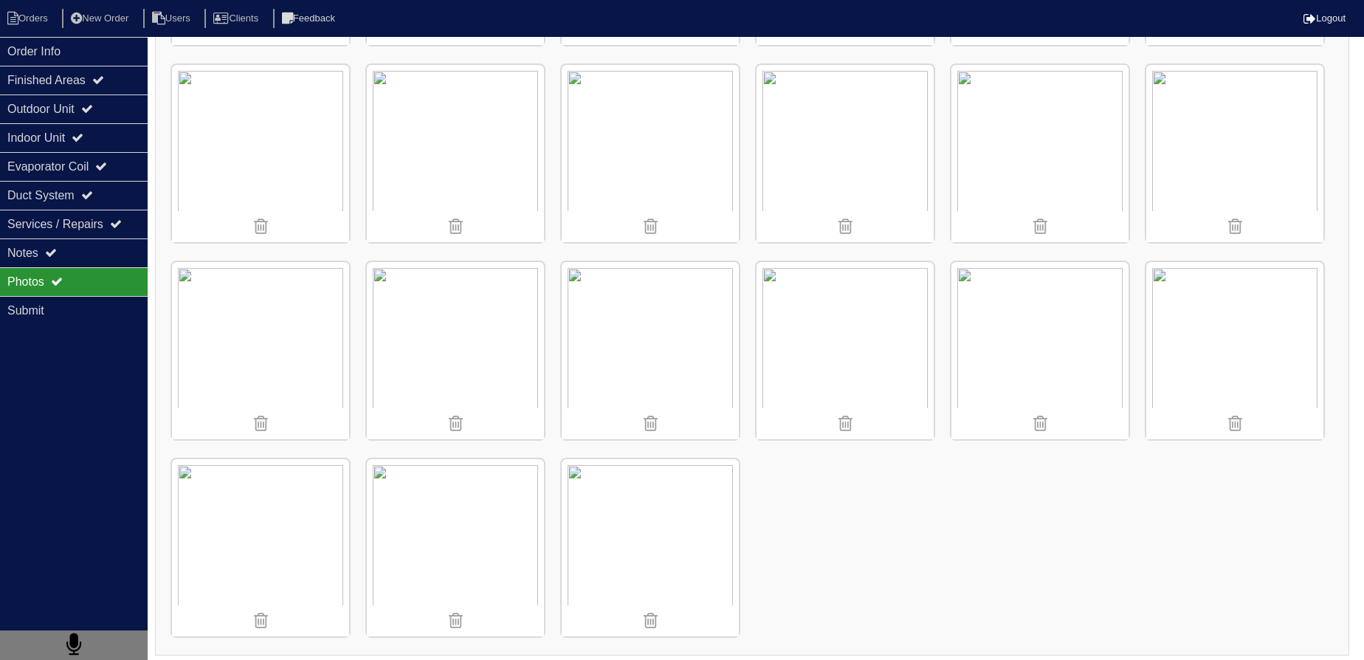
click at [234, 371] on img at bounding box center [260, 350] width 177 height 177
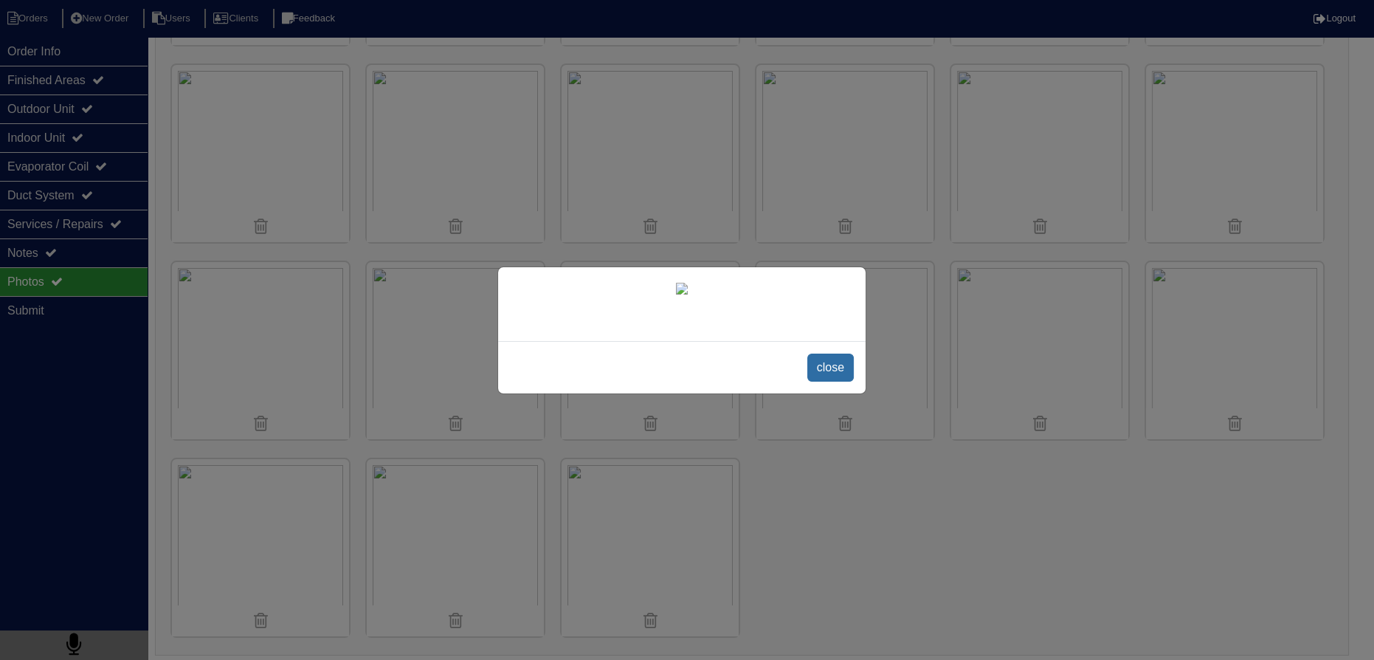
click at [832, 382] on span "close" at bounding box center [831, 368] width 47 height 28
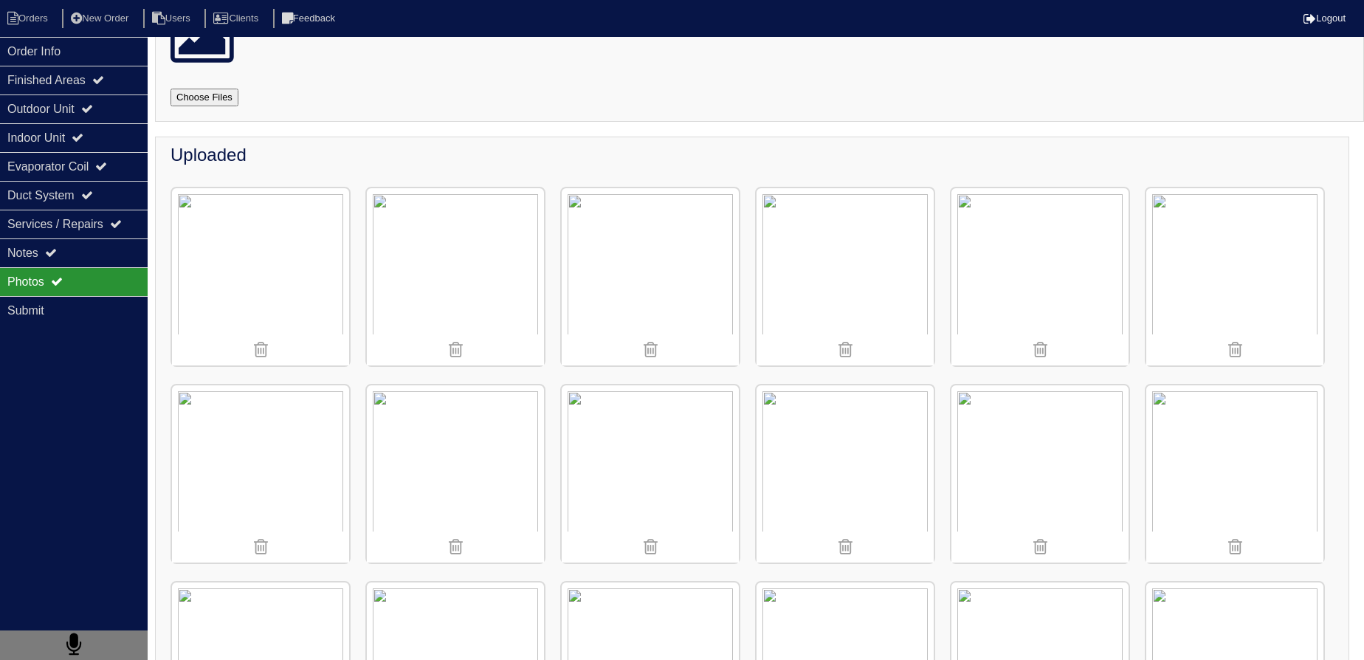
scroll to position [268, 0]
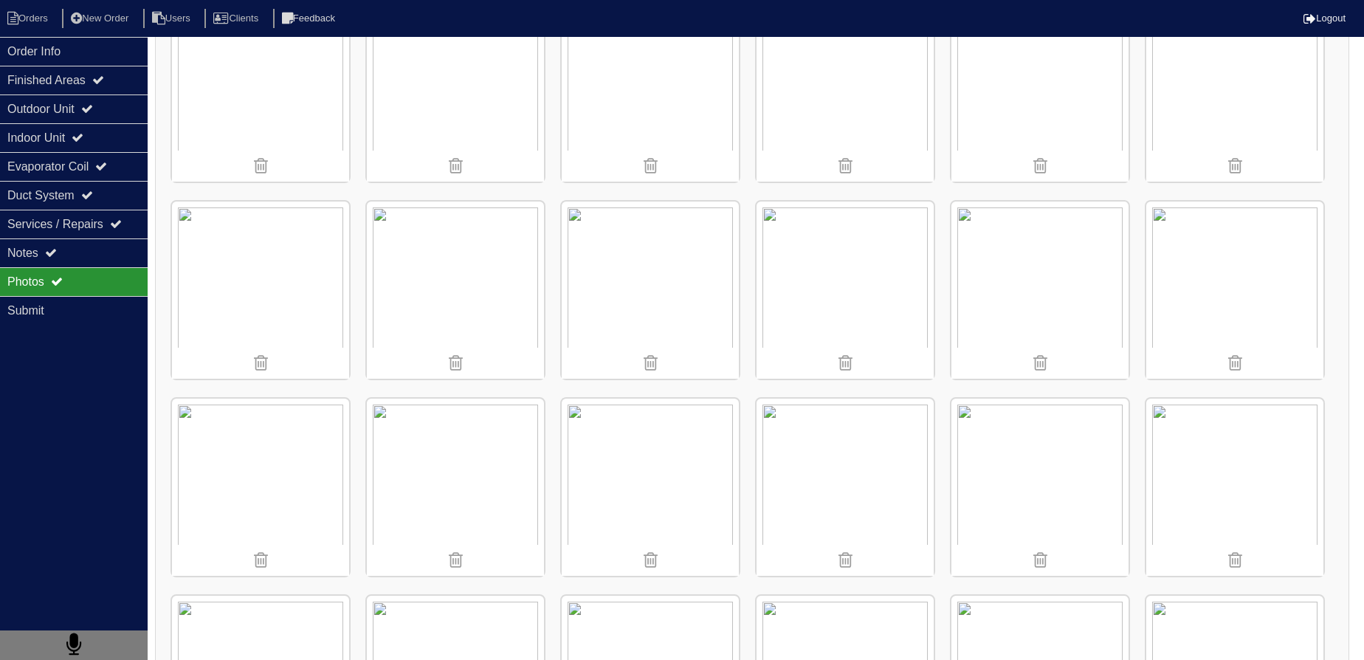
click at [429, 462] on img at bounding box center [455, 487] width 177 height 177
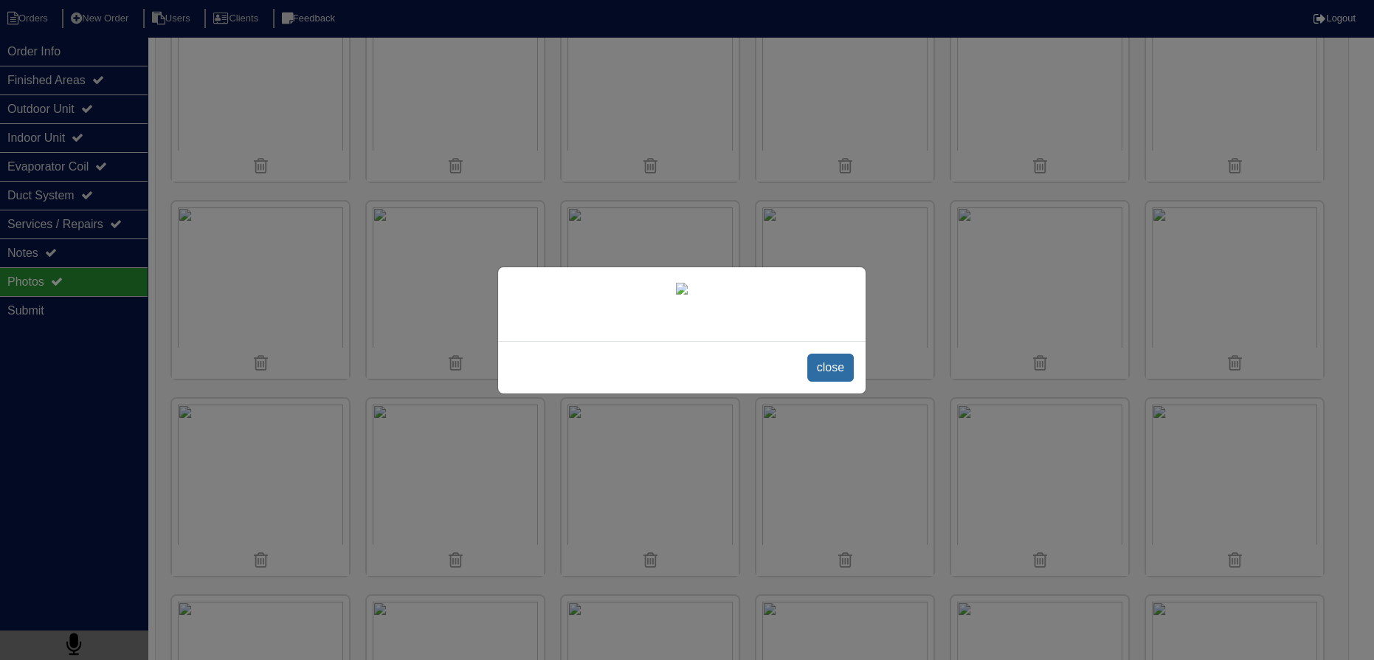
click at [816, 382] on span "close" at bounding box center [831, 368] width 47 height 28
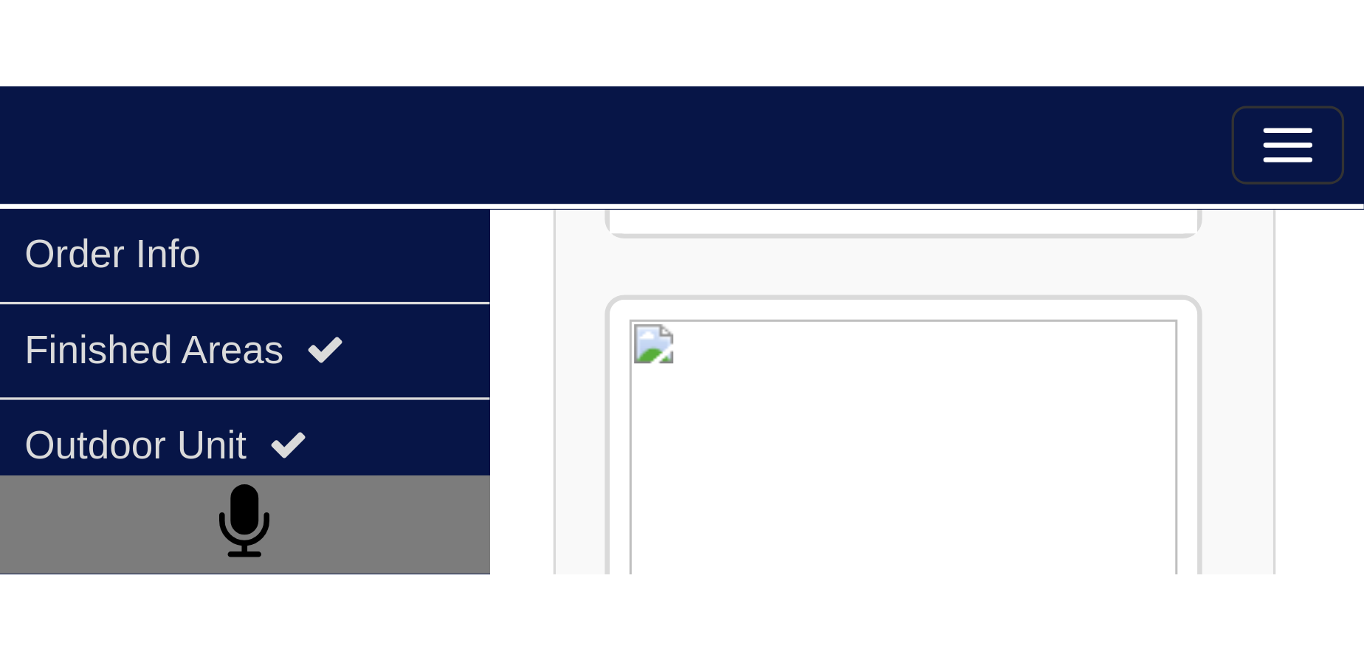
scroll to position [1193, 0]
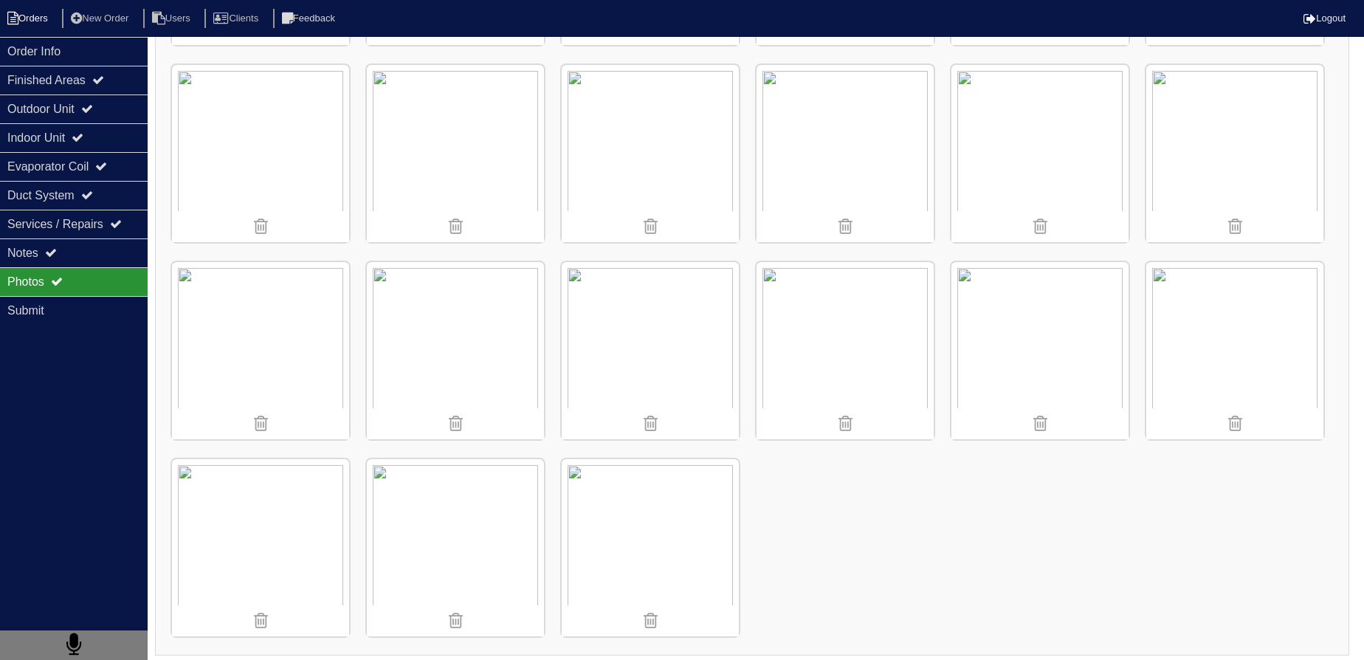
drag, startPoint x: 111, startPoint y: 45, endPoint x: 59, endPoint y: 22, distance: 57.2
click at [111, 46] on div "Order Info" at bounding box center [74, 51] width 148 height 29
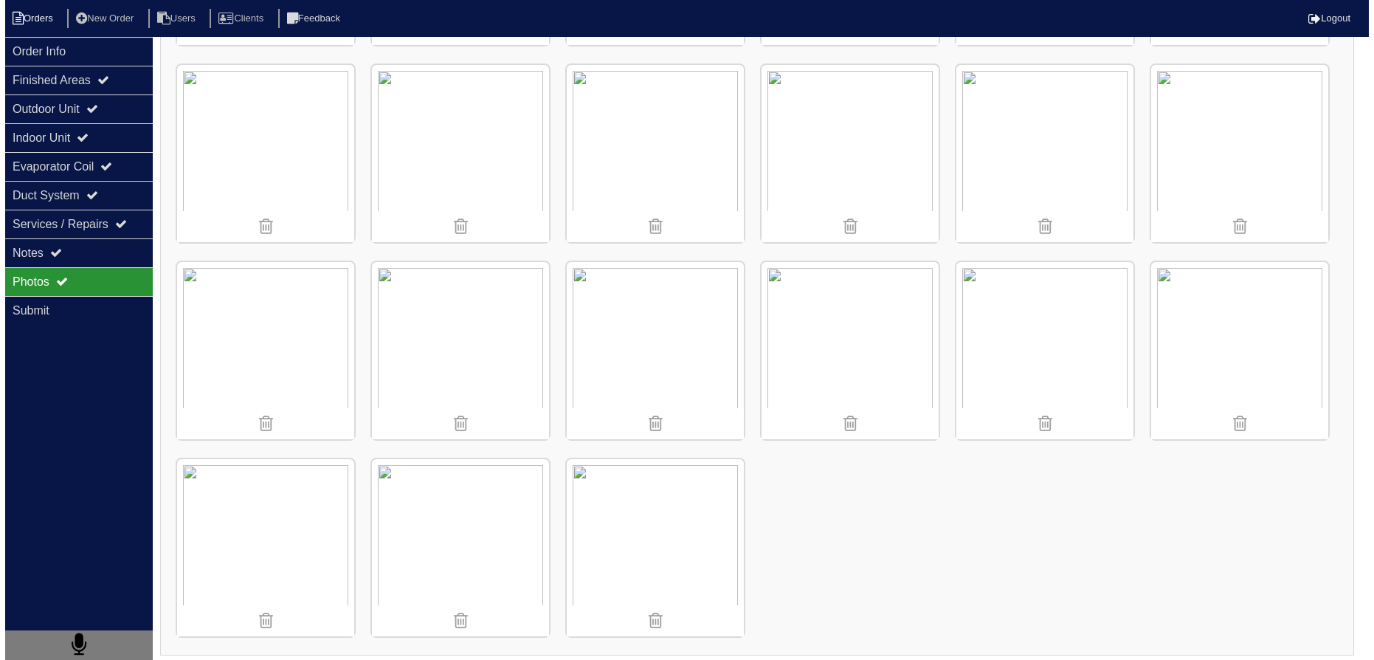
scroll to position [0, 0]
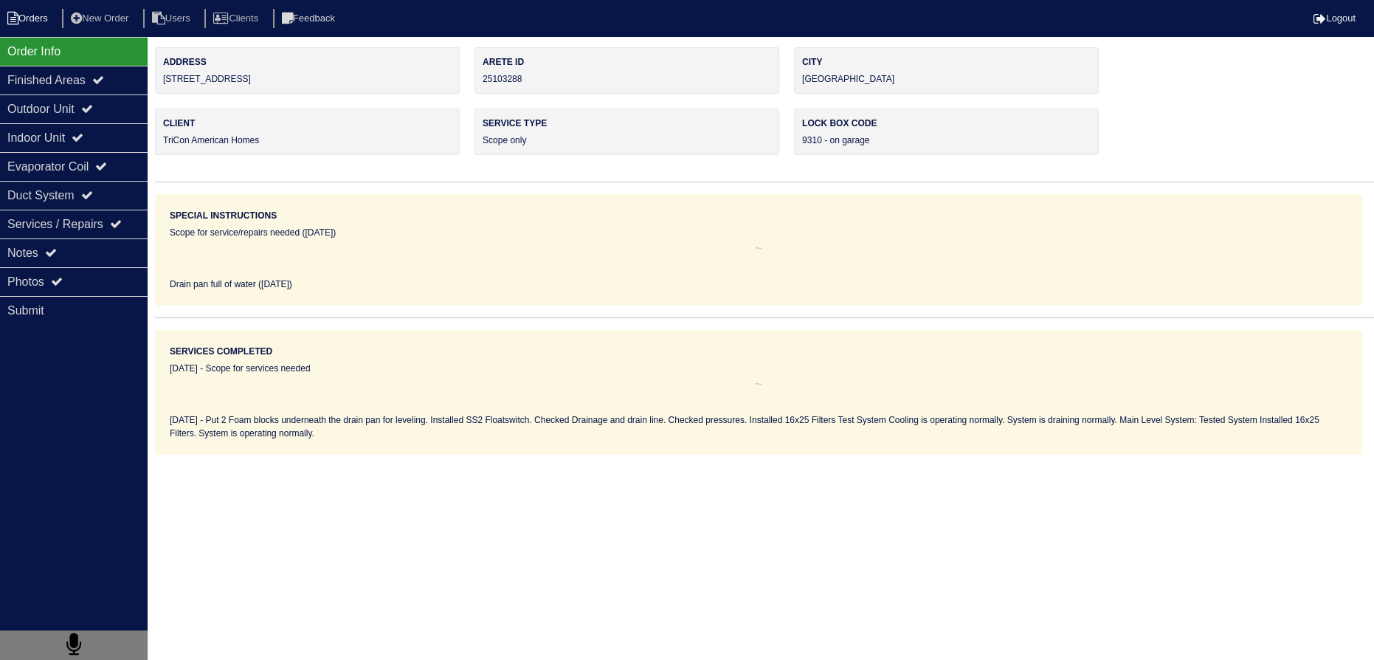
click at [58, 21] on li "Orders" at bounding box center [30, 19] width 60 height 20
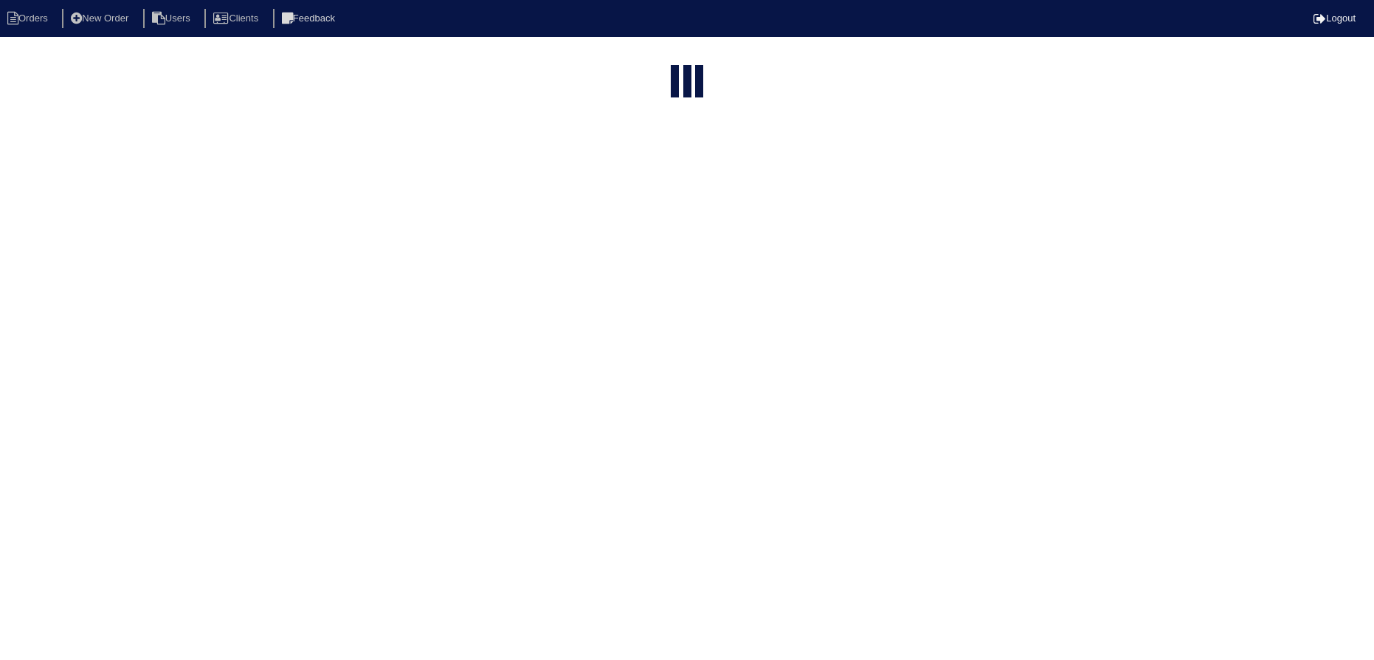
select select "15"
click at [664, 51] on input "125" at bounding box center [650, 59] width 162 height 21
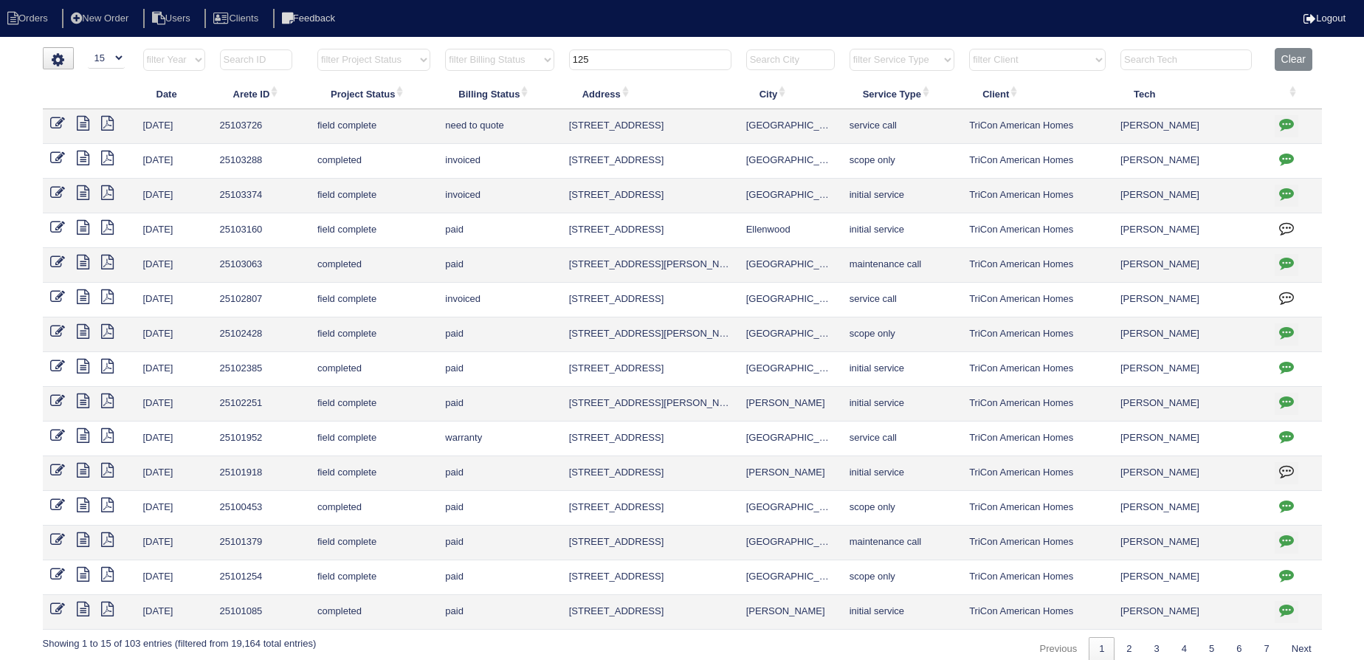
click at [664, 51] on input "125" at bounding box center [650, 59] width 162 height 21
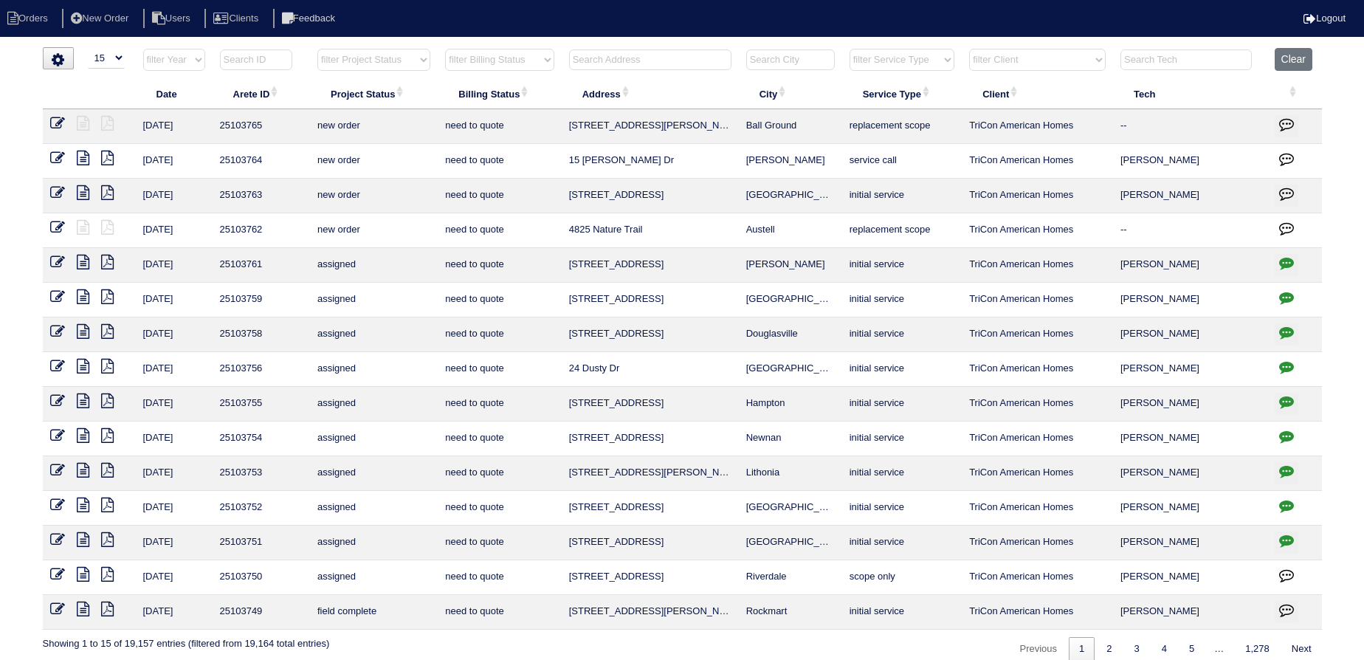
click at [692, 57] on input "text" at bounding box center [650, 59] width 162 height 21
click at [633, 58] on input "text" at bounding box center [650, 59] width 162 height 21
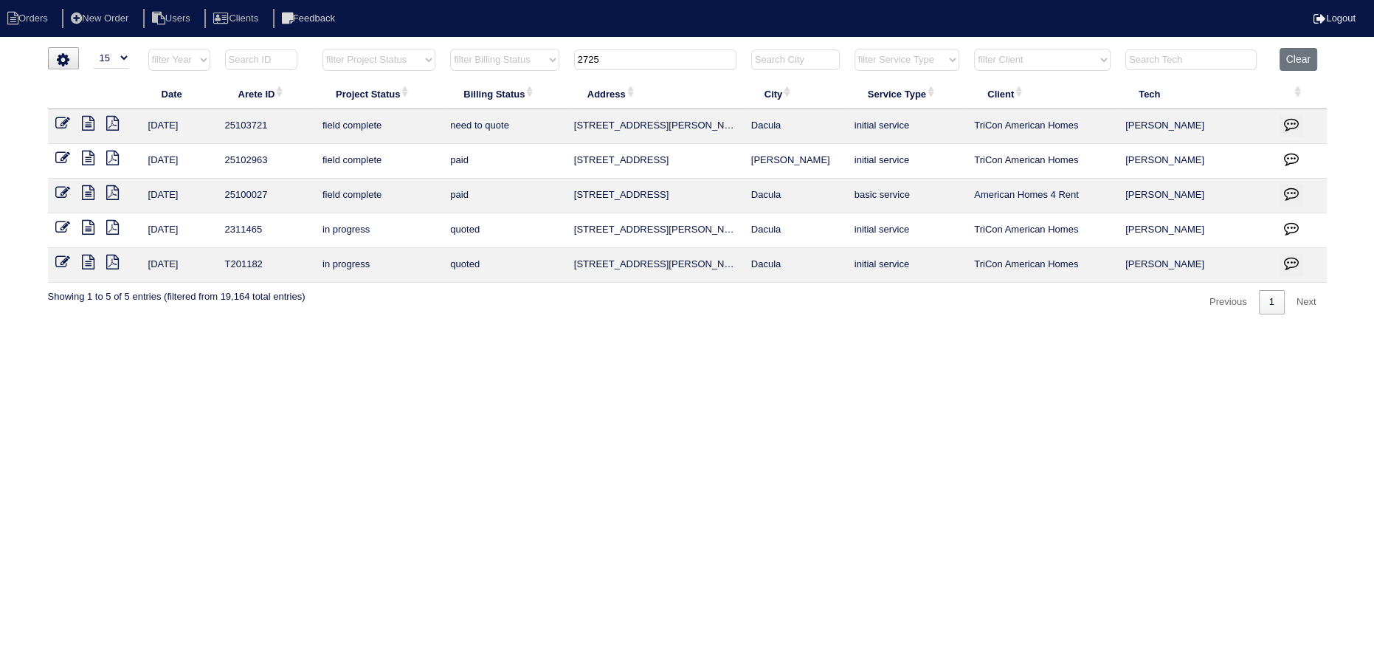
type input "2725"
click at [86, 120] on icon at bounding box center [88, 123] width 13 height 15
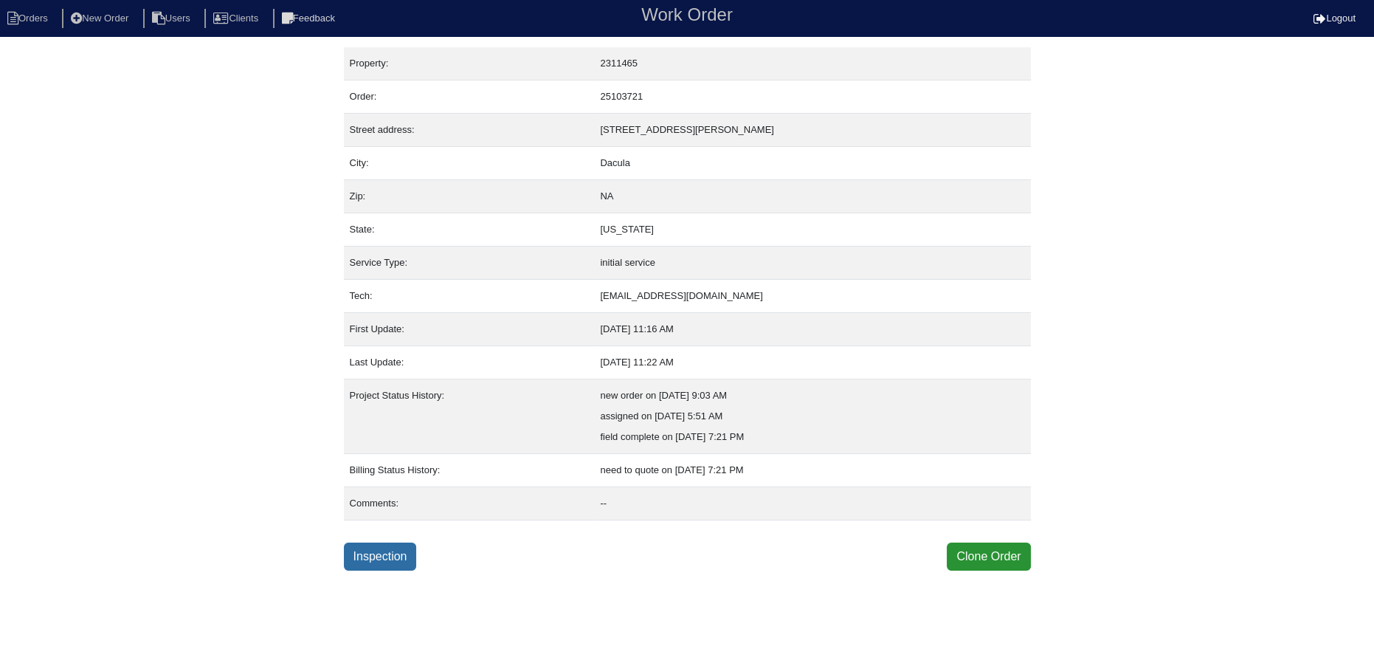
click at [374, 555] on link "Inspection" at bounding box center [380, 557] width 73 height 28
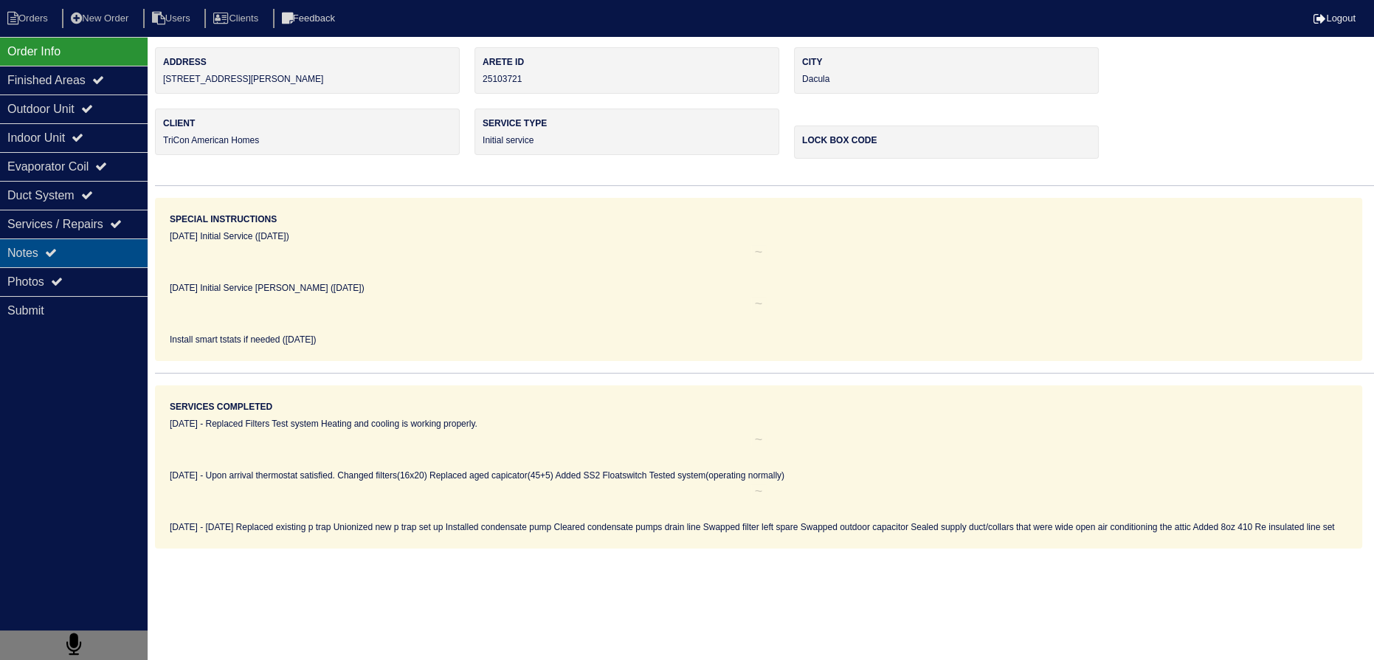
click at [56, 244] on div "Notes" at bounding box center [74, 252] width 148 height 29
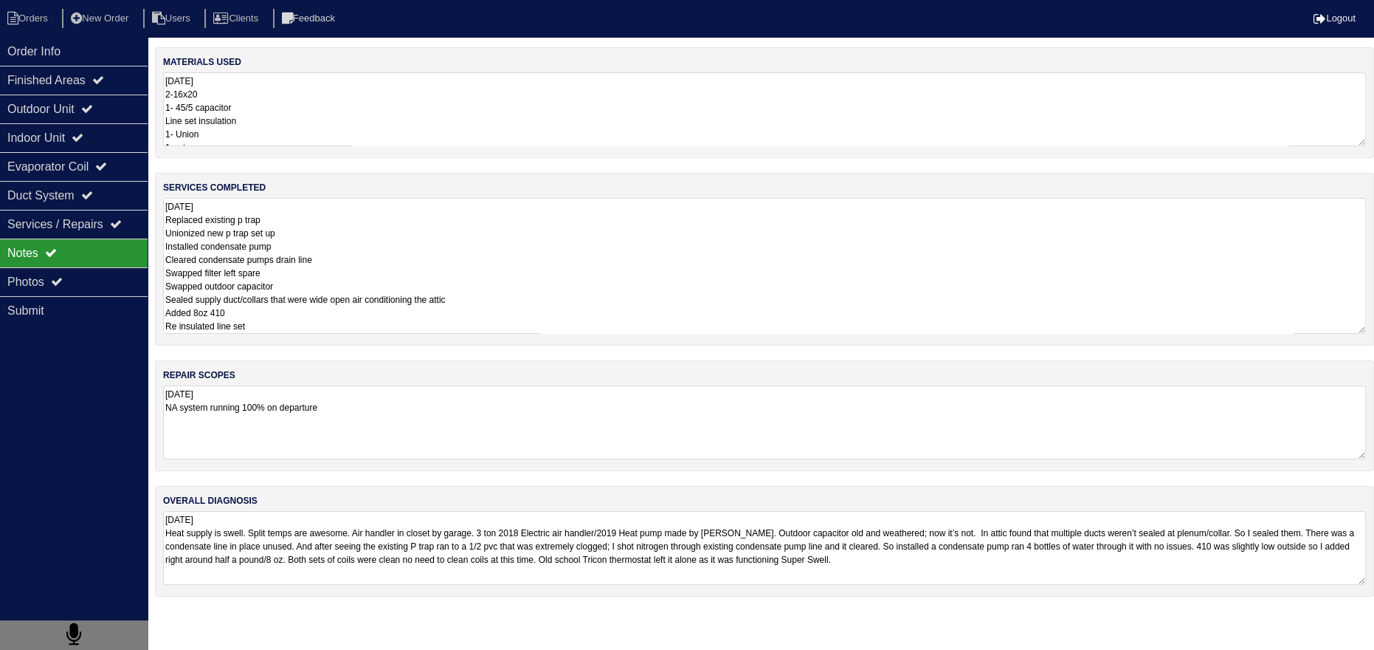
click at [244, 249] on textarea "10.10.25 Replaced existing p trap Unionized new p trap set up Installed condens…" at bounding box center [764, 266] width 1203 height 136
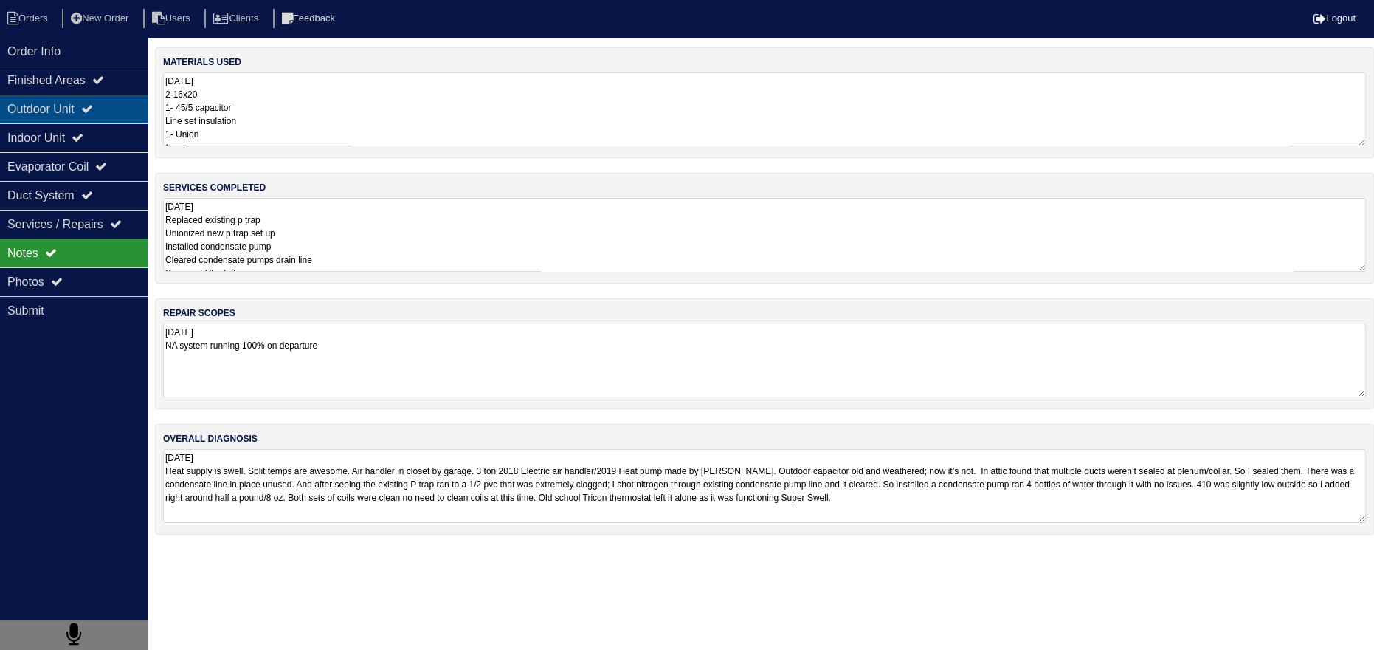
click at [124, 112] on div "Outdoor Unit" at bounding box center [74, 108] width 148 height 29
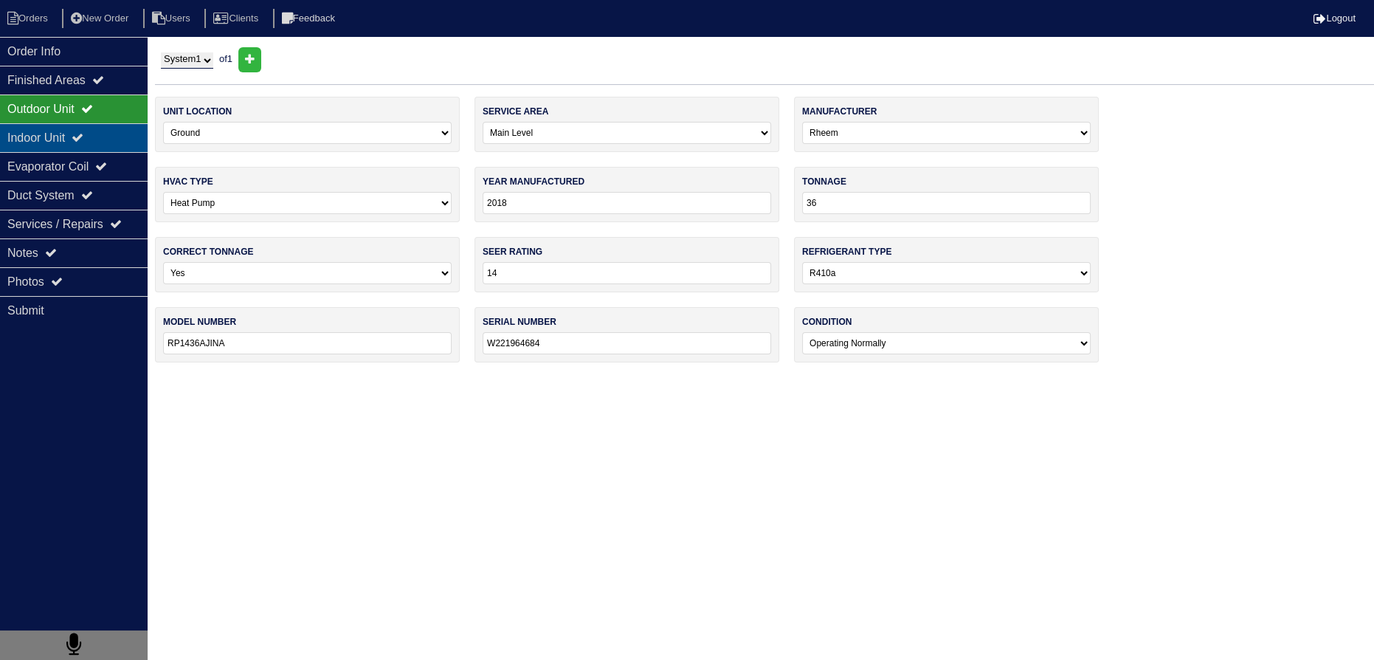
click at [107, 131] on div "Indoor Unit" at bounding box center [74, 137] width 148 height 29
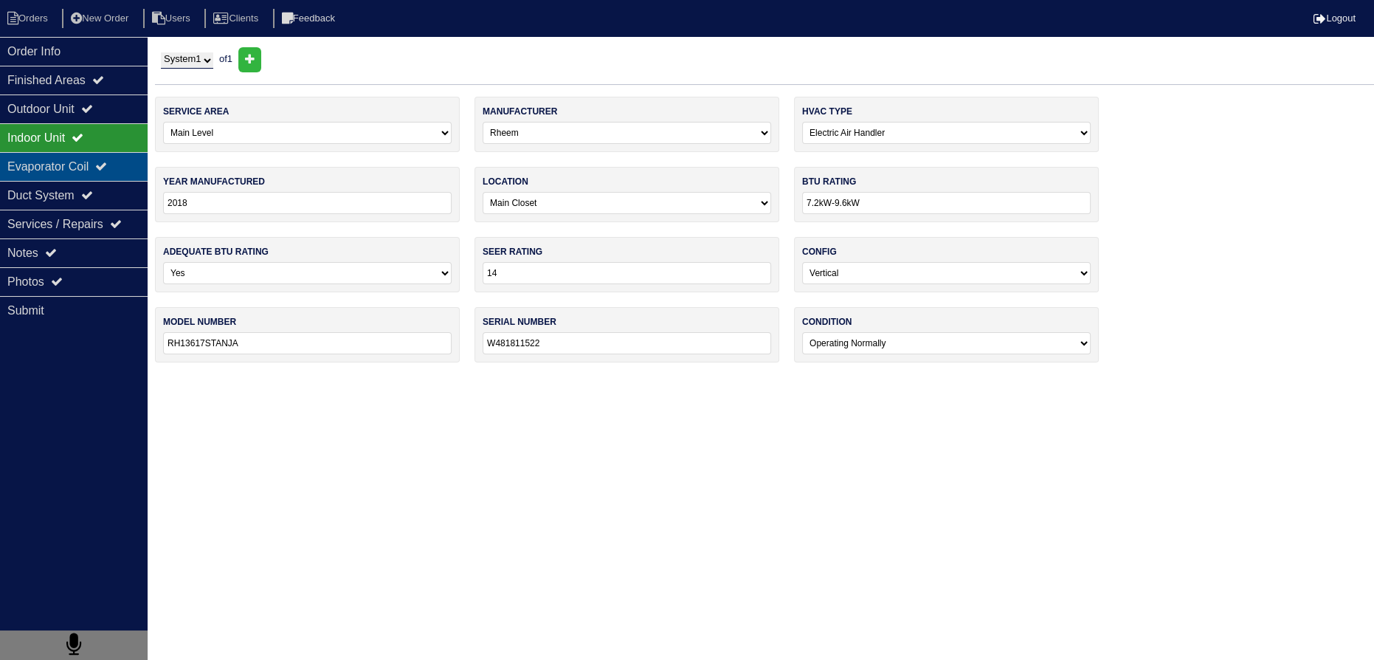
click at [100, 175] on div "Evaporator Coil" at bounding box center [74, 166] width 148 height 29
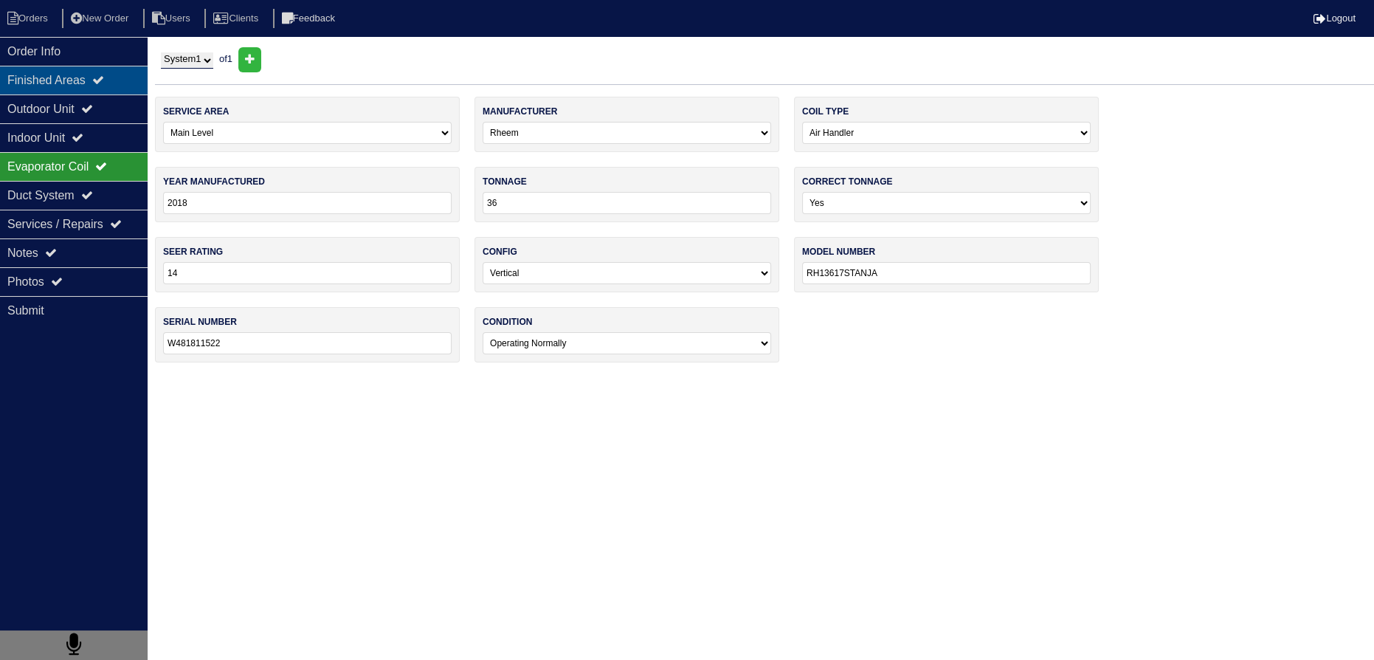
click at [104, 76] on icon at bounding box center [98, 80] width 12 height 12
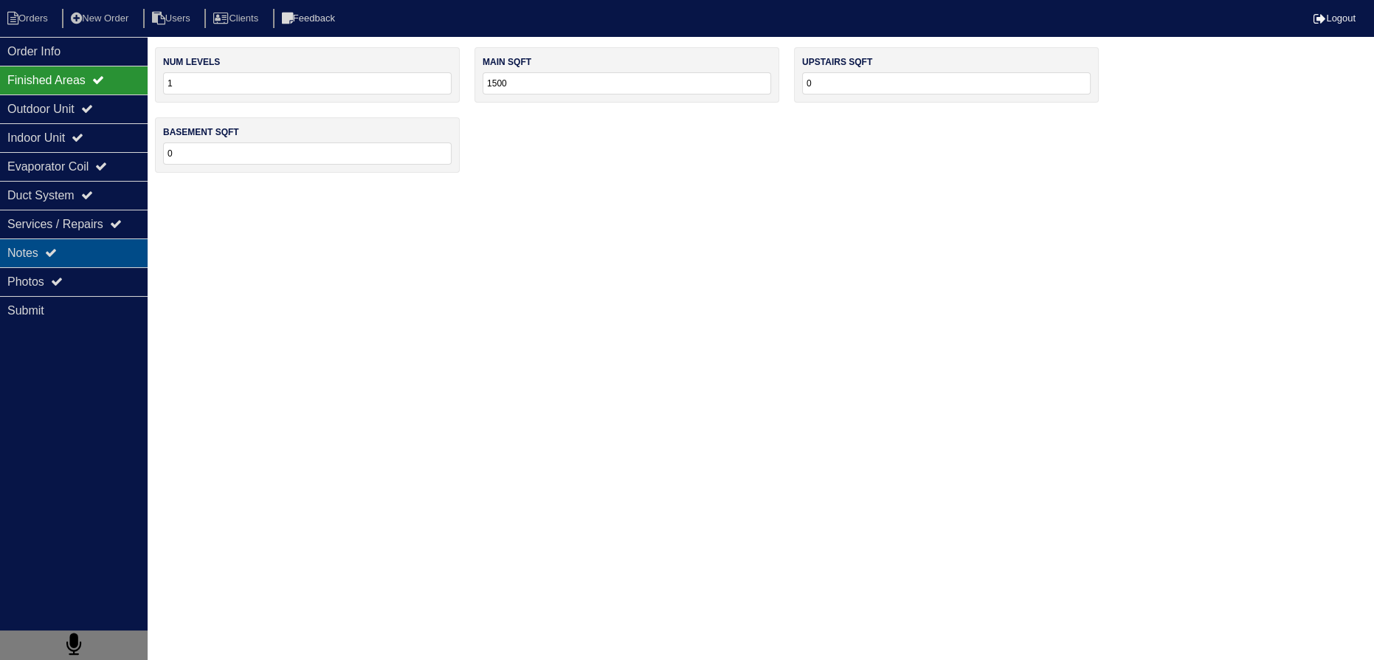
click at [105, 265] on div "Notes" at bounding box center [74, 252] width 148 height 29
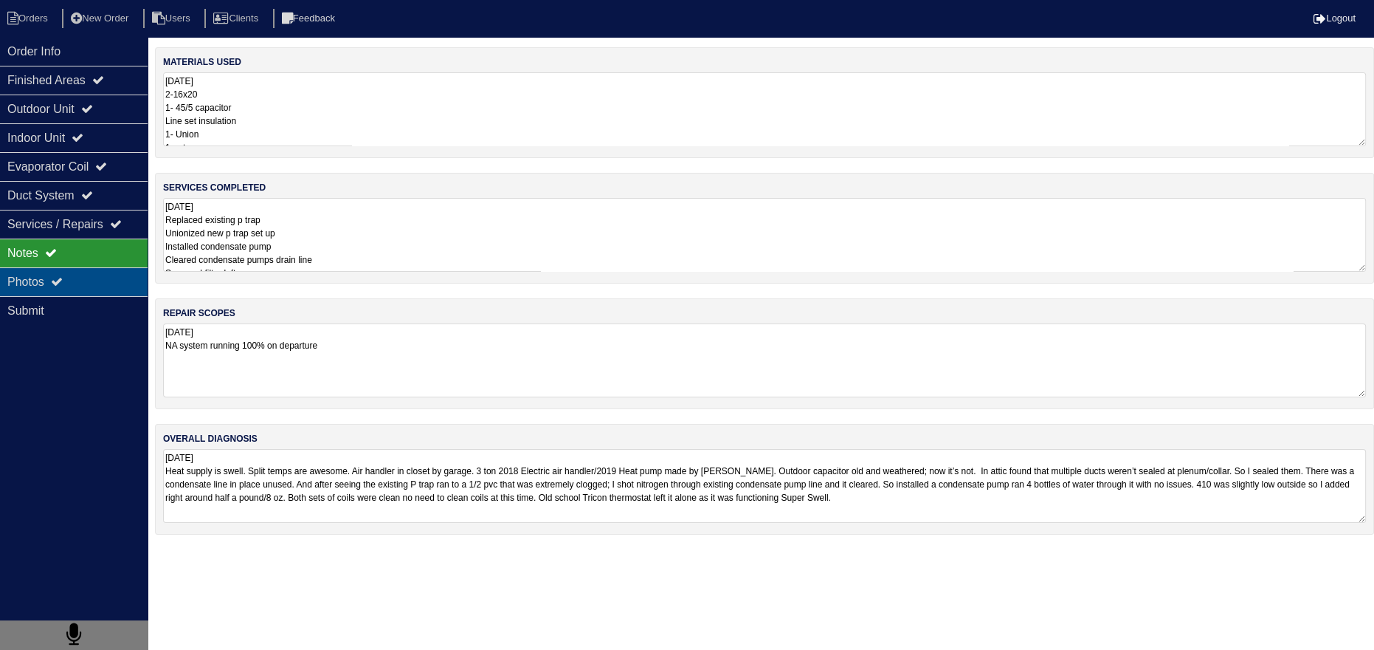
click at [96, 276] on div "Photos" at bounding box center [74, 281] width 148 height 29
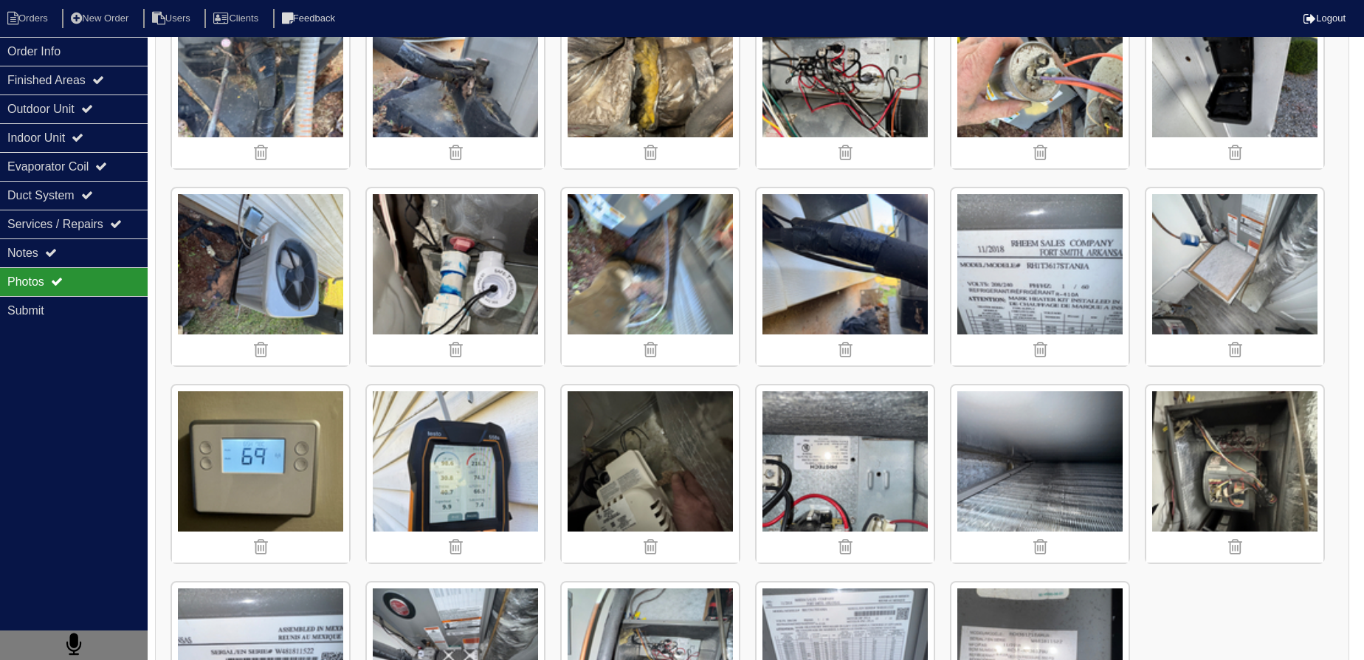
scroll to position [1073, 0]
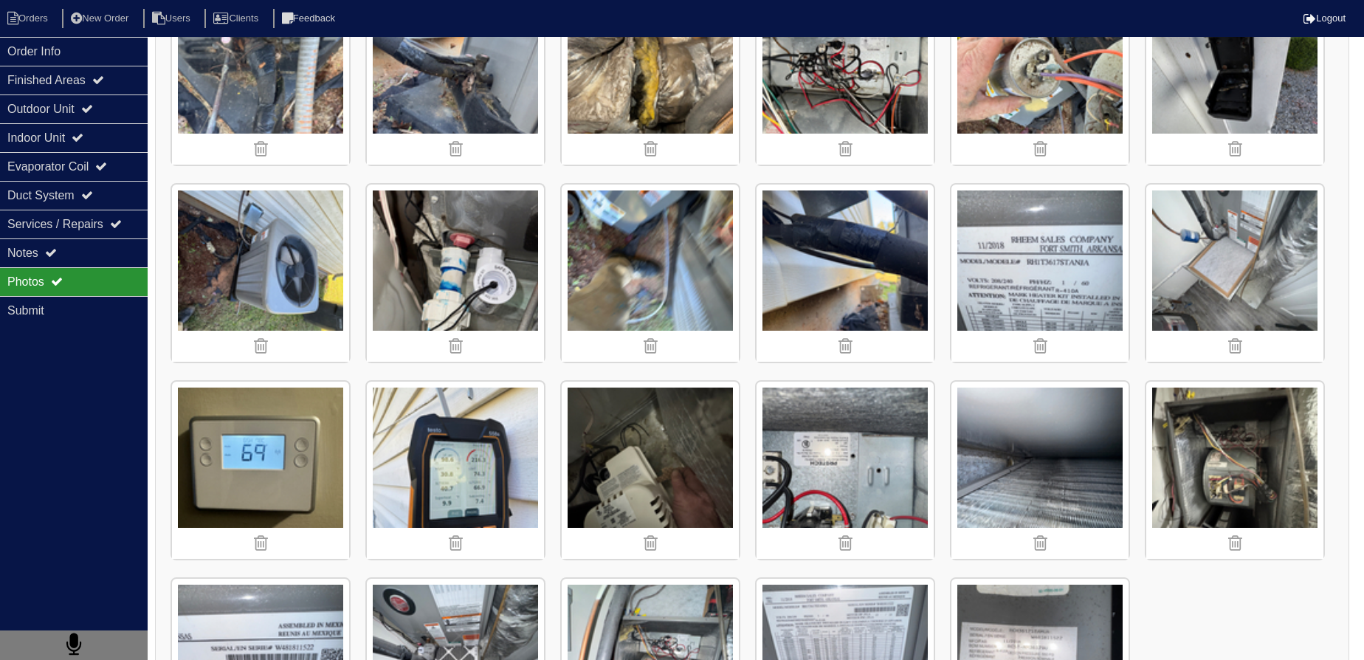
click at [242, 433] on img at bounding box center [260, 470] width 177 height 177
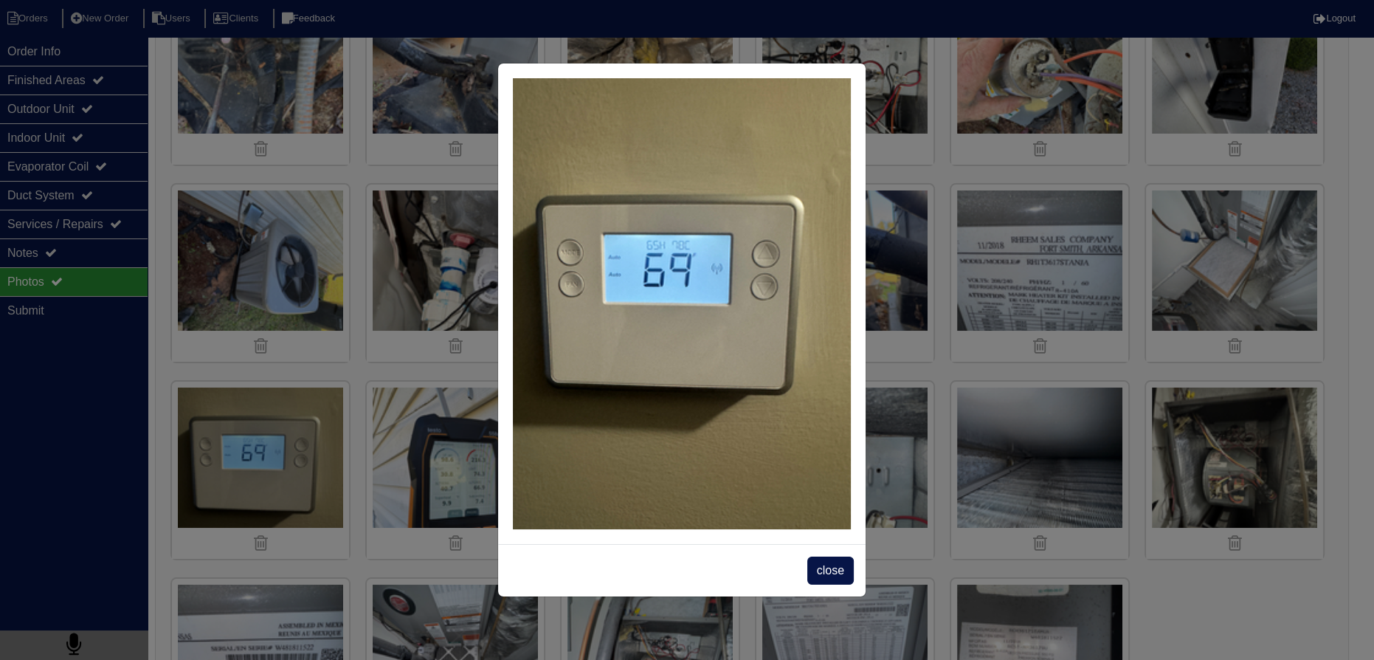
click at [842, 562] on span "close" at bounding box center [831, 571] width 47 height 28
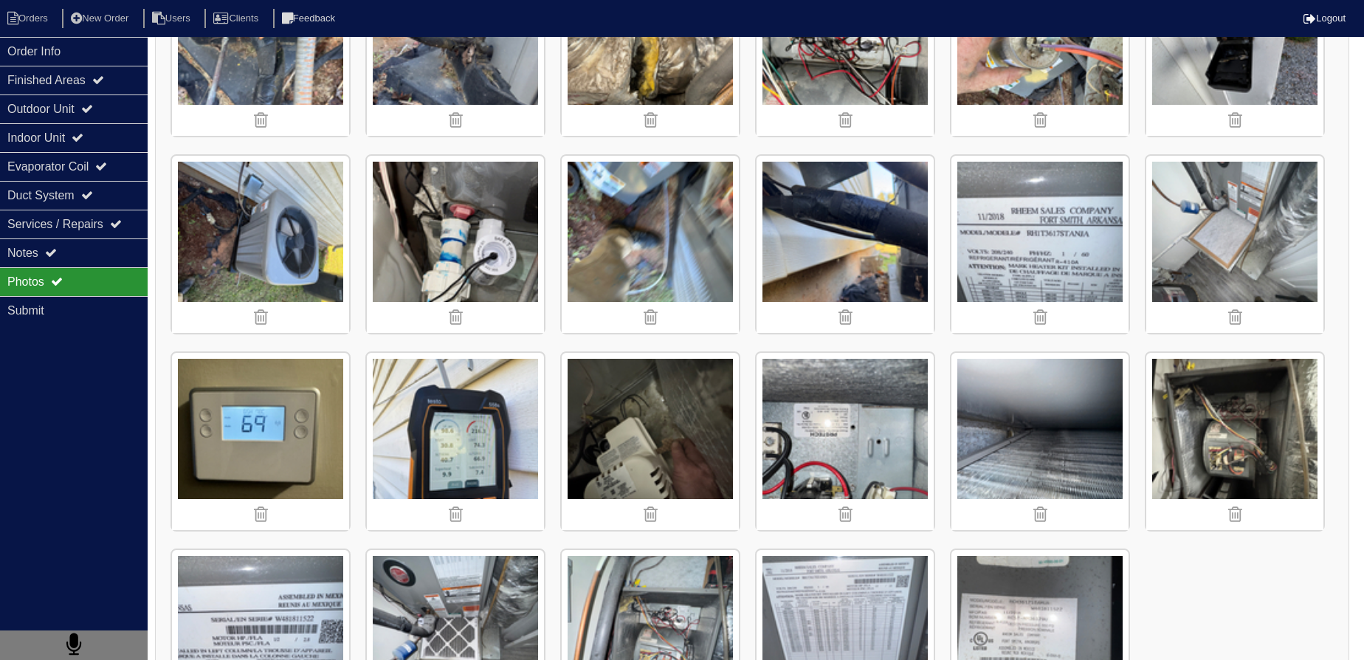
scroll to position [1193, 0]
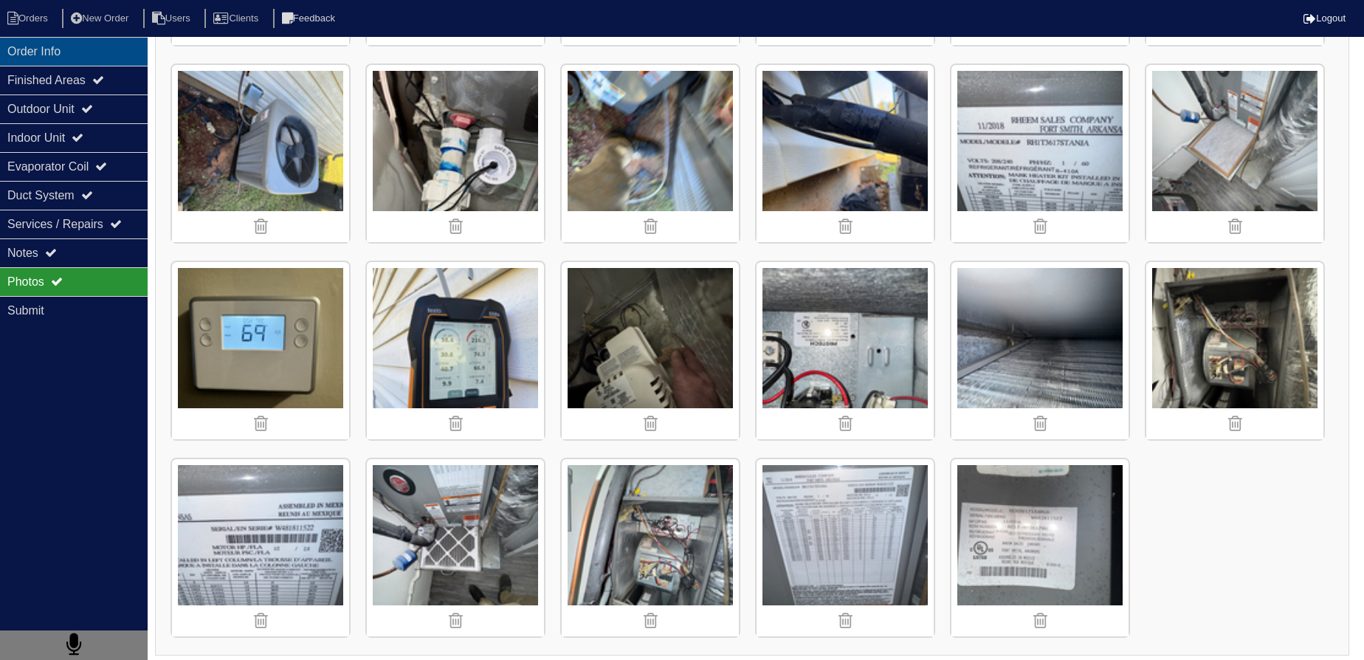
click at [65, 54] on div "Order Info" at bounding box center [74, 51] width 148 height 29
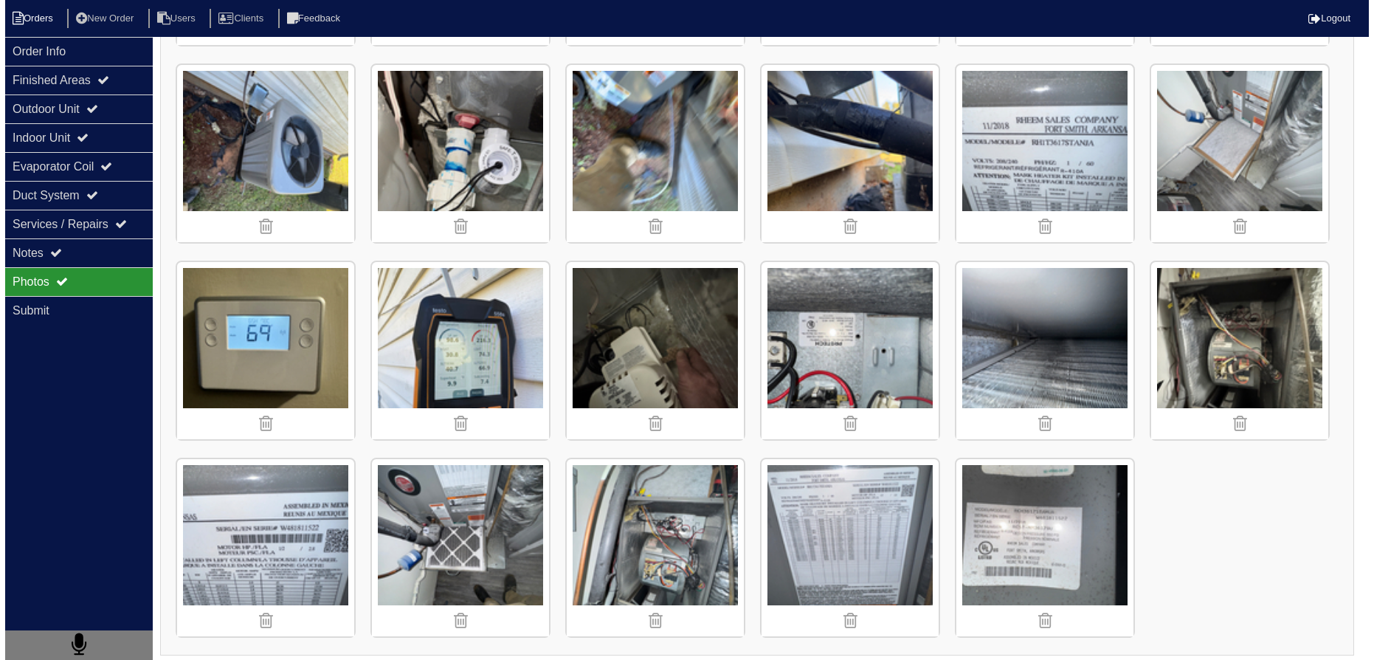
scroll to position [0, 0]
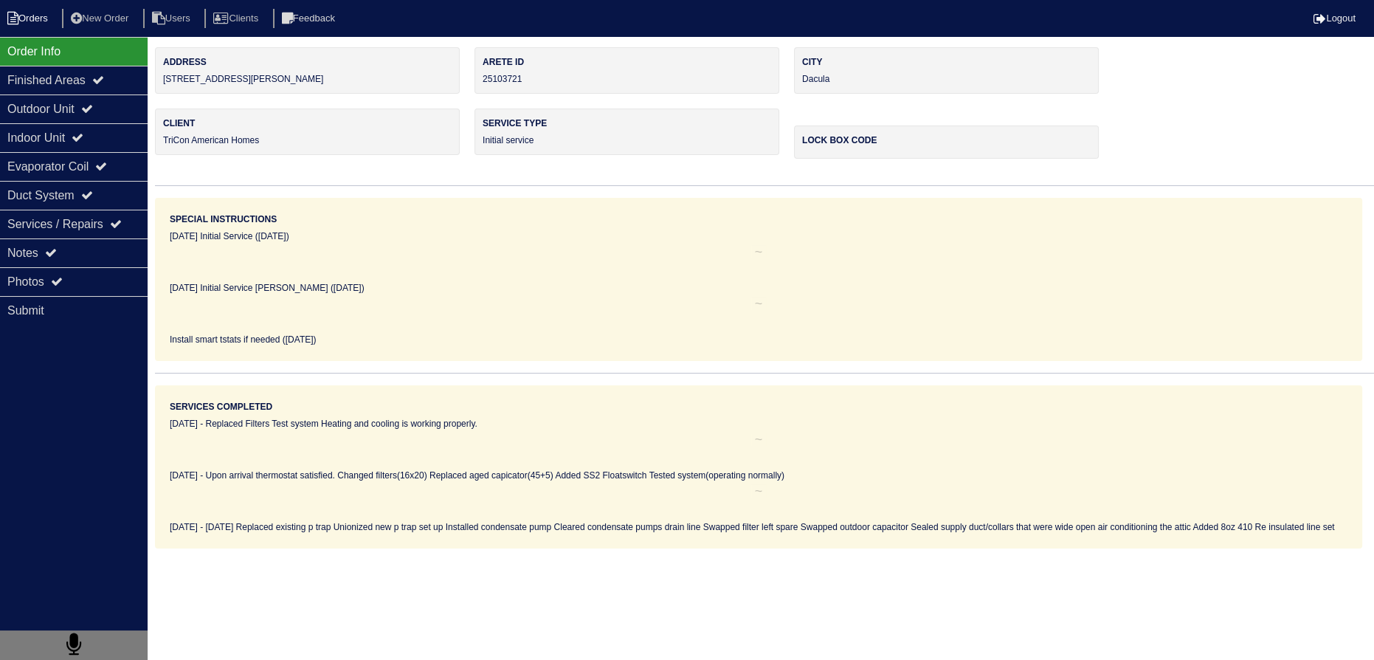
click at [33, 19] on li "Orders" at bounding box center [30, 19] width 60 height 20
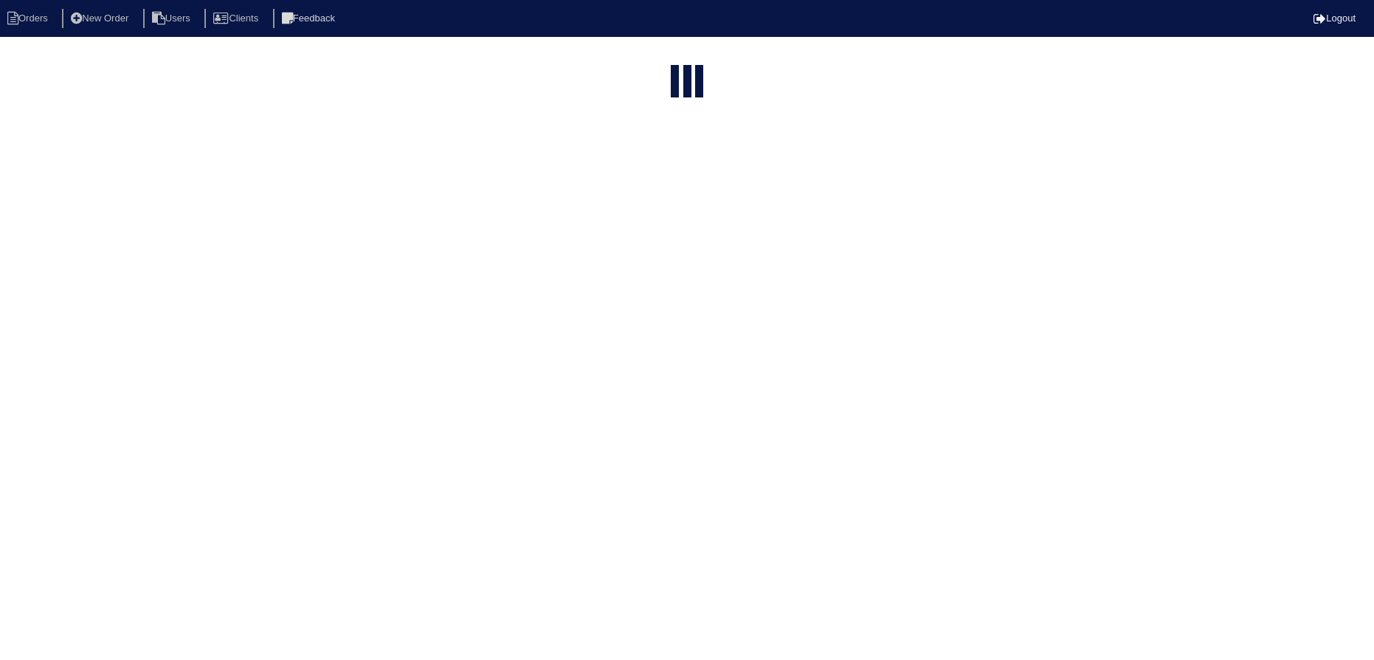
select select "15"
click at [649, 56] on input "2725" at bounding box center [655, 59] width 162 height 21
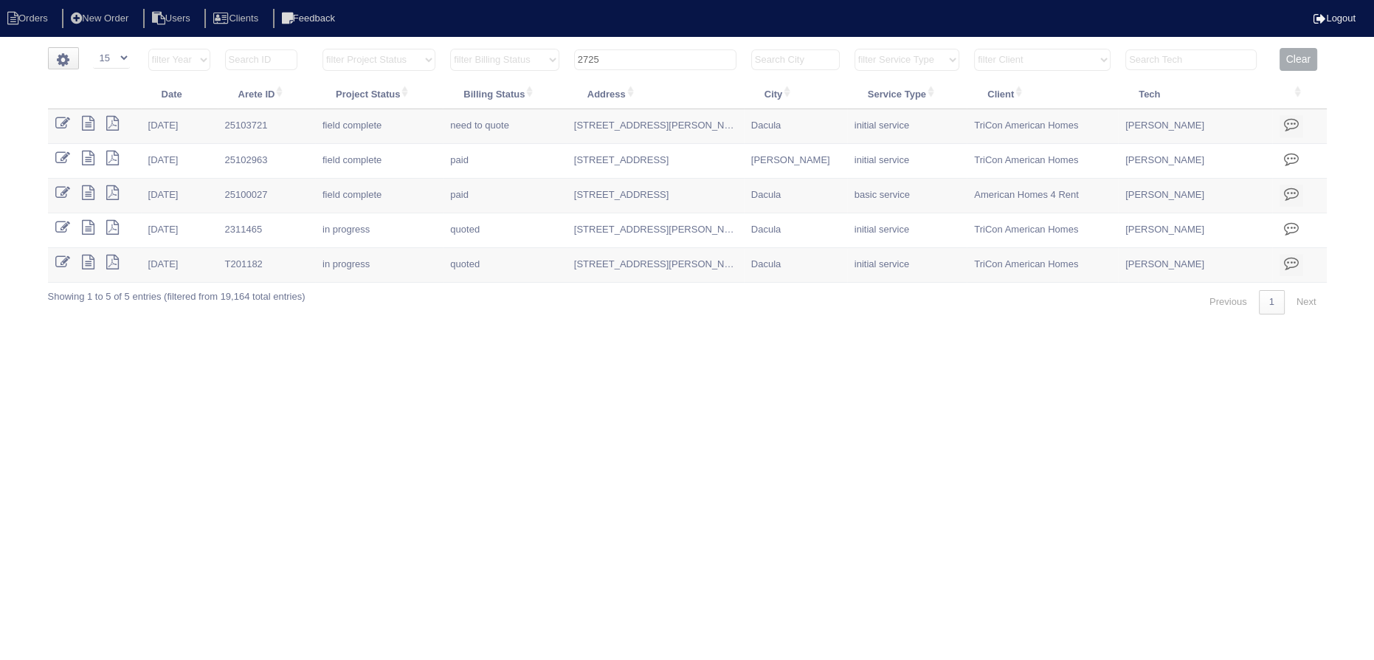
click at [649, 56] on input "2725" at bounding box center [655, 59] width 162 height 21
click at [649, 55] on input "2725" at bounding box center [655, 59] width 162 height 21
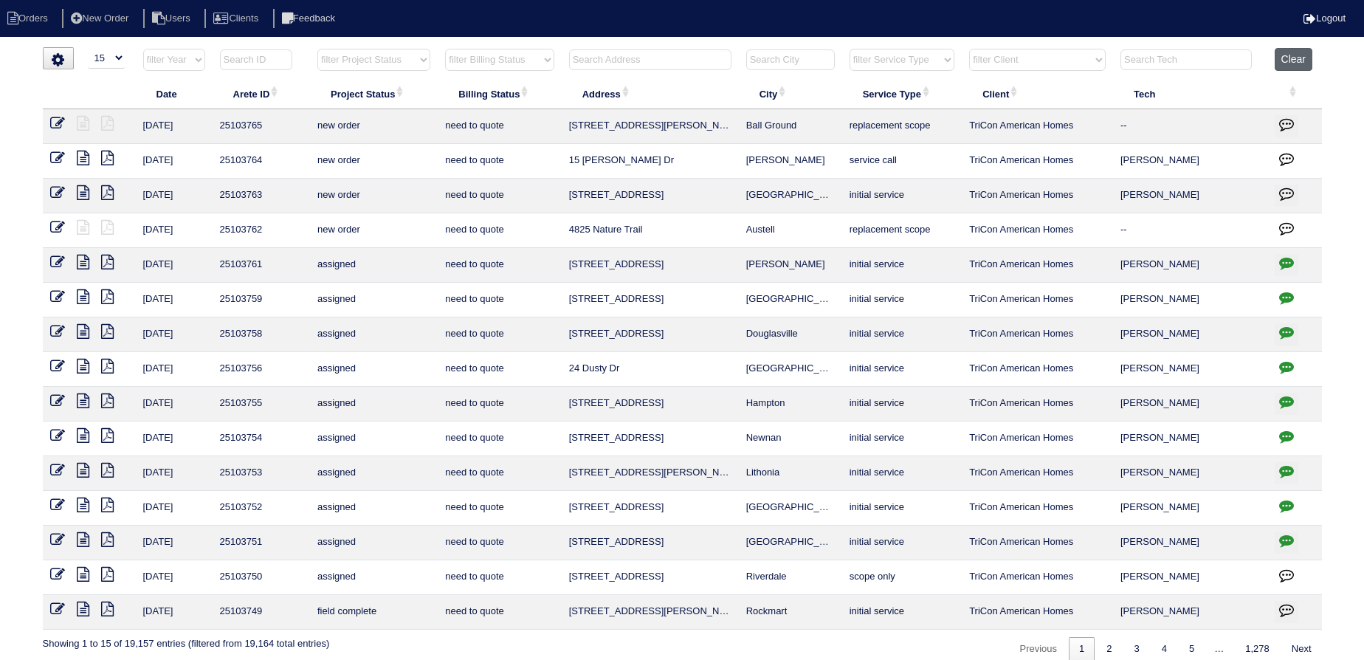
click at [1301, 66] on button "Clear" at bounding box center [1294, 59] width 38 height 23
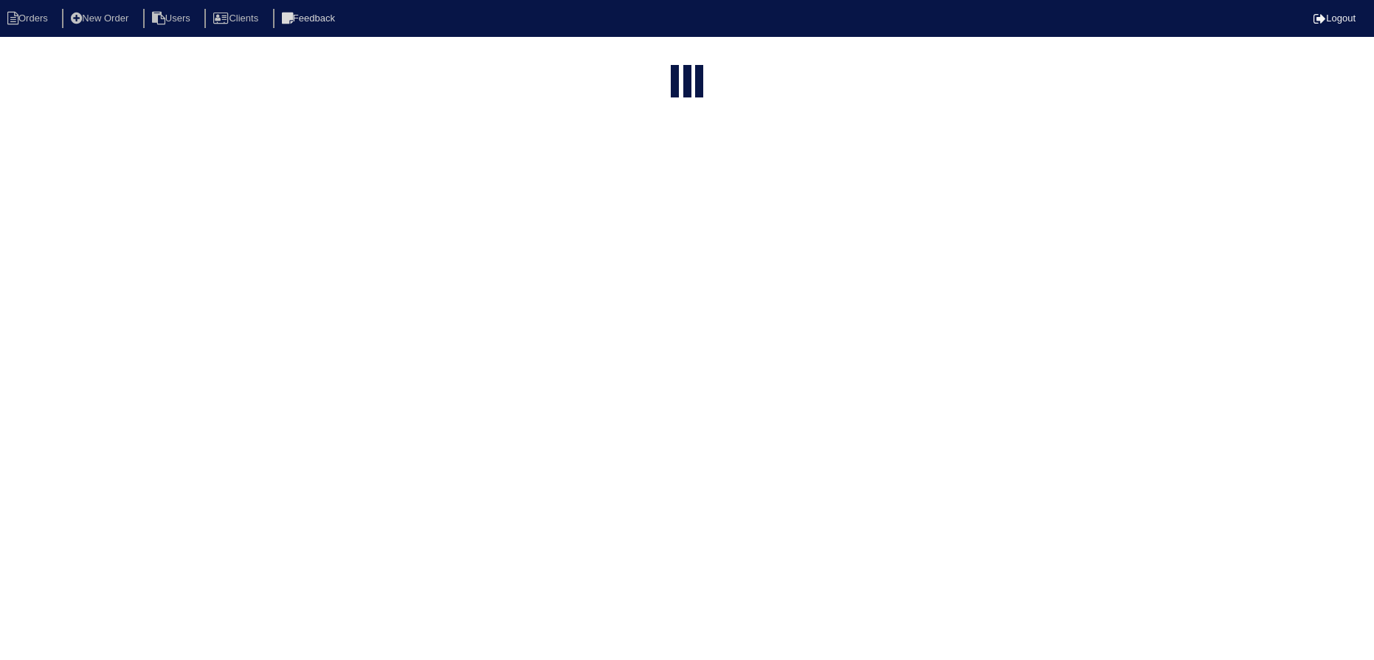
select select "15"
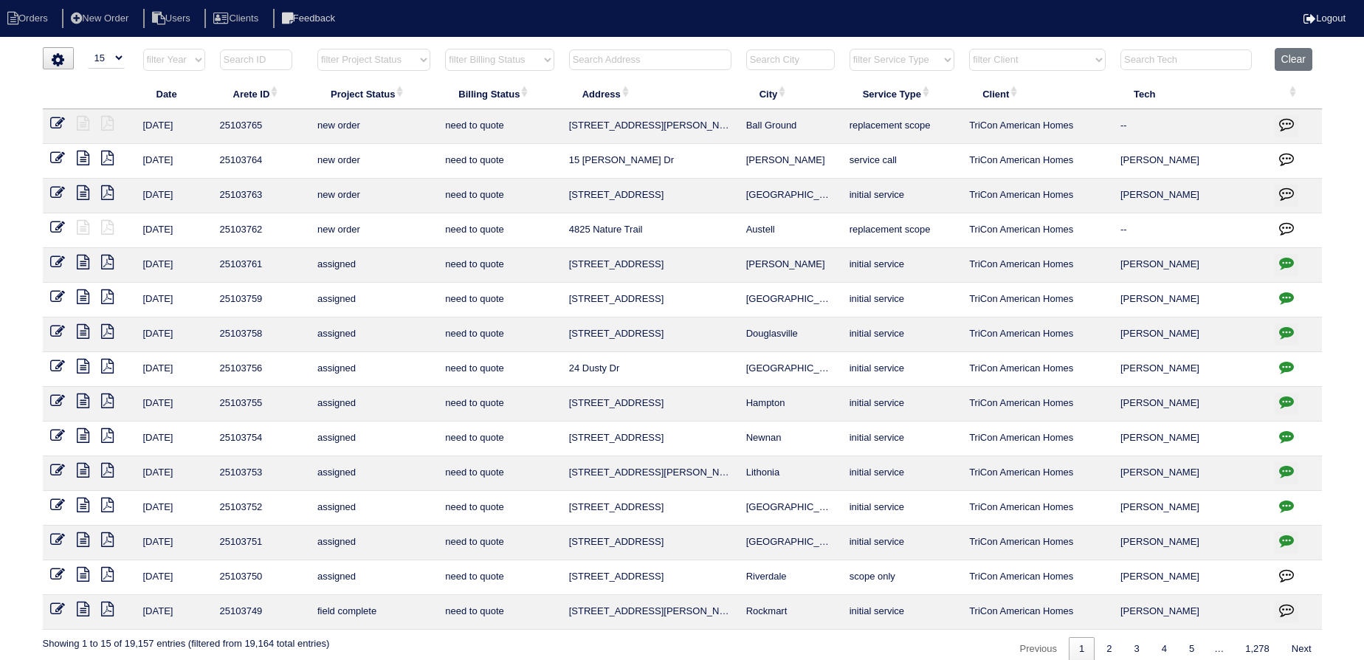
click at [616, 58] on input "text" at bounding box center [650, 59] width 162 height 21
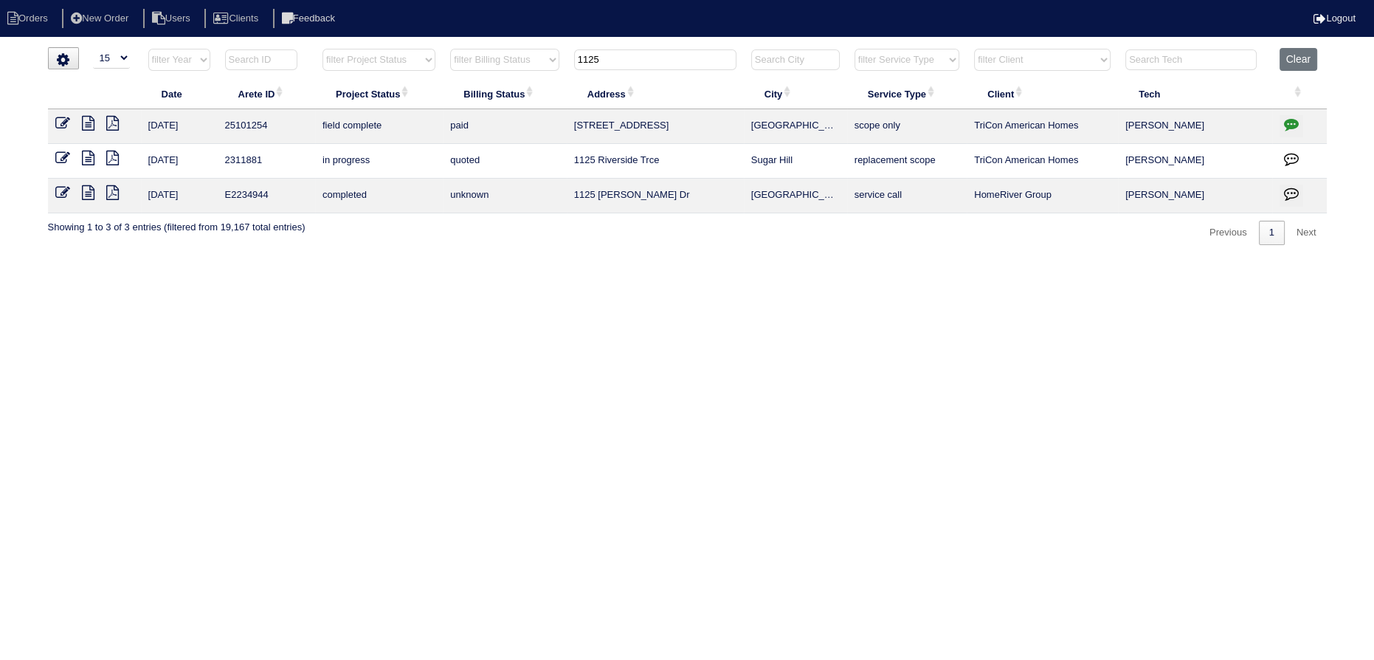
click at [588, 58] on input "1125" at bounding box center [655, 59] width 162 height 21
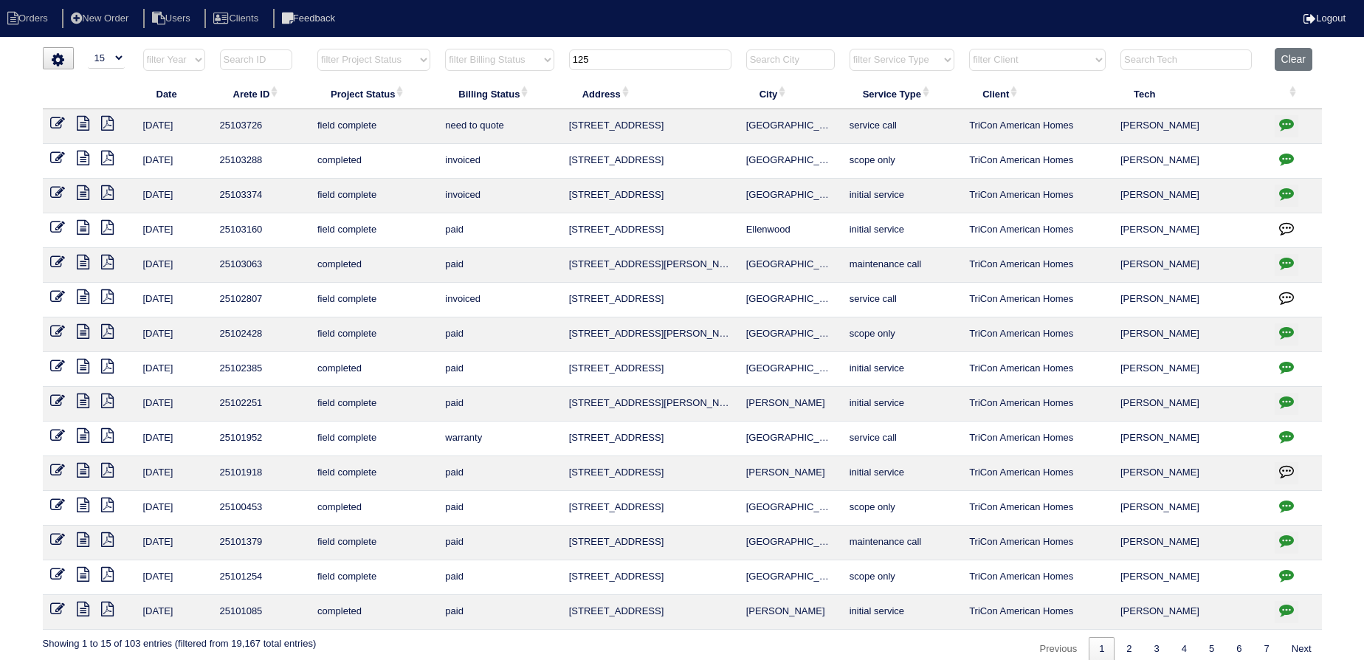
type input "125"
